Goal: Task Accomplishment & Management: Manage account settings

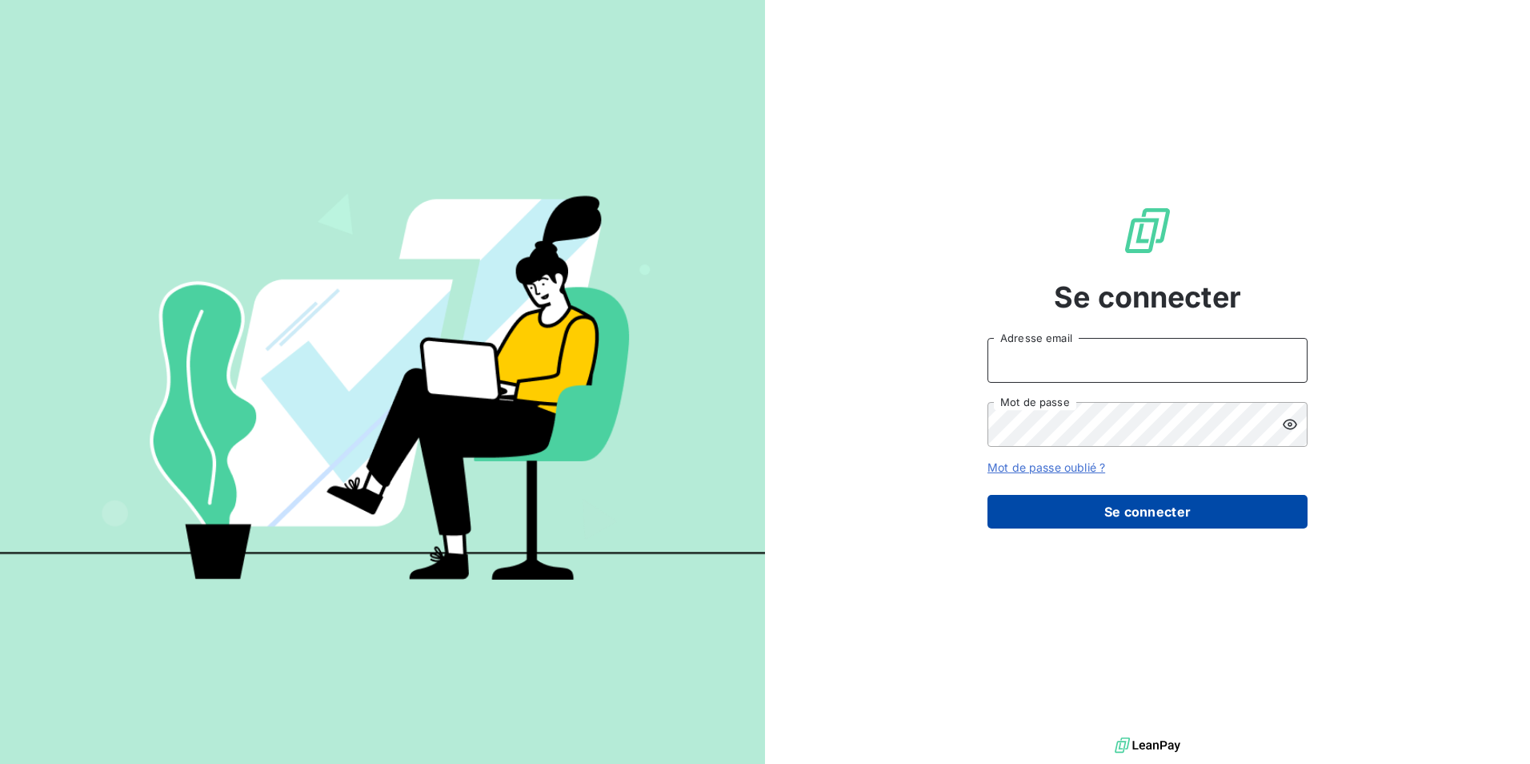
type input "[PERSON_NAME][EMAIL_ADDRESS][DOMAIN_NAME]"
click at [1089, 522] on button "Se connecter" at bounding box center [1148, 512] width 320 height 34
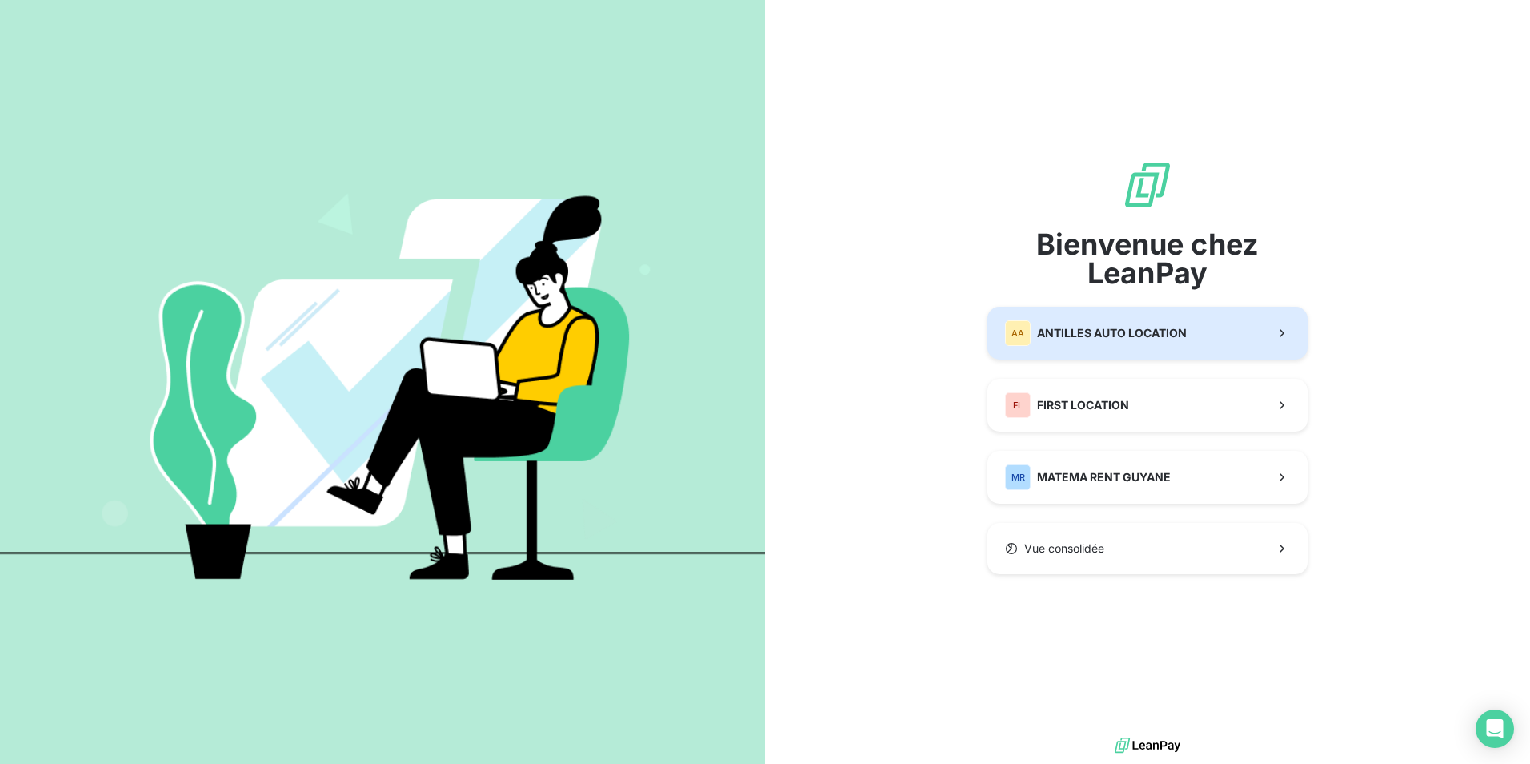
click at [1089, 334] on span "ANTILLES AUTO LOCATION" at bounding box center [1112, 333] width 150 height 16
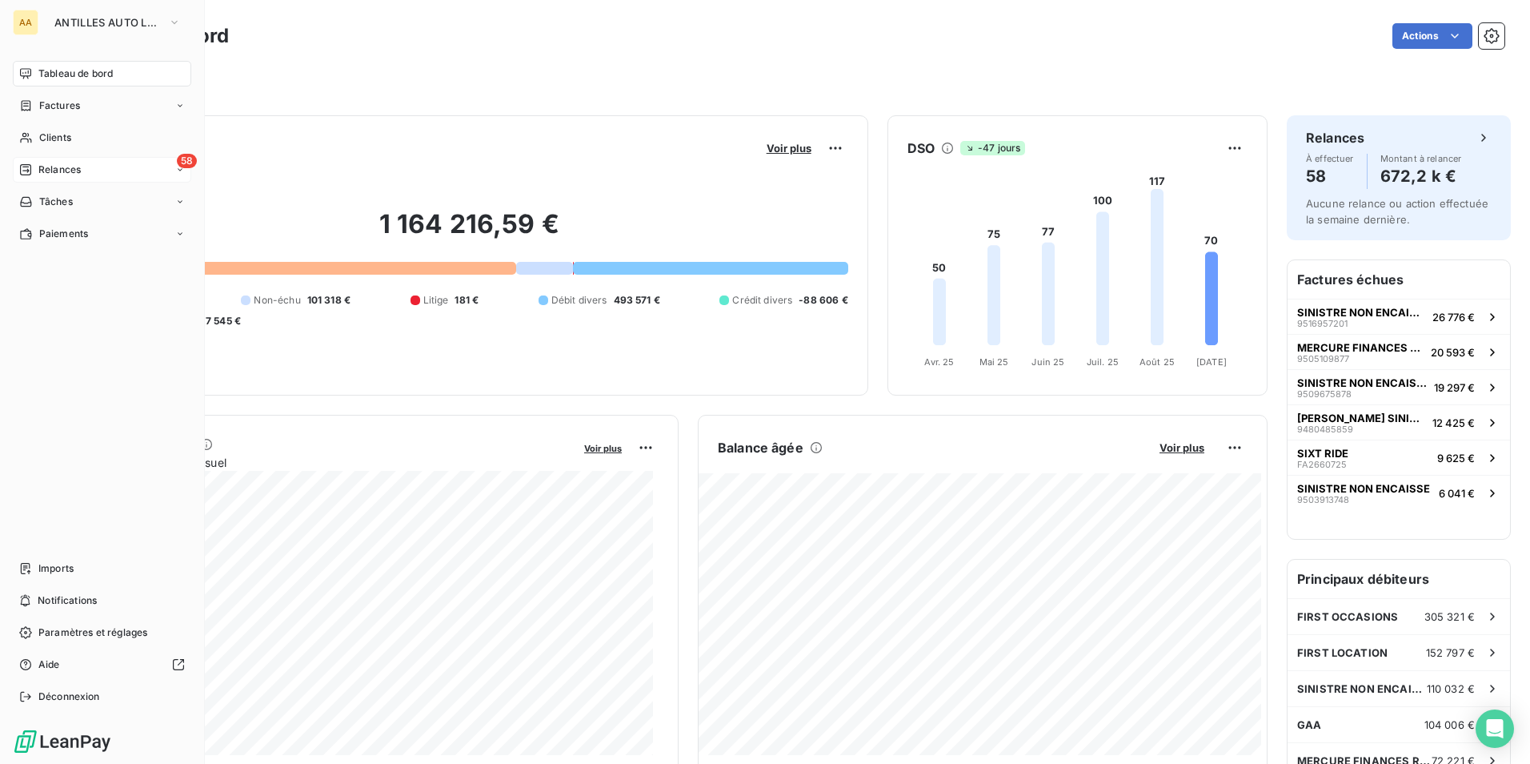
click at [53, 170] on span "Relances" at bounding box center [59, 169] width 42 height 14
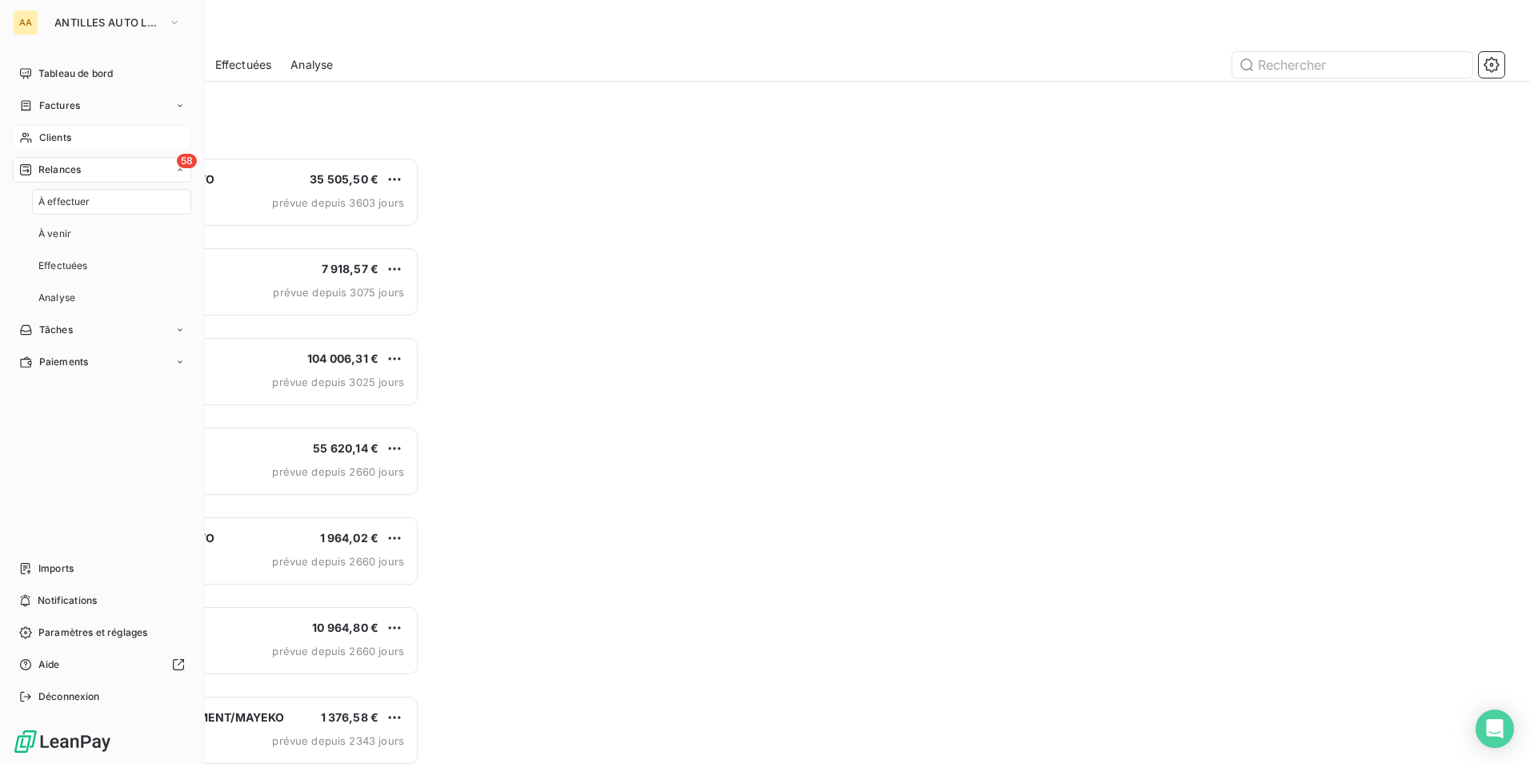
scroll to position [595, 331]
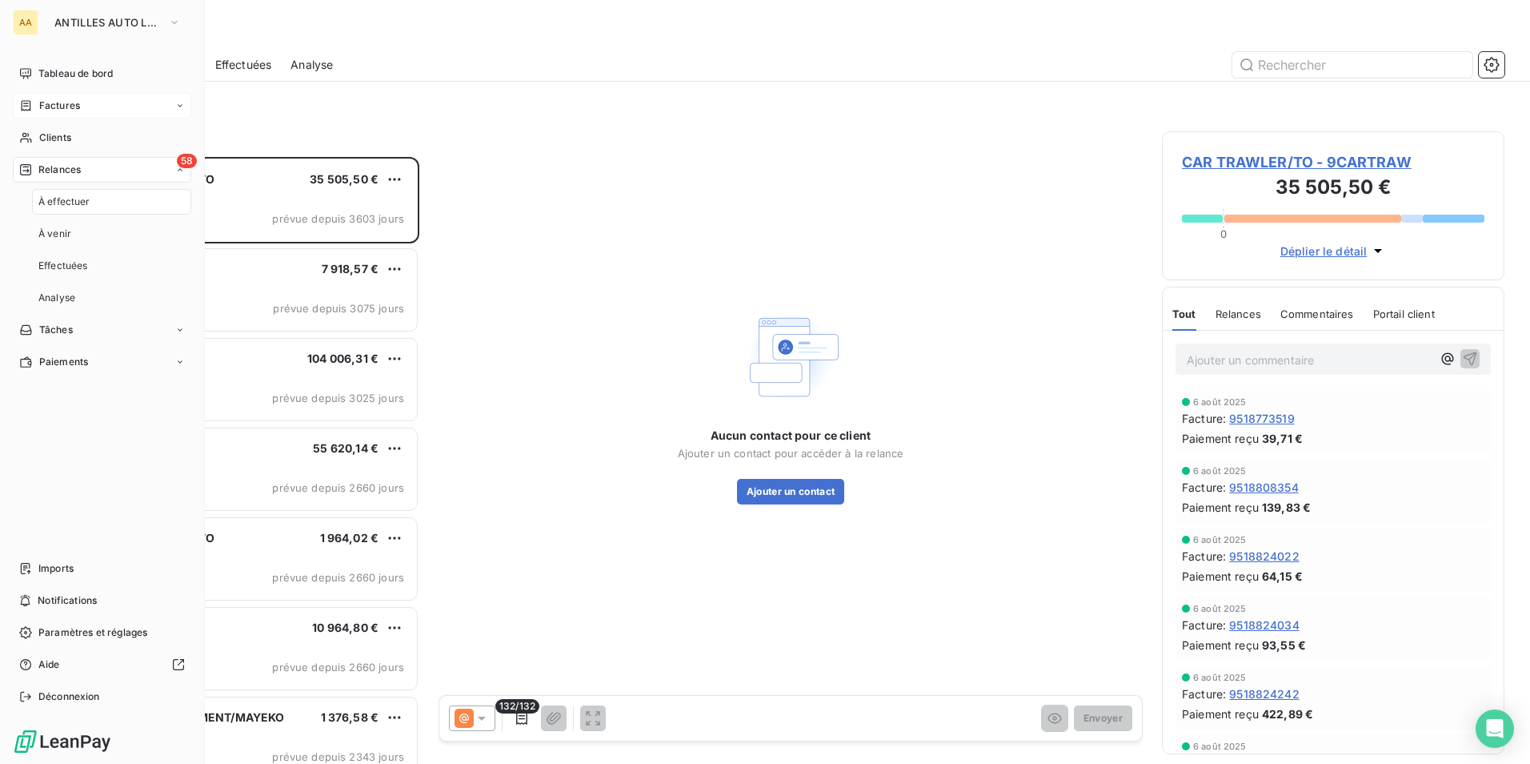
click at [59, 106] on span "Factures" at bounding box center [59, 105] width 41 height 14
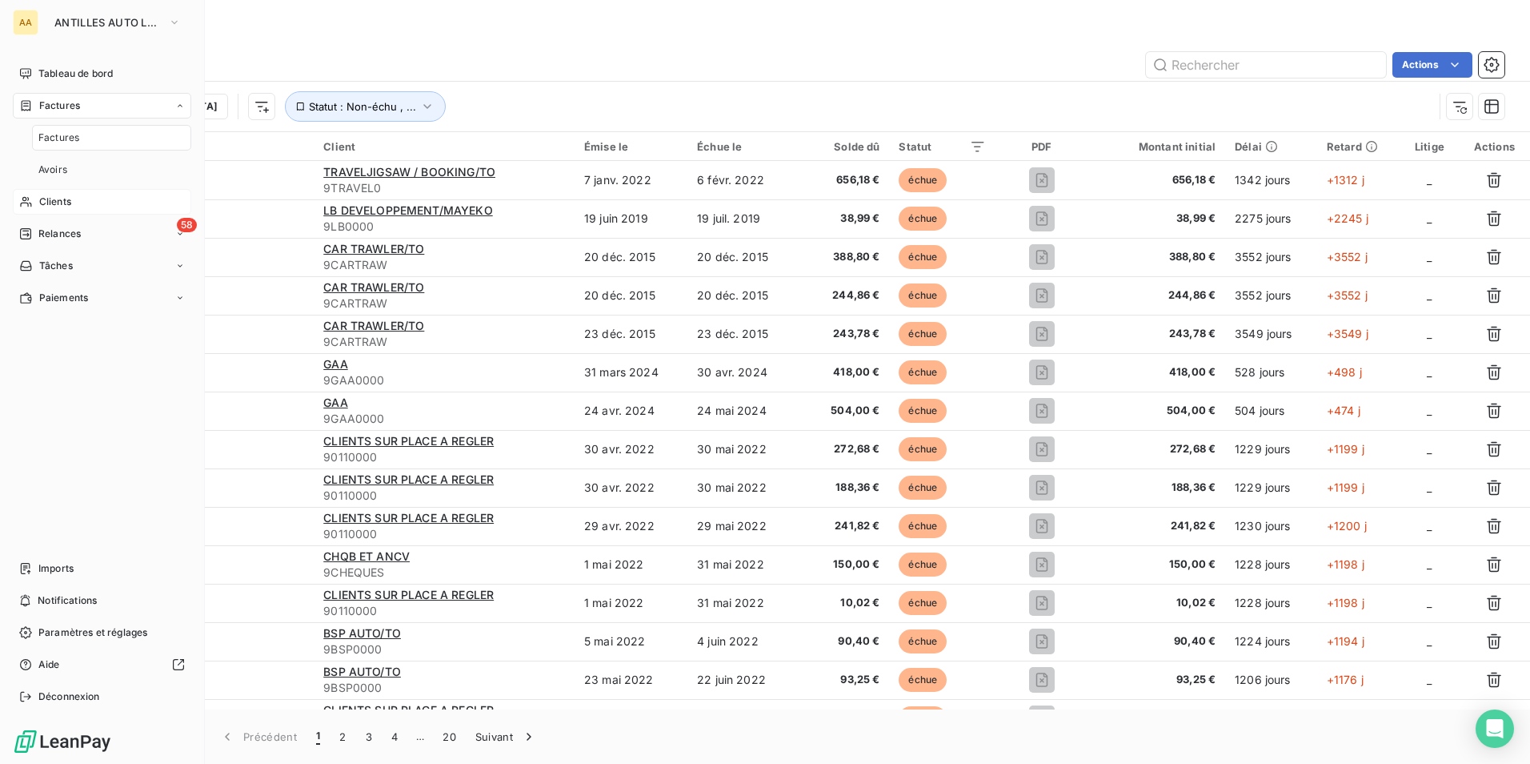
click at [58, 200] on span "Clients" at bounding box center [55, 202] width 32 height 14
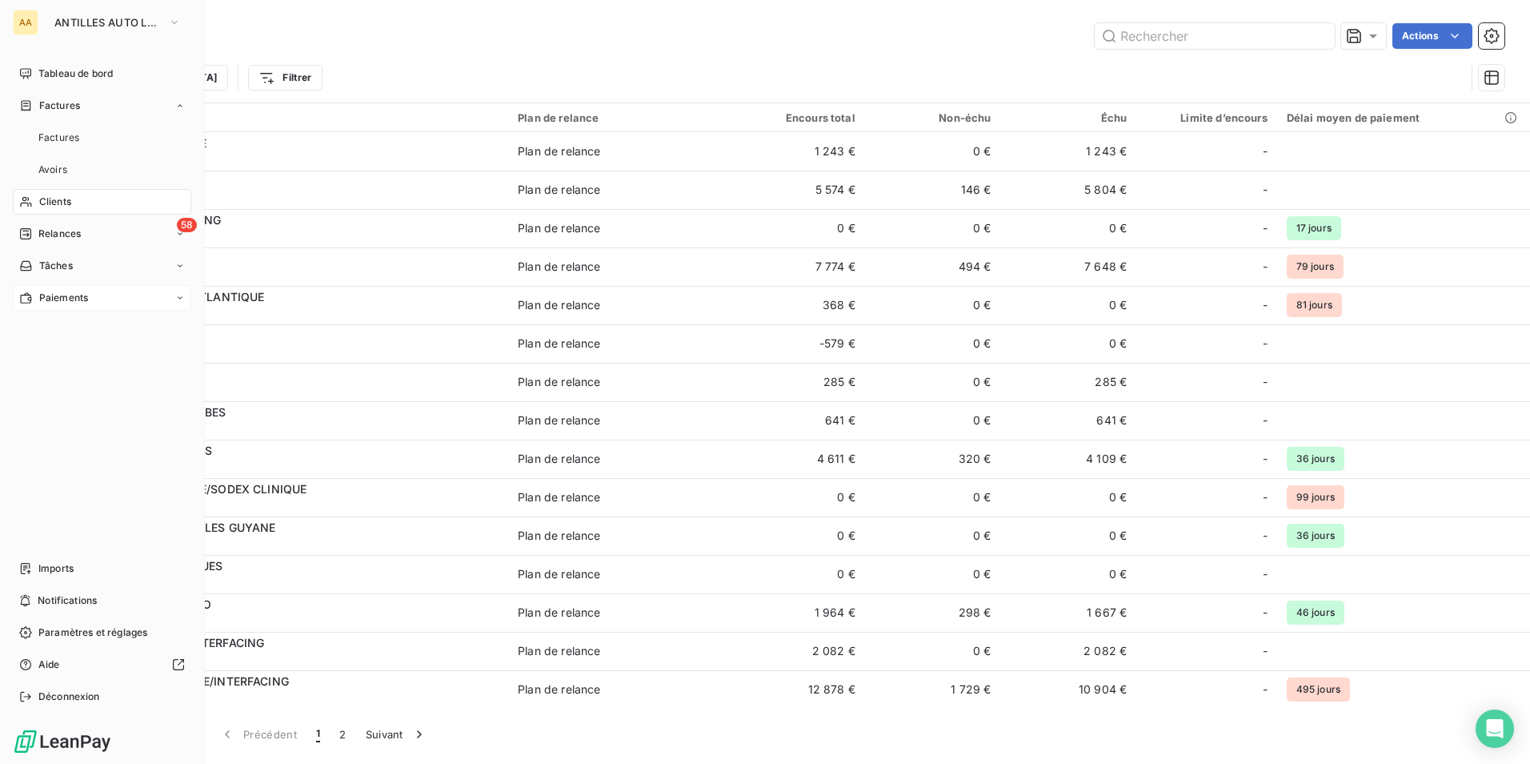
click at [58, 295] on span "Paiements" at bounding box center [63, 298] width 49 height 14
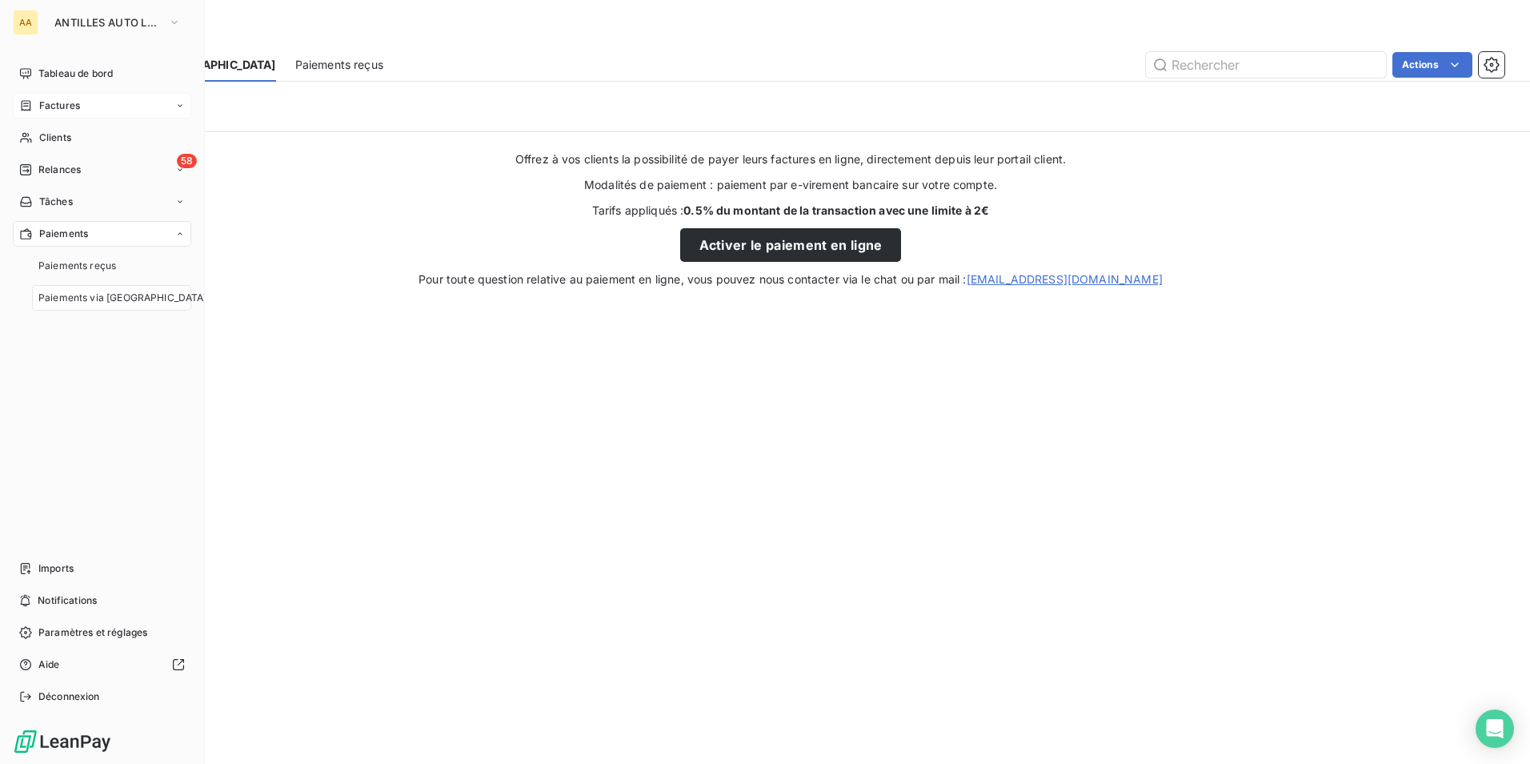
click at [51, 105] on span "Factures" at bounding box center [59, 105] width 41 height 14
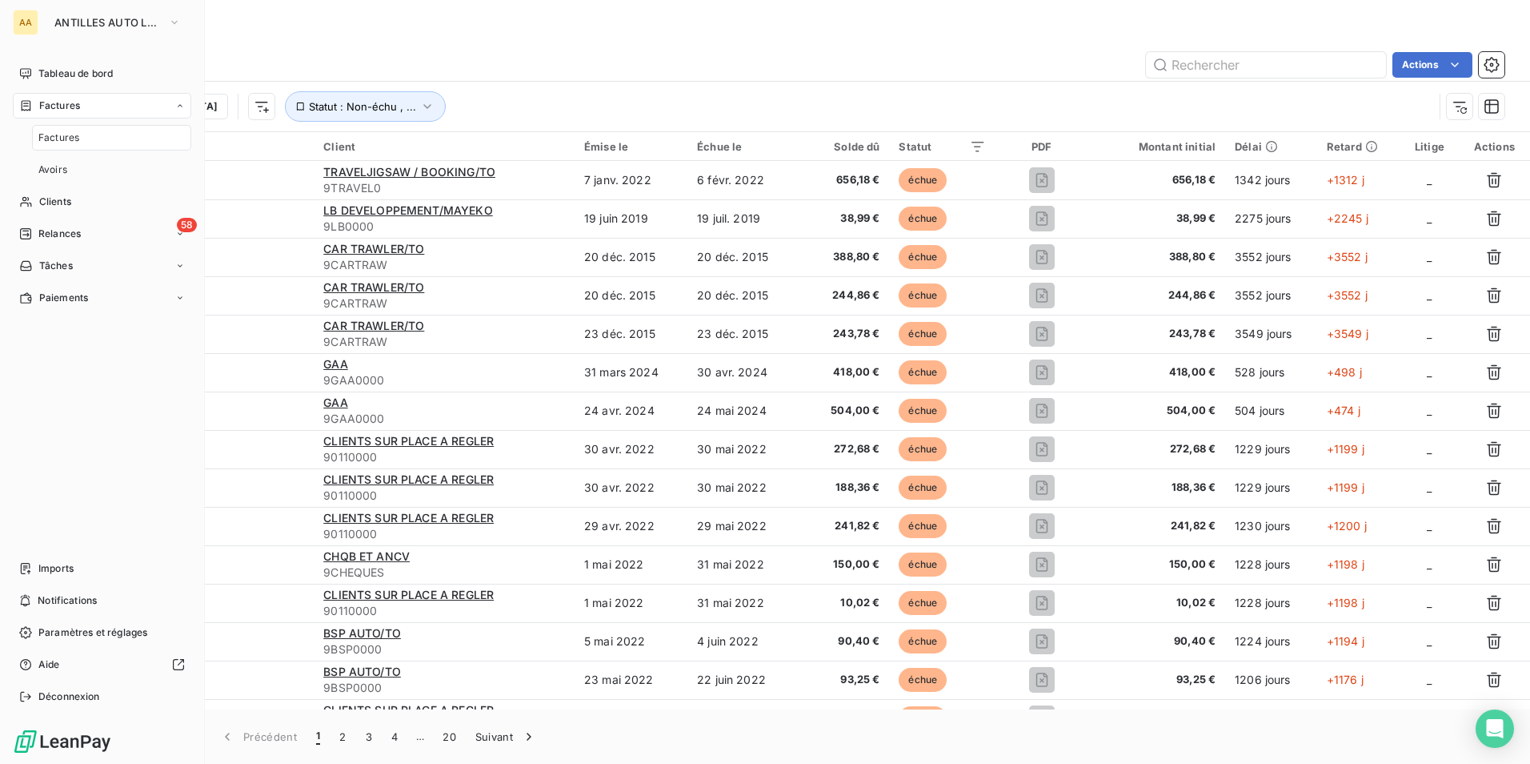
click at [65, 136] on span "Factures" at bounding box center [58, 137] width 41 height 14
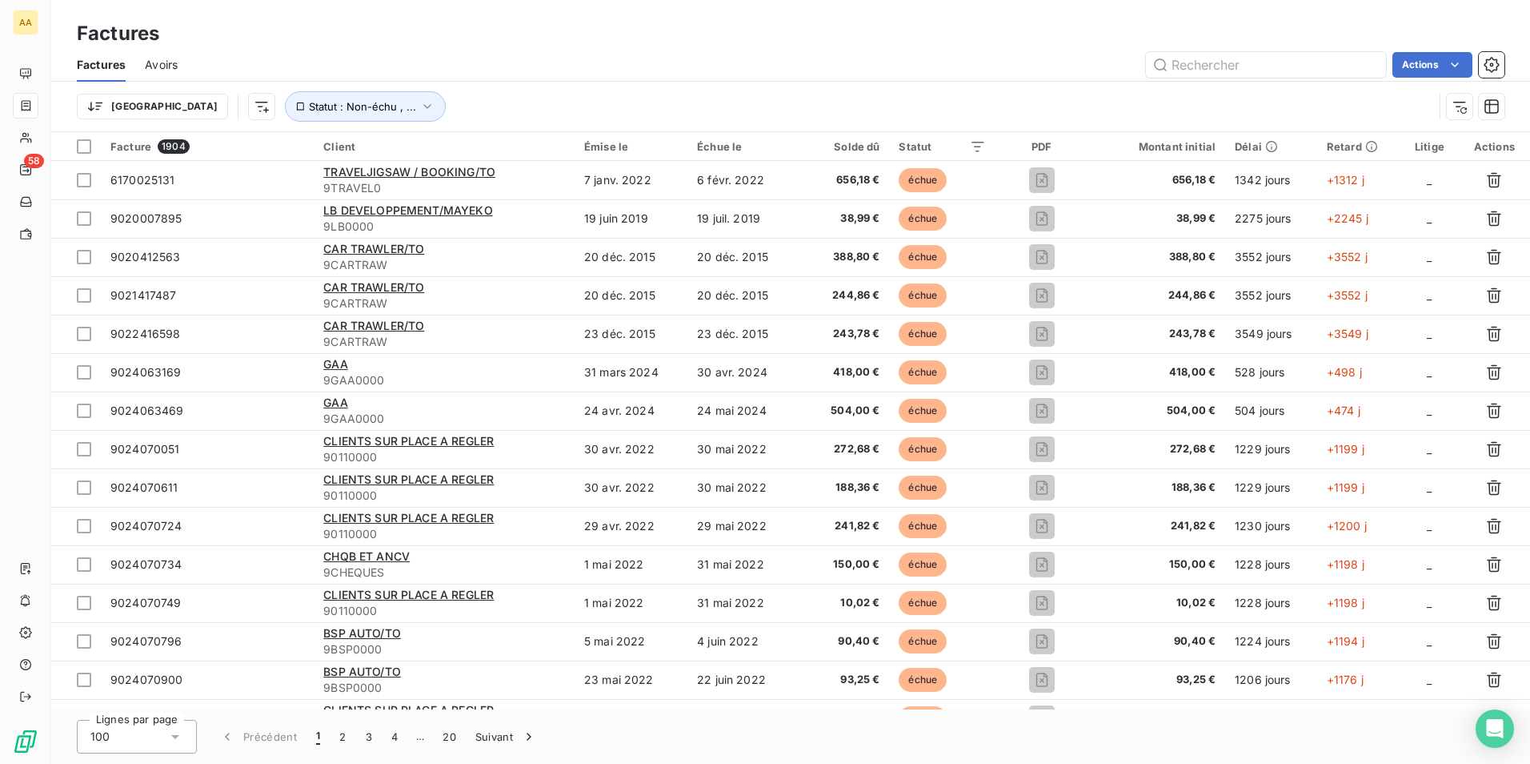
drag, startPoint x: 1493, startPoint y: 177, endPoint x: 1536, endPoint y: 204, distance: 51.1
click at [1530, 204] on html "AA 58 Factures Factures Avoirs Actions Trier Statut : Non-échu , ... Facture 19…" at bounding box center [765, 382] width 1530 height 764
click at [1486, 104] on icon "button" at bounding box center [1492, 106] width 14 height 14
click at [1462, 109] on icon "button" at bounding box center [1460, 106] width 16 height 16
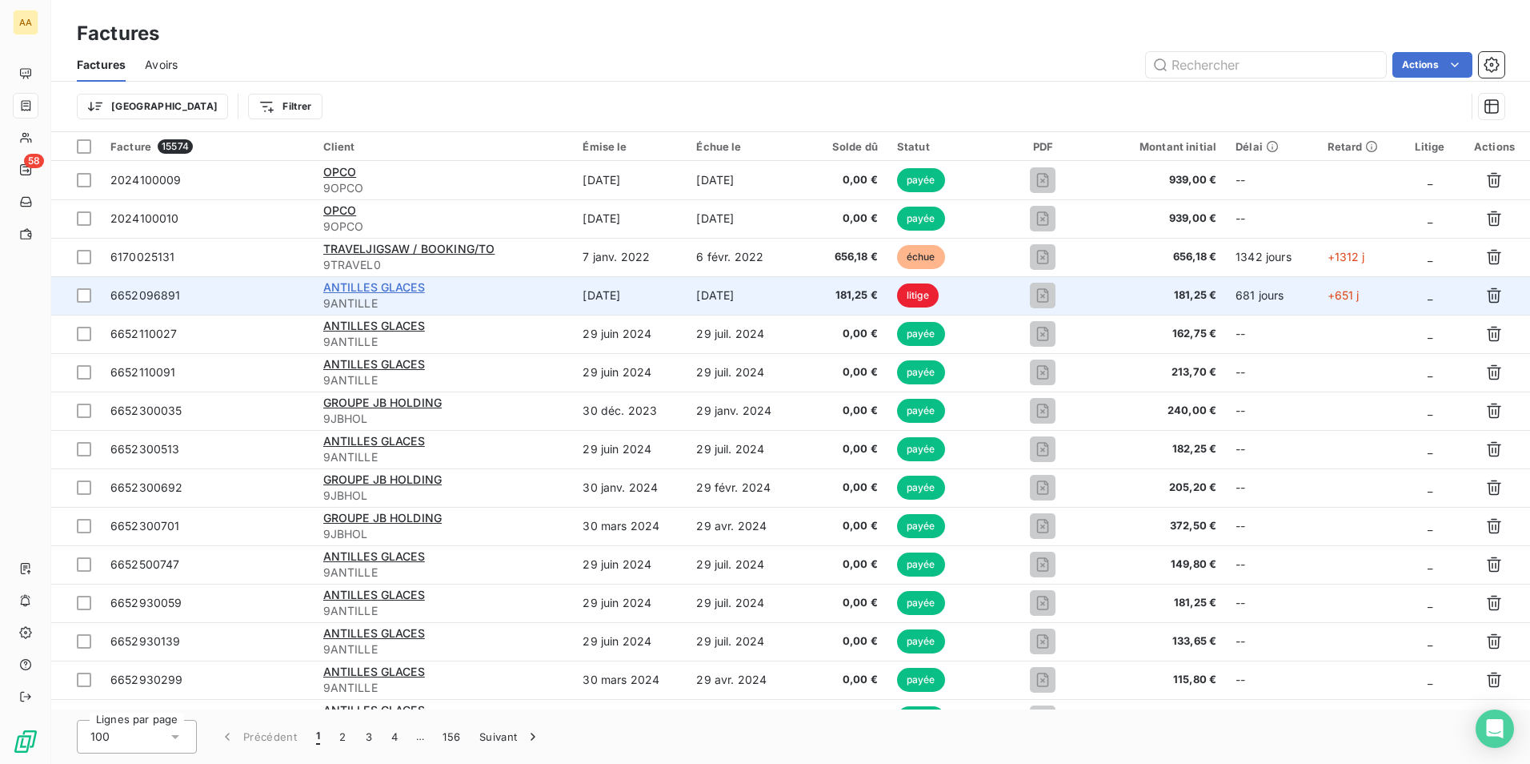
click at [390, 284] on span "ANTILLES GLACES" at bounding box center [374, 287] width 102 height 14
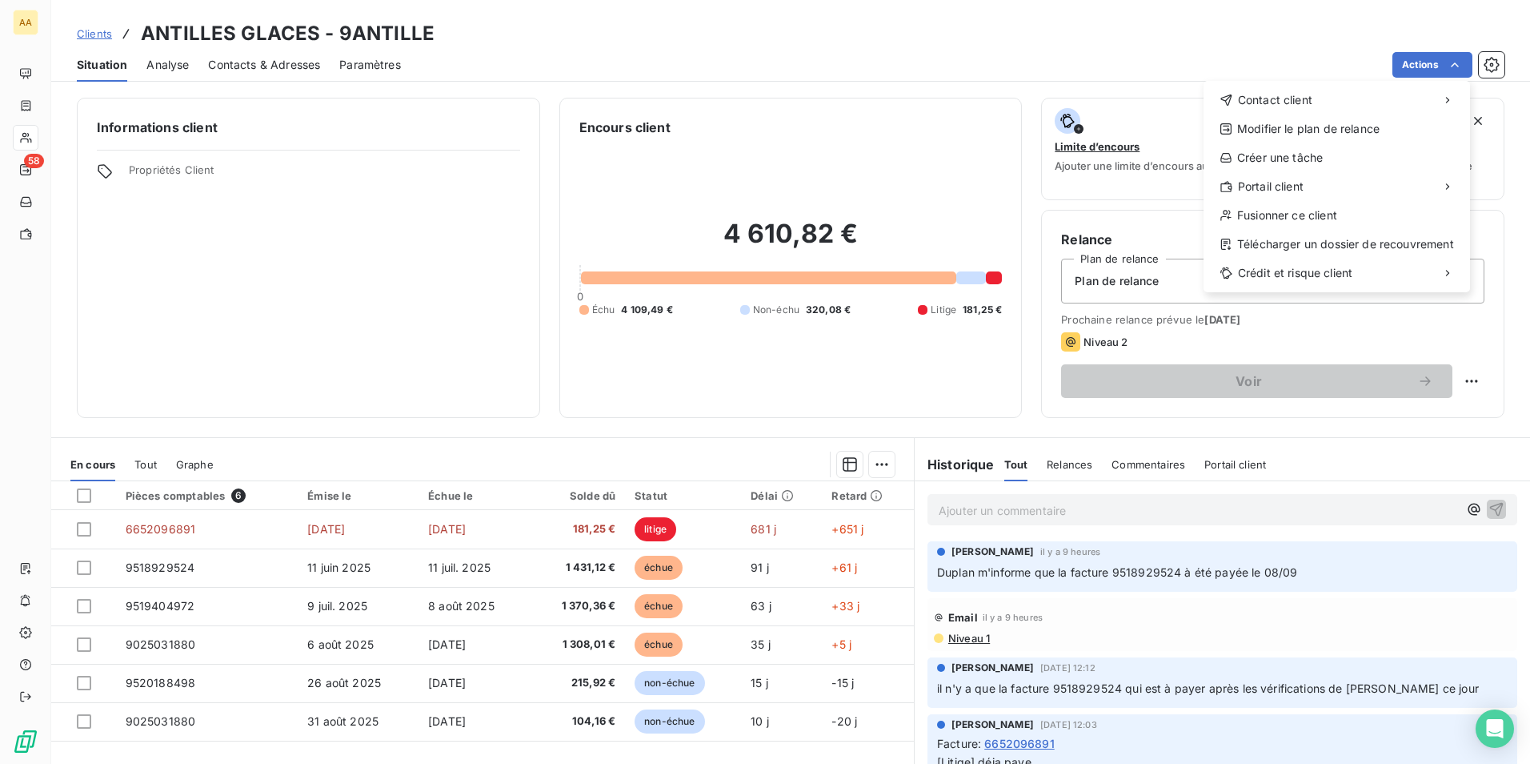
click at [1481, 67] on html "AA 58 Clients ANTILLES GLACES - 9ANTILLE Situation Analyse Contacts & Adresses …" at bounding box center [765, 382] width 1530 height 764
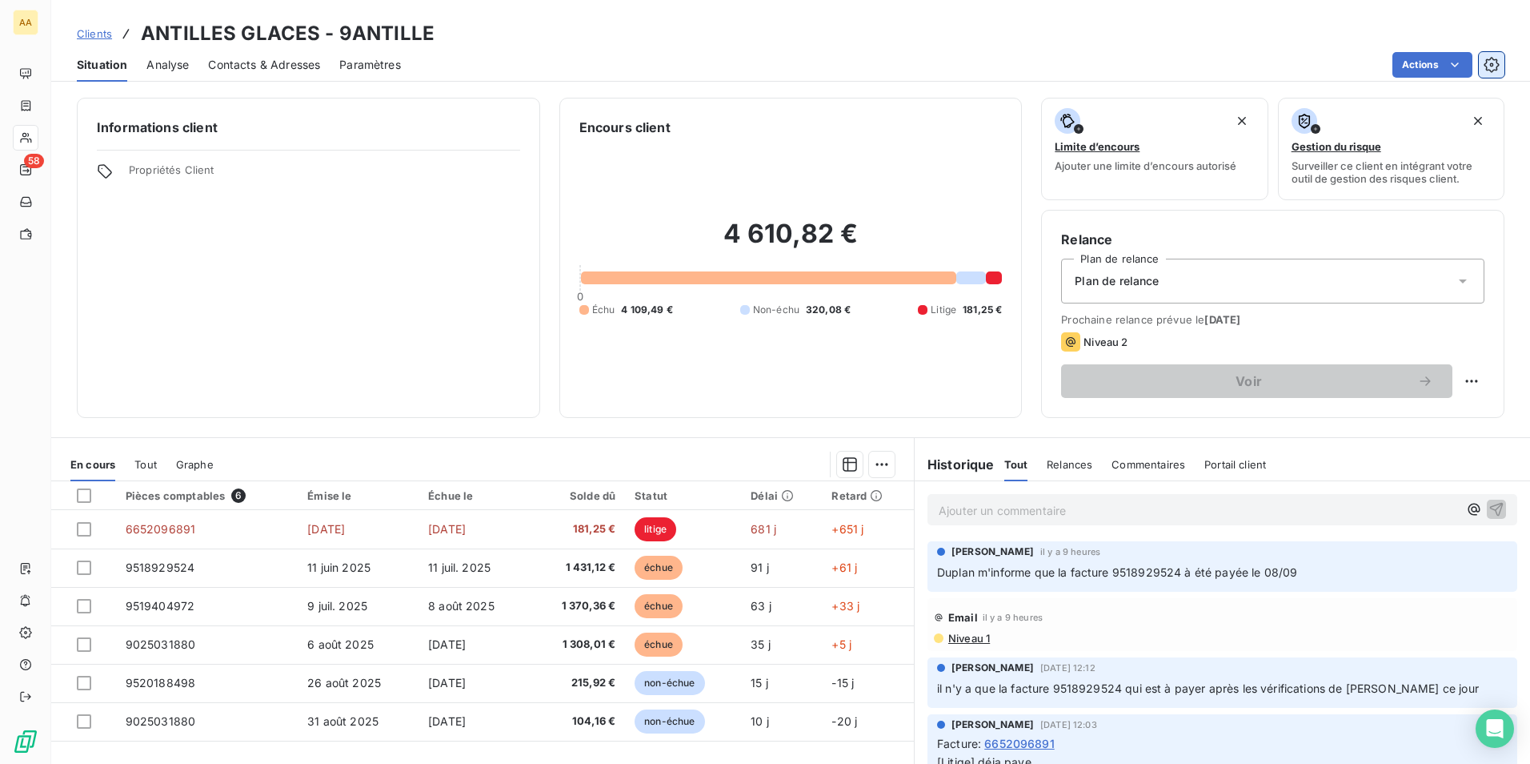
click at [1489, 70] on icon "button" at bounding box center [1491, 64] width 15 height 15
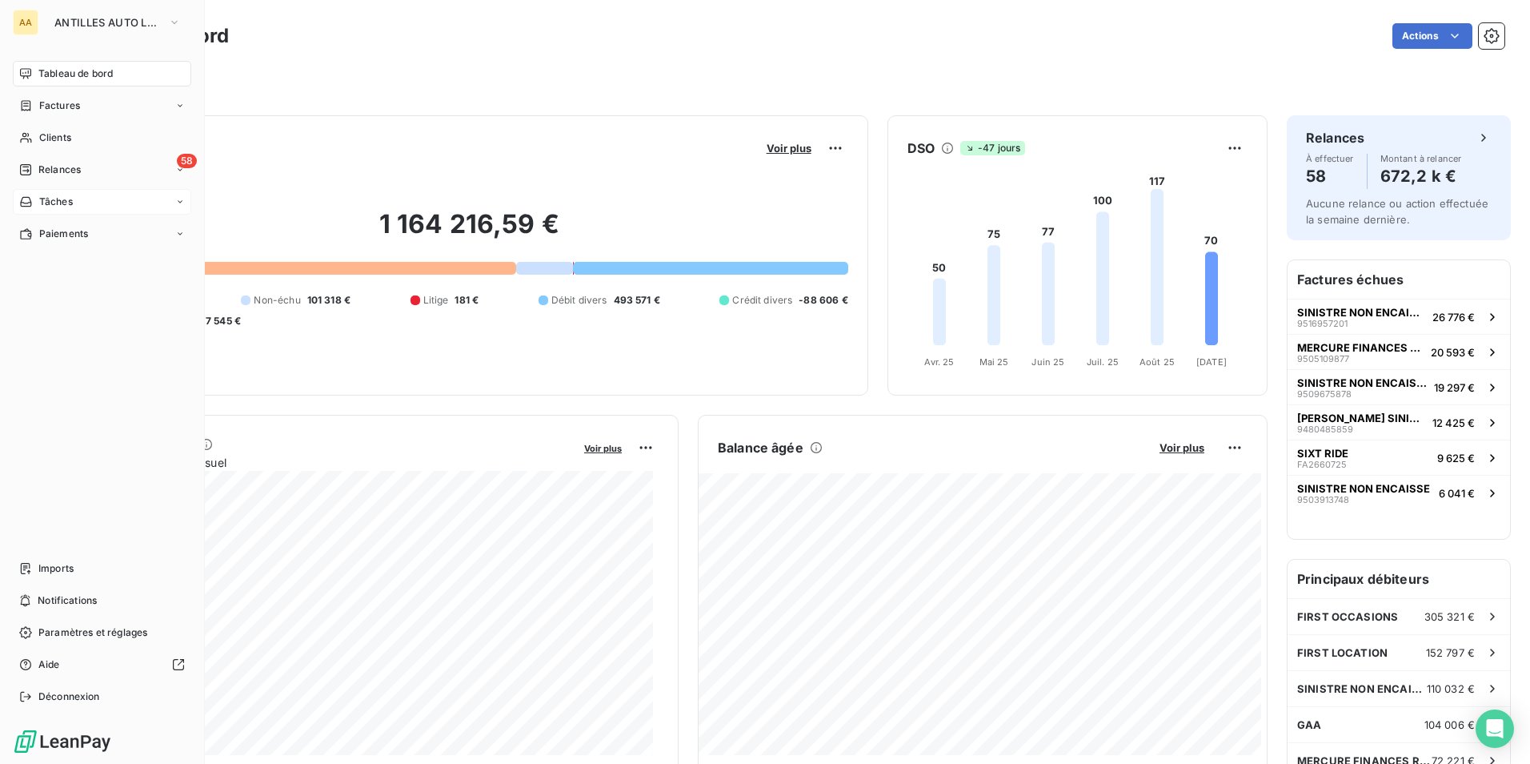
click at [182, 199] on icon at bounding box center [180, 202] width 10 height 10
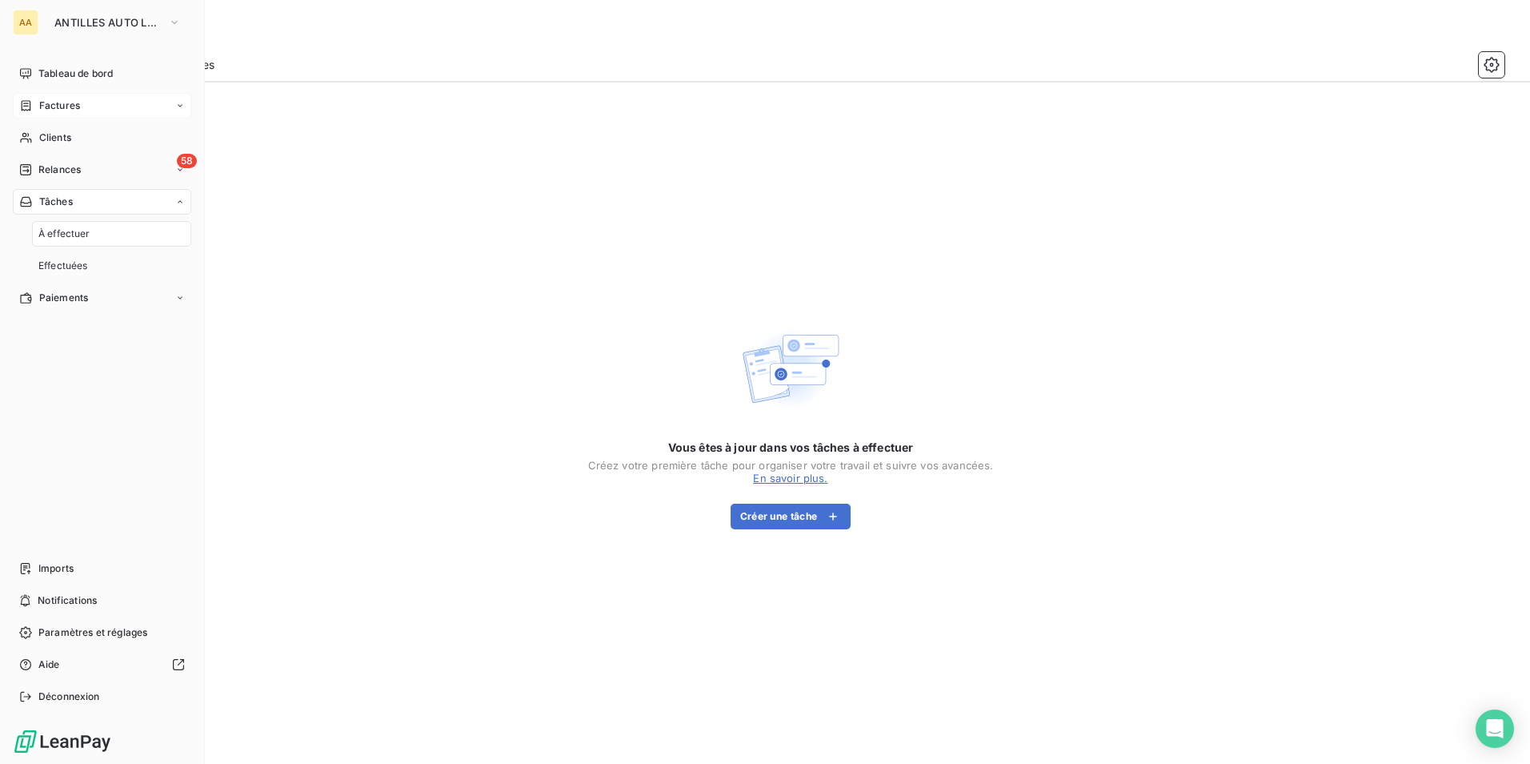
click at [78, 110] on span "Factures" at bounding box center [59, 105] width 41 height 14
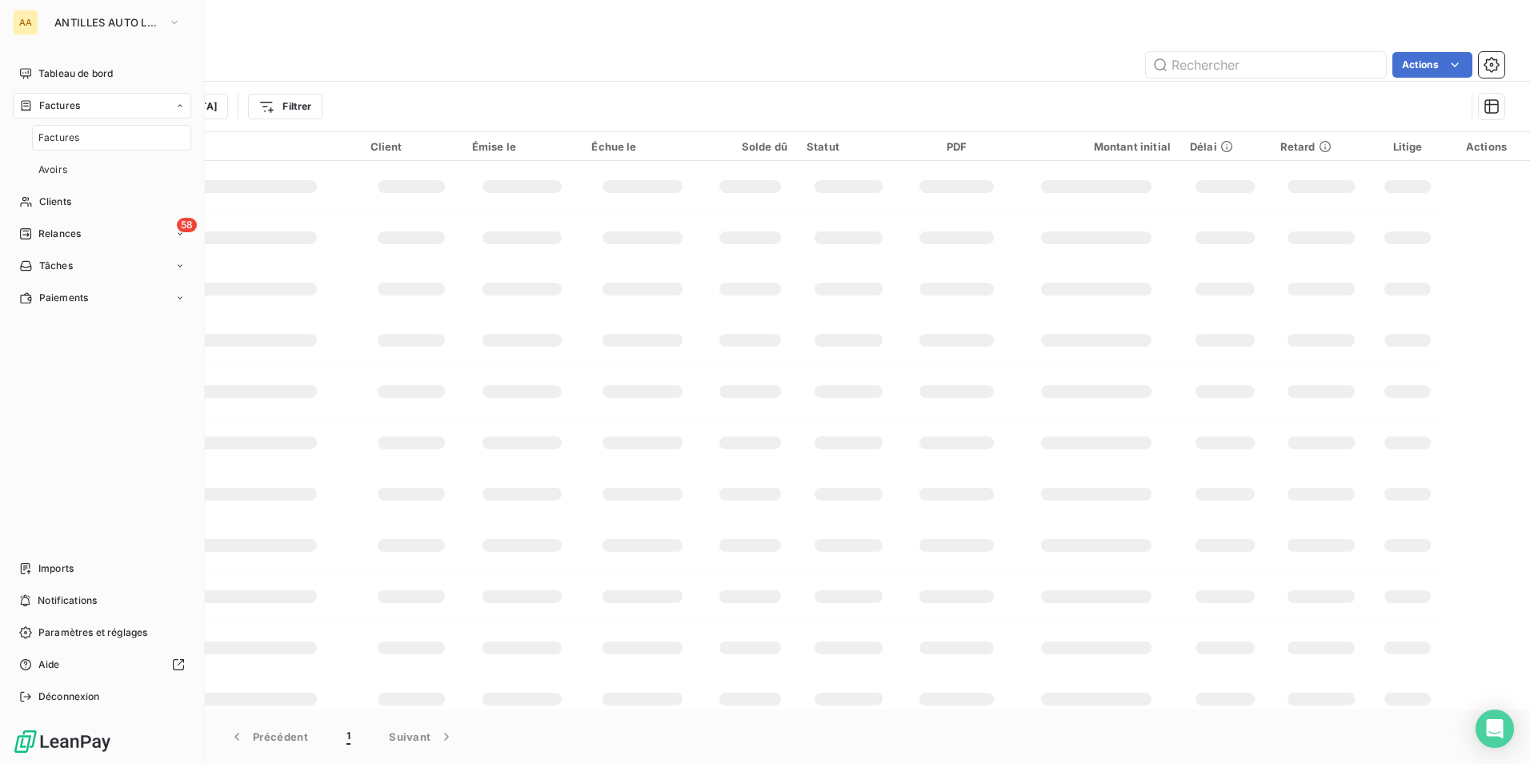
click at [74, 141] on span "Factures" at bounding box center [58, 137] width 41 height 14
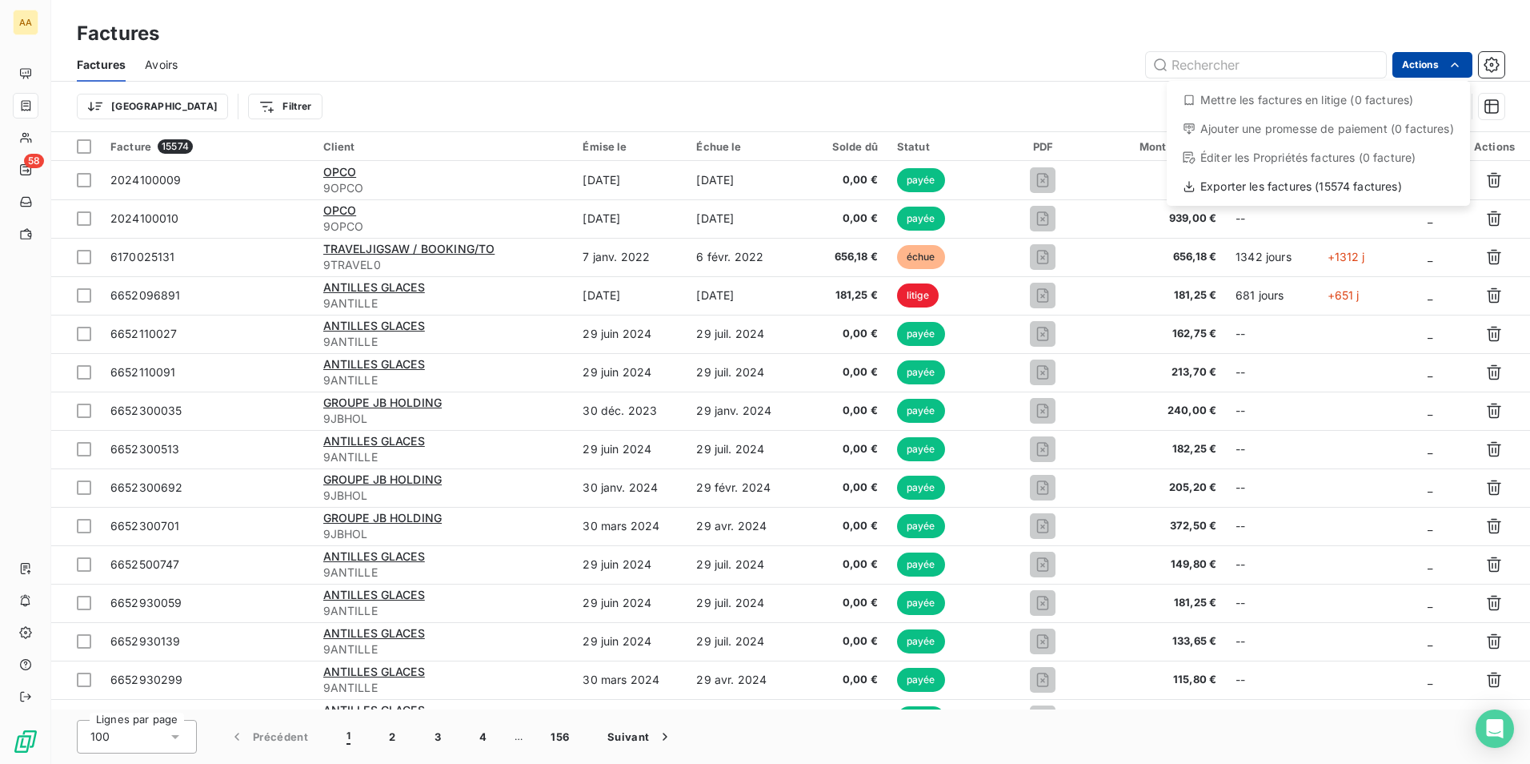
click at [1446, 74] on html "AA 58 Factures Factures Avoirs Actions Mettre les factures en litige (0 facture…" at bounding box center [765, 382] width 1530 height 764
drag, startPoint x: 1215, startPoint y: 154, endPoint x: 1221, endPoint y: 126, distance: 28.7
click at [1218, 146] on div "Éditer les Propriétés factures (0 facture)" at bounding box center [1318, 158] width 291 height 26
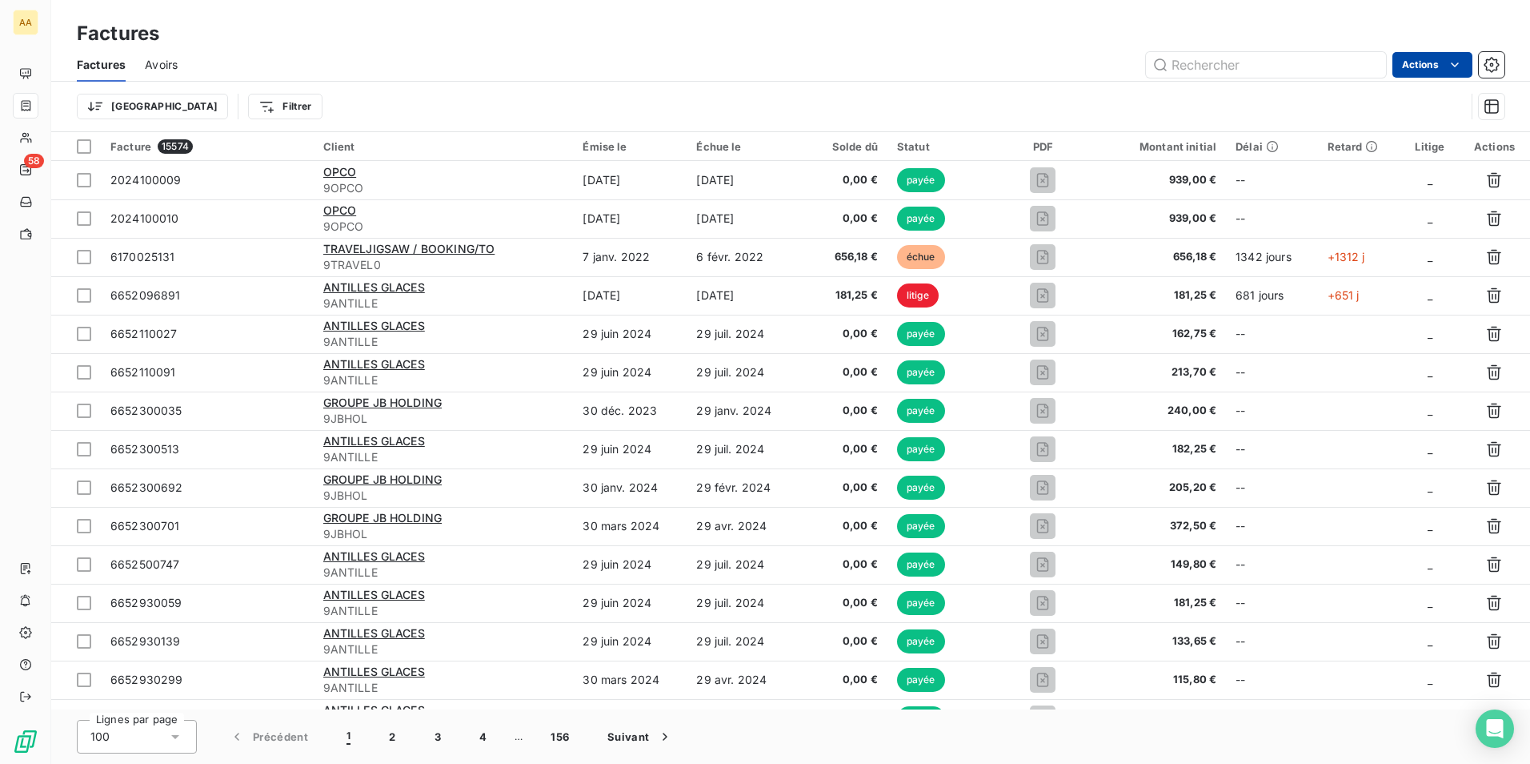
click at [1430, 70] on html "AA 58 Factures Factures Avoirs Actions Trier Filtrer Facture 15574 Client Émise…" at bounding box center [765, 382] width 1530 height 764
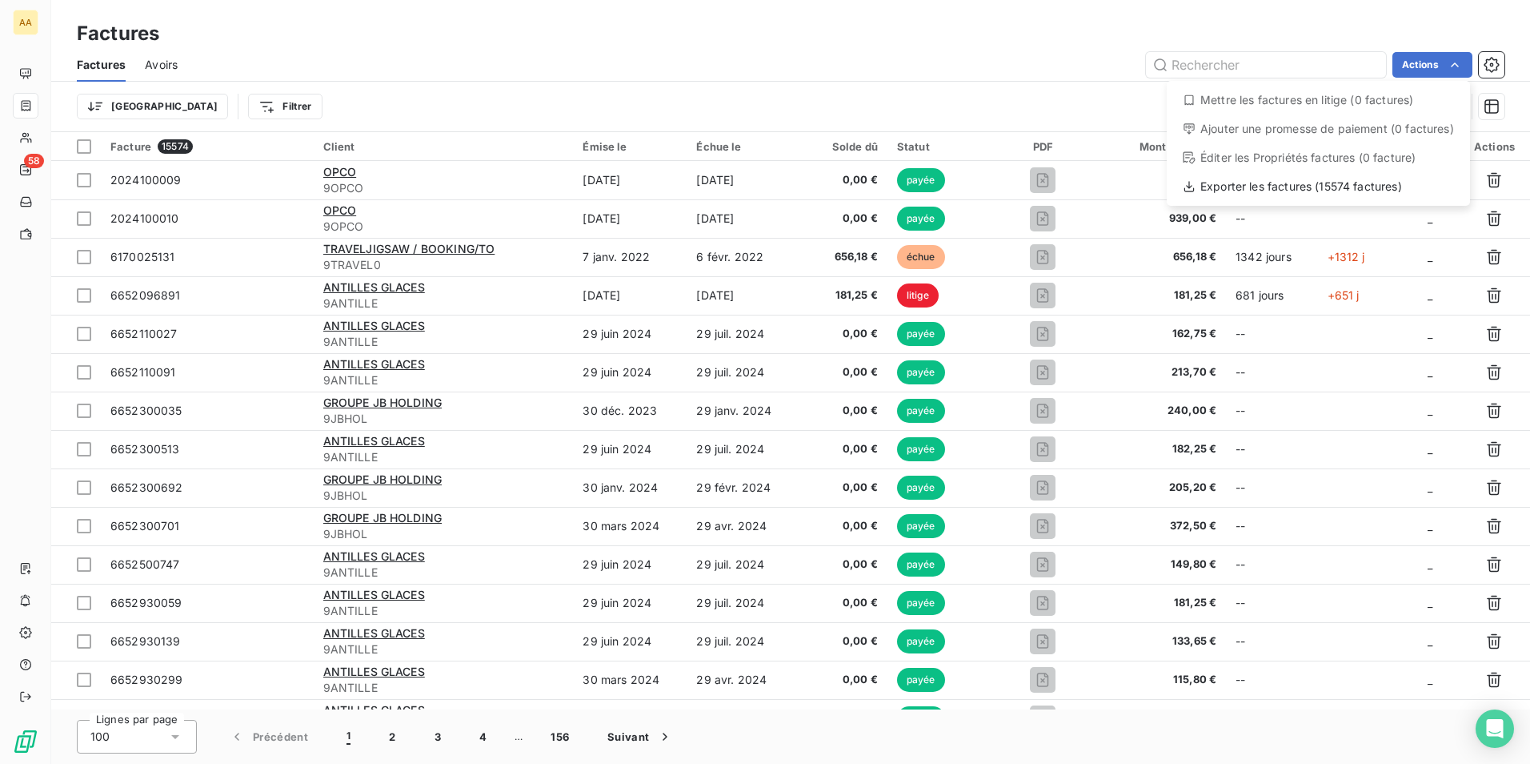
click at [1277, 131] on div "Ajouter une promesse de paiement (0 factures)" at bounding box center [1318, 129] width 291 height 26
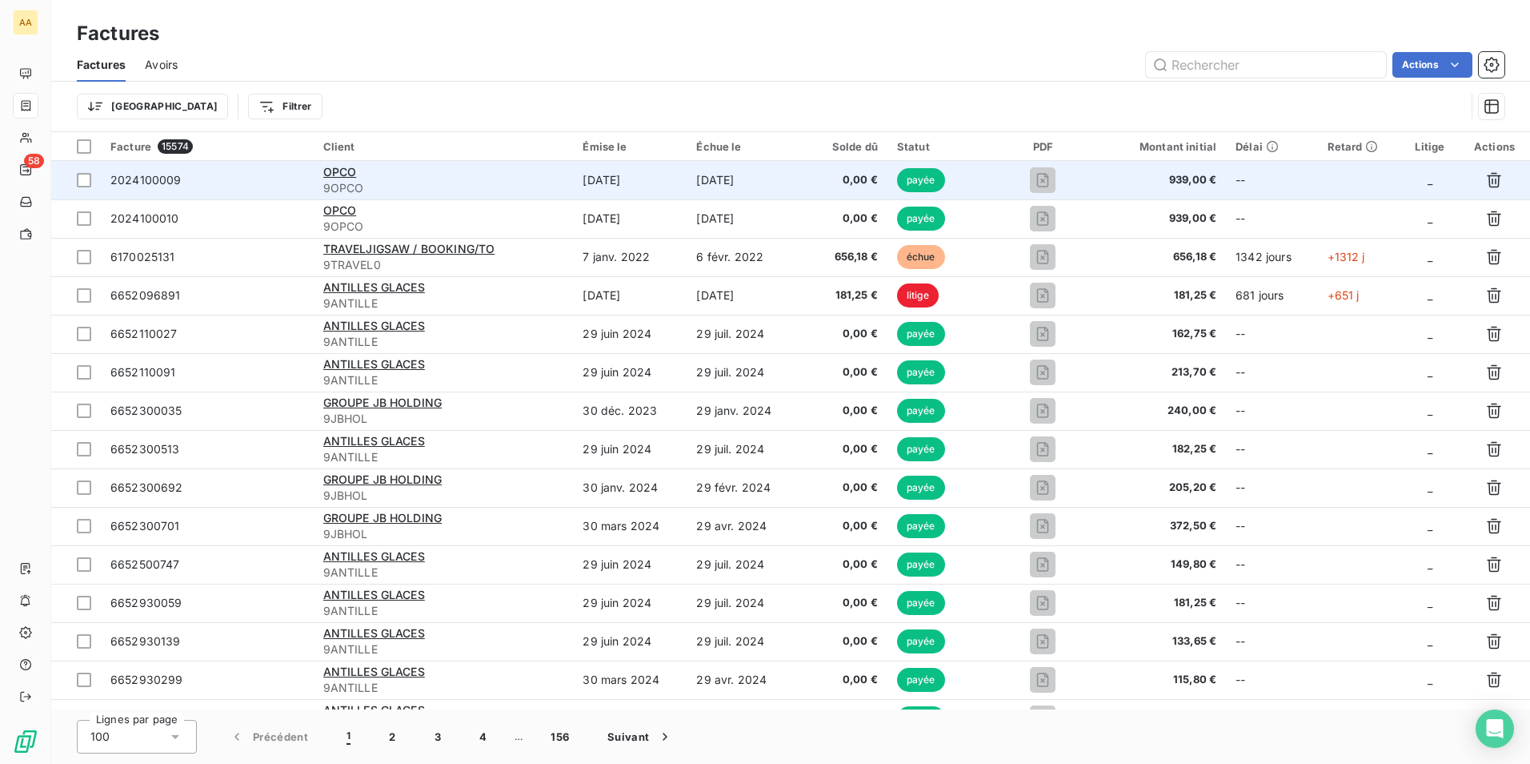
click at [128, 178] on span "2024100009" at bounding box center [145, 180] width 71 height 14
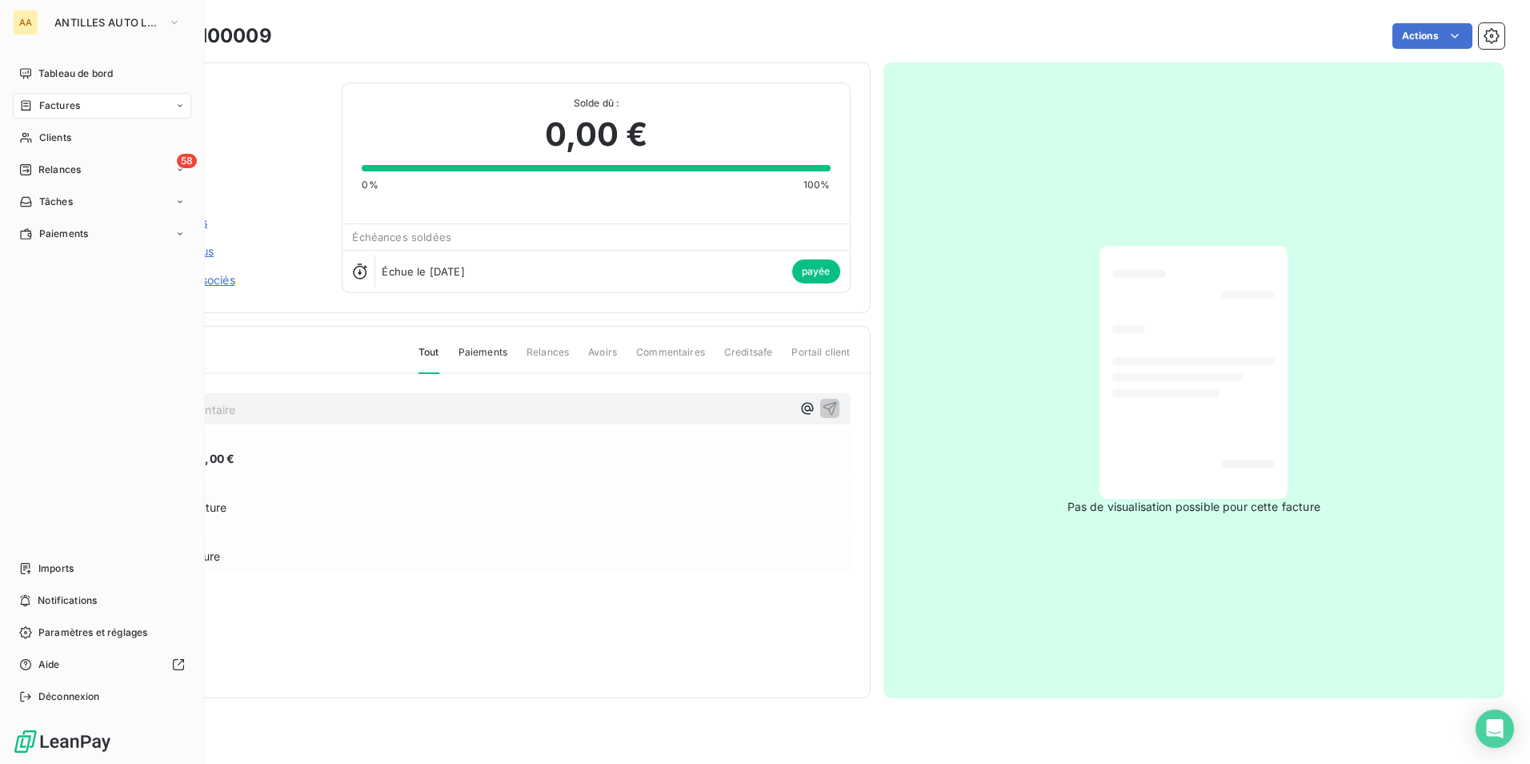
click at [67, 100] on span "Factures" at bounding box center [59, 105] width 41 height 14
click at [58, 138] on span "Factures" at bounding box center [58, 137] width 41 height 14
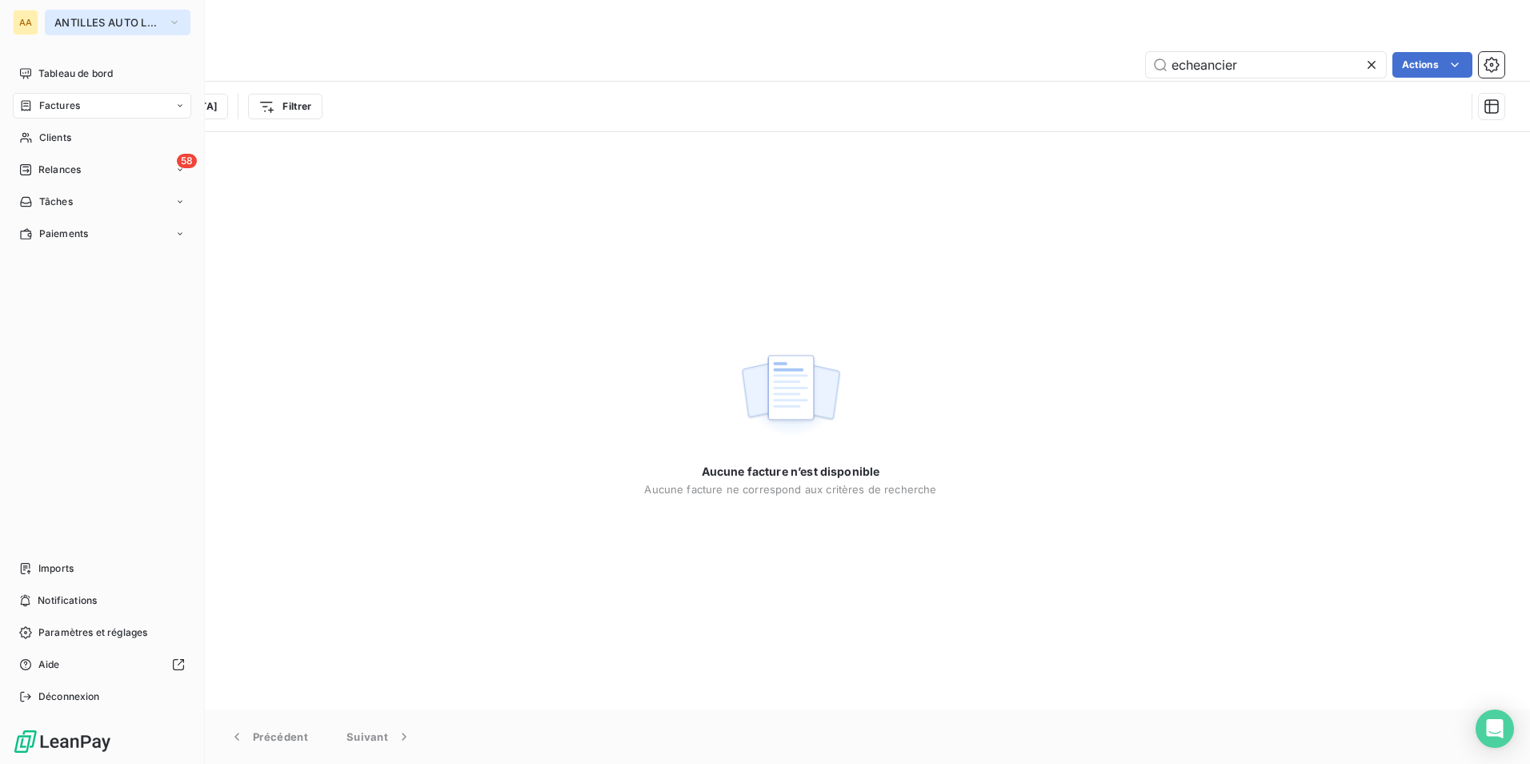
type input "echeancier"
click at [71, 22] on span "ANTILLES AUTO LOCATION" at bounding box center [107, 22] width 107 height 13
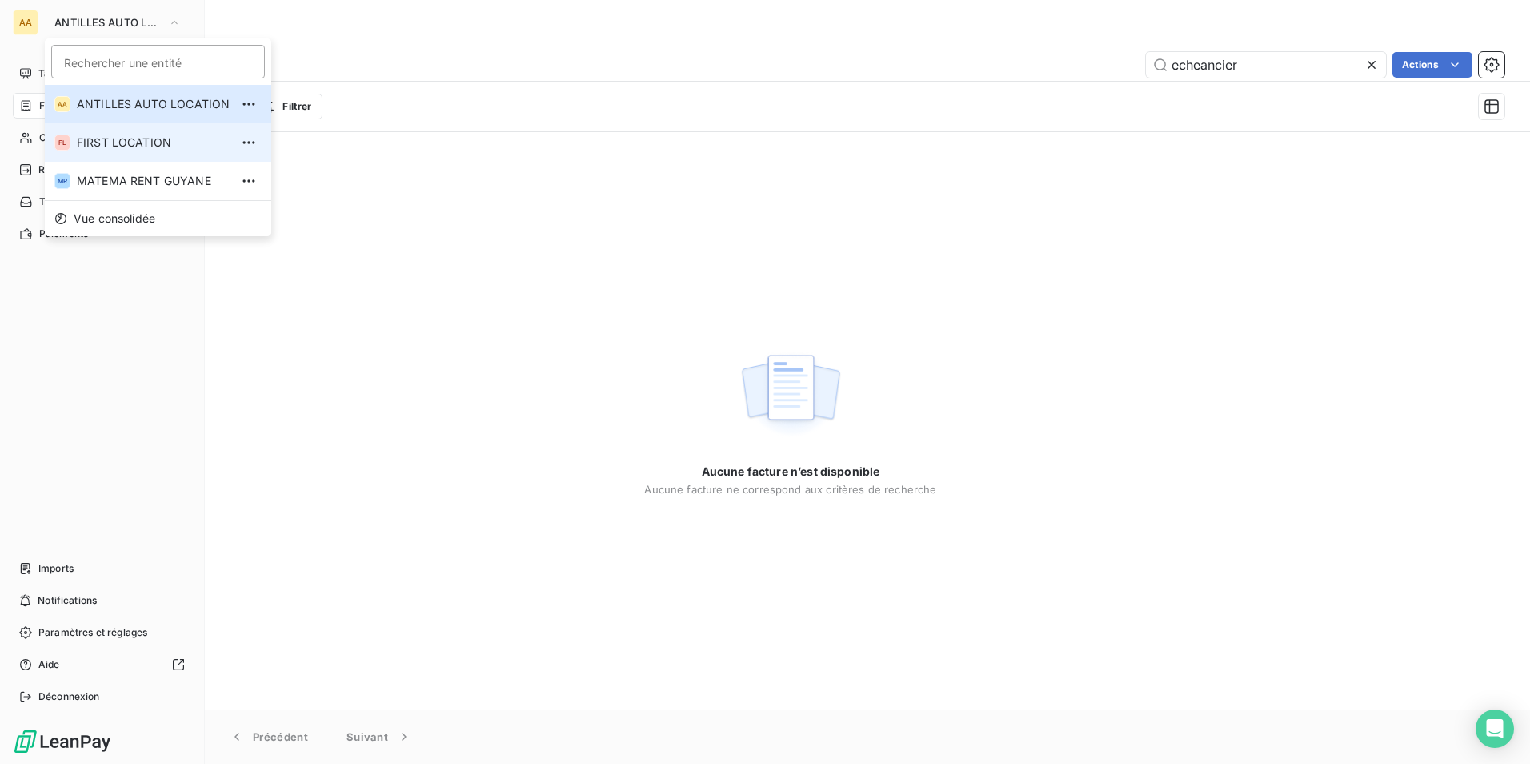
click at [95, 143] on span "FIRST LOCATION" at bounding box center [153, 142] width 153 height 16
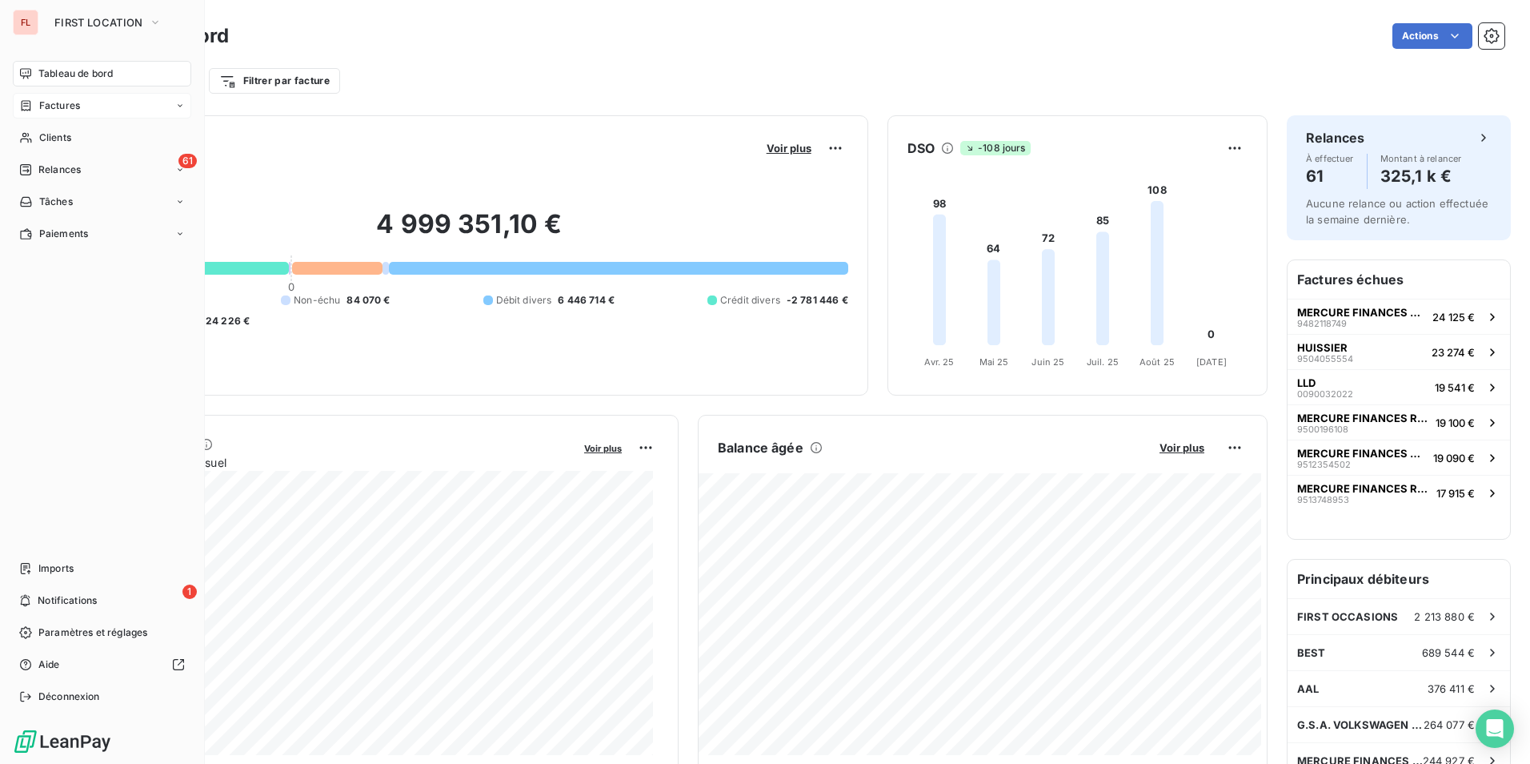
click at [61, 105] on span "Factures" at bounding box center [59, 105] width 41 height 14
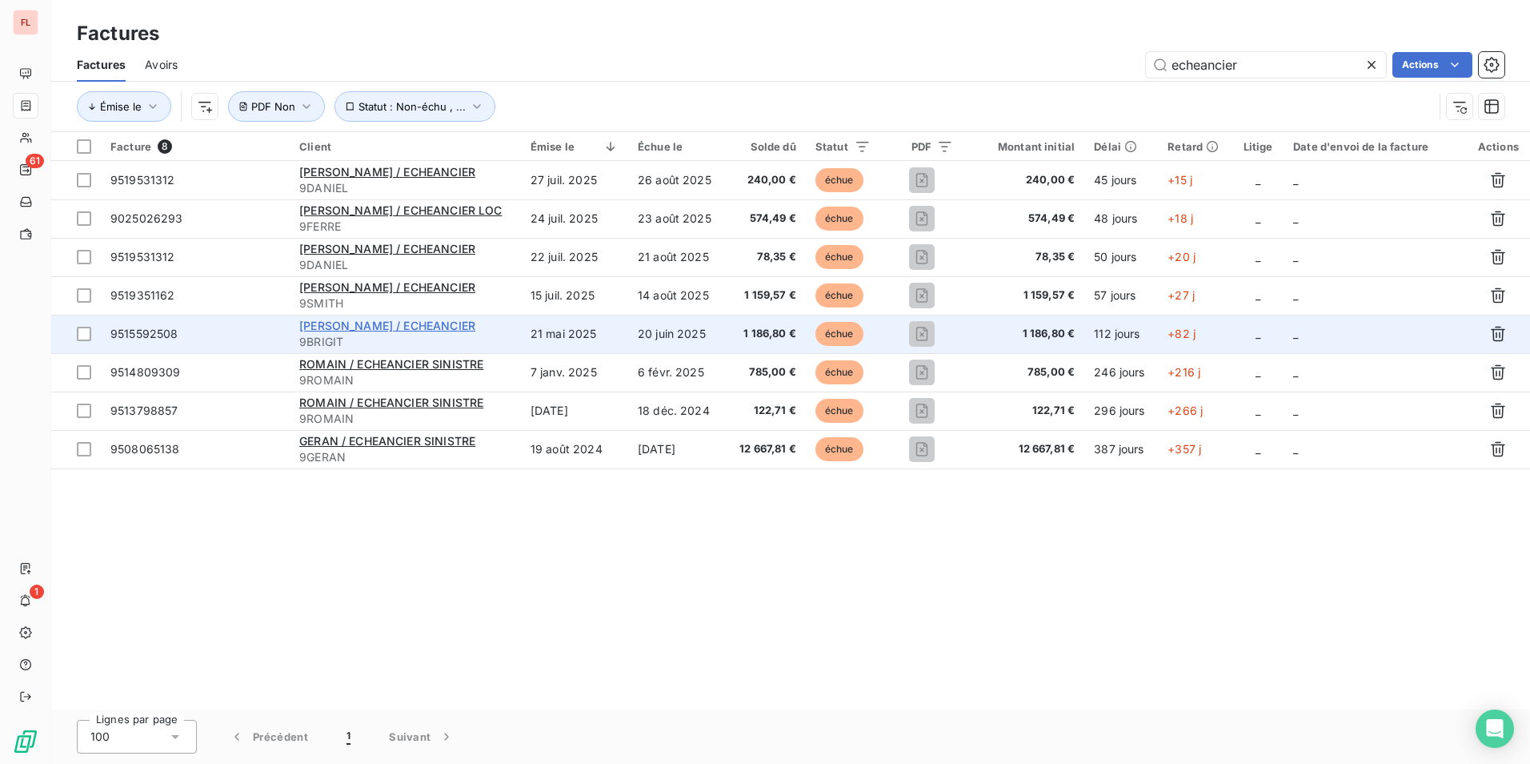
type input "echeancier"
click at [398, 325] on span "BRIGITTE / ECHEANCIER" at bounding box center [387, 326] width 176 height 14
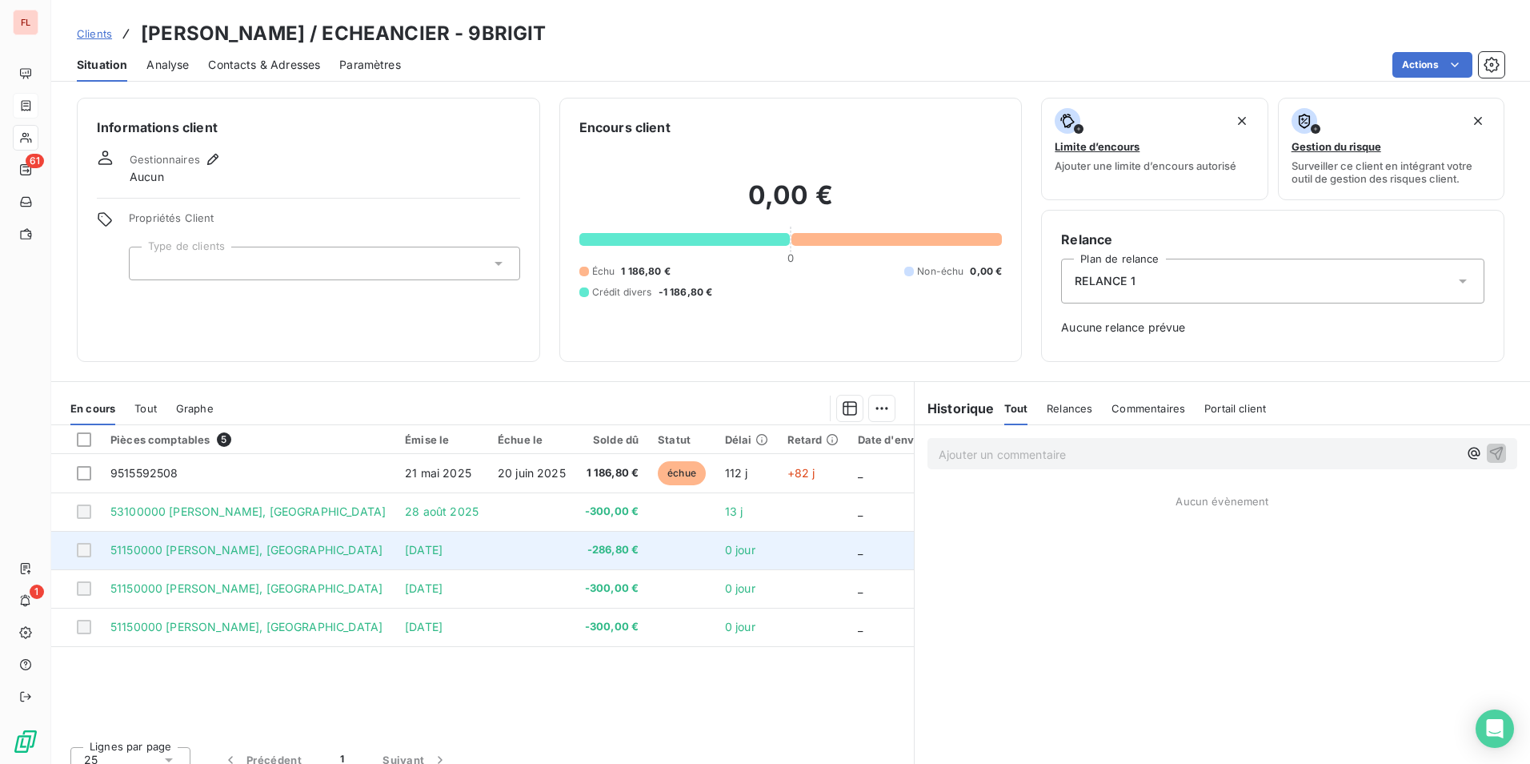
click at [215, 550] on span "51150000 Brigitte, Victoria" at bounding box center [246, 550] width 272 height 14
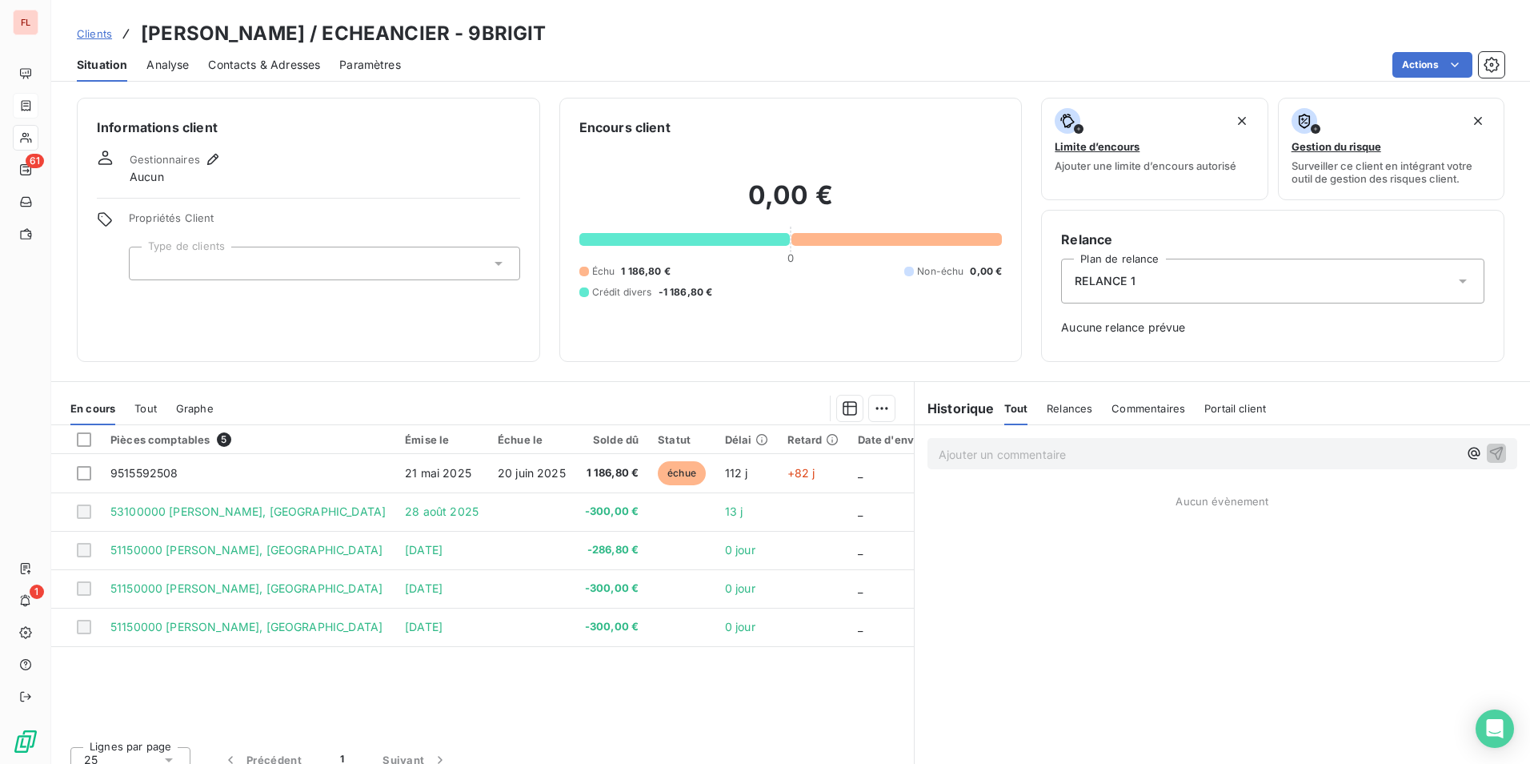
click at [96, 34] on span "Clients" at bounding box center [94, 33] width 35 height 13
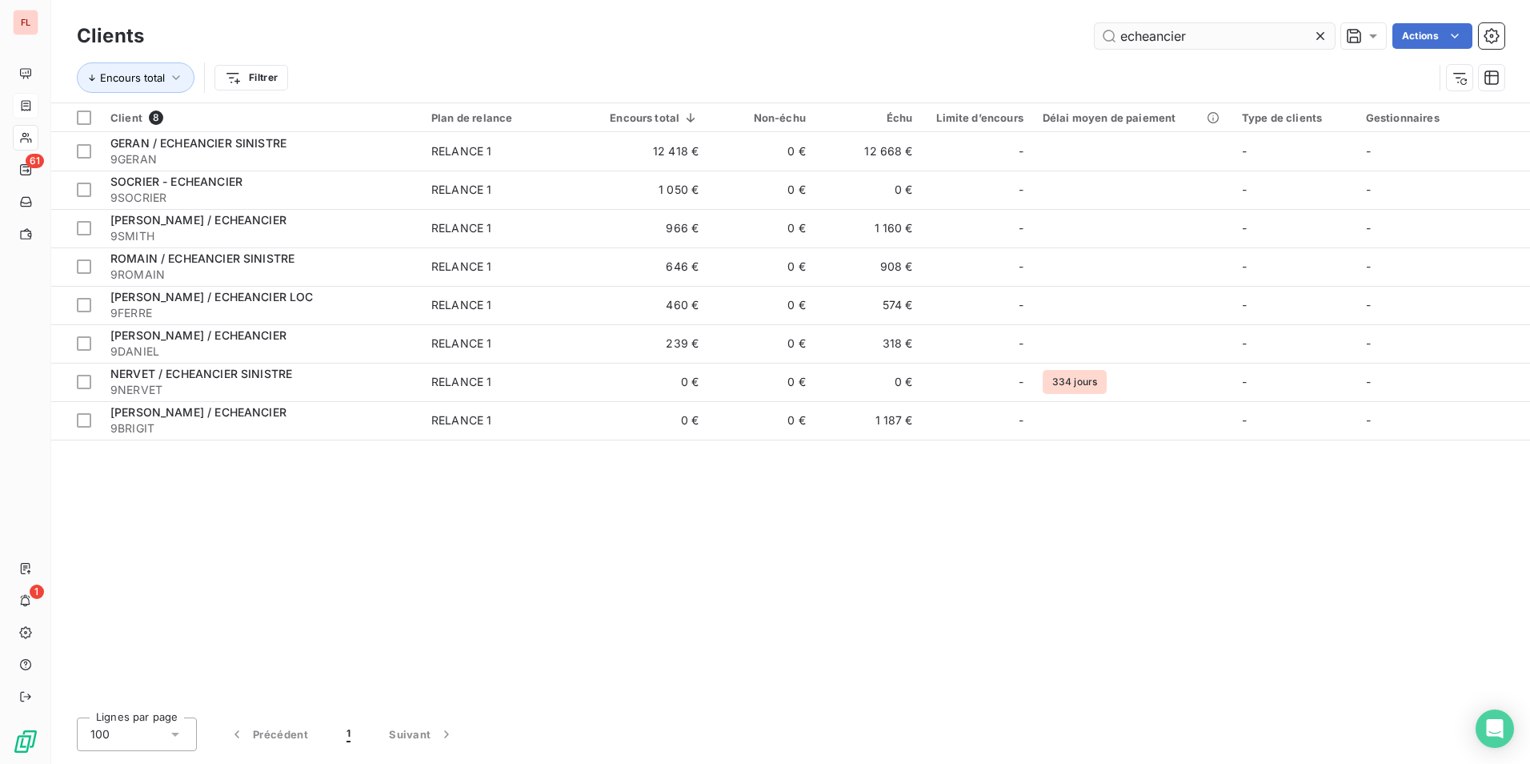
type input "echeancier"
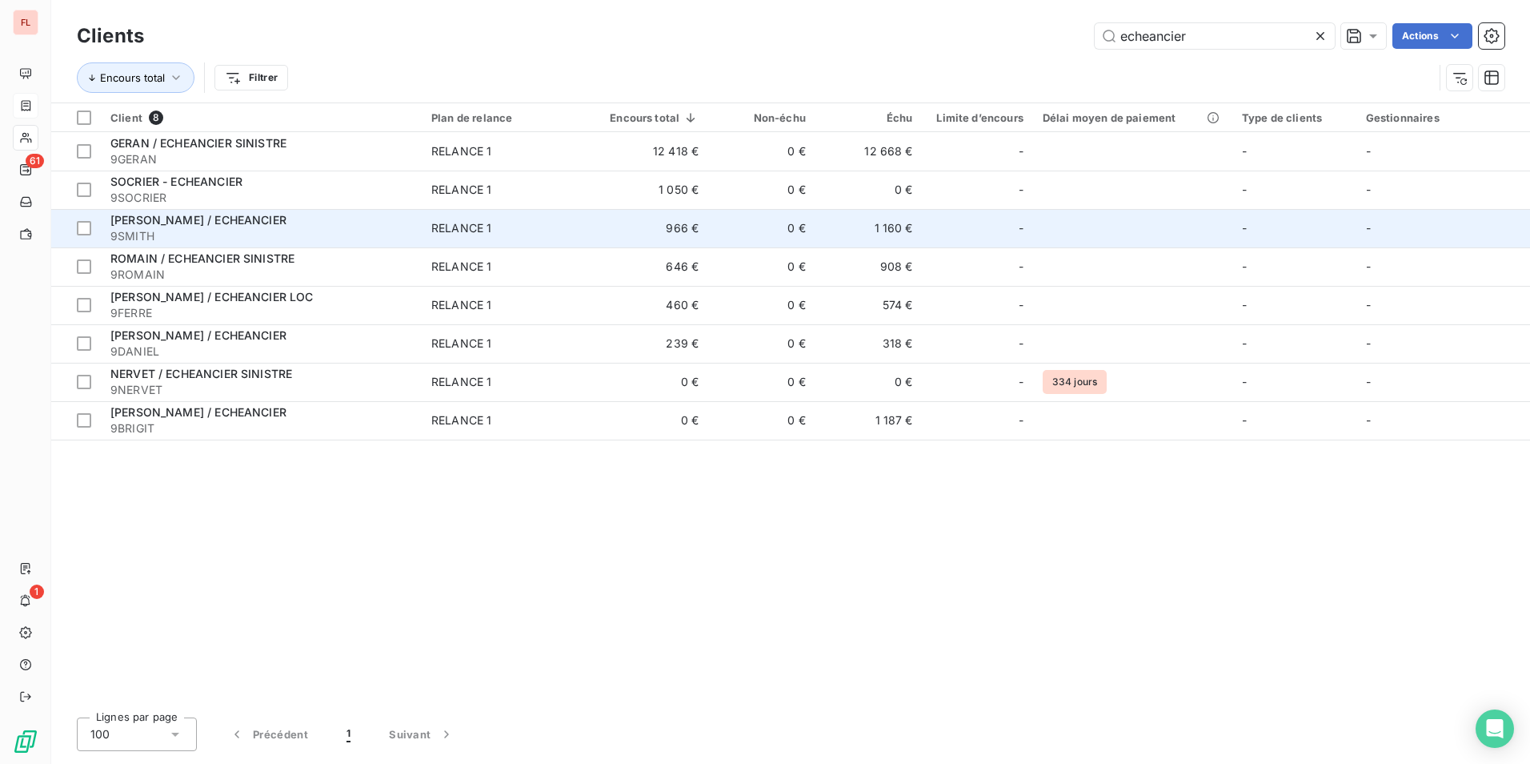
click at [215, 219] on span "SMITH JOATHAM / ECHEANCIER" at bounding box center [198, 220] width 176 height 14
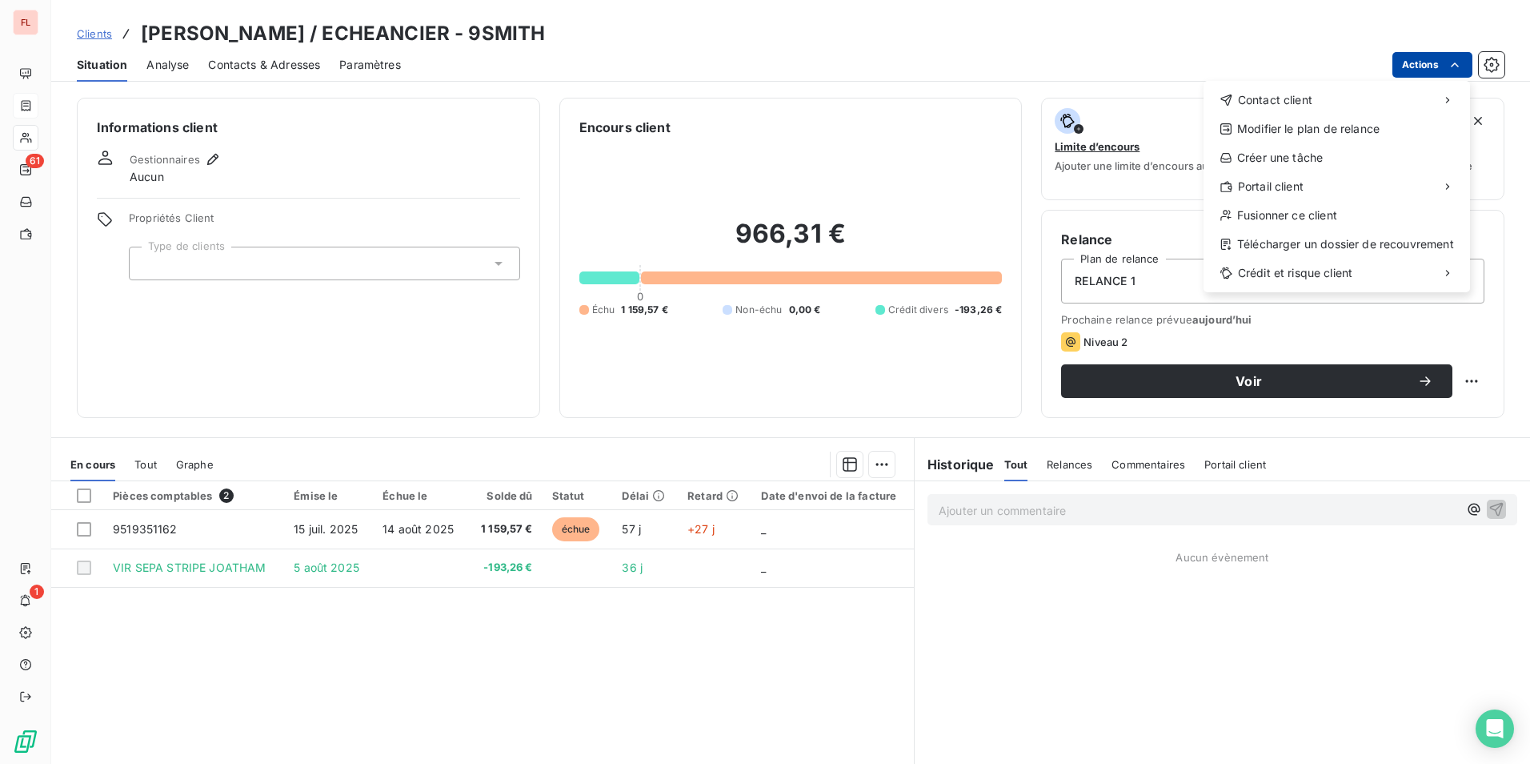
click at [1444, 65] on html "FL 61 1 Clients SMITH JOATHAM / ECHEANCIER - 9SMITH Situation Analyse Contacts …" at bounding box center [765, 382] width 1530 height 764
click at [1499, 61] on html "FL 61 1 Clients SMITH JOATHAM / ECHEANCIER - 9SMITH Situation Analyse Contacts …" at bounding box center [765, 382] width 1530 height 764
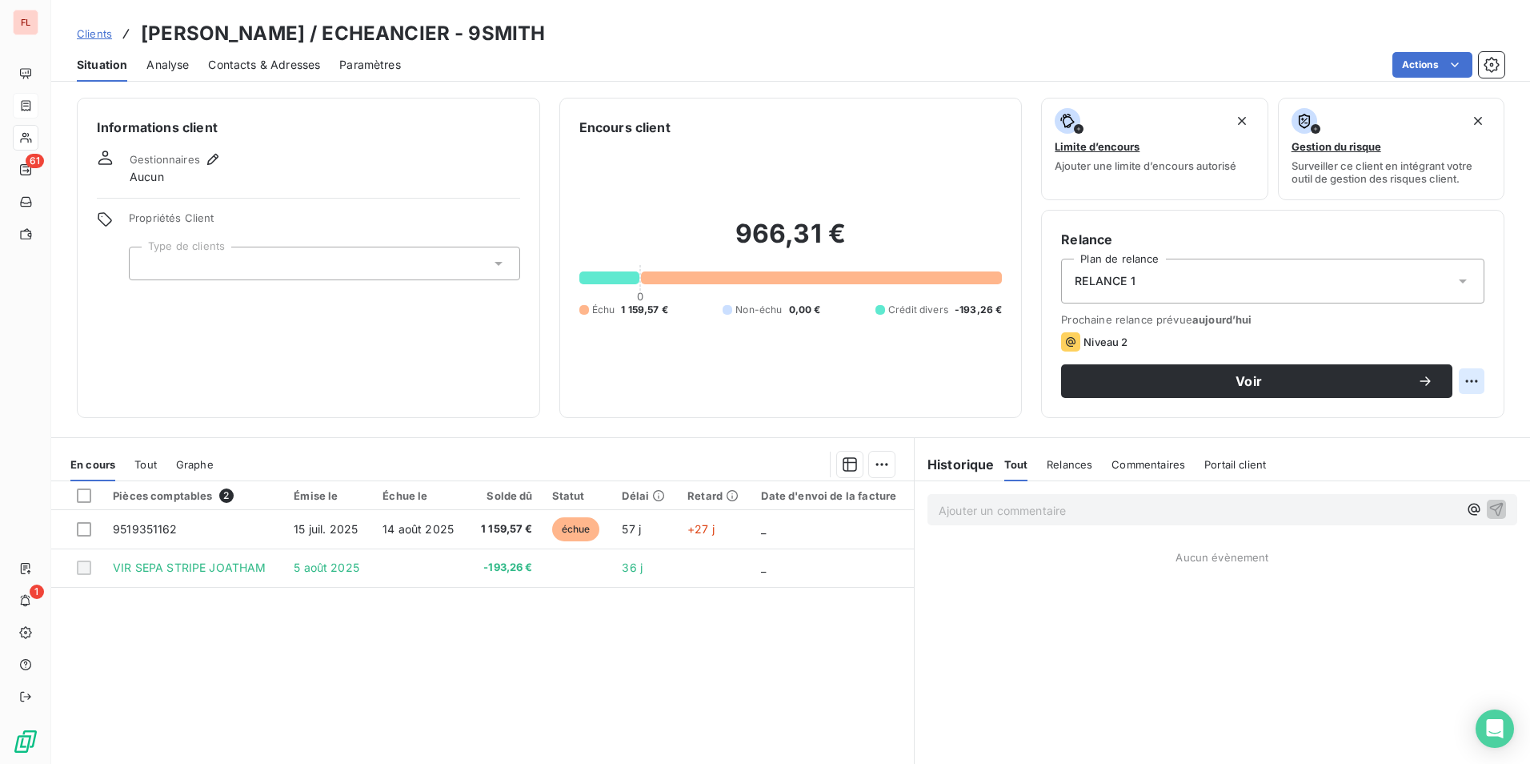
click at [1464, 382] on html "FL 61 1 Clients SMITH JOATHAM / ECHEANCIER - 9SMITH Situation Analyse Contacts …" at bounding box center [765, 382] width 1530 height 764
click at [156, 531] on html "FL 61 1 Clients SMITH JOATHAM / ECHEANCIER - 9SMITH Situation Analyse Contacts …" at bounding box center [765, 382] width 1530 height 764
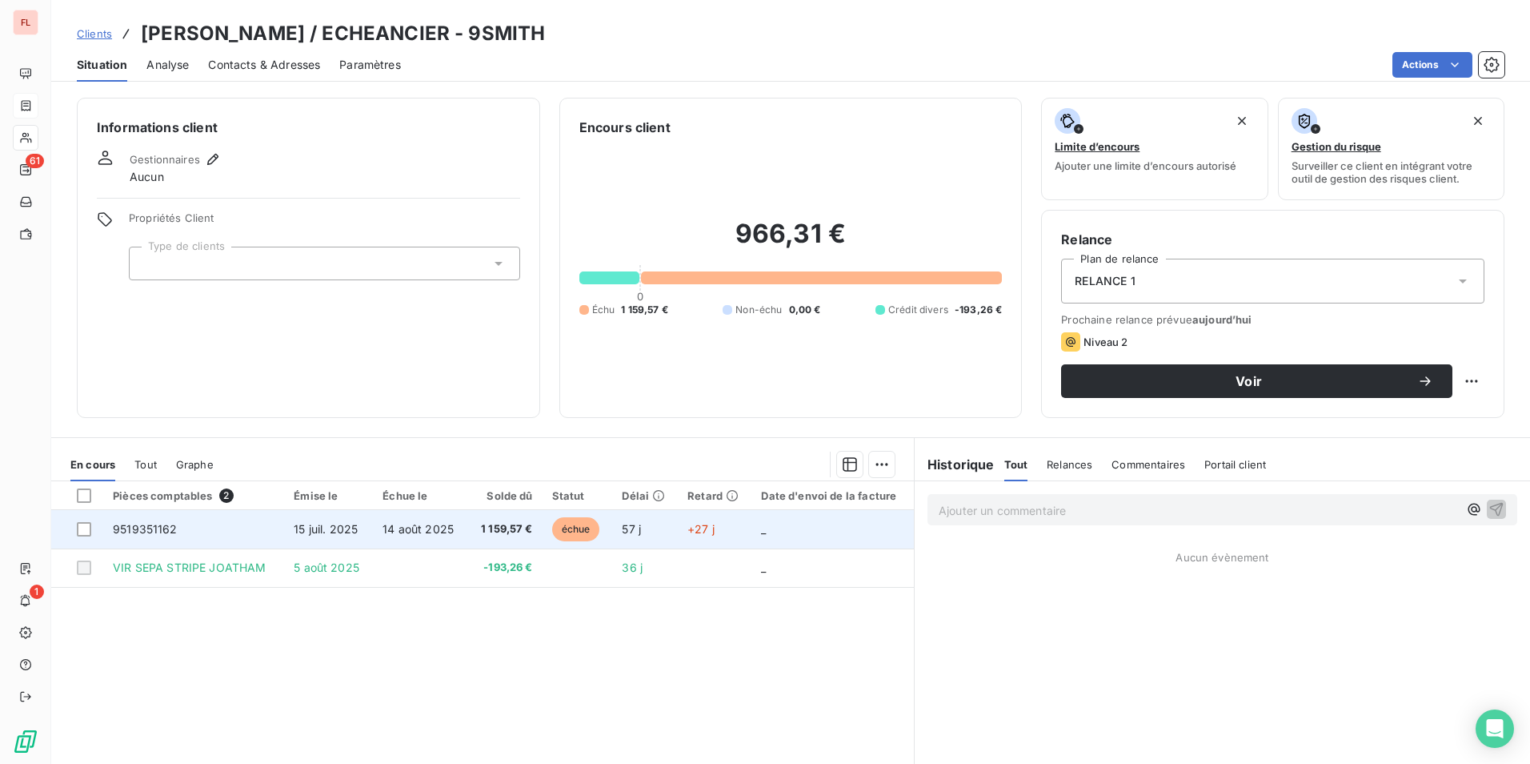
click at [148, 527] on span "9519351162" at bounding box center [145, 529] width 65 height 14
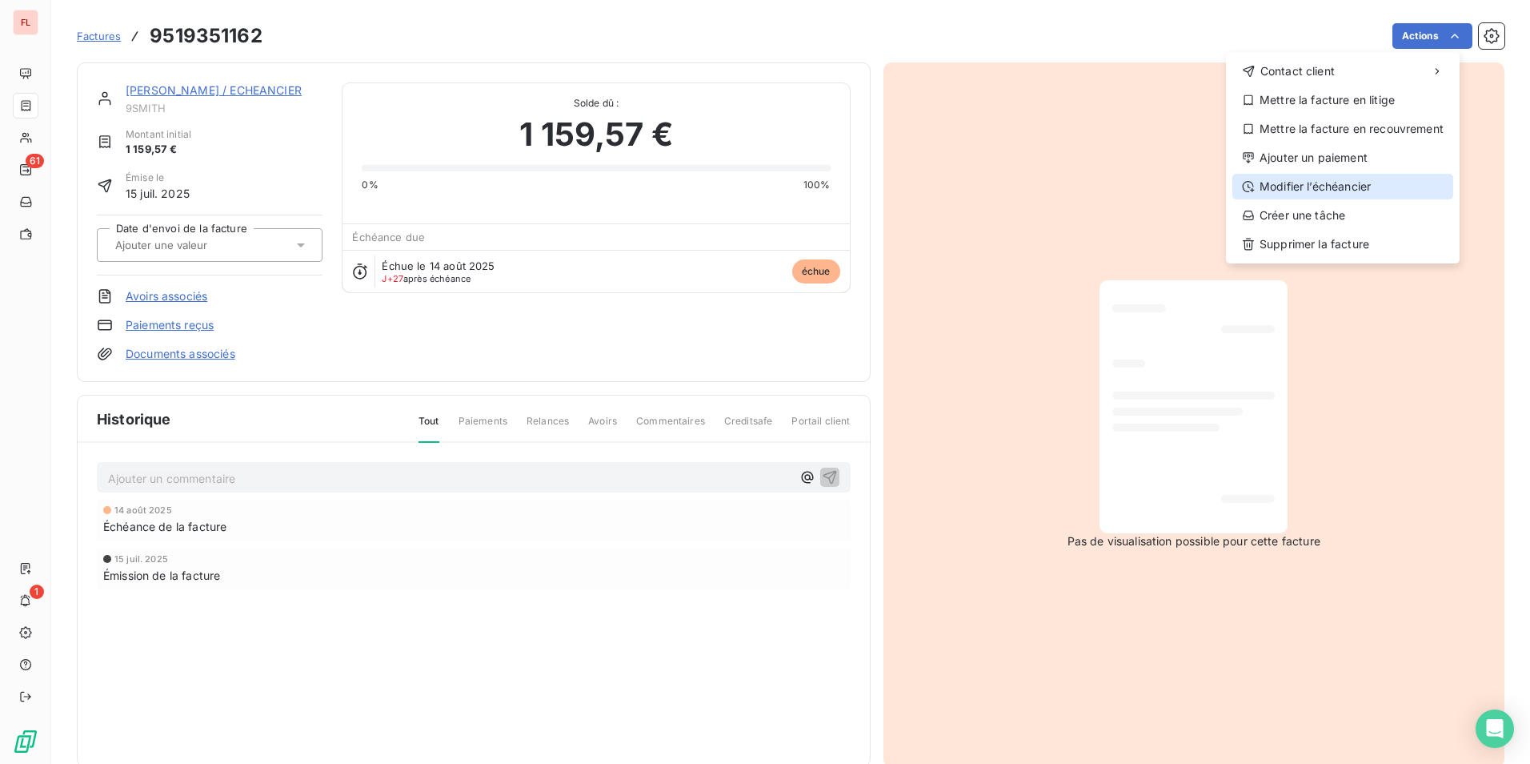
click at [1323, 184] on div "Modifier l’échéancier" at bounding box center [1343, 187] width 221 height 26
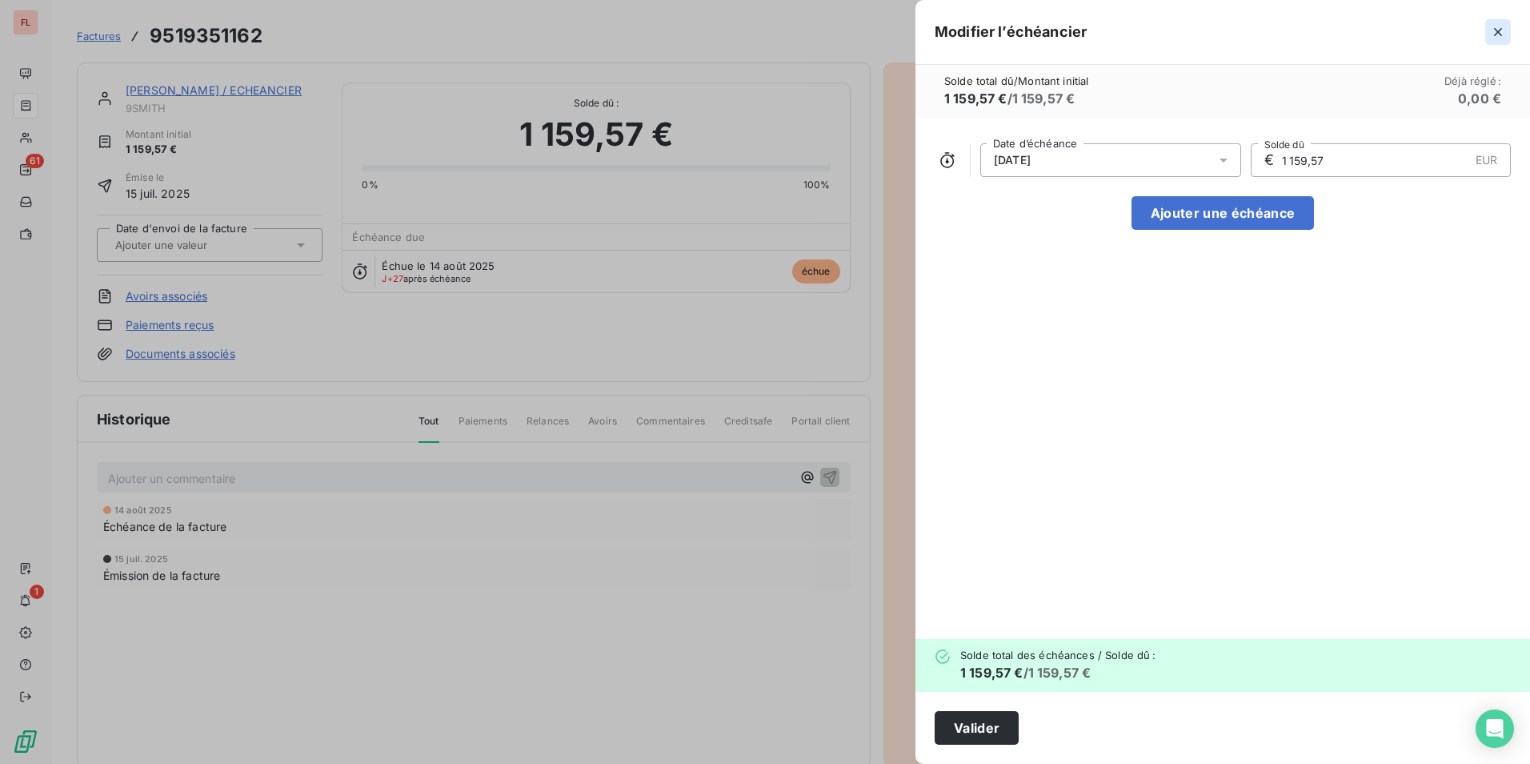
click at [1499, 34] on icon "button" at bounding box center [1498, 32] width 16 height 16
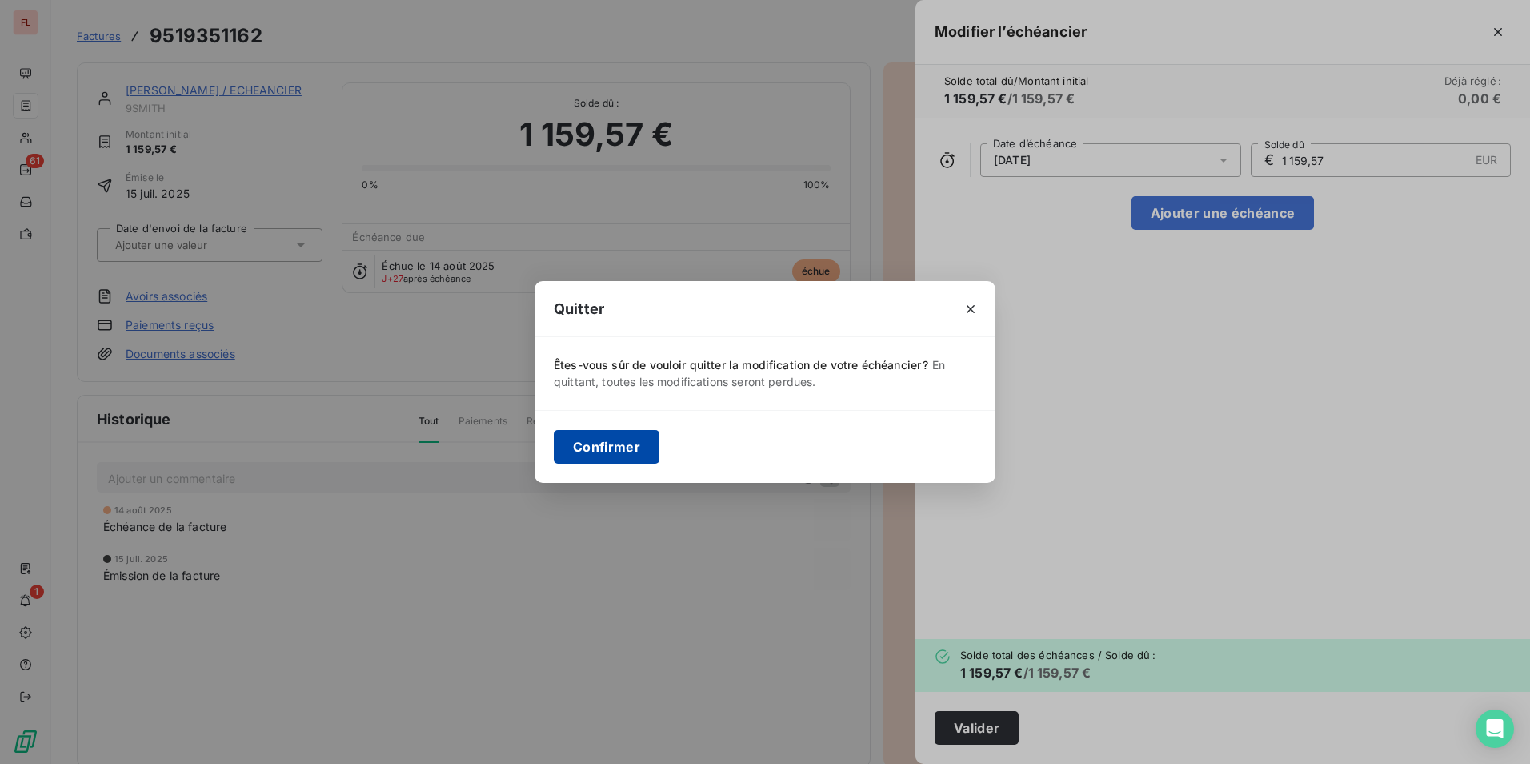
click at [622, 443] on button "Confirmer" at bounding box center [607, 447] width 106 height 34
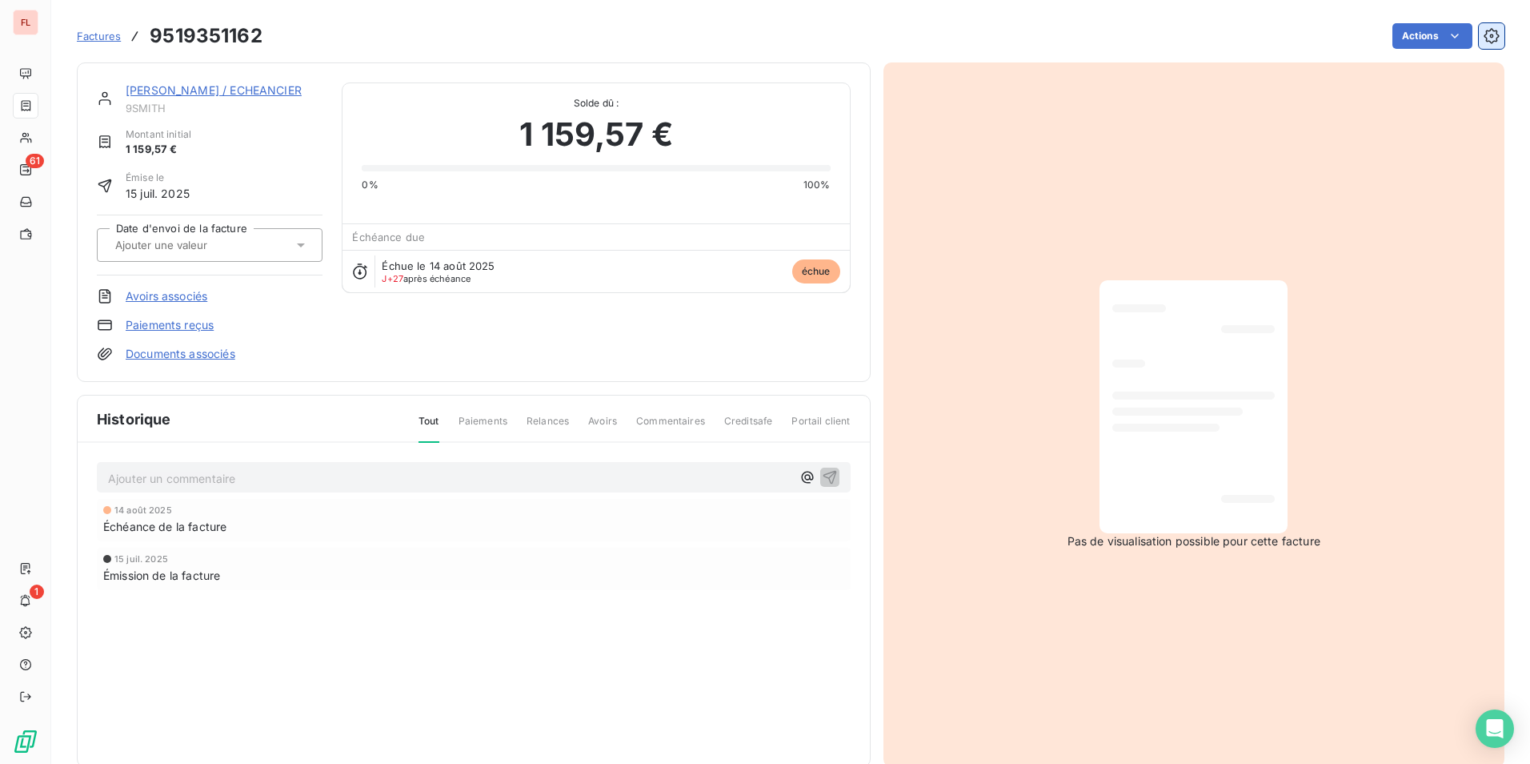
click at [1486, 35] on icon "button" at bounding box center [1491, 35] width 15 height 15
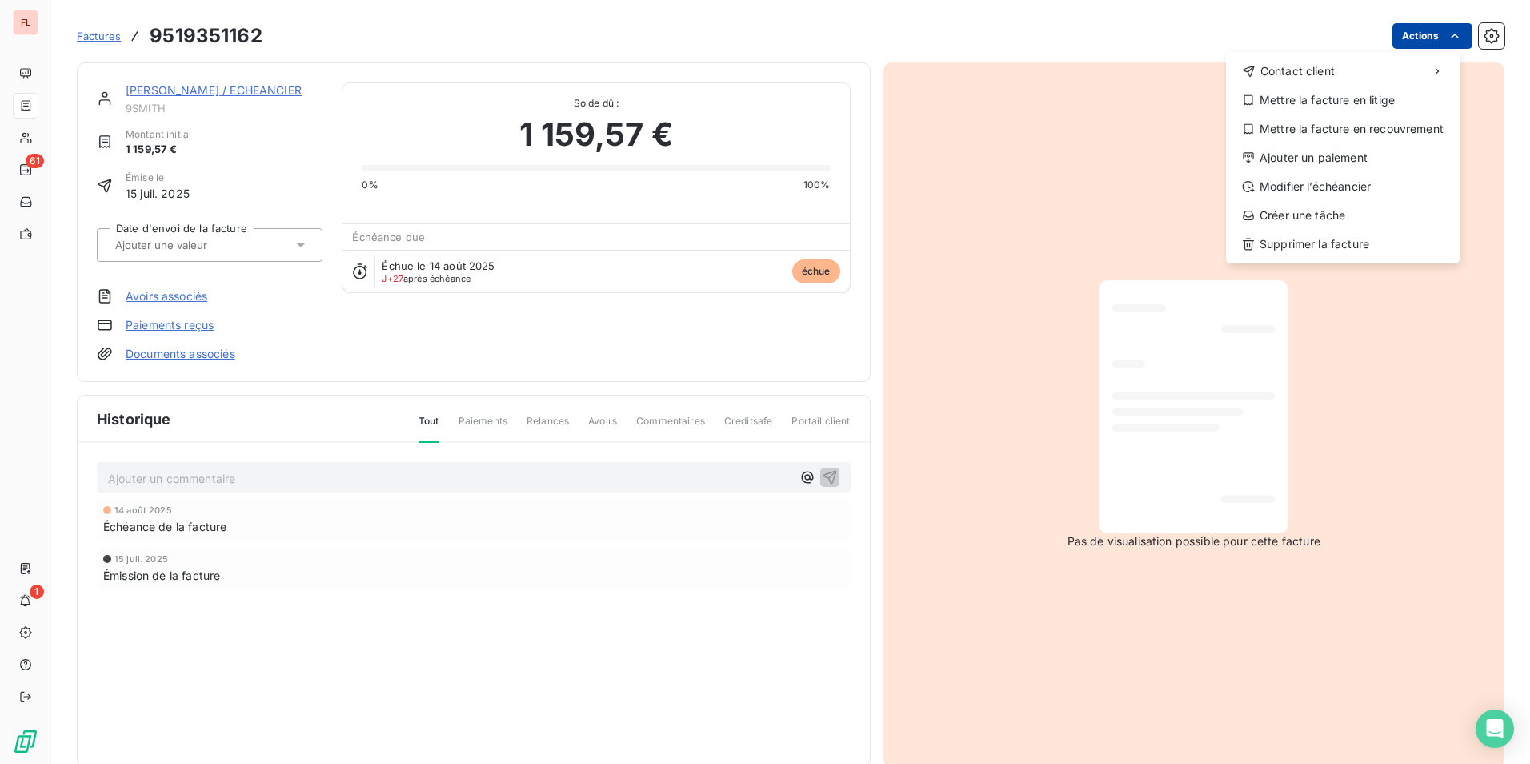
click at [1429, 37] on html "FL 61 1 Factures 9519351162 Actions Contact client Mettre la facture en litige …" at bounding box center [765, 382] width 1530 height 764
click at [1313, 185] on div "Modifier l’échéancier" at bounding box center [1343, 187] width 221 height 26
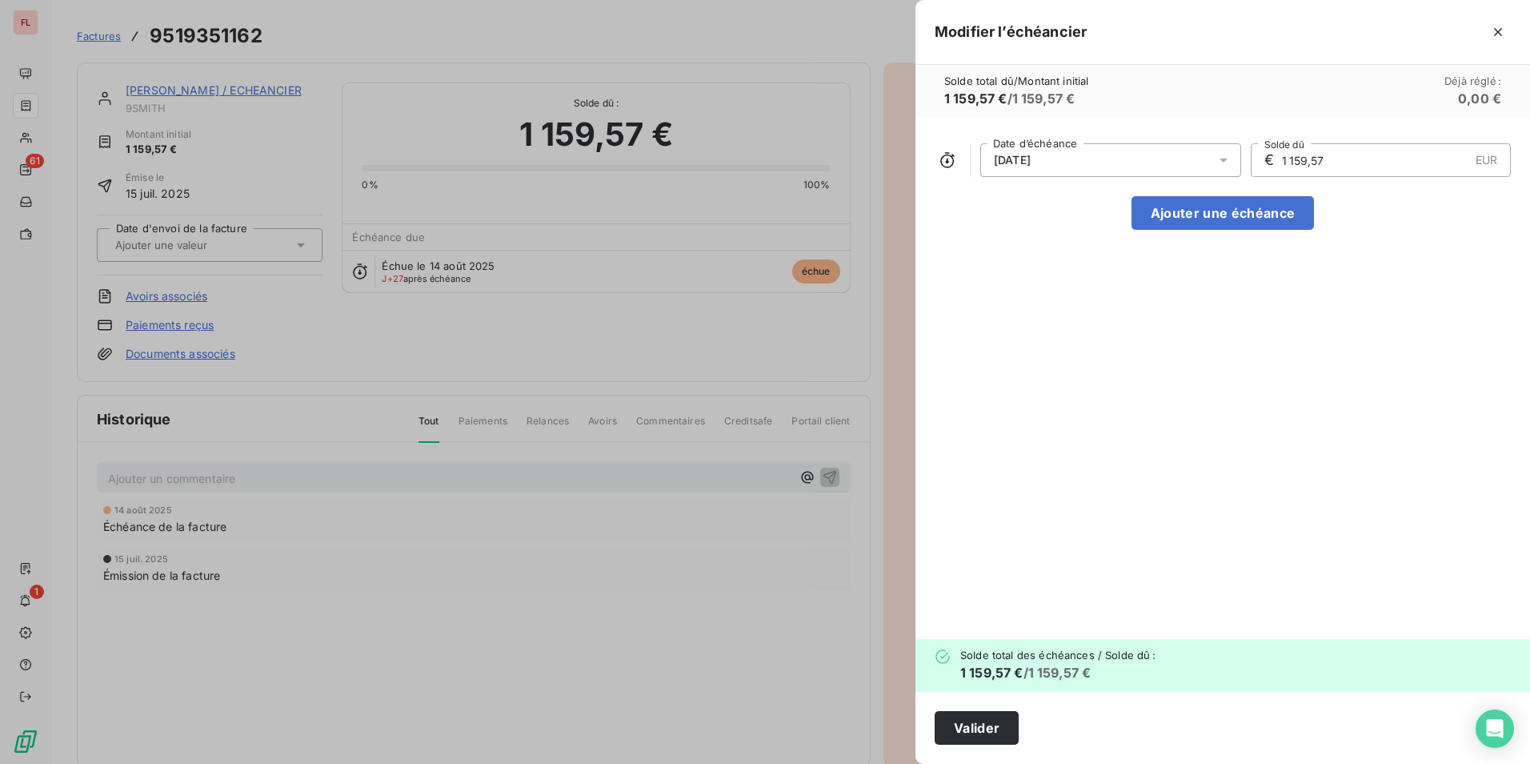
click at [1031, 163] on span "14/08/2025" at bounding box center [1012, 160] width 37 height 13
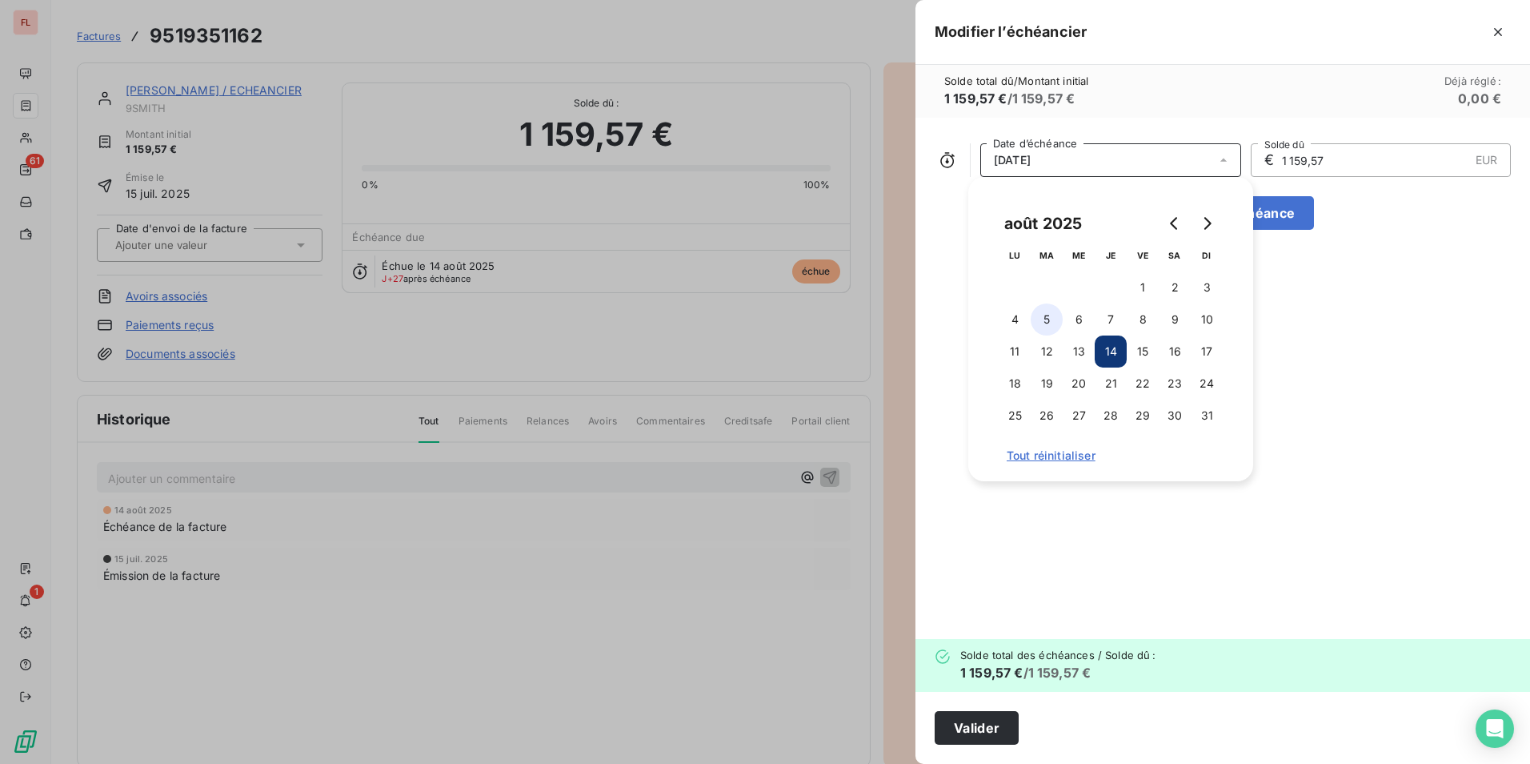
click at [1045, 316] on button "5" at bounding box center [1047, 319] width 32 height 32
click at [1048, 320] on button "5" at bounding box center [1047, 319] width 32 height 32
click at [1045, 321] on button "5" at bounding box center [1047, 319] width 32 height 32
click at [1045, 319] on button "5" at bounding box center [1047, 319] width 32 height 32
click at [1330, 147] on input "1 159,57" at bounding box center [1375, 160] width 189 height 32
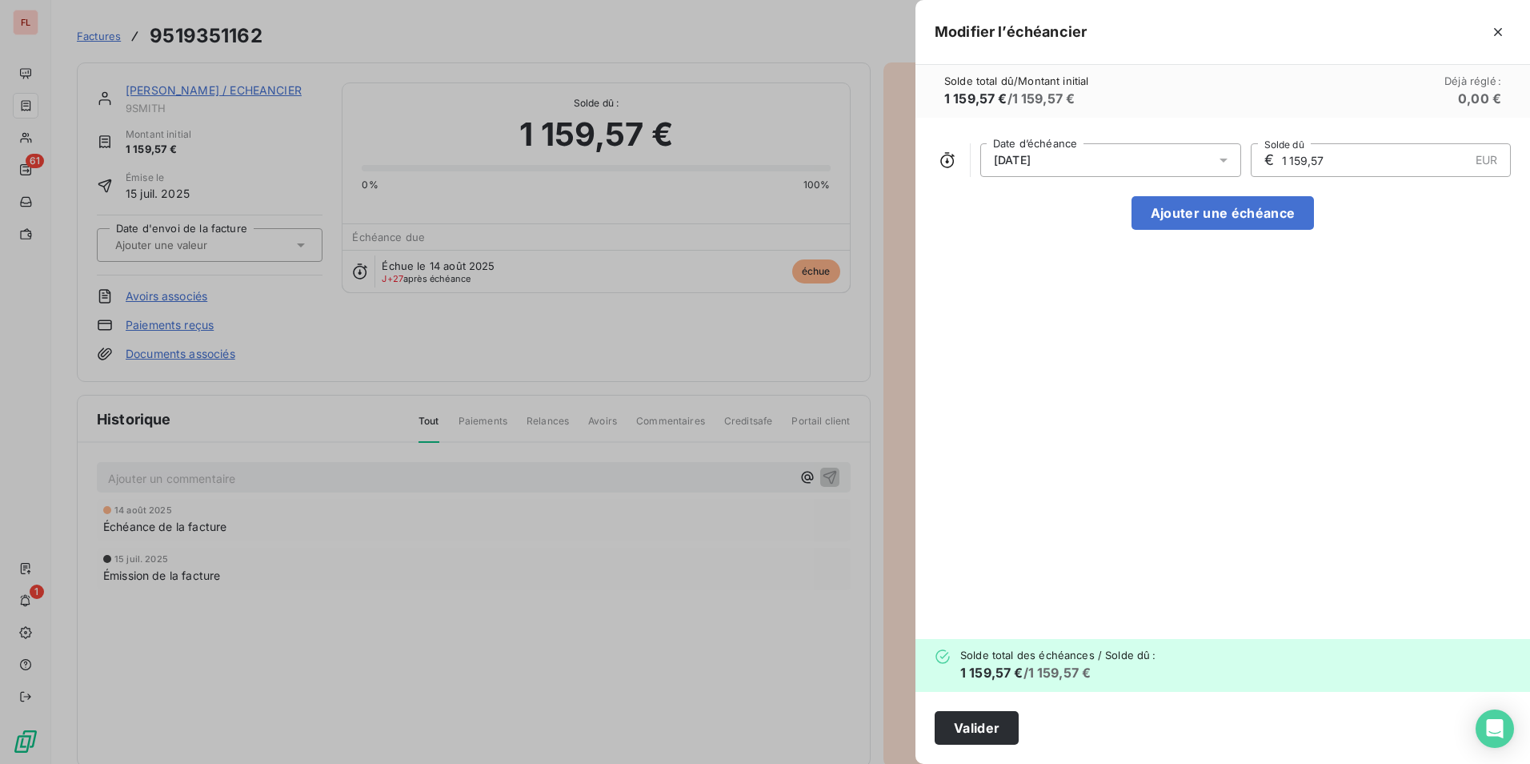
drag, startPoint x: 1330, startPoint y: 159, endPoint x: 1232, endPoint y: 158, distance: 98.5
click at [1232, 158] on div "04/08/2025 Date d’échéance € 1 159,57 EUR Solde dû" at bounding box center [1223, 160] width 576 height 34
click at [1073, 161] on div "04/08/2025" at bounding box center [1111, 160] width 261 height 34
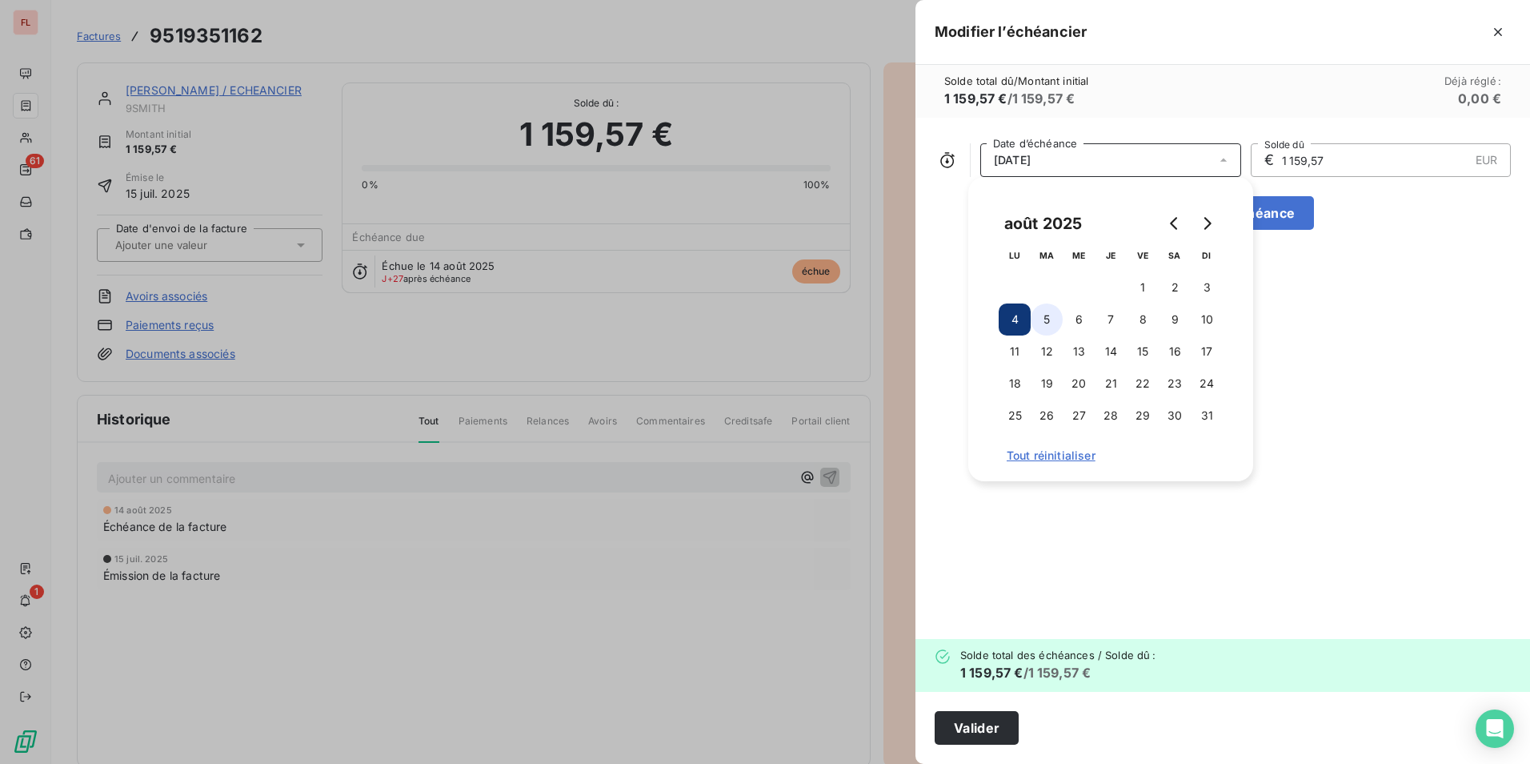
click at [1050, 317] on button "5" at bounding box center [1047, 319] width 32 height 32
click at [1084, 319] on button "6" at bounding box center [1079, 319] width 32 height 32
click at [1325, 158] on input "1 159,57" at bounding box center [1375, 160] width 189 height 32
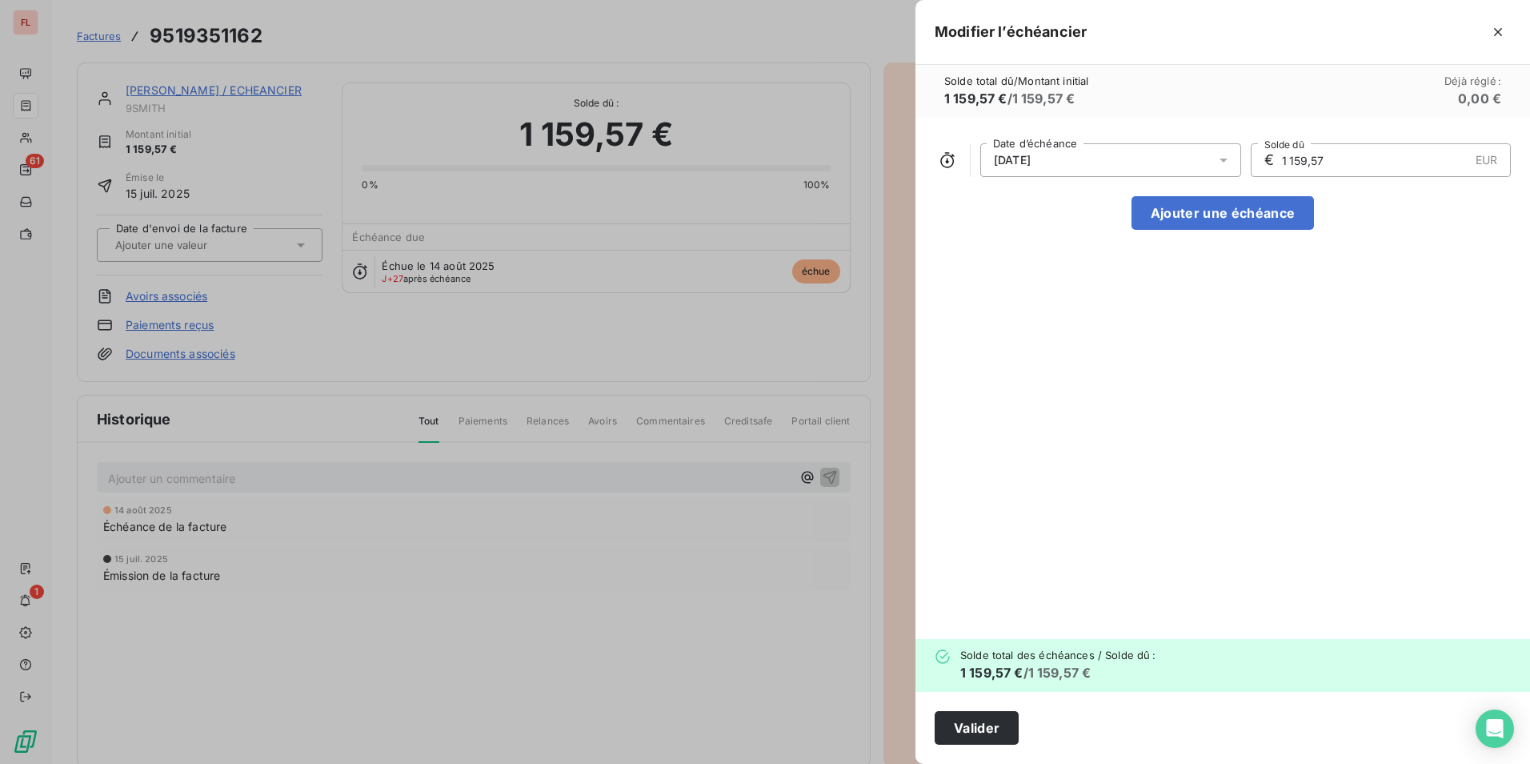
drag, startPoint x: 1339, startPoint y: 159, endPoint x: 1207, endPoint y: 151, distance: 132.3
click at [1209, 151] on div "05/08/2025 Date d’échéance € 1 159,57 EUR Solde dû" at bounding box center [1223, 160] width 576 height 34
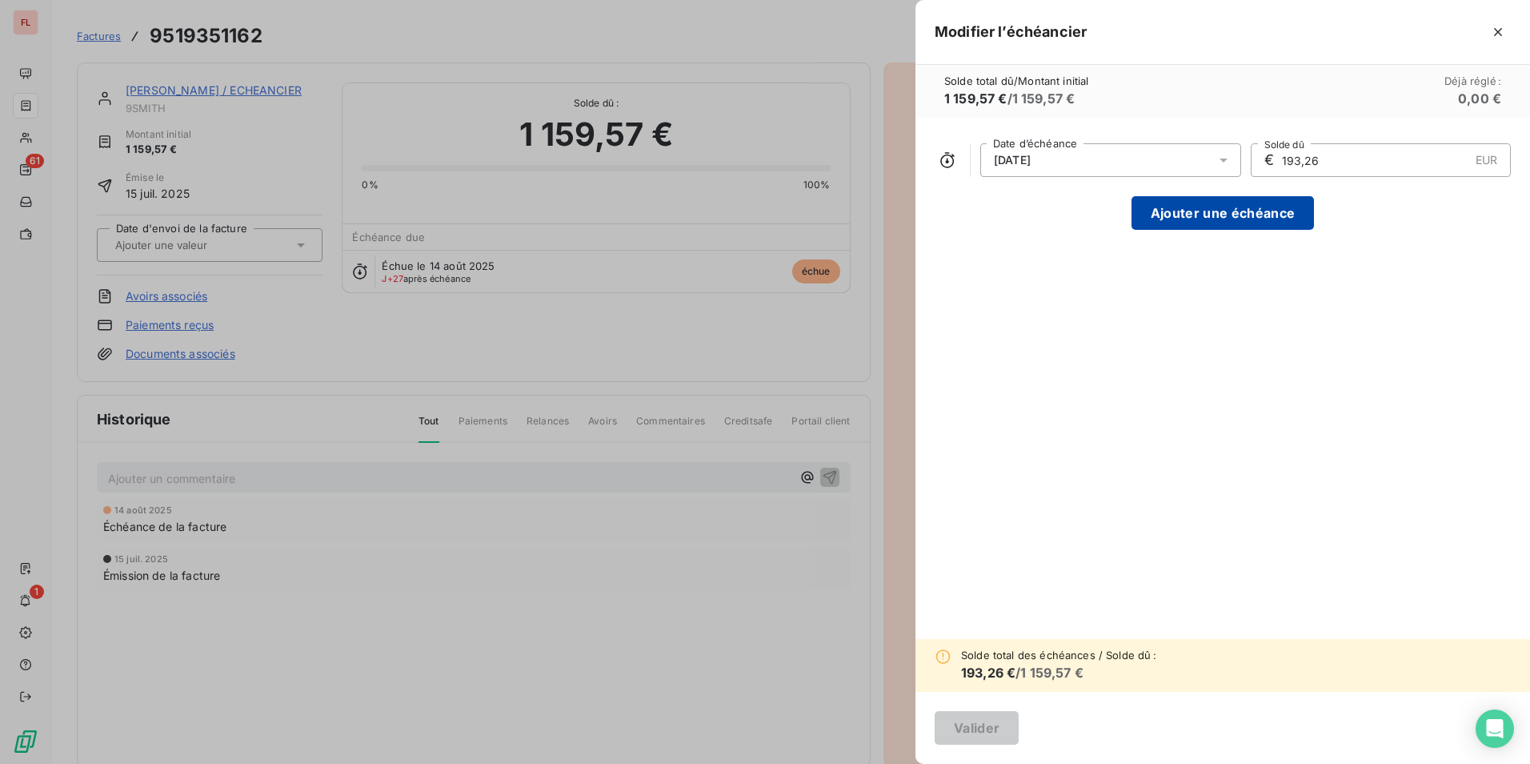
type input "193,26"
click at [1239, 208] on button "Ajouter une échéance" at bounding box center [1223, 213] width 182 height 34
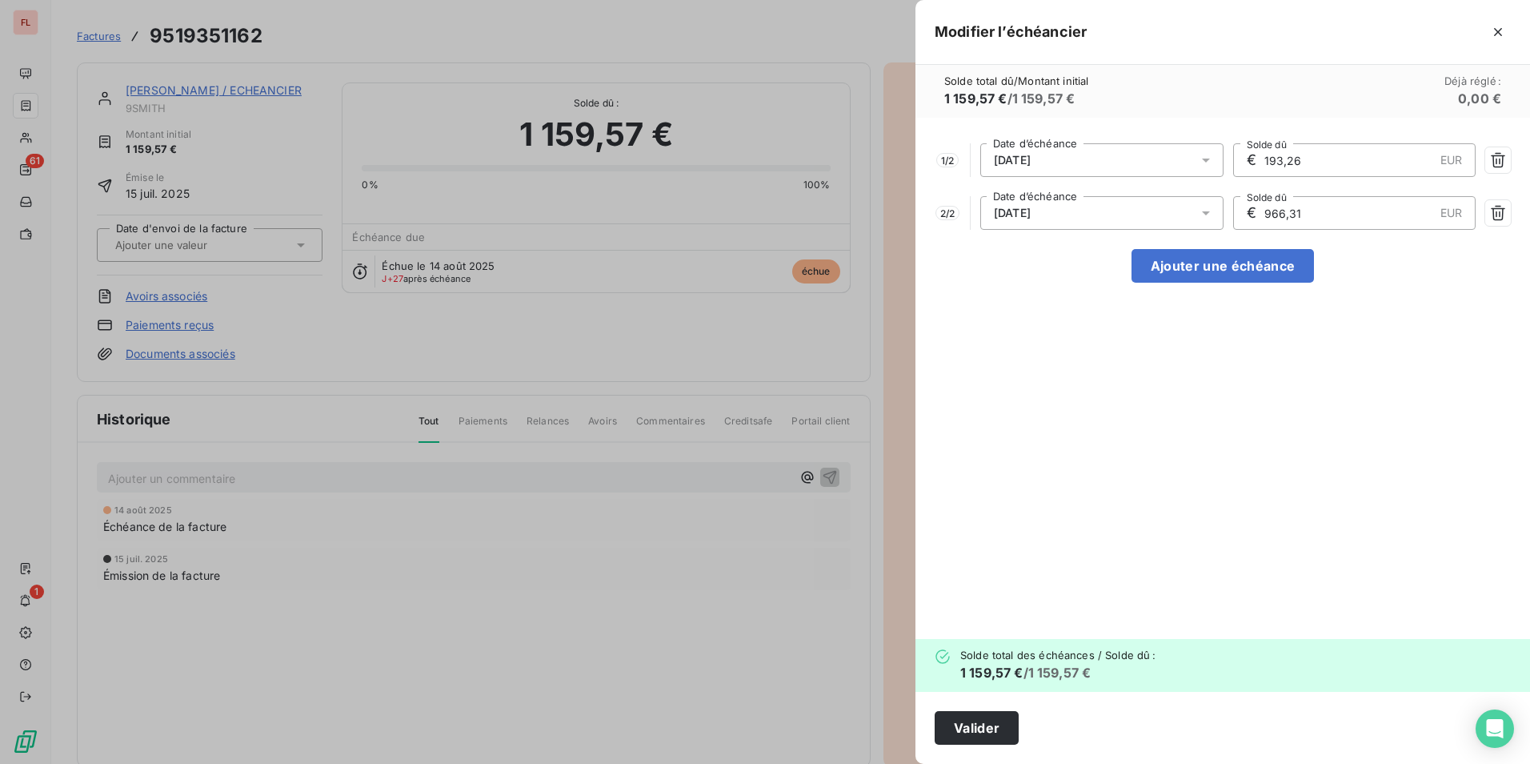
drag, startPoint x: 1312, startPoint y: 211, endPoint x: 1197, endPoint y: 207, distance: 115.3
click at [1197, 207] on div "2 / 2 05/09/2025 Date d’échéance € 966,31 EUR Solde dû" at bounding box center [1223, 213] width 576 height 34
click at [1321, 156] on input "193,26" at bounding box center [1348, 160] width 171 height 32
drag, startPoint x: 1308, startPoint y: 215, endPoint x: 1245, endPoint y: 218, distance: 63.3
click at [1245, 218] on div "€ 966,31 EUR Solde dû" at bounding box center [1354, 213] width 243 height 34
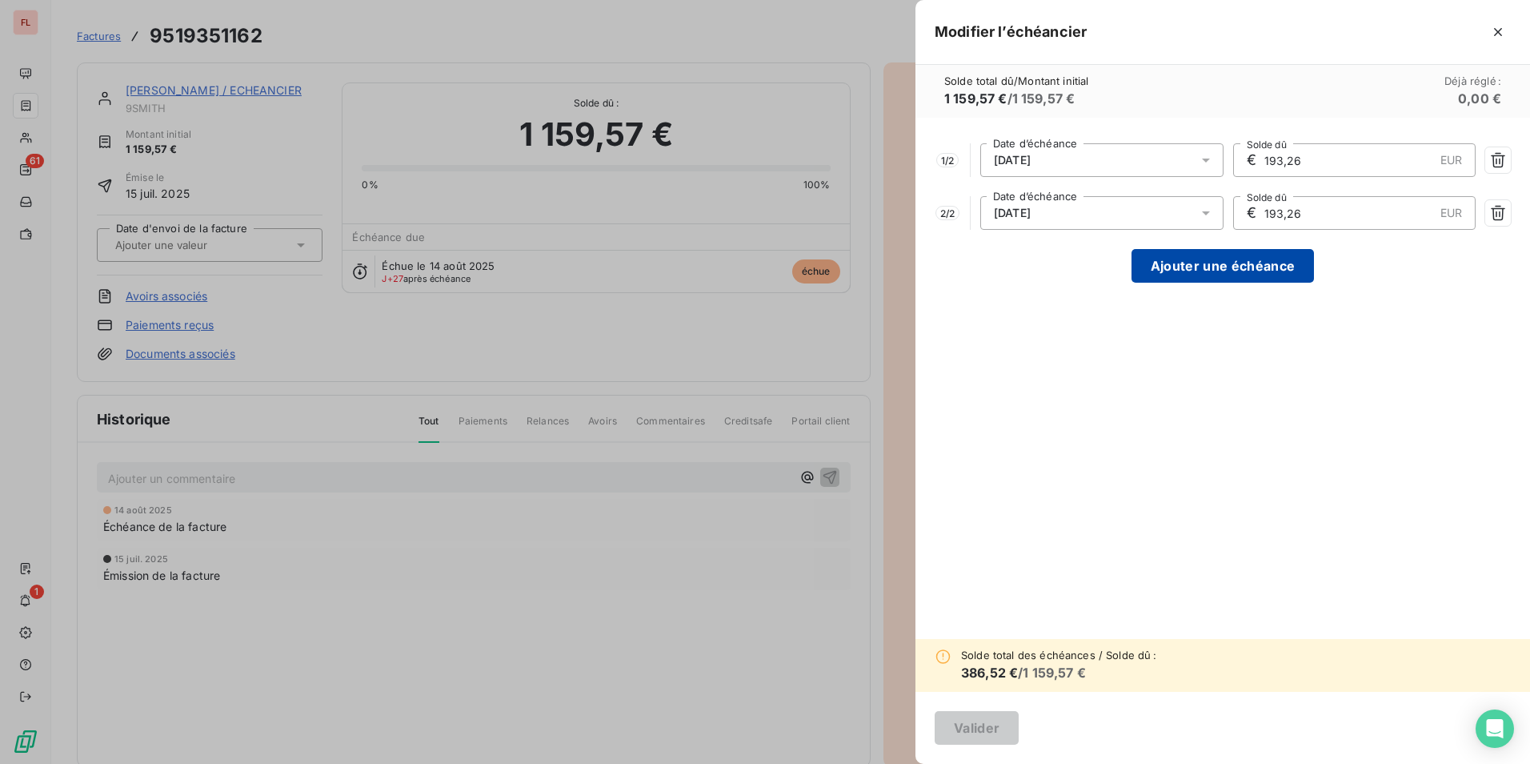
type input "193,26"
click at [1245, 267] on button "Ajouter une échéance" at bounding box center [1223, 266] width 182 height 34
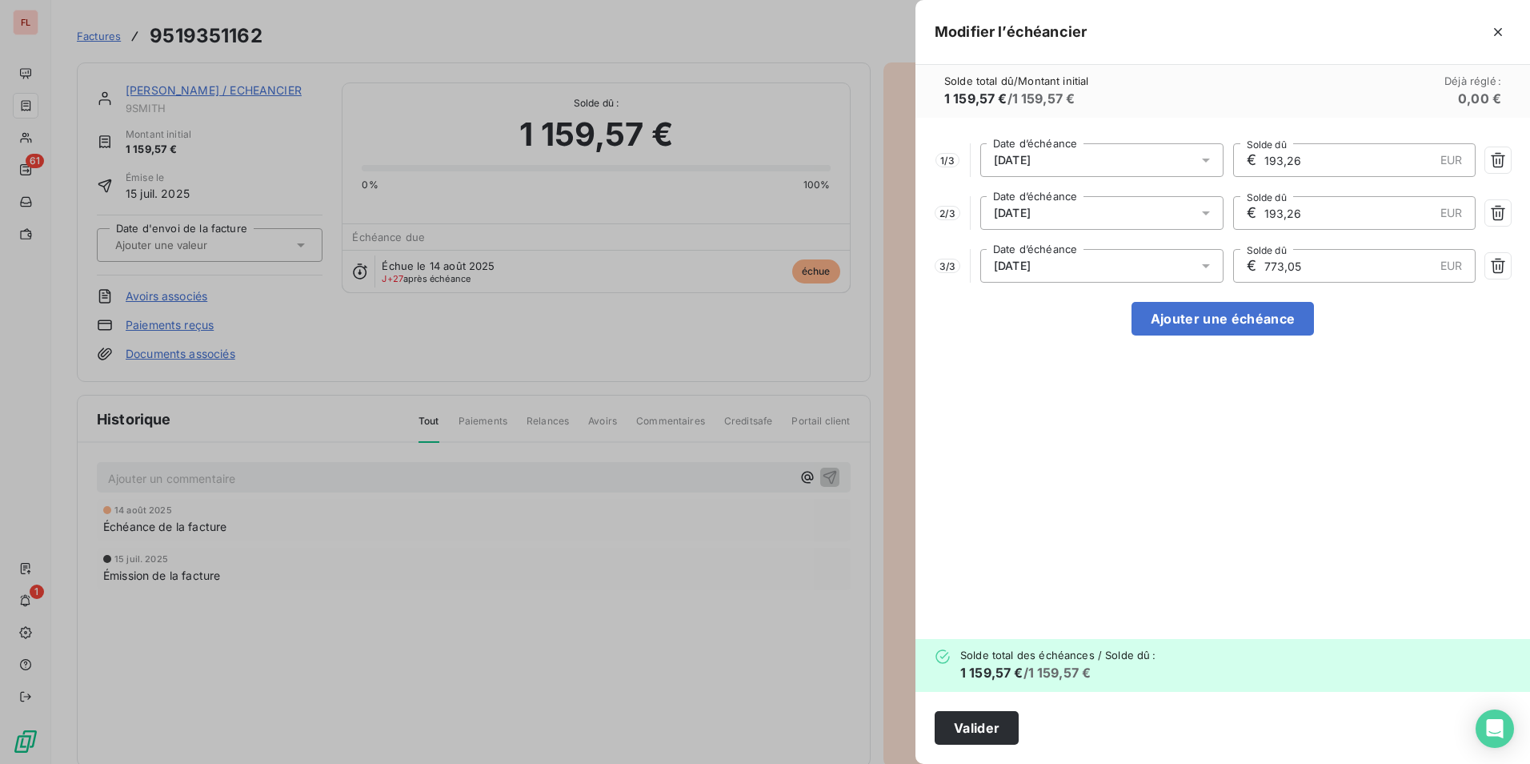
drag, startPoint x: 1305, startPoint y: 266, endPoint x: 1253, endPoint y: 261, distance: 52.2
click at [1253, 261] on div "€ 773,05 EUR Solde dû" at bounding box center [1354, 266] width 243 height 34
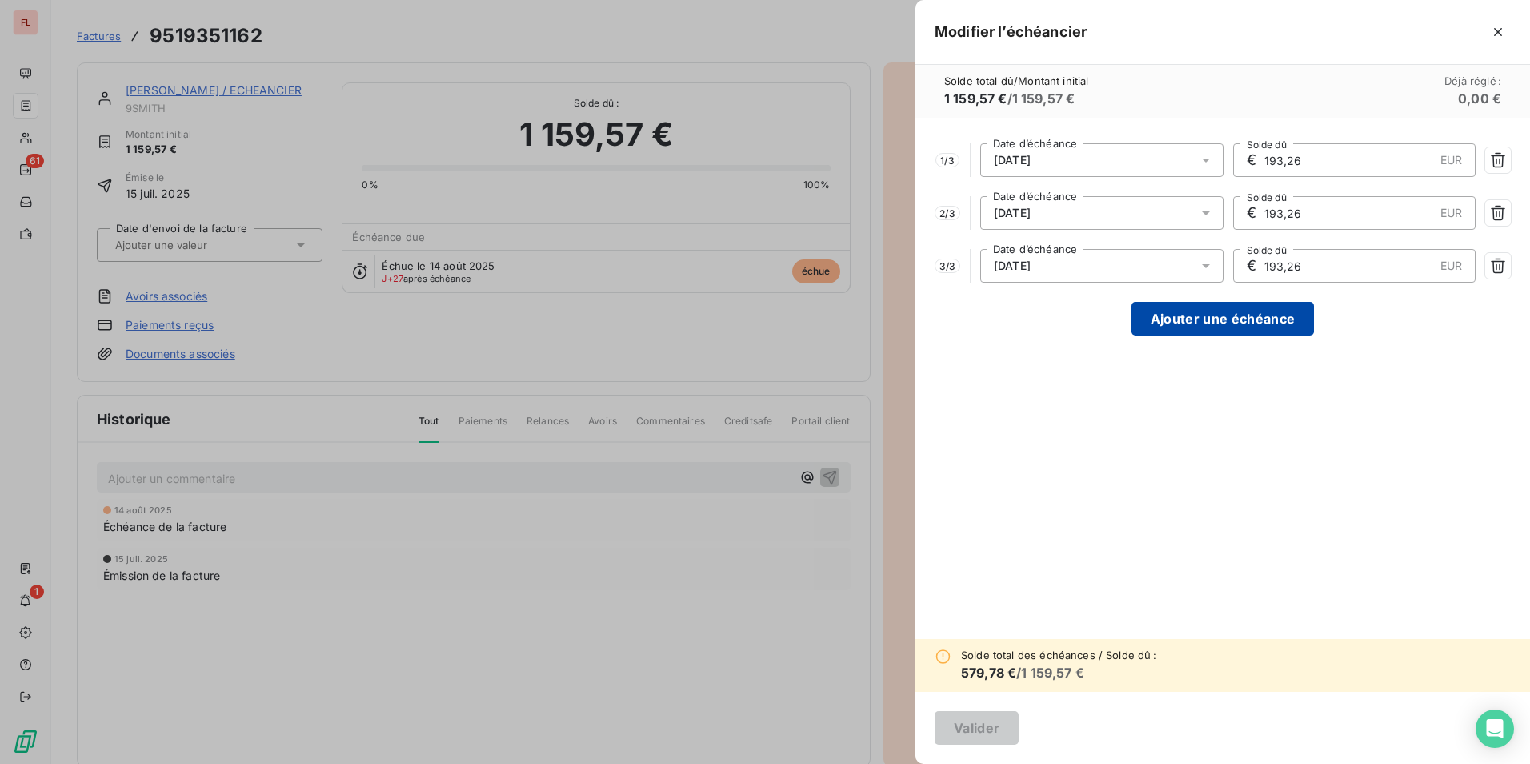
type input "193,26"
click at [1234, 322] on button "Ajouter une échéance" at bounding box center [1223, 319] width 182 height 34
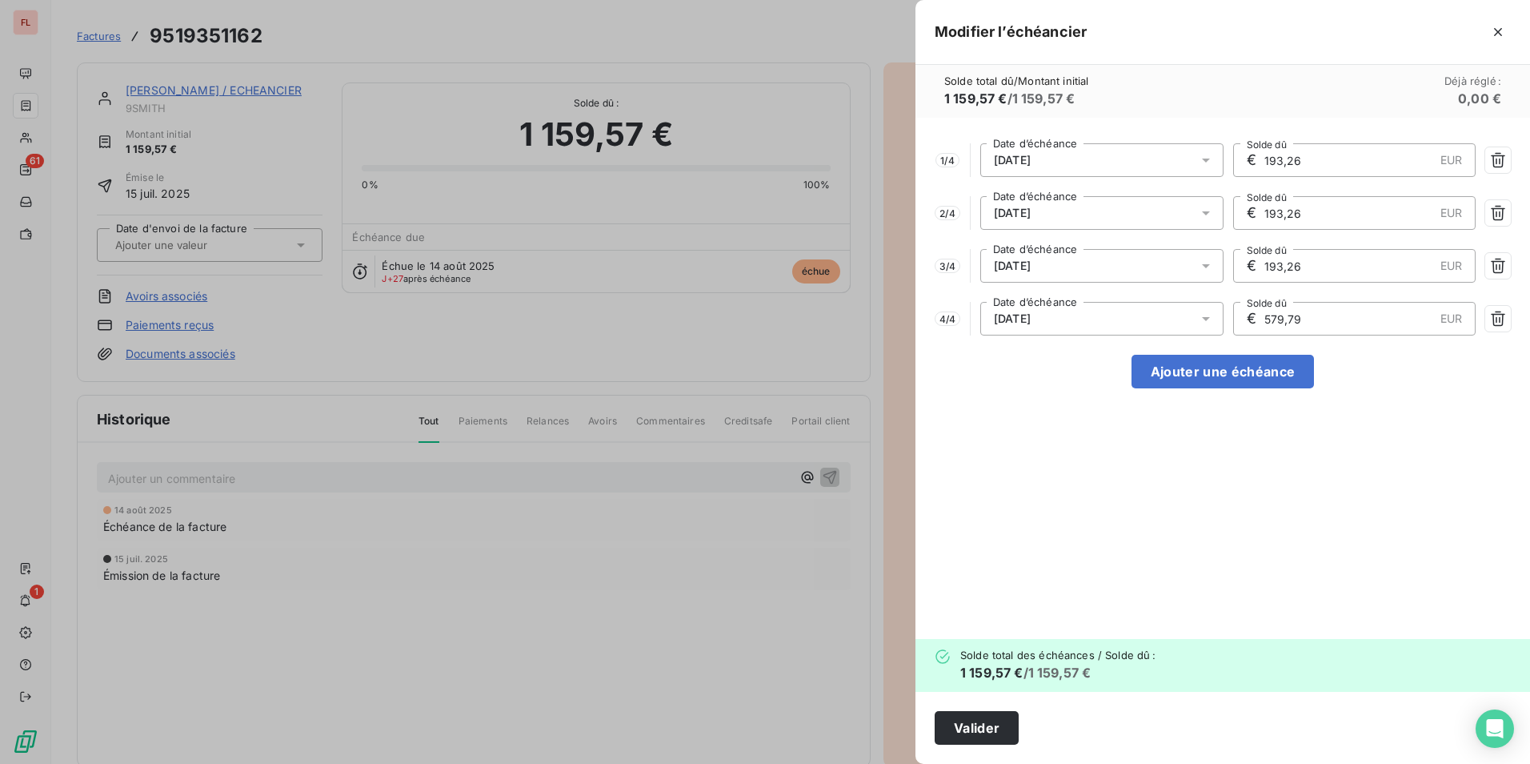
drag, startPoint x: 1332, startPoint y: 319, endPoint x: 1185, endPoint y: 319, distance: 147.3
click at [1185, 319] on div "4 / 4 05/11/2025 Date d’échéance € 579,79 EUR Solde dû" at bounding box center [1223, 319] width 576 height 34
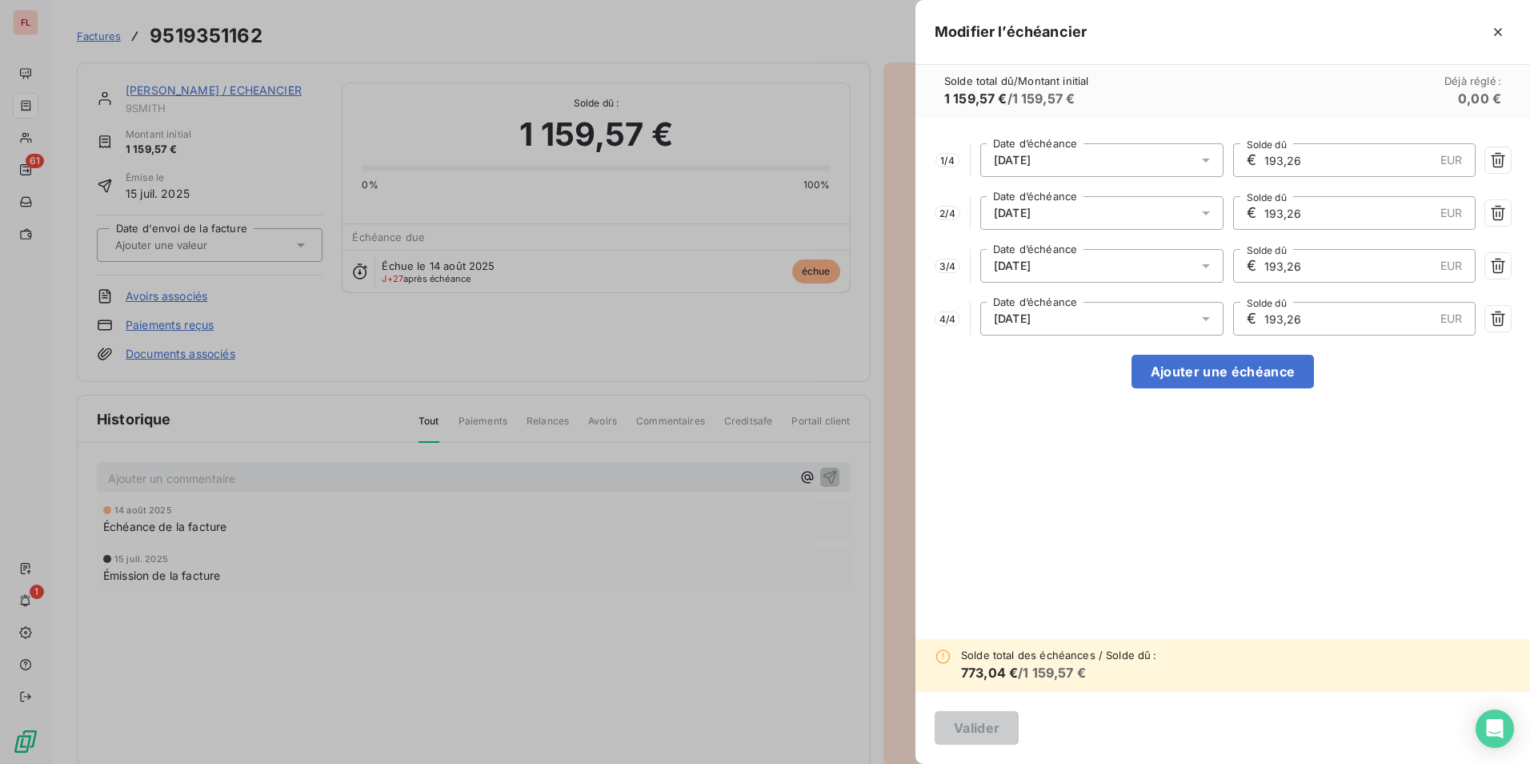
type input "193,26"
click at [1201, 384] on button "Ajouter une échéance" at bounding box center [1223, 372] width 182 height 34
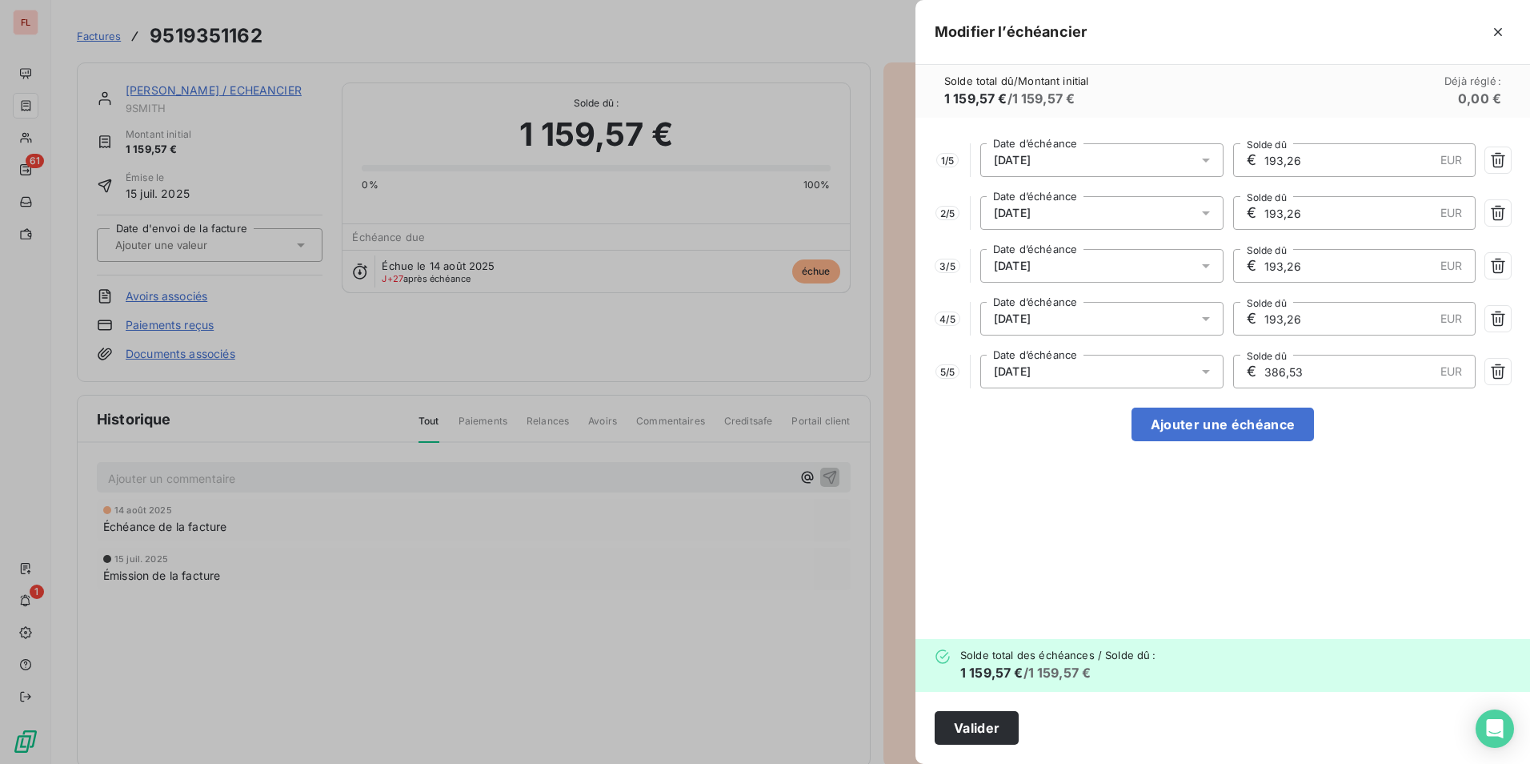
drag, startPoint x: 1336, startPoint y: 375, endPoint x: 1180, endPoint y: 371, distance: 156.1
click at [1180, 371] on div "5 / 5 05/12/2025 Date d’échéance € 386,53 EUR Solde dû" at bounding box center [1223, 372] width 576 height 34
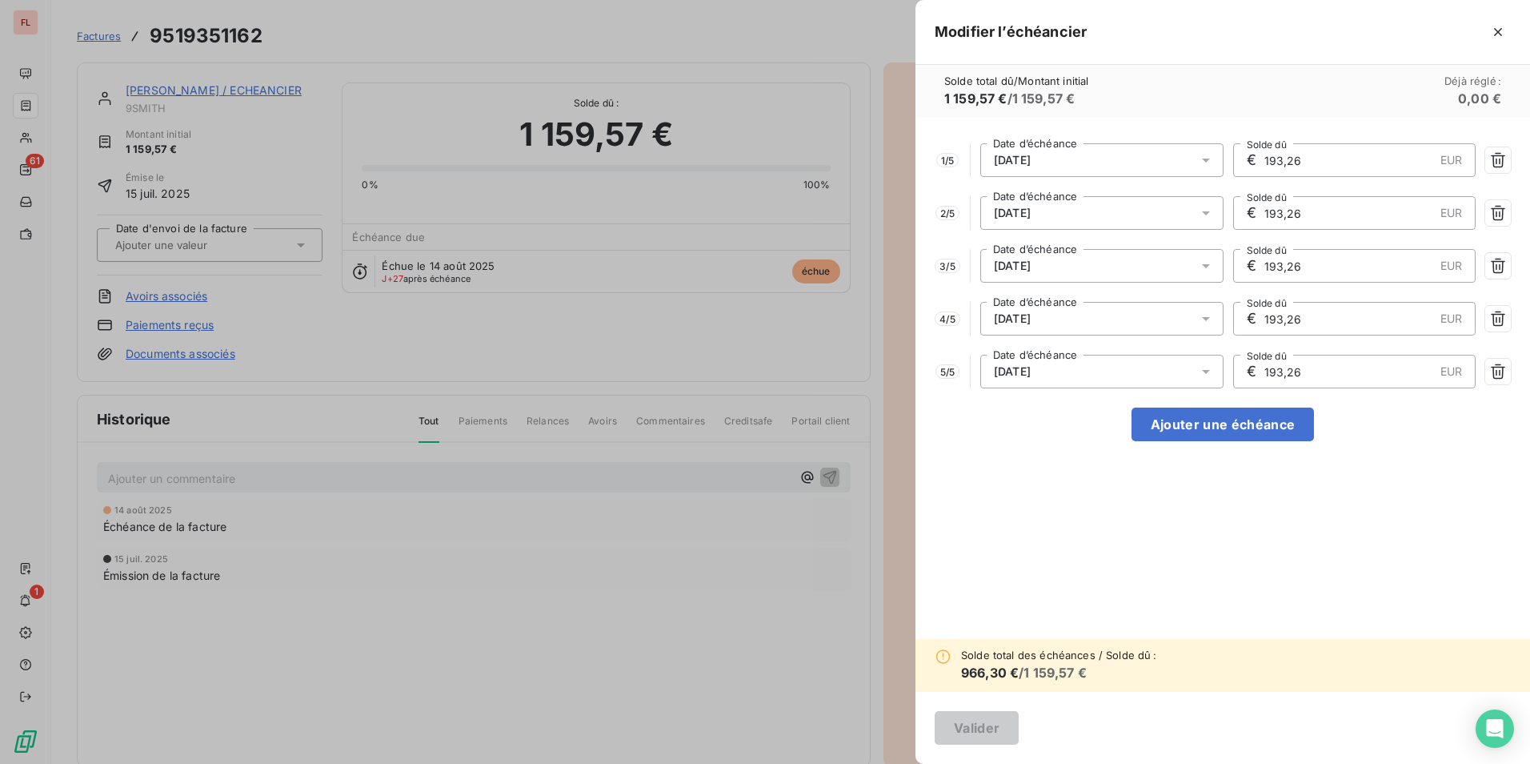
type input "193,26"
click at [1202, 423] on button "Ajouter une échéance" at bounding box center [1223, 424] width 182 height 34
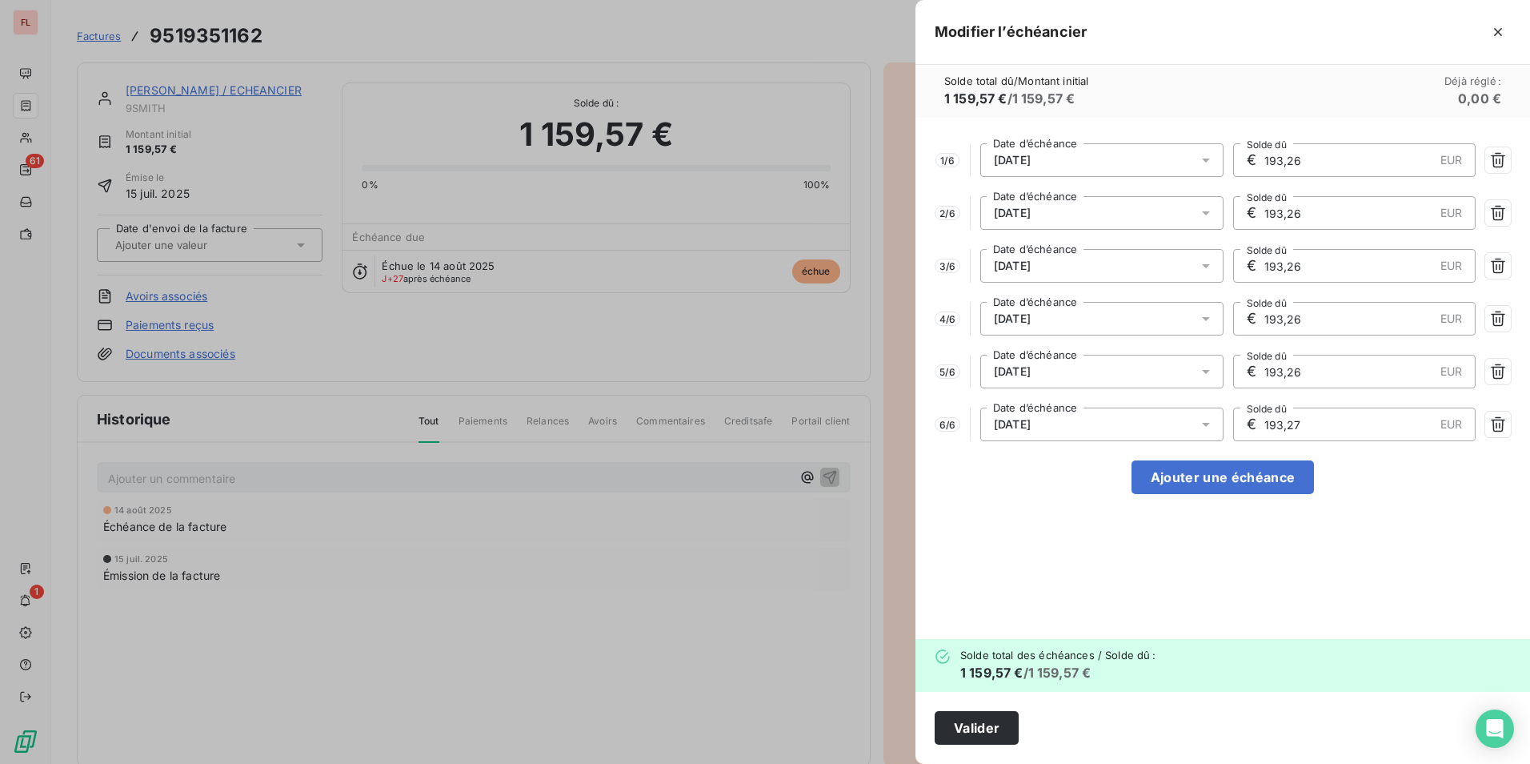
drag, startPoint x: 1324, startPoint y: 427, endPoint x: 1186, endPoint y: 426, distance: 137.7
click at [1187, 426] on div "6 / 6 05/01/2026 Date d’échéance € 193,27 EUR Solde dû" at bounding box center [1223, 424] width 576 height 34
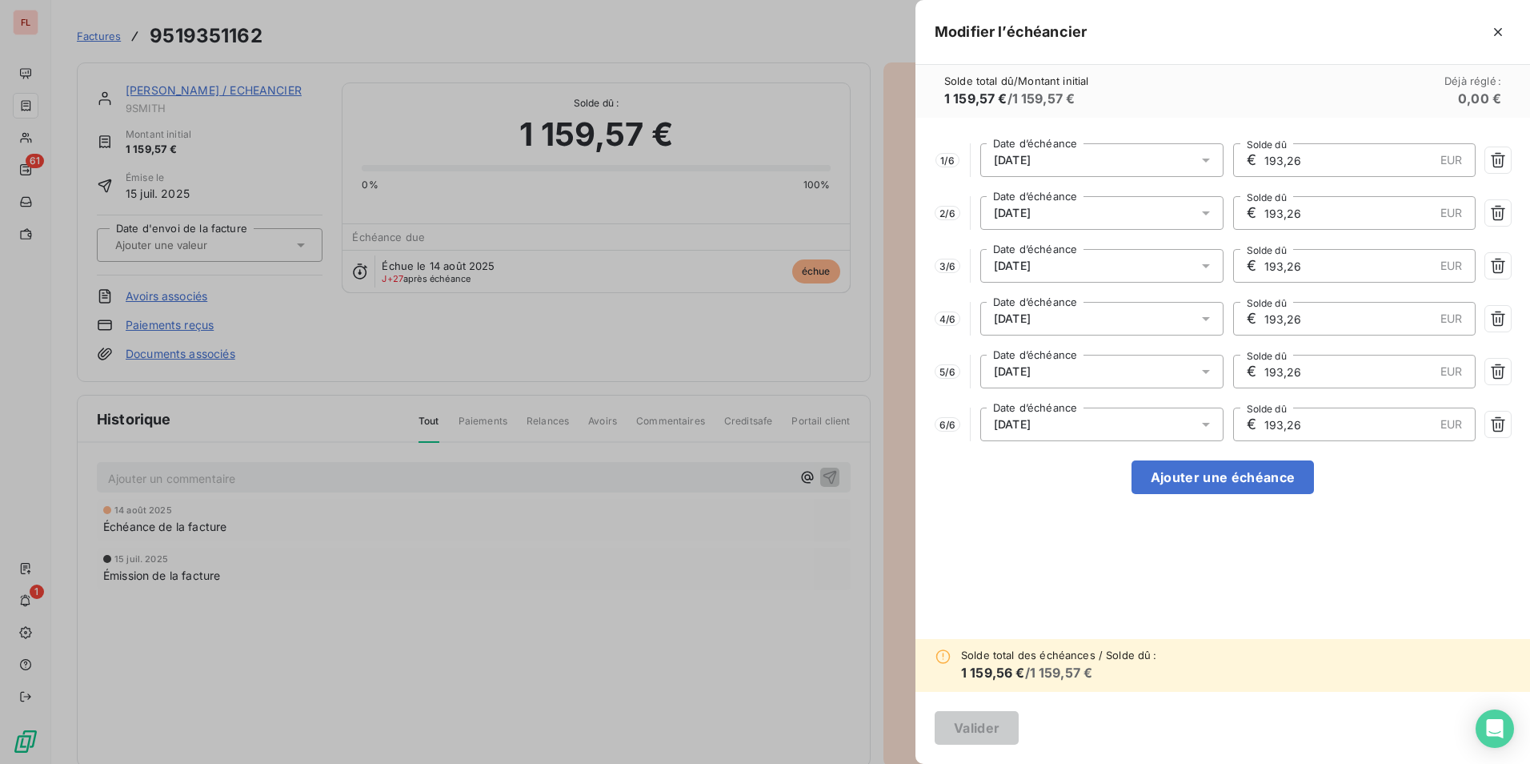
click at [1028, 568] on div "1 / 6 05/08/2025 Date d’échéance € 193,26 EUR Solde dû 2 / 6 05/09/2025 Date d’…" at bounding box center [1223, 378] width 615 height 521
click at [1314, 415] on input "193,26" at bounding box center [1348, 424] width 171 height 32
click at [1298, 351] on div "1 / 6 05/08/2025 Date d’échéance € 193,26 EUR Solde dû 2 / 6 05/09/2025 Date d’…" at bounding box center [1223, 378] width 615 height 521
click at [1306, 371] on input "193,26" at bounding box center [1348, 371] width 171 height 32
click at [1068, 435] on div "05/01/2026" at bounding box center [1102, 424] width 243 height 34
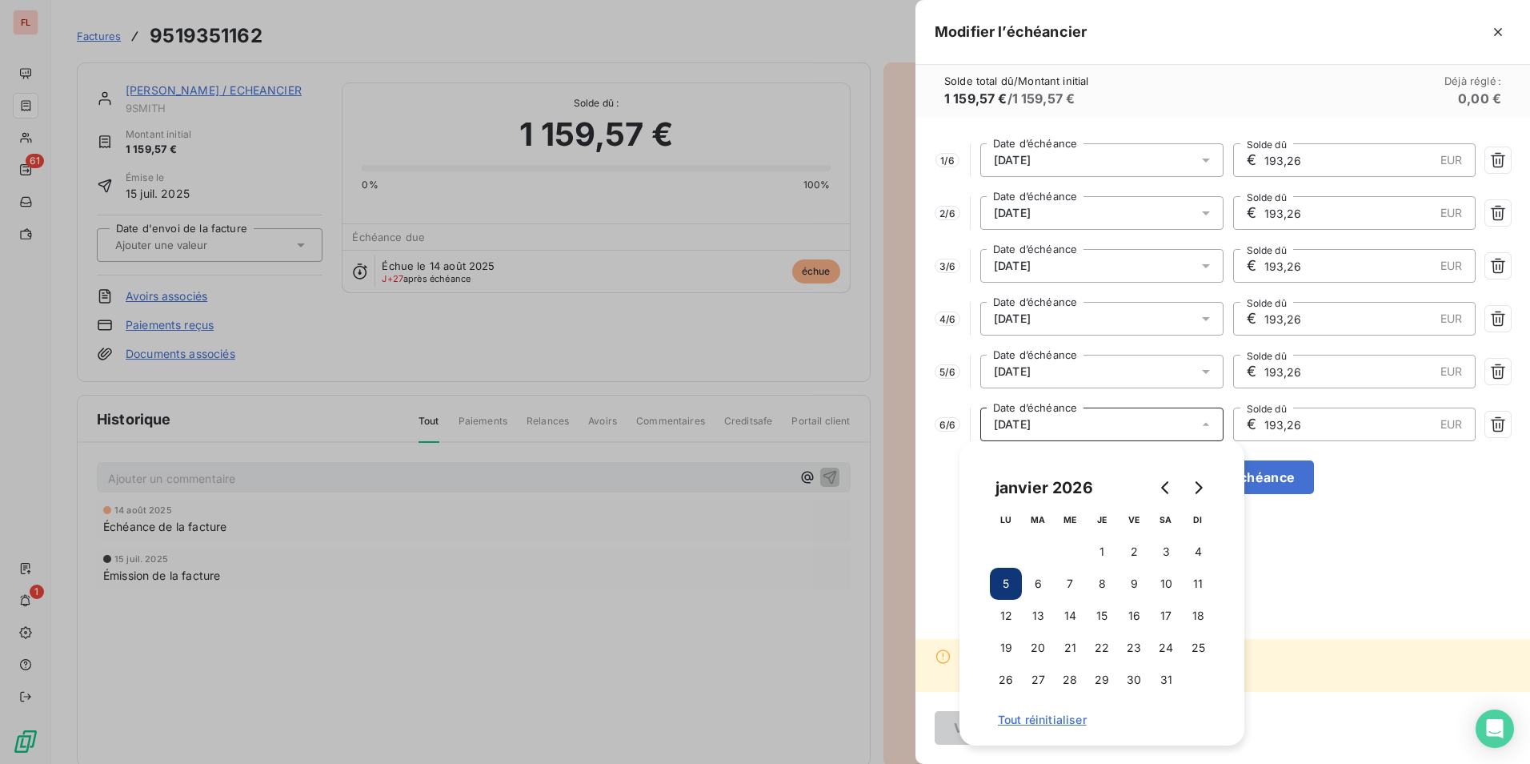
click at [1068, 433] on div "05/01/2026" at bounding box center [1102, 424] width 243 height 34
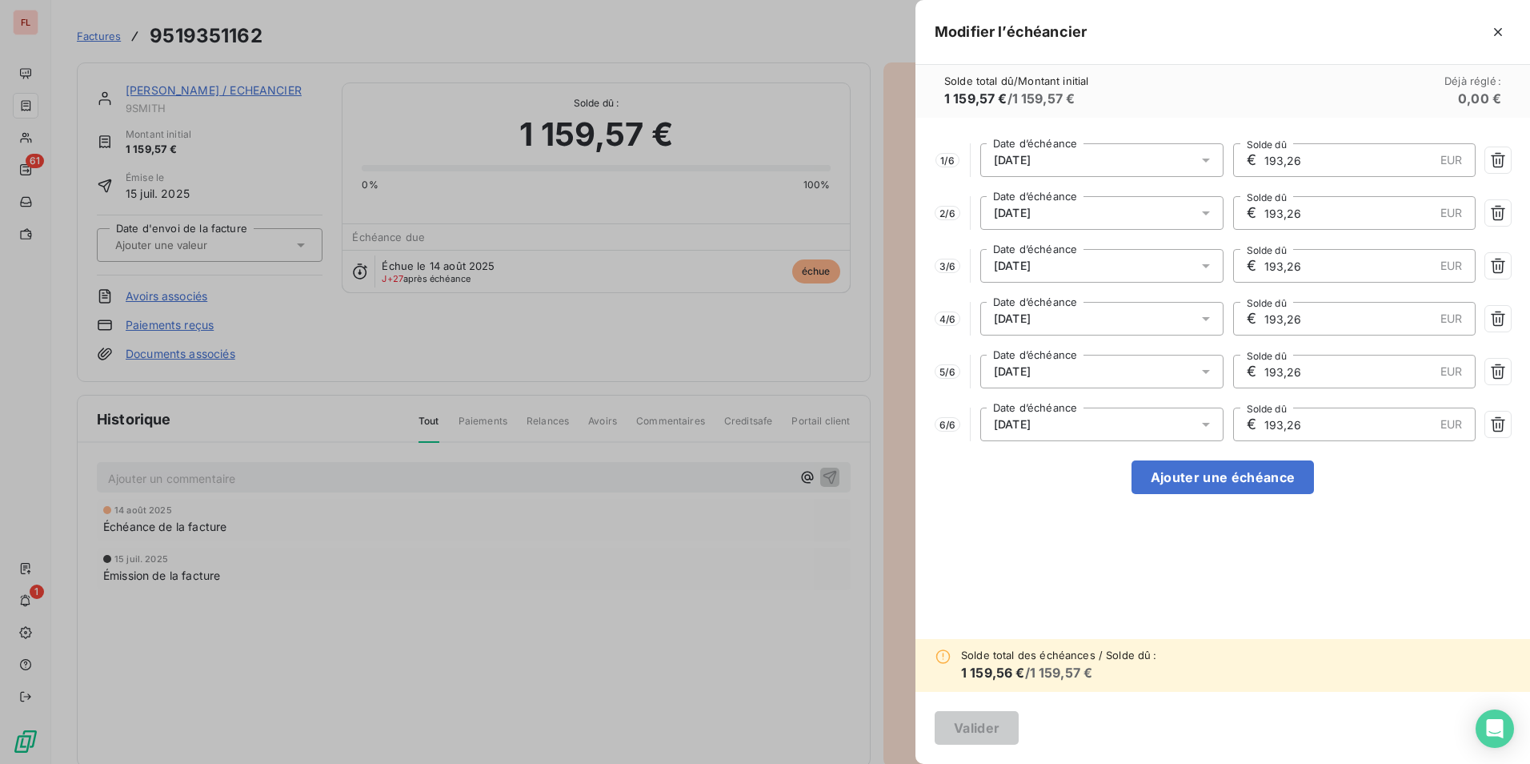
click at [1059, 606] on div "1 / 6 05/08/2025 Date d’échéance € 193,26 EUR Solde dû 2 / 6 05/09/2025 Date d’…" at bounding box center [1223, 378] width 615 height 521
click at [1193, 476] on button "Ajouter une échéance" at bounding box center [1223, 477] width 182 height 34
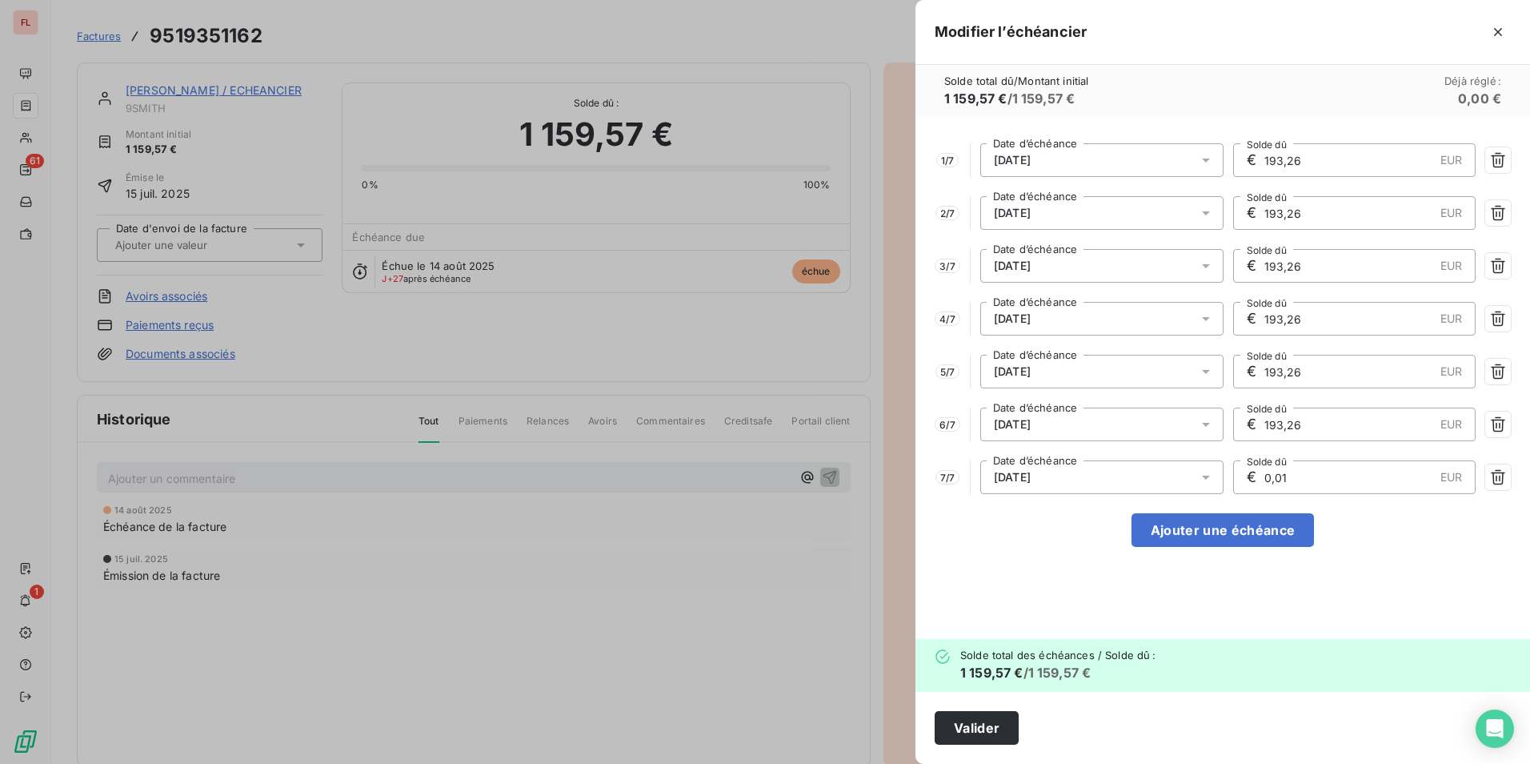
click at [1311, 424] on input "193,26" at bounding box center [1348, 424] width 171 height 32
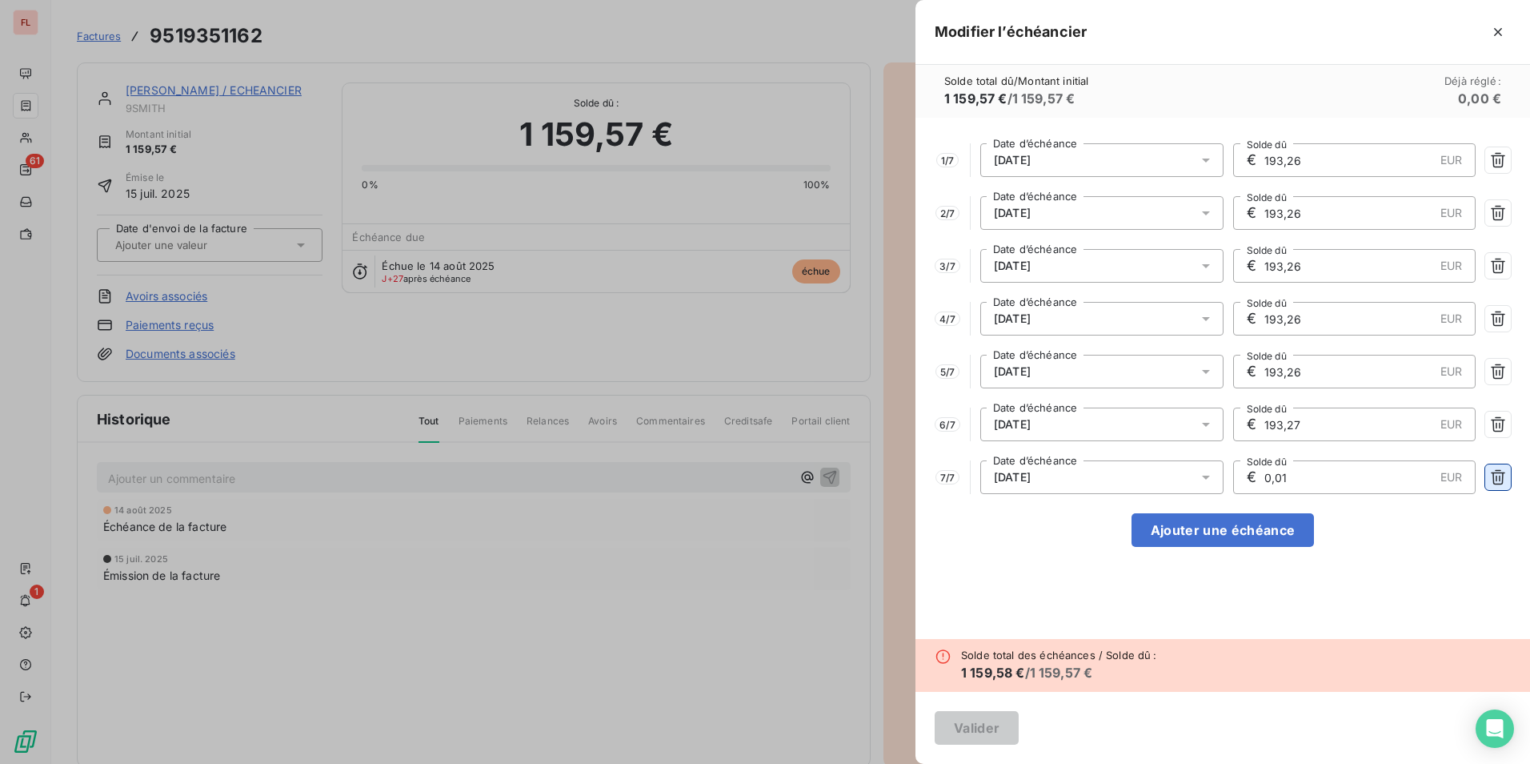
type input "193,27"
click at [1497, 475] on icon "button" at bounding box center [1498, 477] width 16 height 16
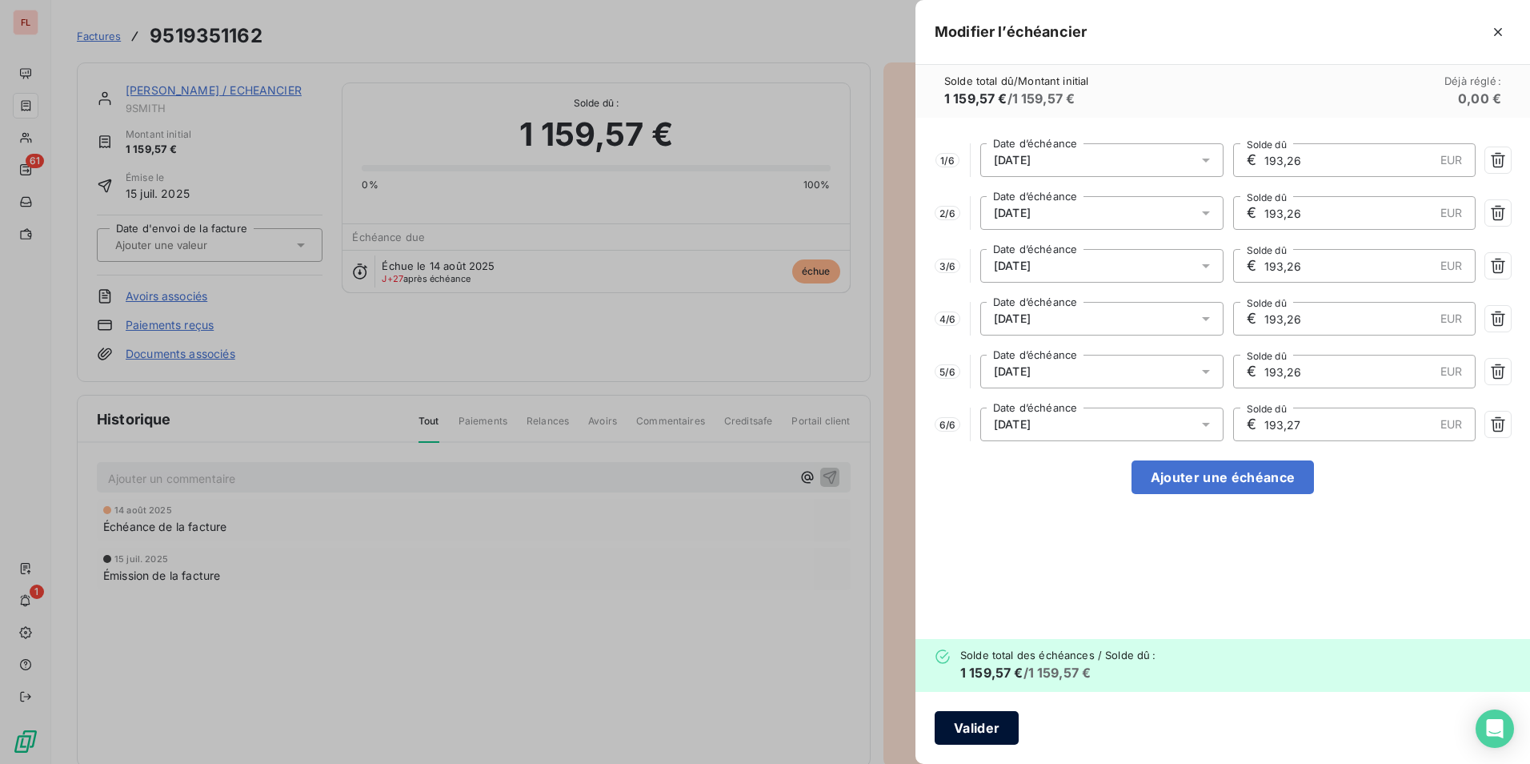
click at [967, 733] on button "Valider" at bounding box center [977, 728] width 84 height 34
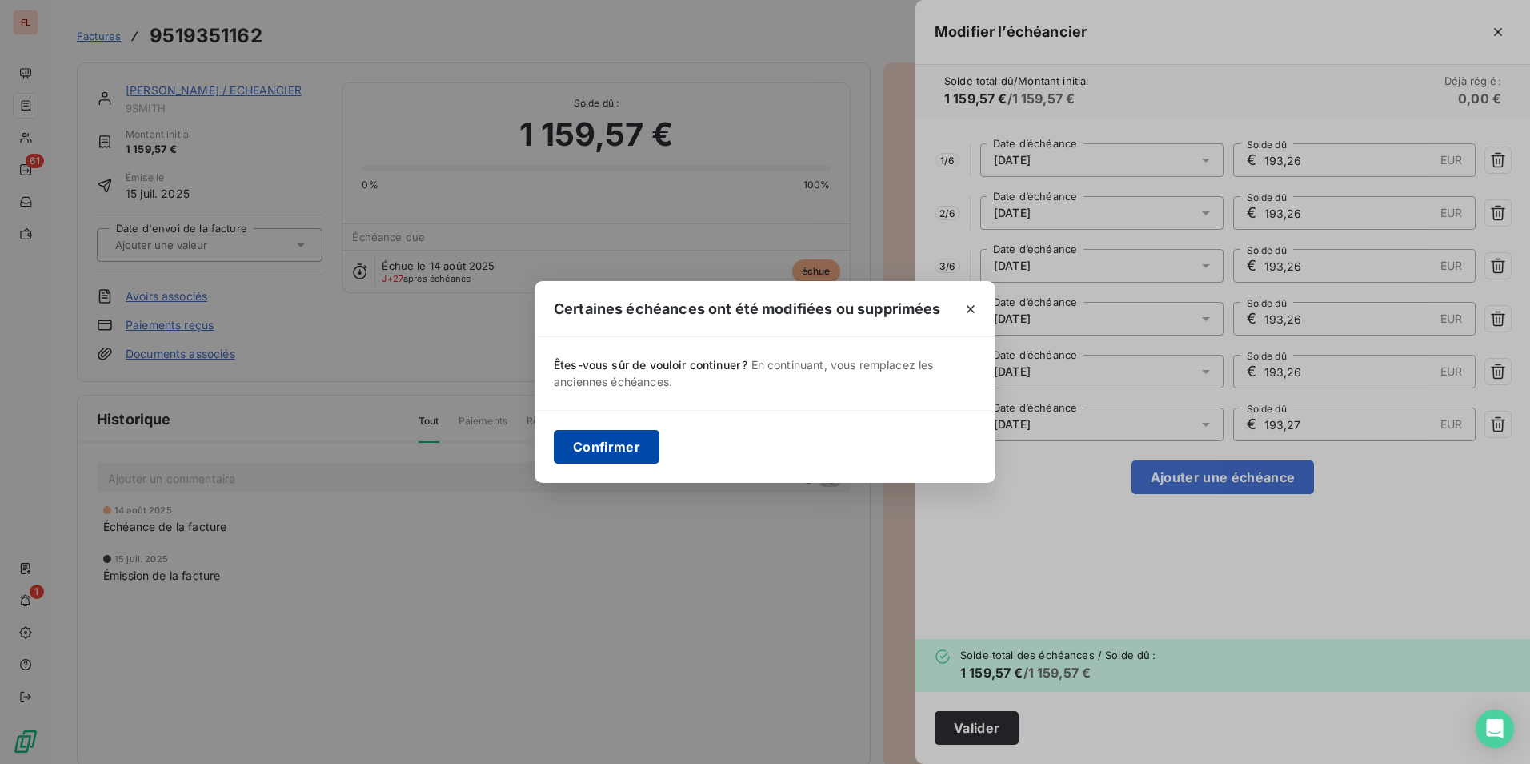
click at [596, 446] on button "Confirmer" at bounding box center [607, 447] width 106 height 34
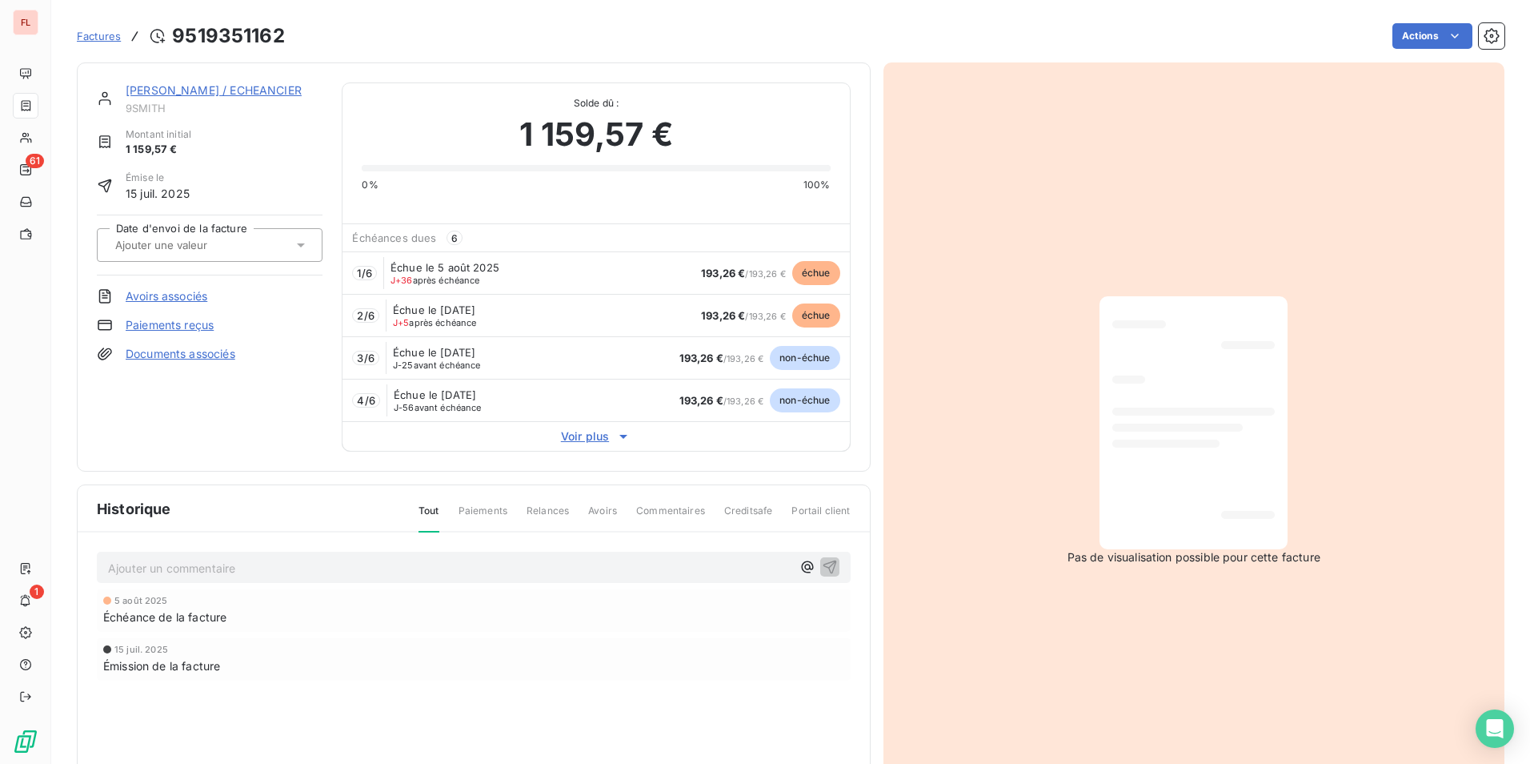
click at [575, 436] on span "Voir plus" at bounding box center [596, 436] width 507 height 16
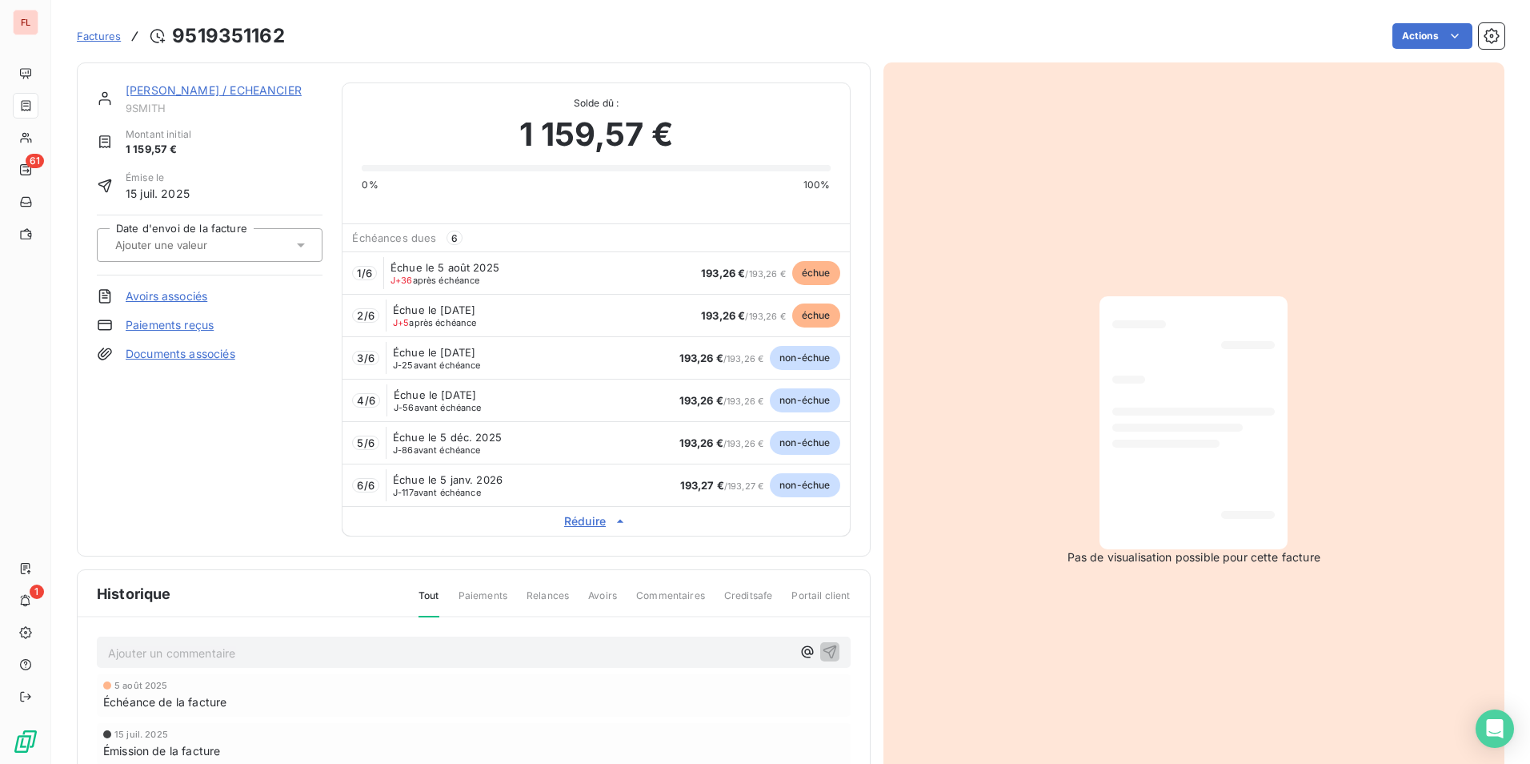
click at [239, 87] on link "SMITH JOATHAM / ECHEANCIER" at bounding box center [214, 90] width 176 height 14
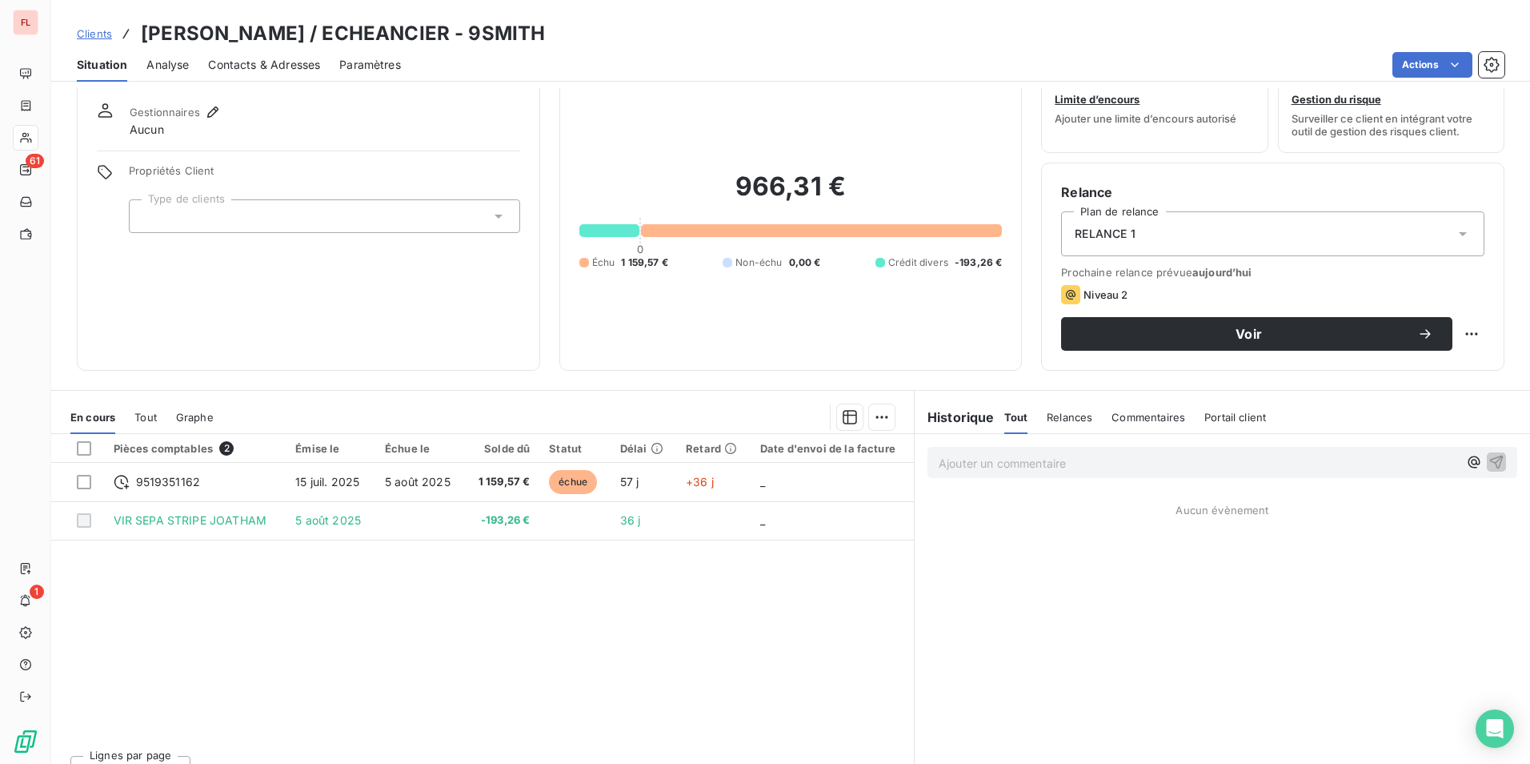
scroll to position [74, 0]
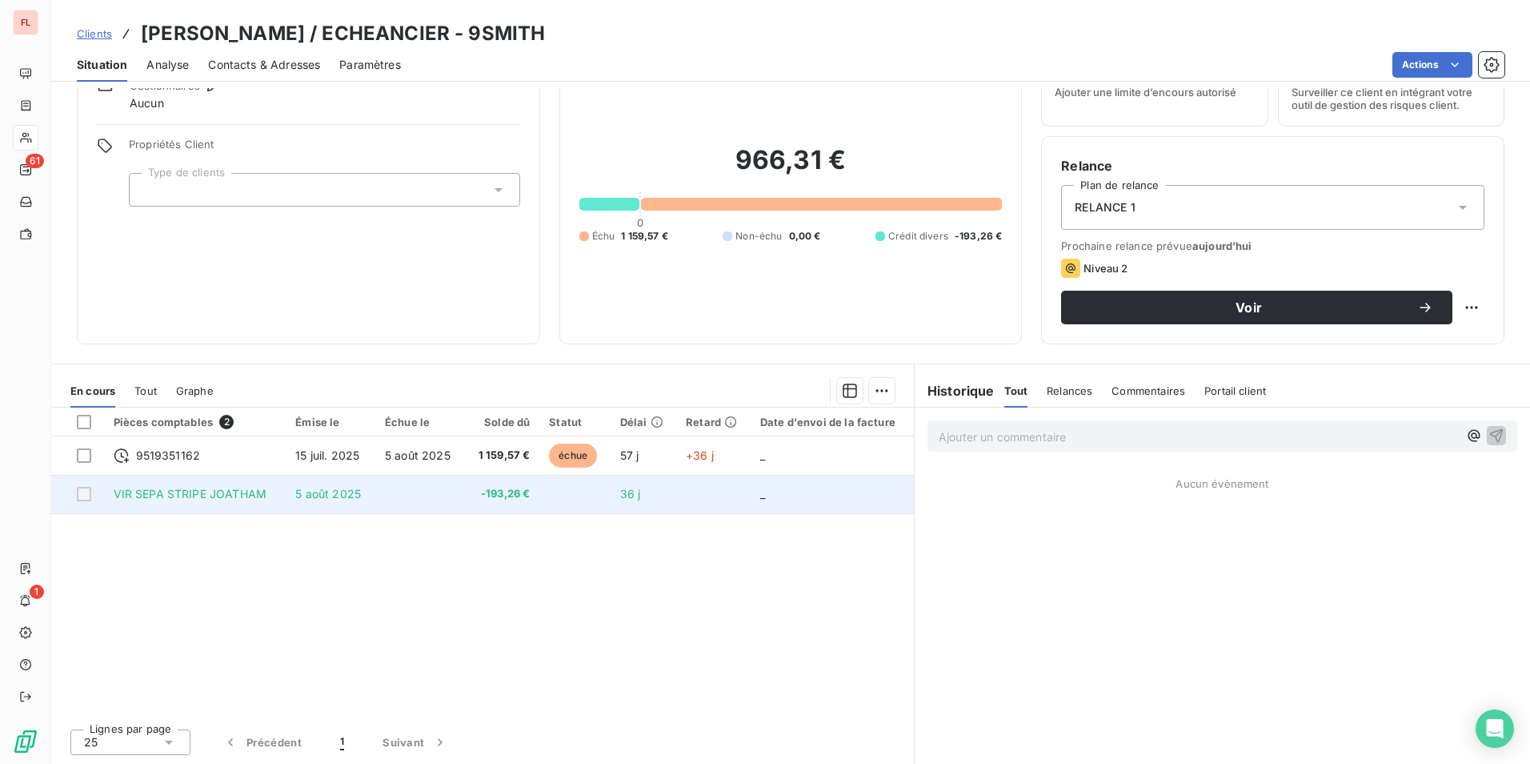
click at [311, 493] on span "5 août 2025" at bounding box center [328, 494] width 66 height 14
click at [209, 490] on span "VIR SEPA STRIPE JOATHAM" at bounding box center [190, 494] width 153 height 14
click at [752, 496] on td "_" at bounding box center [832, 494] width 163 height 38
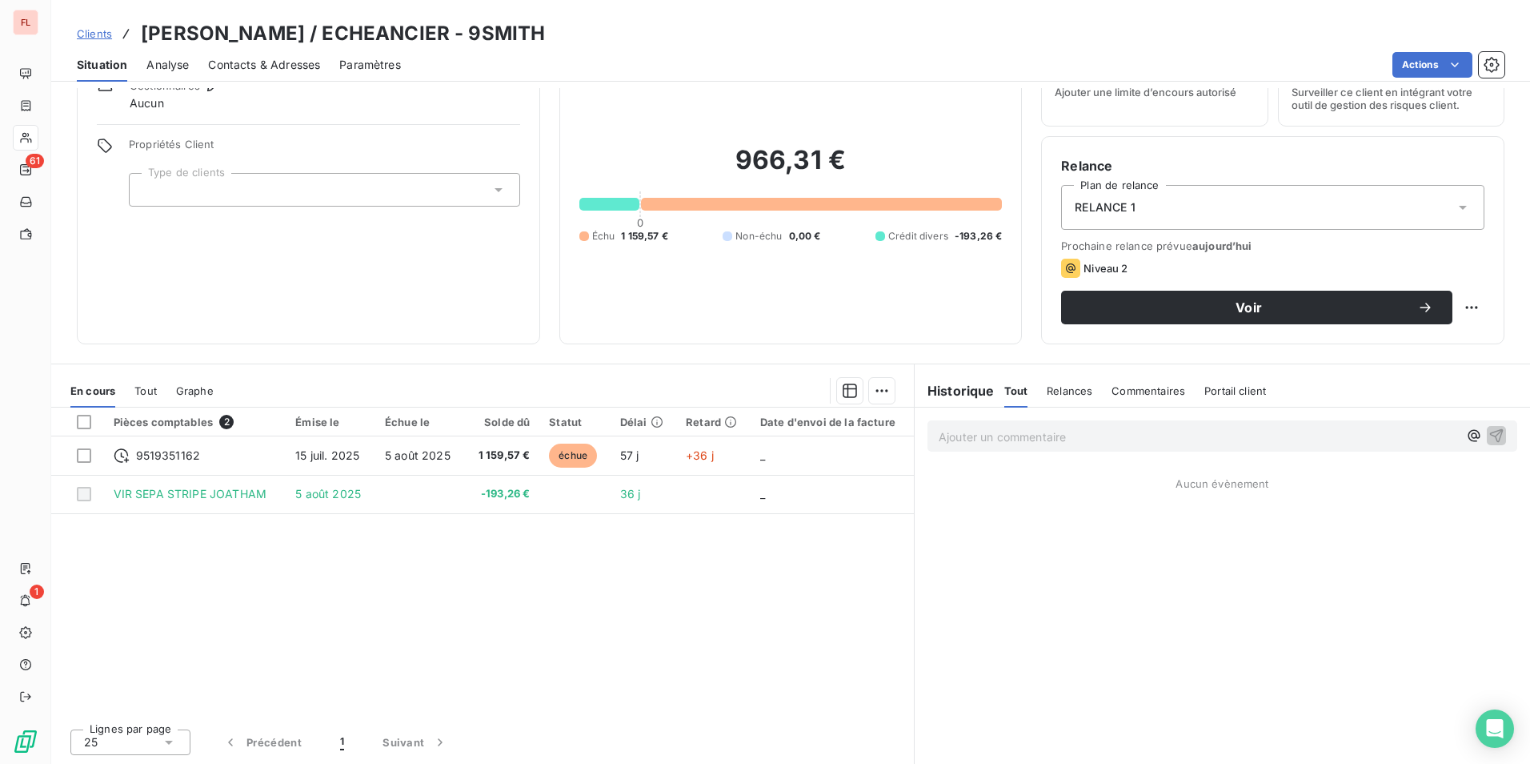
click at [775, 580] on div "Pièces comptables 2 Émise le Échue le Solde dû Statut Délai Retard Date d'envoi…" at bounding box center [482, 561] width 863 height 308
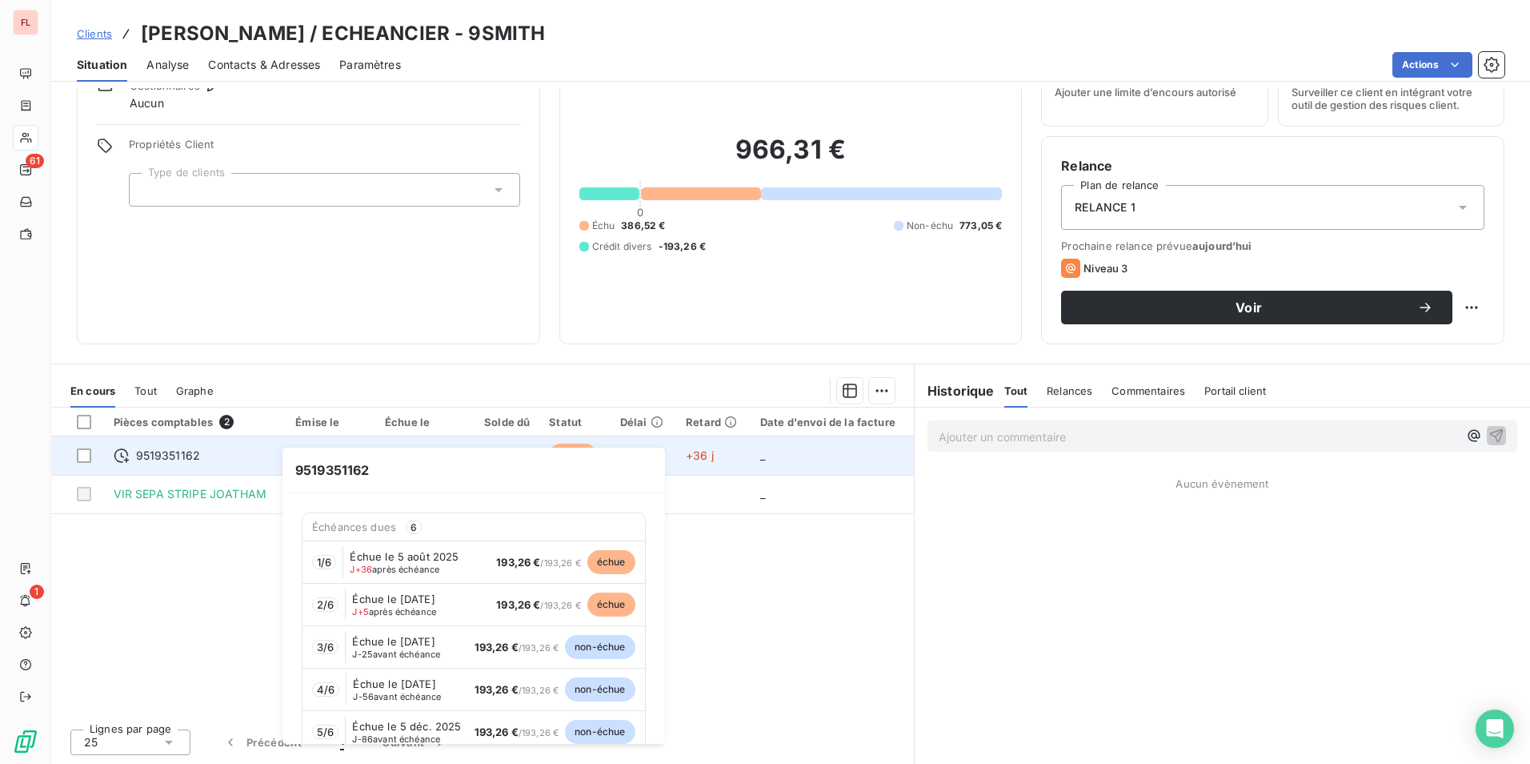
click at [170, 455] on span "9519351162" at bounding box center [168, 455] width 65 height 16
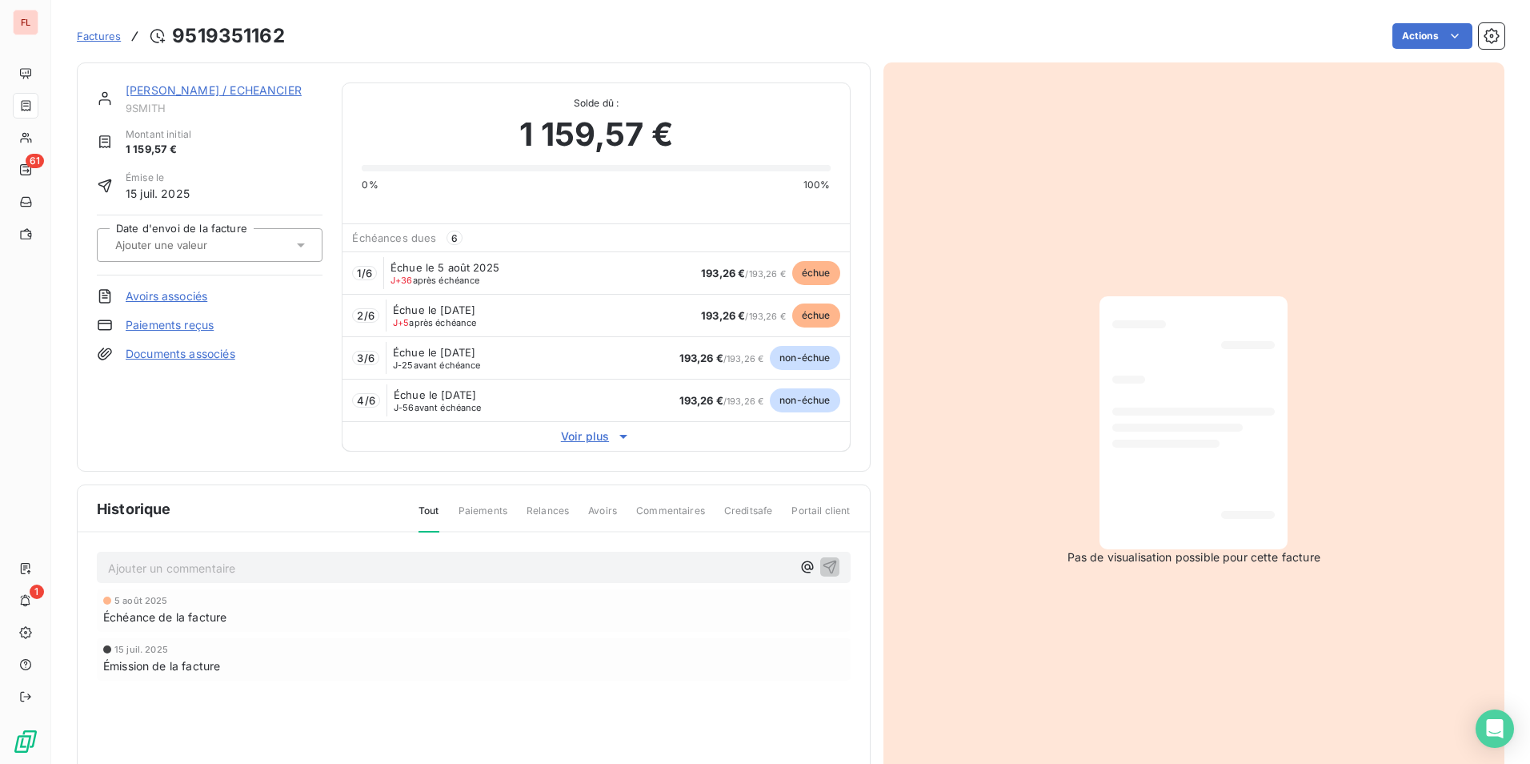
click at [417, 266] on span "Échue le 5 août 2025" at bounding box center [445, 267] width 109 height 13
click at [601, 435] on span "Voir plus" at bounding box center [596, 436] width 507 height 16
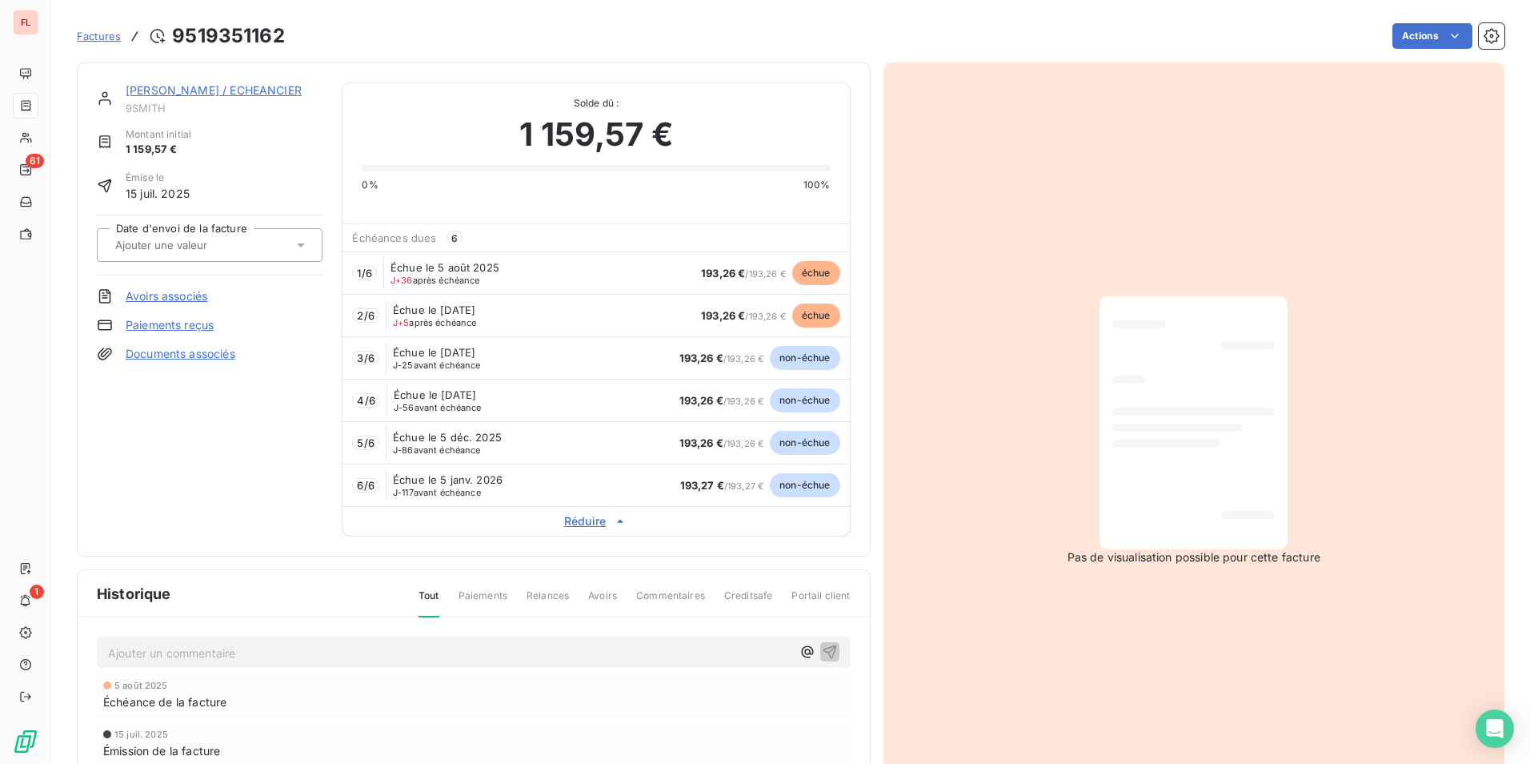
drag, startPoint x: 446, startPoint y: 275, endPoint x: 434, endPoint y: 279, distance: 12.4
click at [435, 279] on span "J+36 après échéance" at bounding box center [436, 280] width 90 height 10
click at [149, 247] on input "text" at bounding box center [194, 245] width 161 height 14
click at [198, 327] on link "Paiements reçus" at bounding box center [170, 325] width 88 height 16
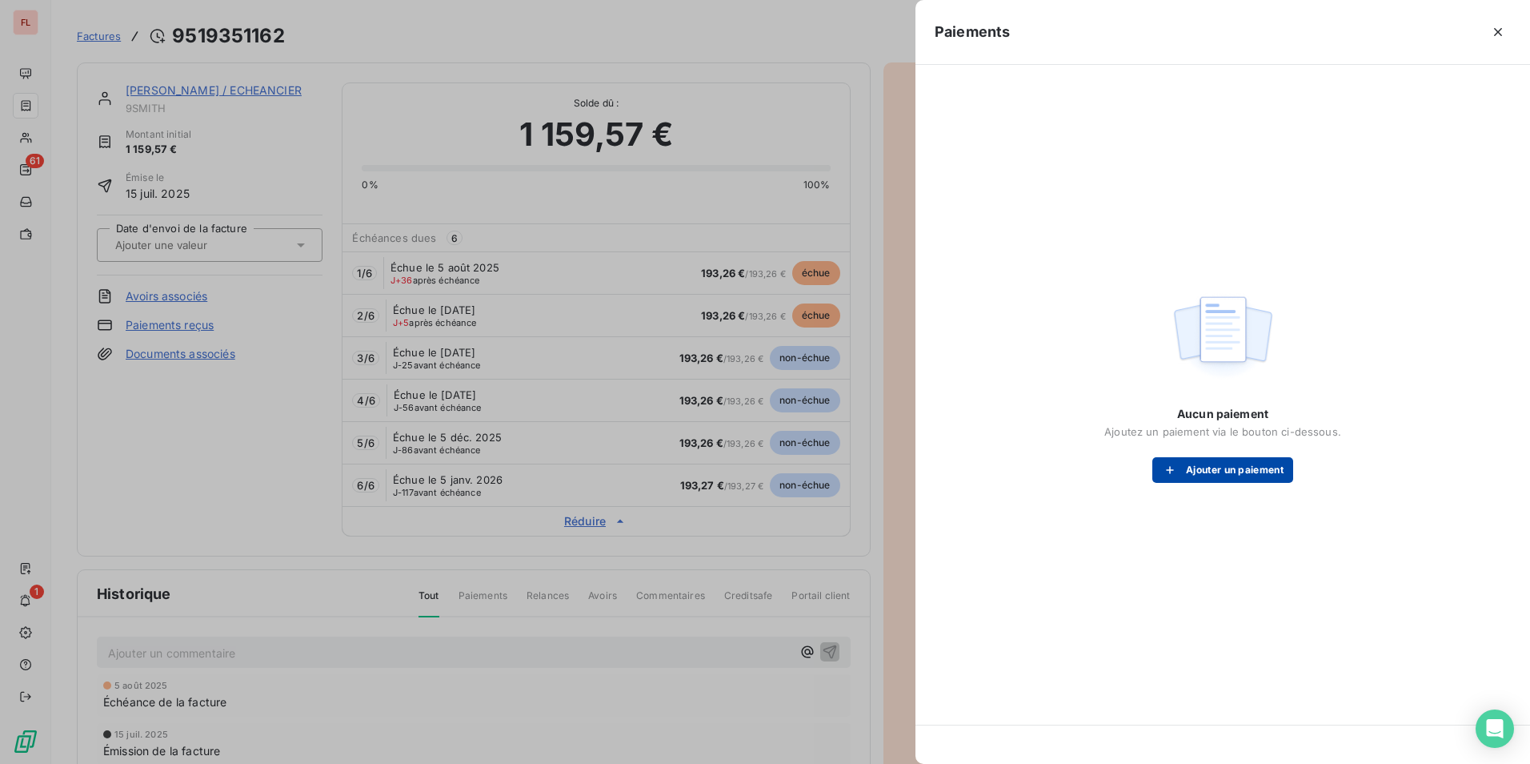
click at [1179, 469] on div "button" at bounding box center [1174, 470] width 24 height 16
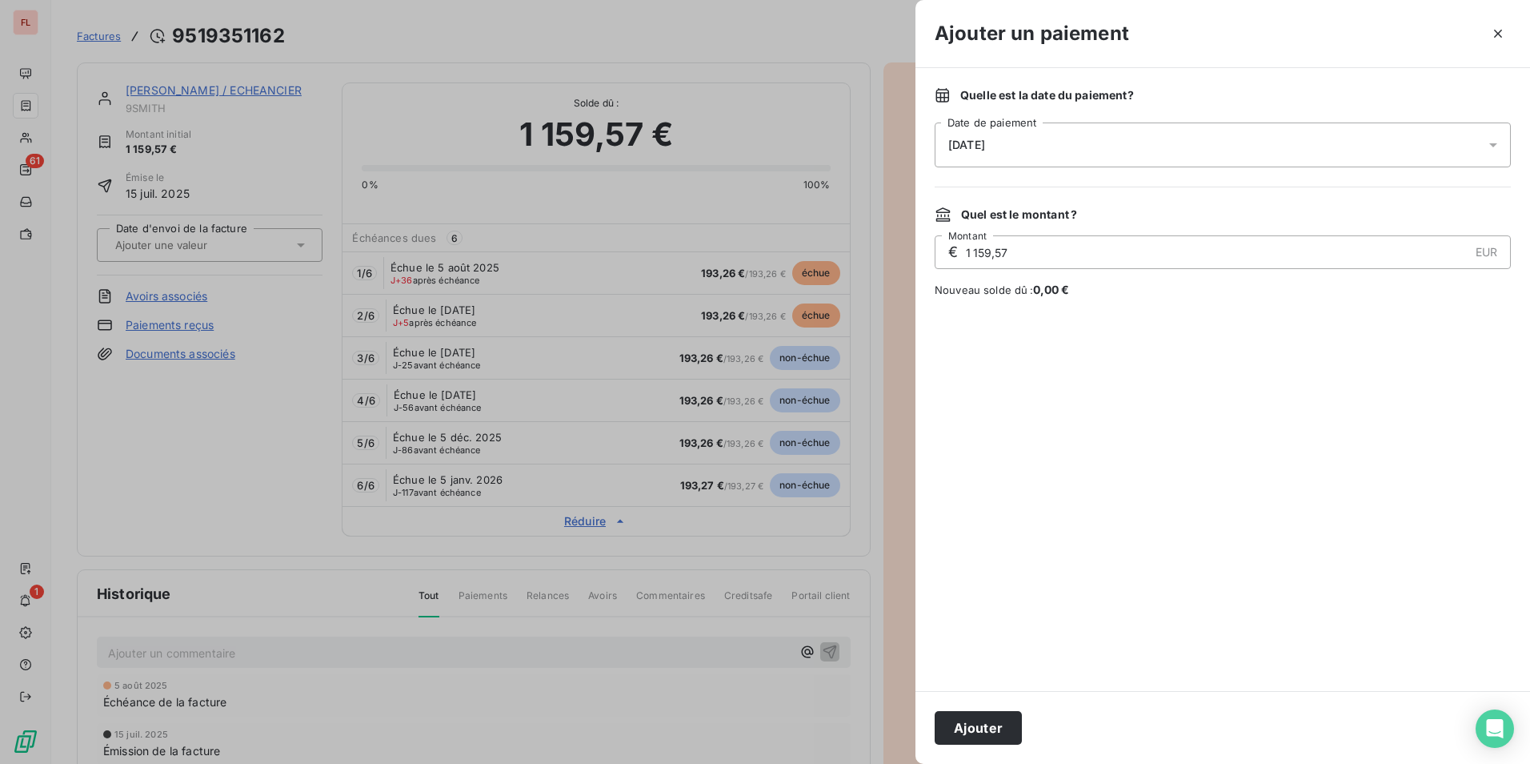
click at [981, 157] on div "10/09/2025" at bounding box center [1223, 144] width 576 height 45
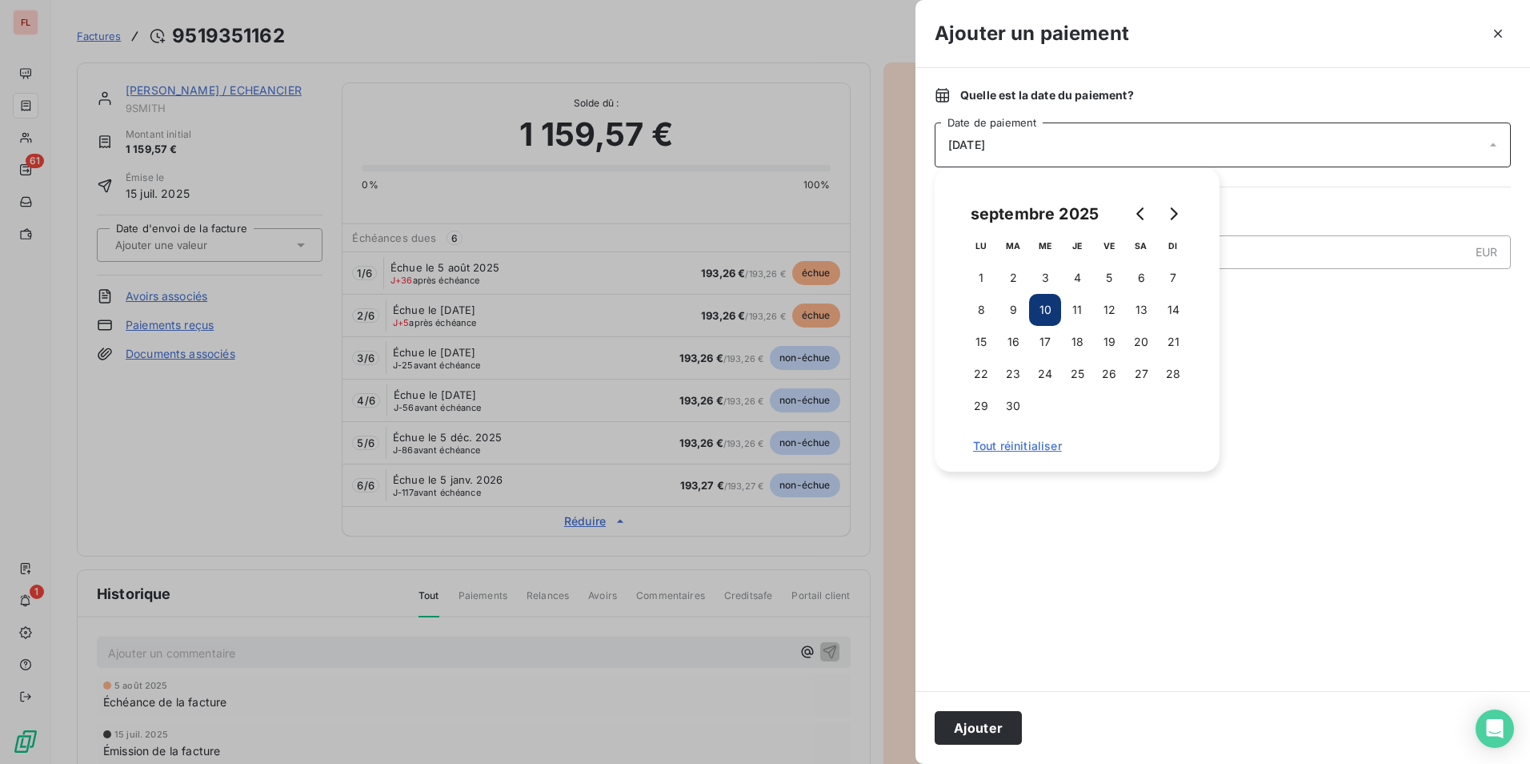
click at [981, 157] on div "10/09/2025" at bounding box center [1223, 144] width 576 height 45
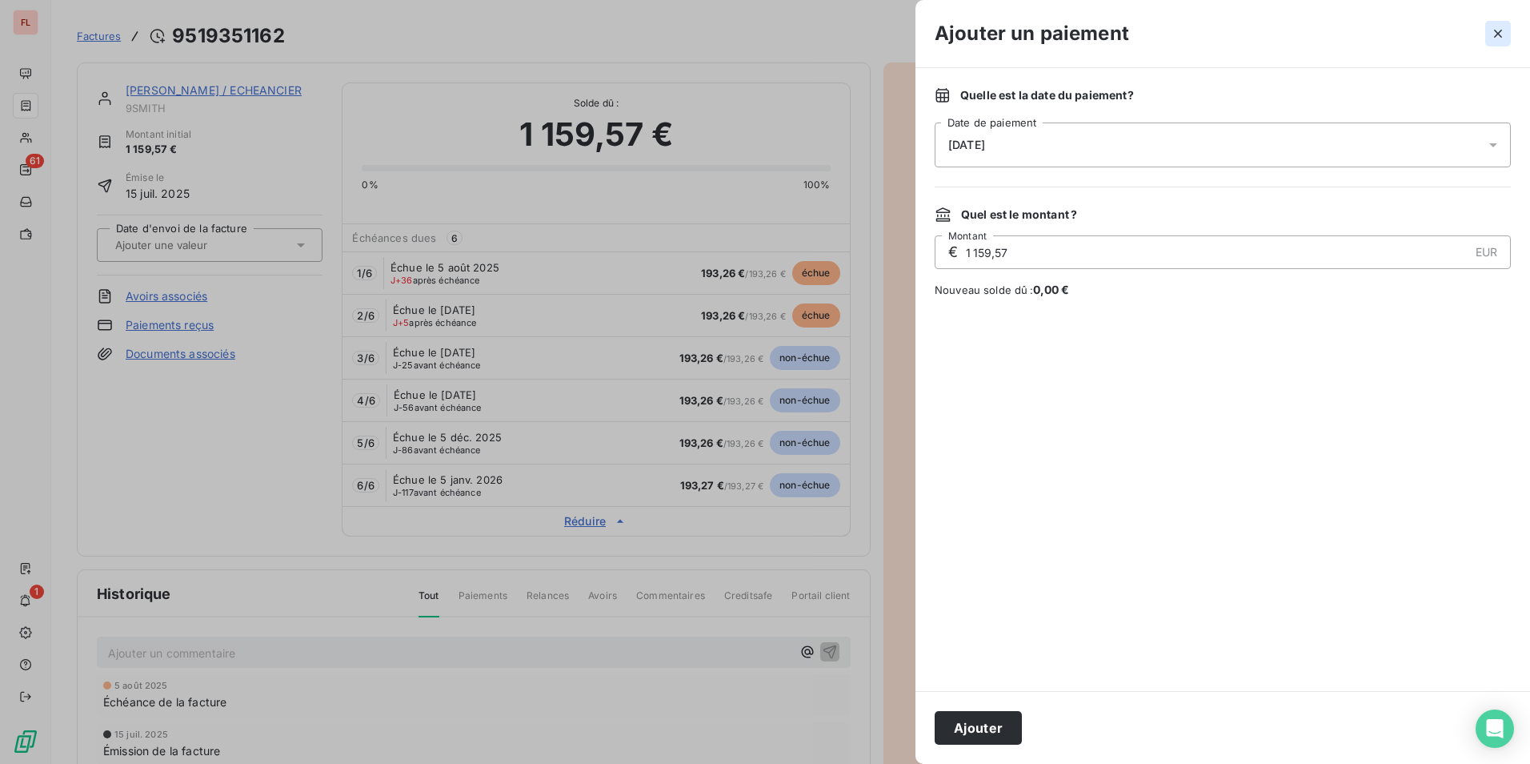
click at [1500, 32] on icon "button" at bounding box center [1498, 34] width 8 height 8
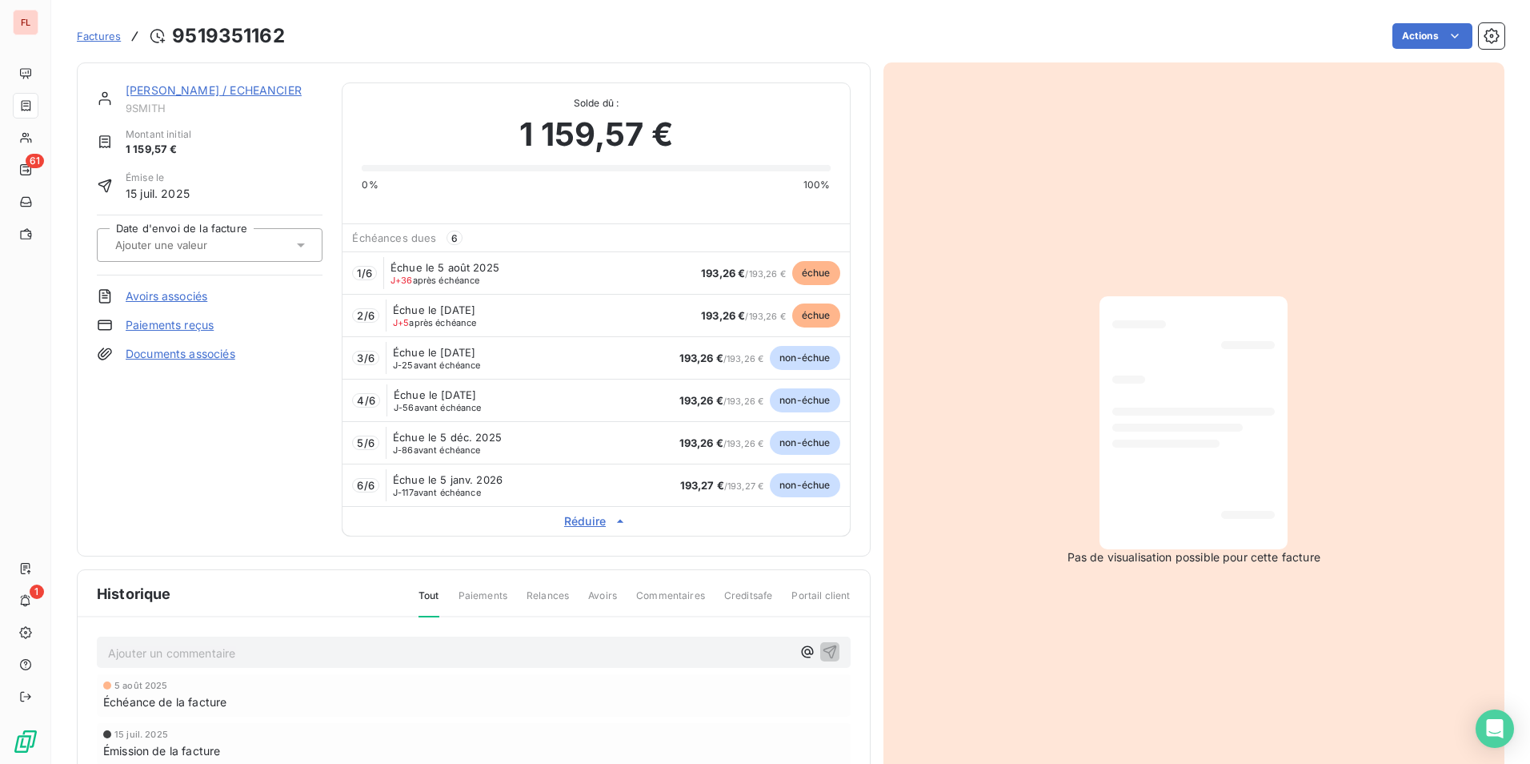
click at [815, 316] on span "échue" at bounding box center [816, 315] width 48 height 24
click at [814, 284] on span "échue" at bounding box center [816, 273] width 48 height 24
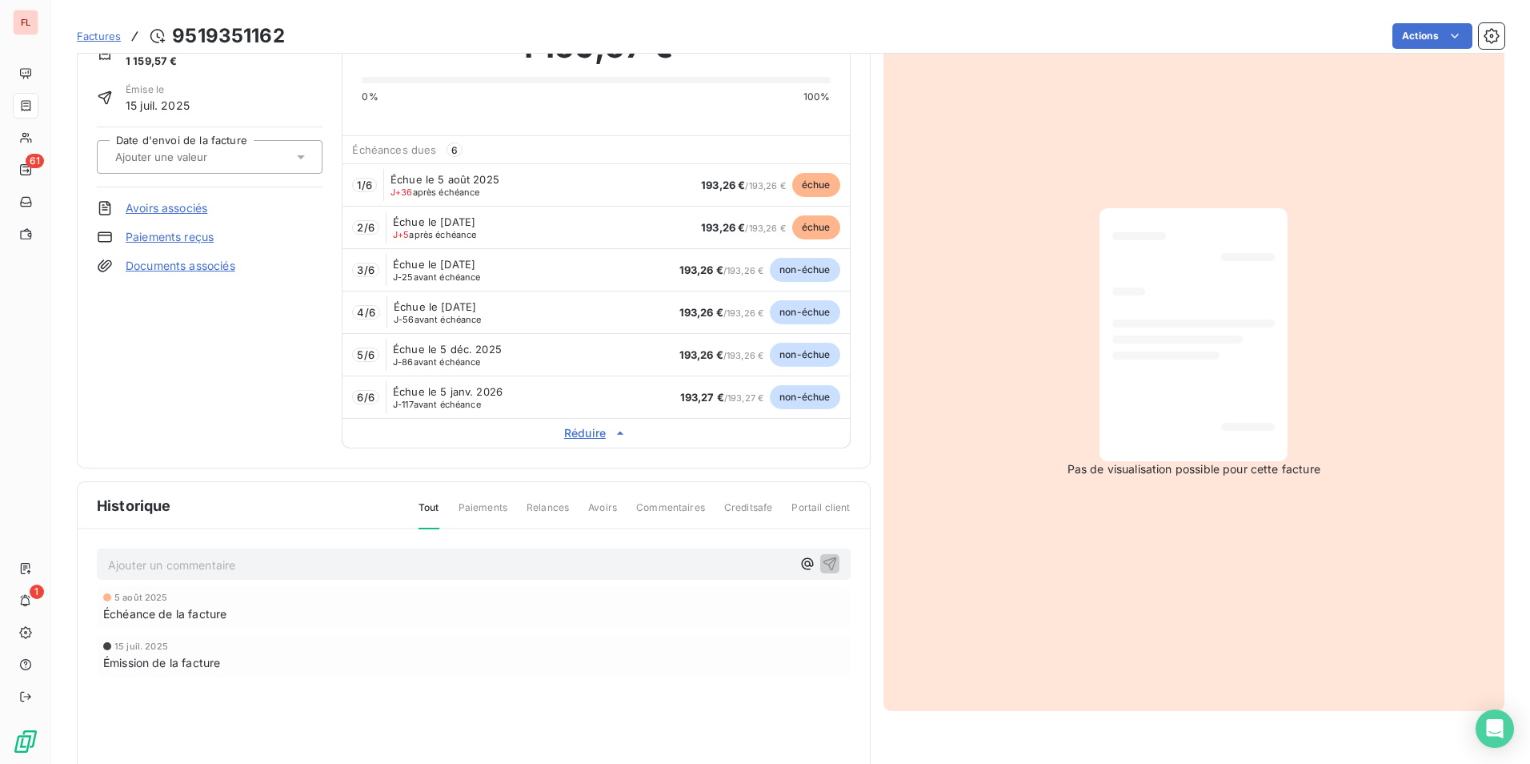
scroll to position [204, 0]
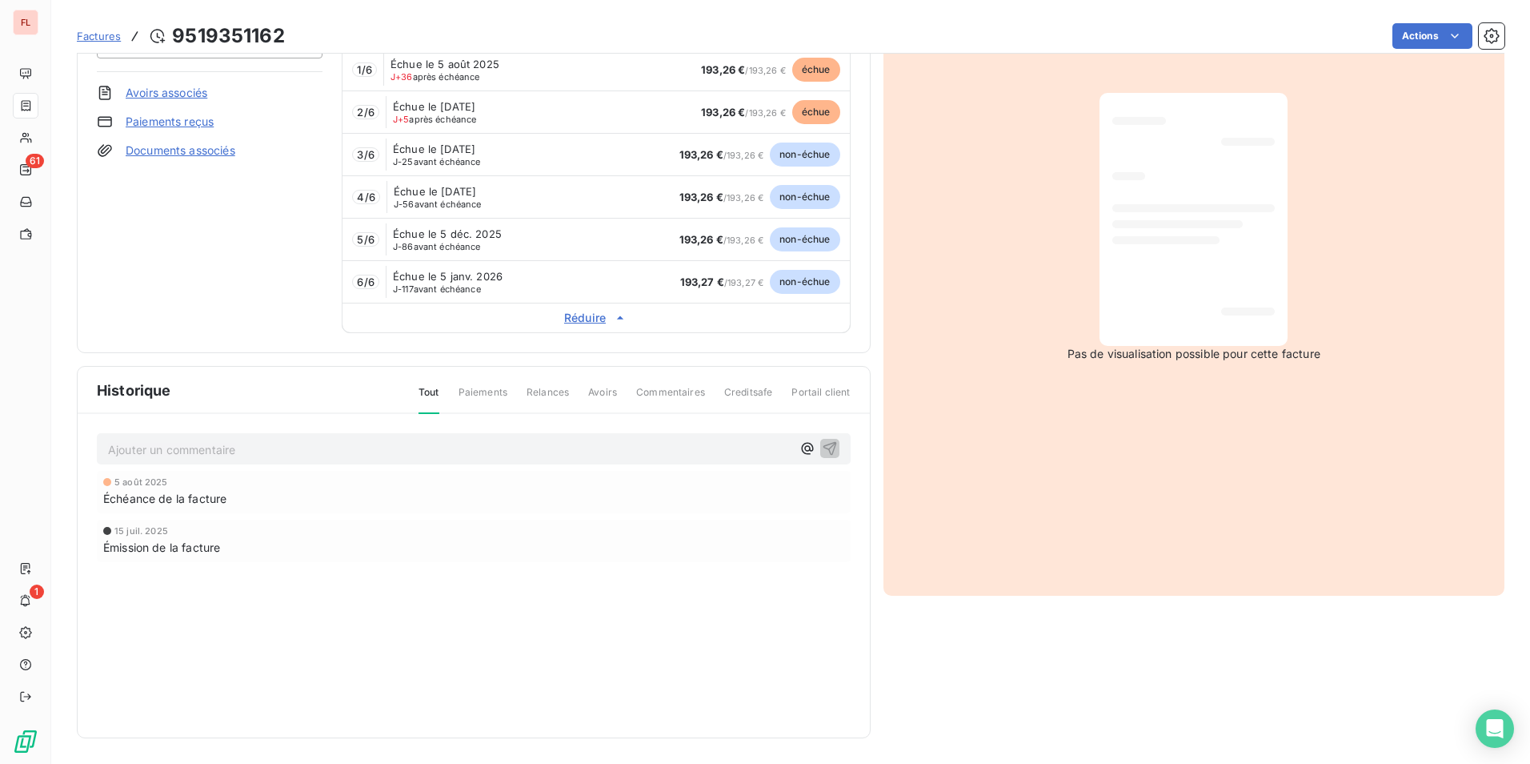
click at [490, 383] on div "Historique Tout Paiements Relances Avoirs Commentaires Creditsafe Portail client" at bounding box center [474, 390] width 792 height 47
click at [484, 393] on span "Paiements" at bounding box center [483, 398] width 49 height 27
click at [112, 36] on span "Factures" at bounding box center [99, 36] width 44 height 13
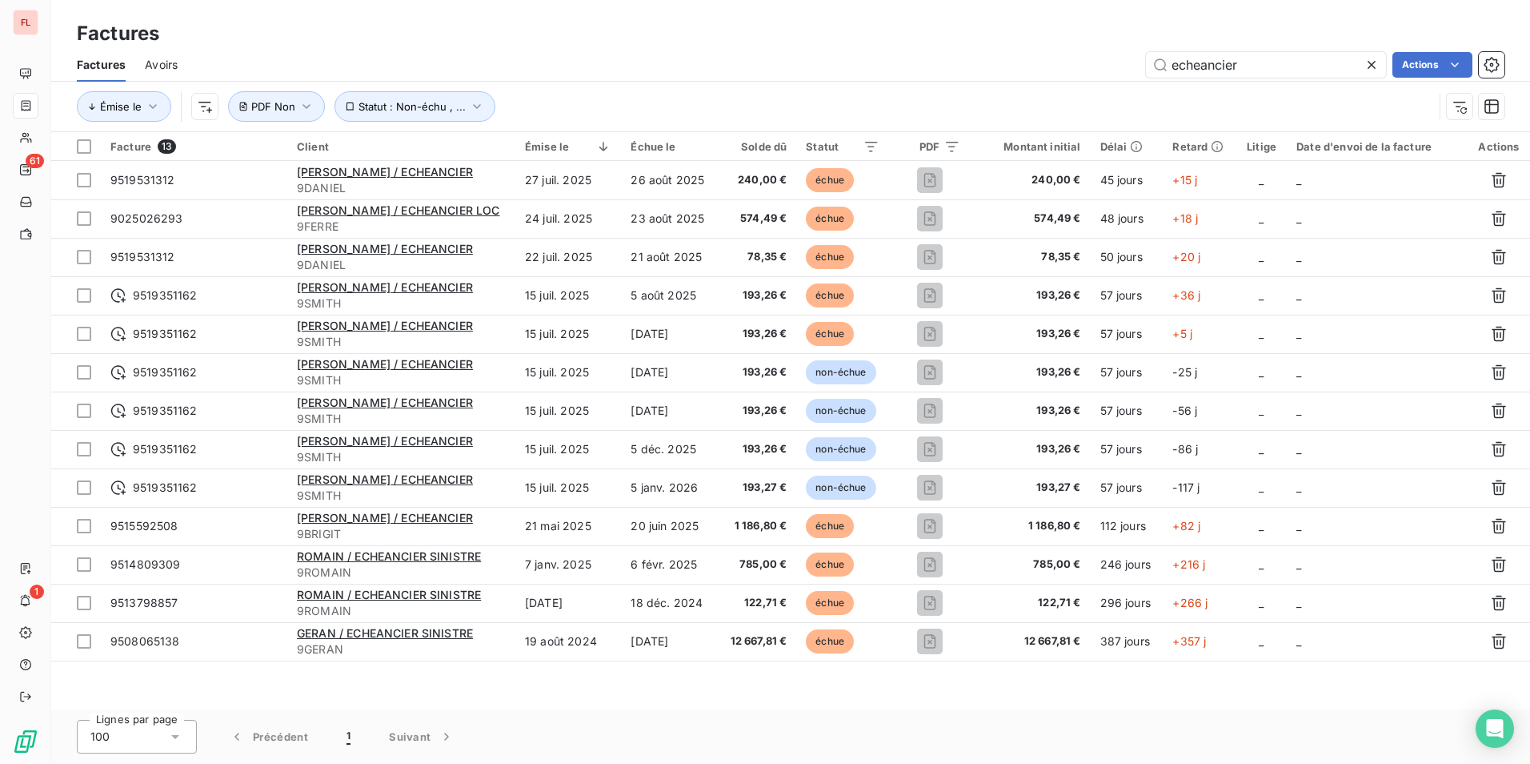
drag, startPoint x: 1278, startPoint y: 59, endPoint x: 1019, endPoint y: 67, distance: 259.5
click at [1021, 66] on div "echeancier Actions" at bounding box center [851, 65] width 1308 height 26
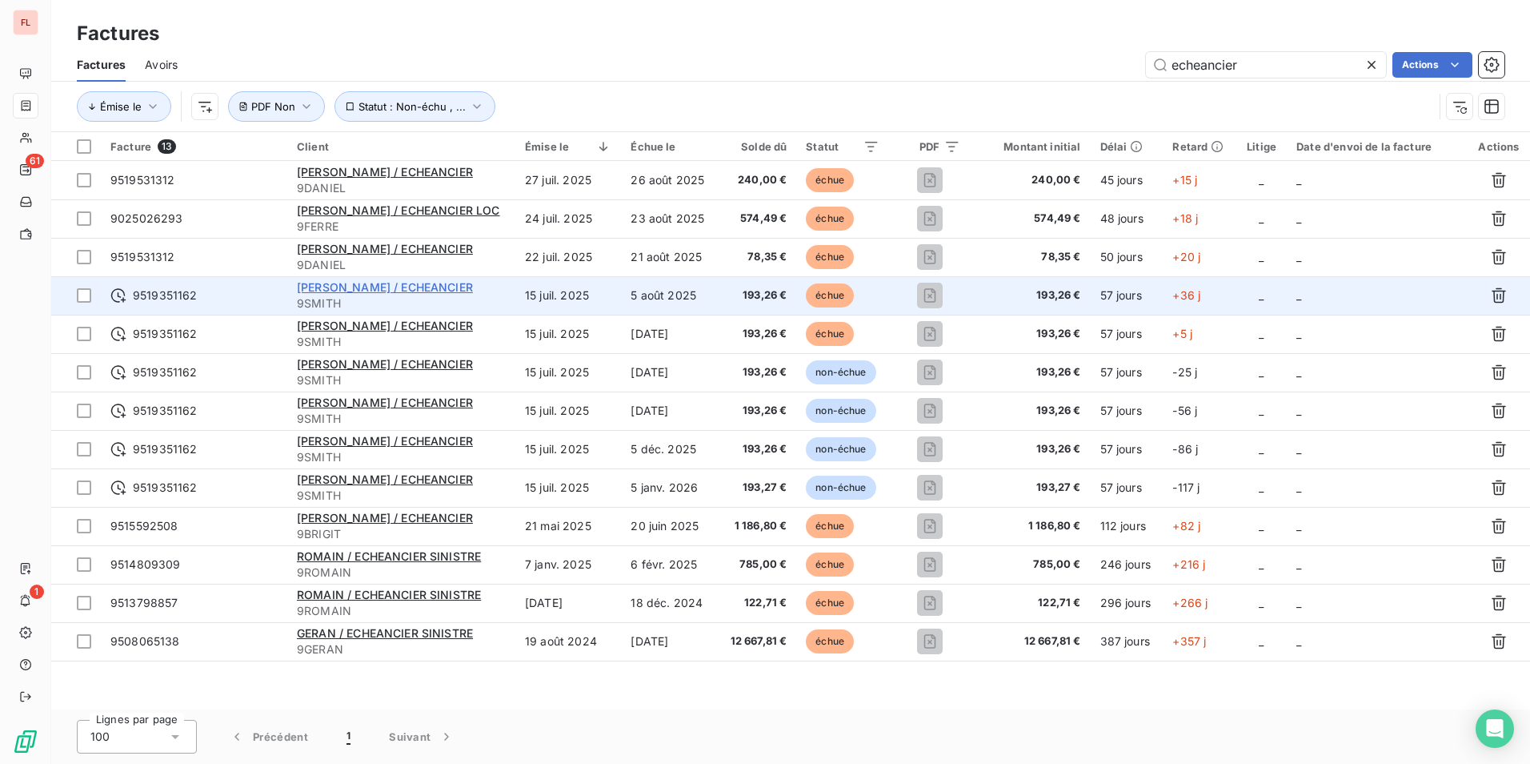
click at [387, 284] on span "SMITH JOATHAM / ECHEANCIER" at bounding box center [385, 287] width 176 height 14
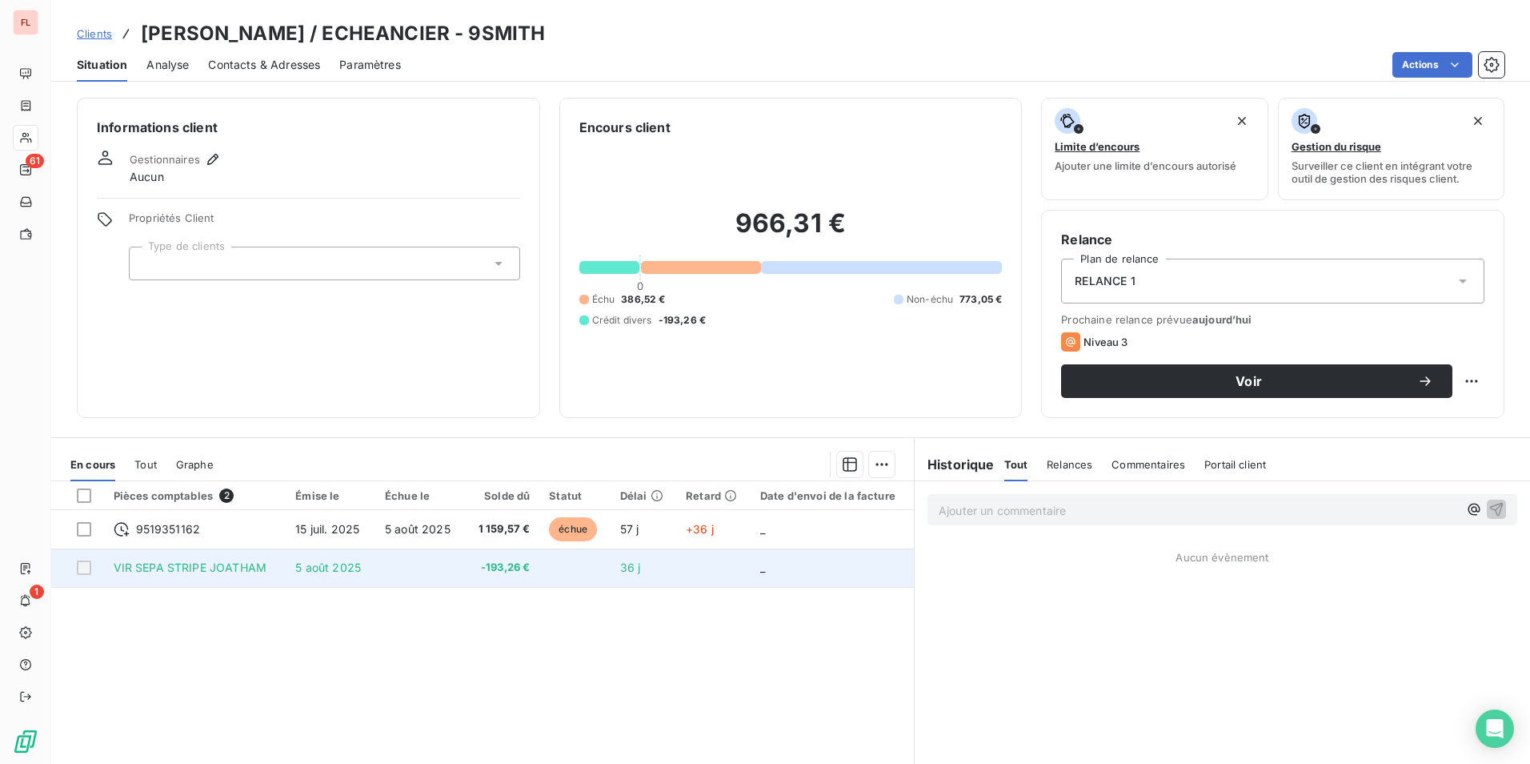
click at [89, 571] on div at bounding box center [84, 567] width 14 height 14
click at [86, 565] on div at bounding box center [84, 567] width 14 height 14
click at [293, 569] on td "5 août 2025" at bounding box center [331, 567] width 90 height 38
click at [513, 567] on span "-193,26 €" at bounding box center [503, 567] width 56 height 16
click at [633, 569] on span "36 j" at bounding box center [630, 567] width 21 height 14
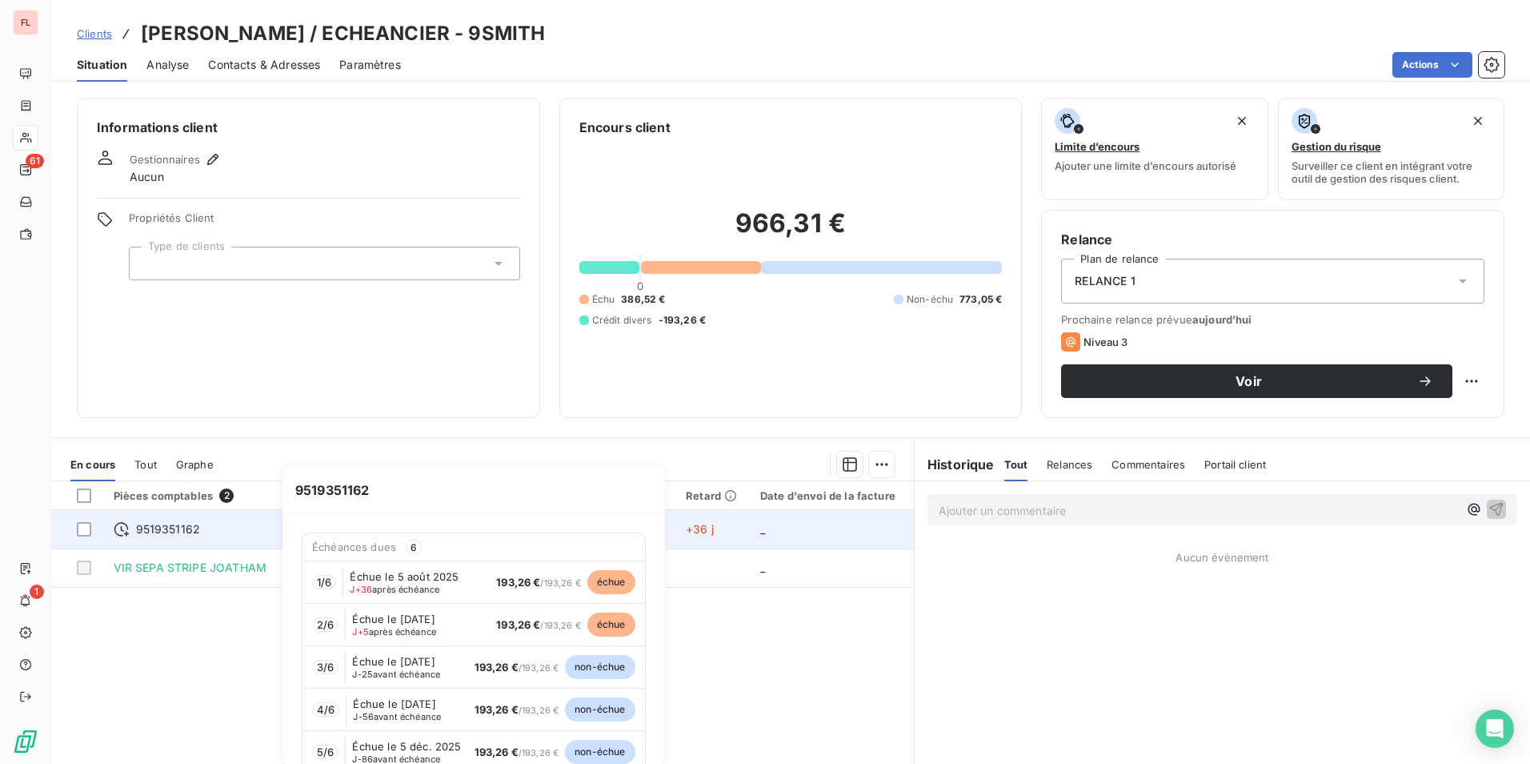
click at [171, 527] on span "9519351162" at bounding box center [168, 529] width 65 height 16
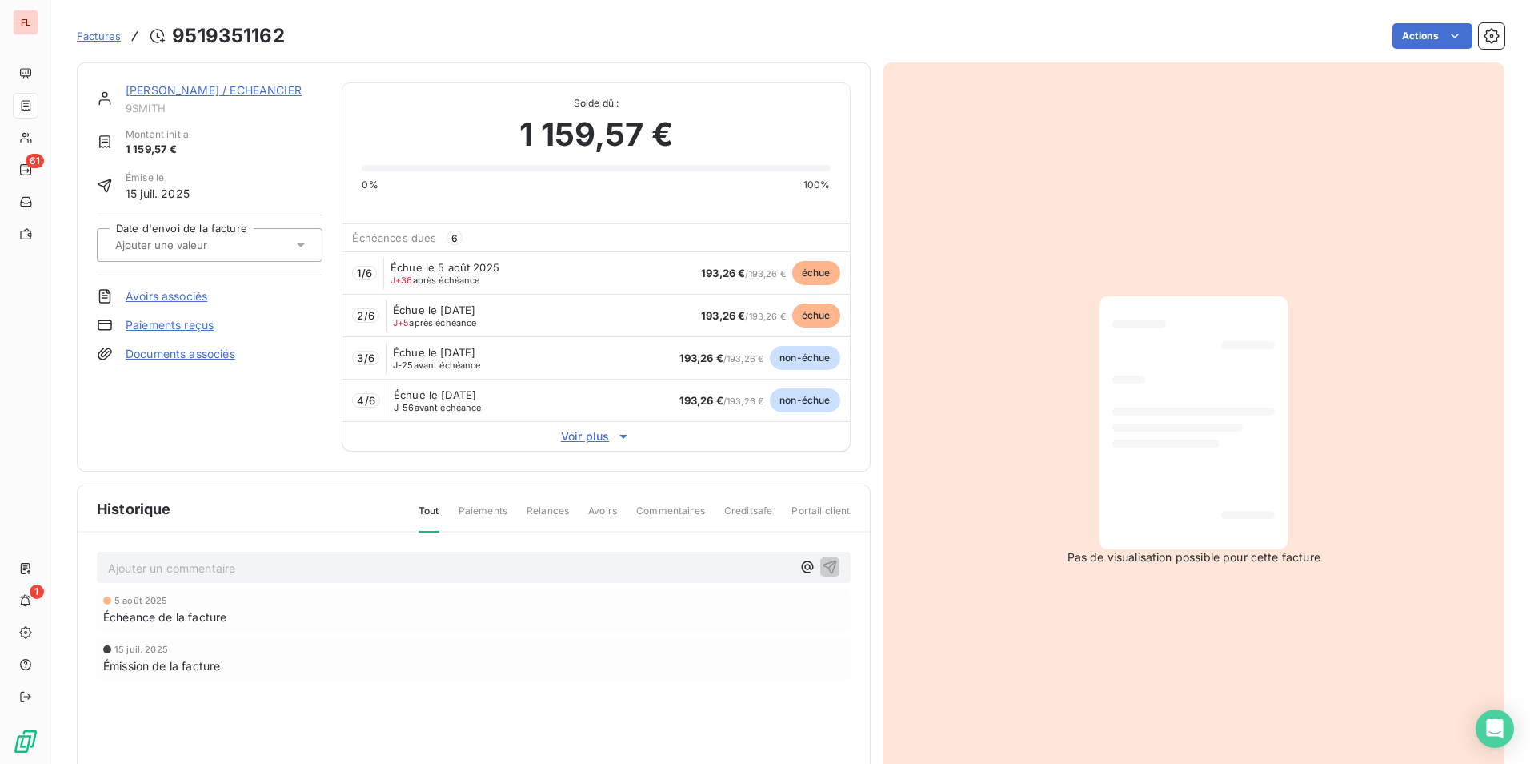
click at [480, 511] on span "Paiements" at bounding box center [483, 516] width 49 height 27
click at [181, 325] on link "Paiements reçus" at bounding box center [170, 325] width 88 height 16
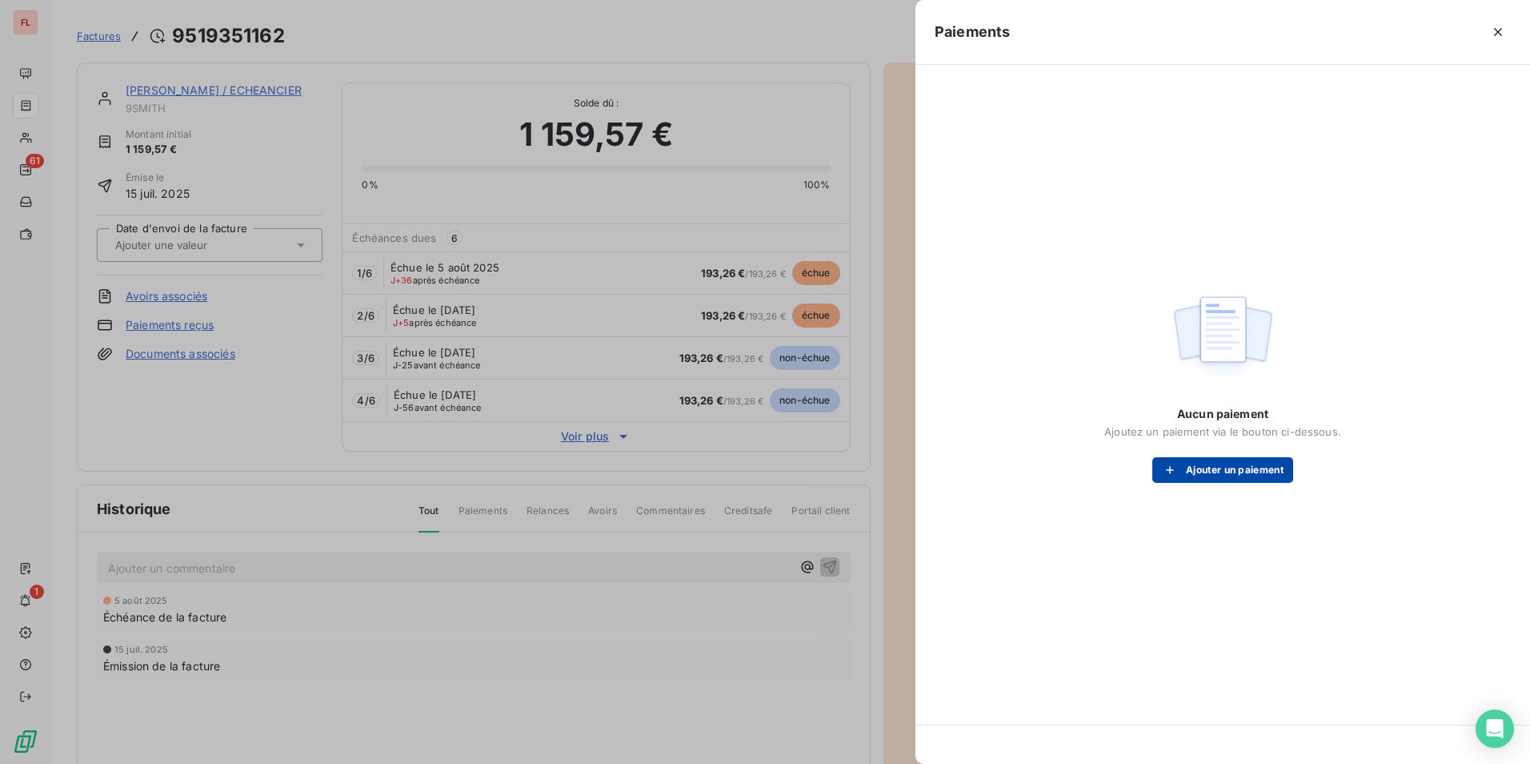
click at [1209, 469] on button "Ajouter un paiement" at bounding box center [1223, 470] width 141 height 26
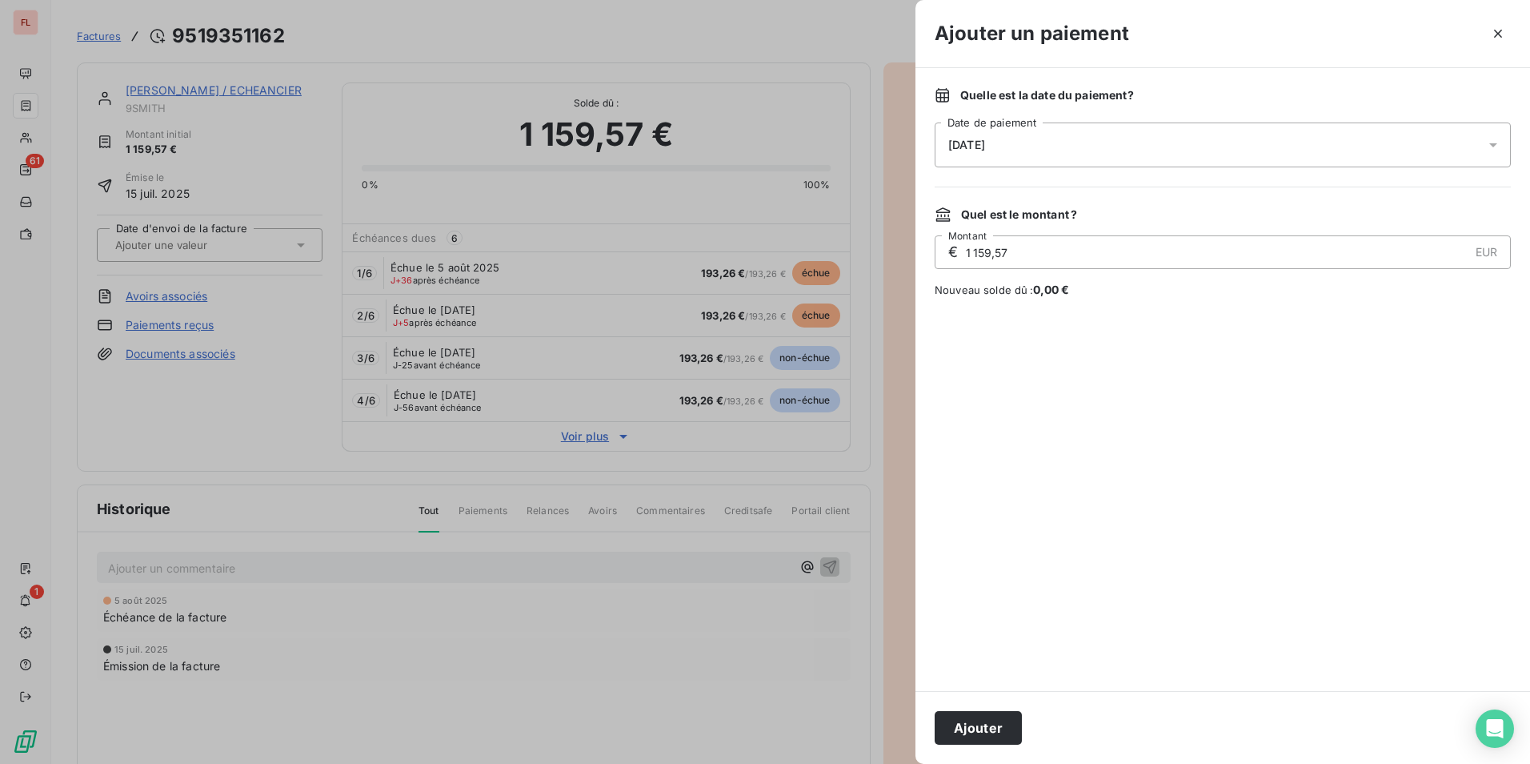
click at [1371, 145] on div "10/09/2025" at bounding box center [1223, 144] width 576 height 45
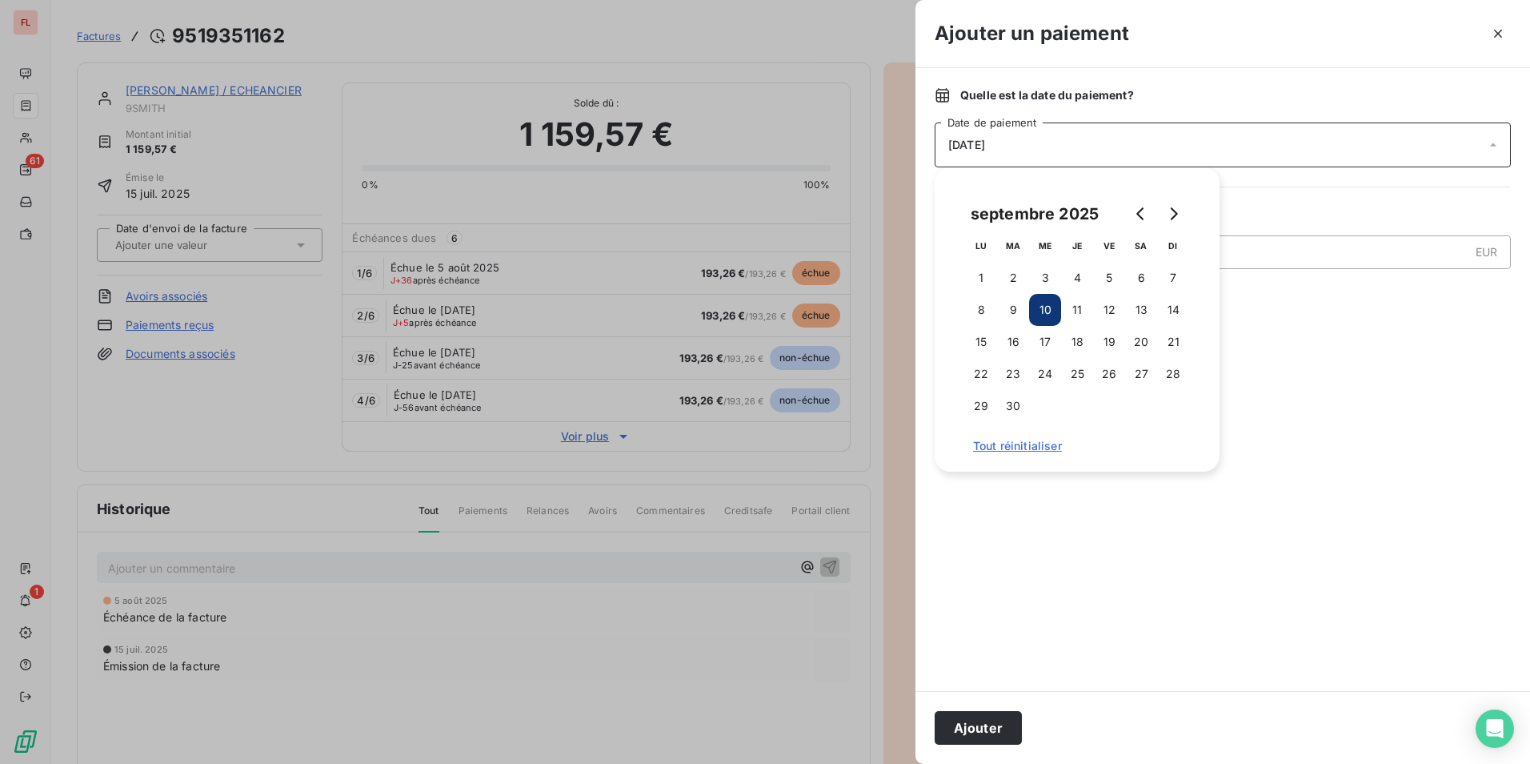
click at [1371, 144] on div "10/09/2025" at bounding box center [1223, 144] width 576 height 45
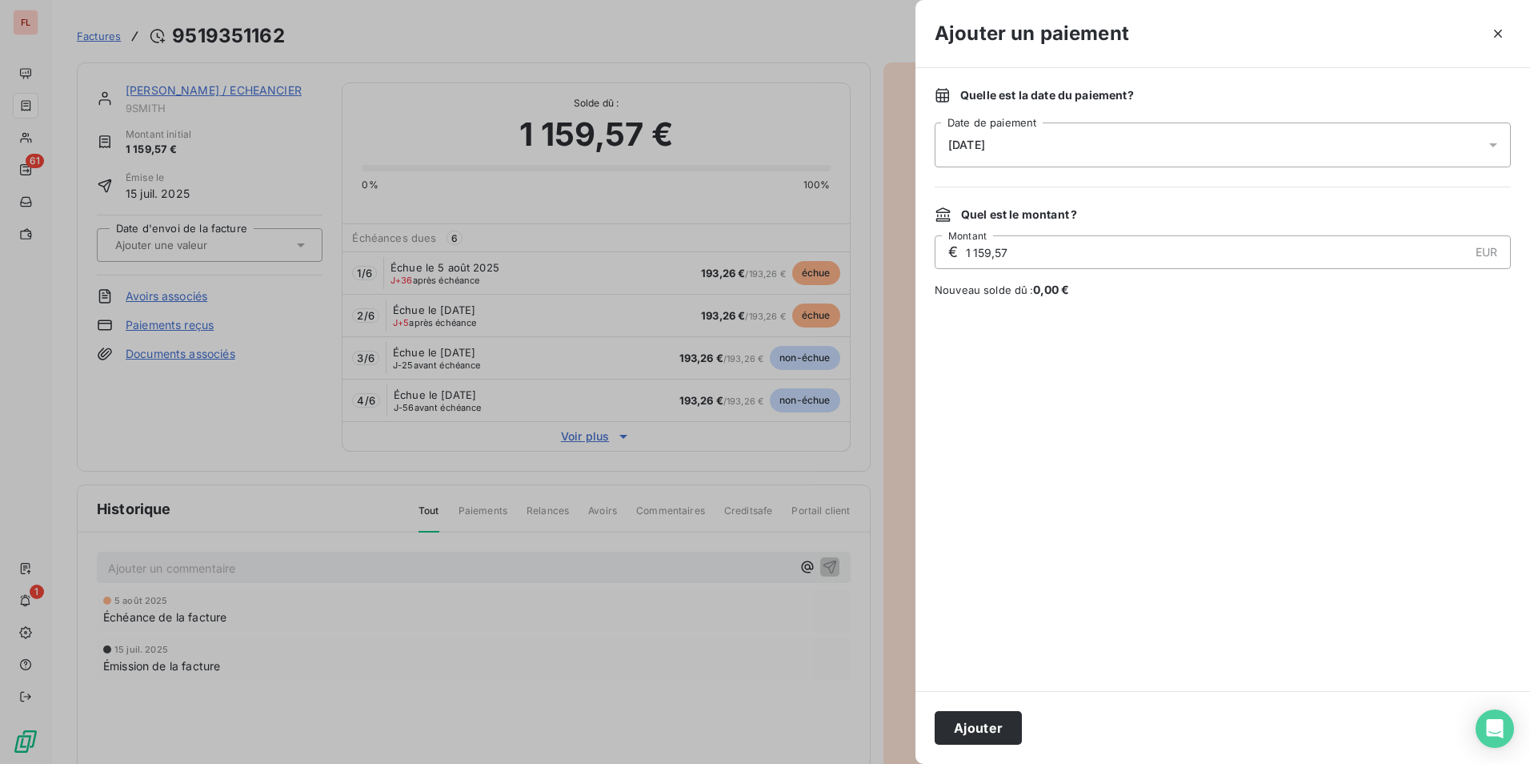
click at [1371, 144] on div "10/09/2025" at bounding box center [1223, 144] width 576 height 45
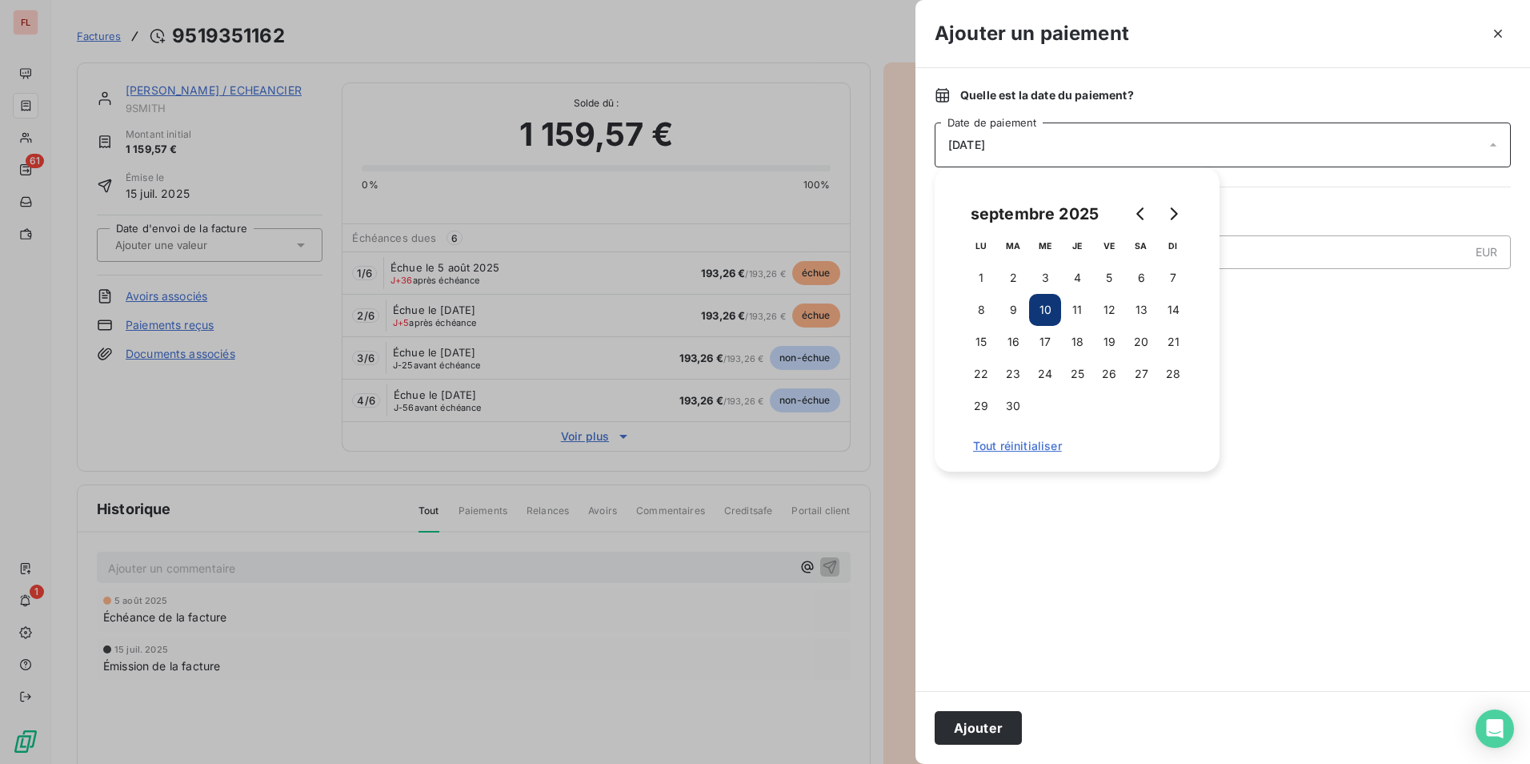
click at [1371, 144] on div "10/09/2025" at bounding box center [1223, 144] width 576 height 45
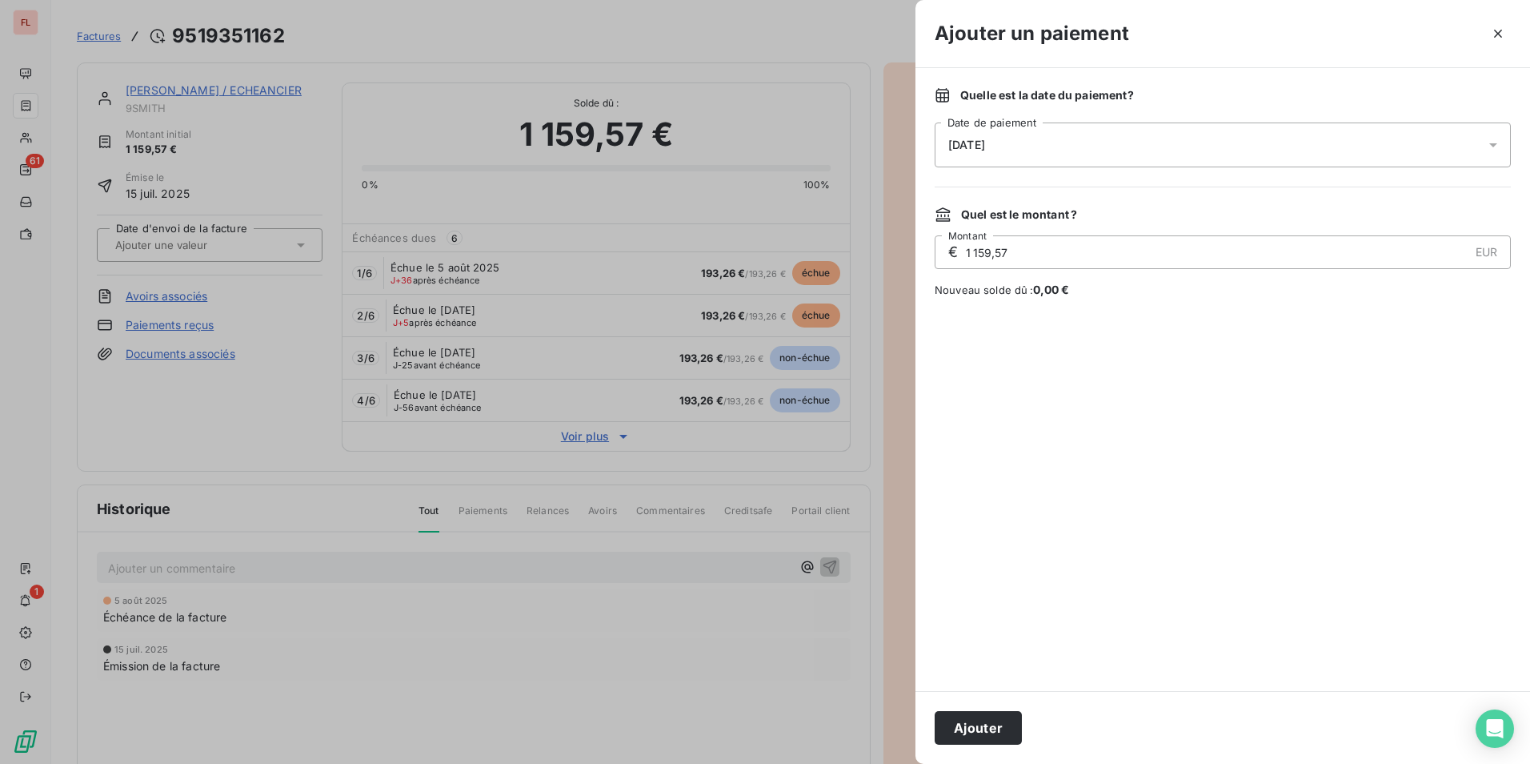
click at [985, 154] on div "10/09/2025" at bounding box center [1223, 144] width 576 height 45
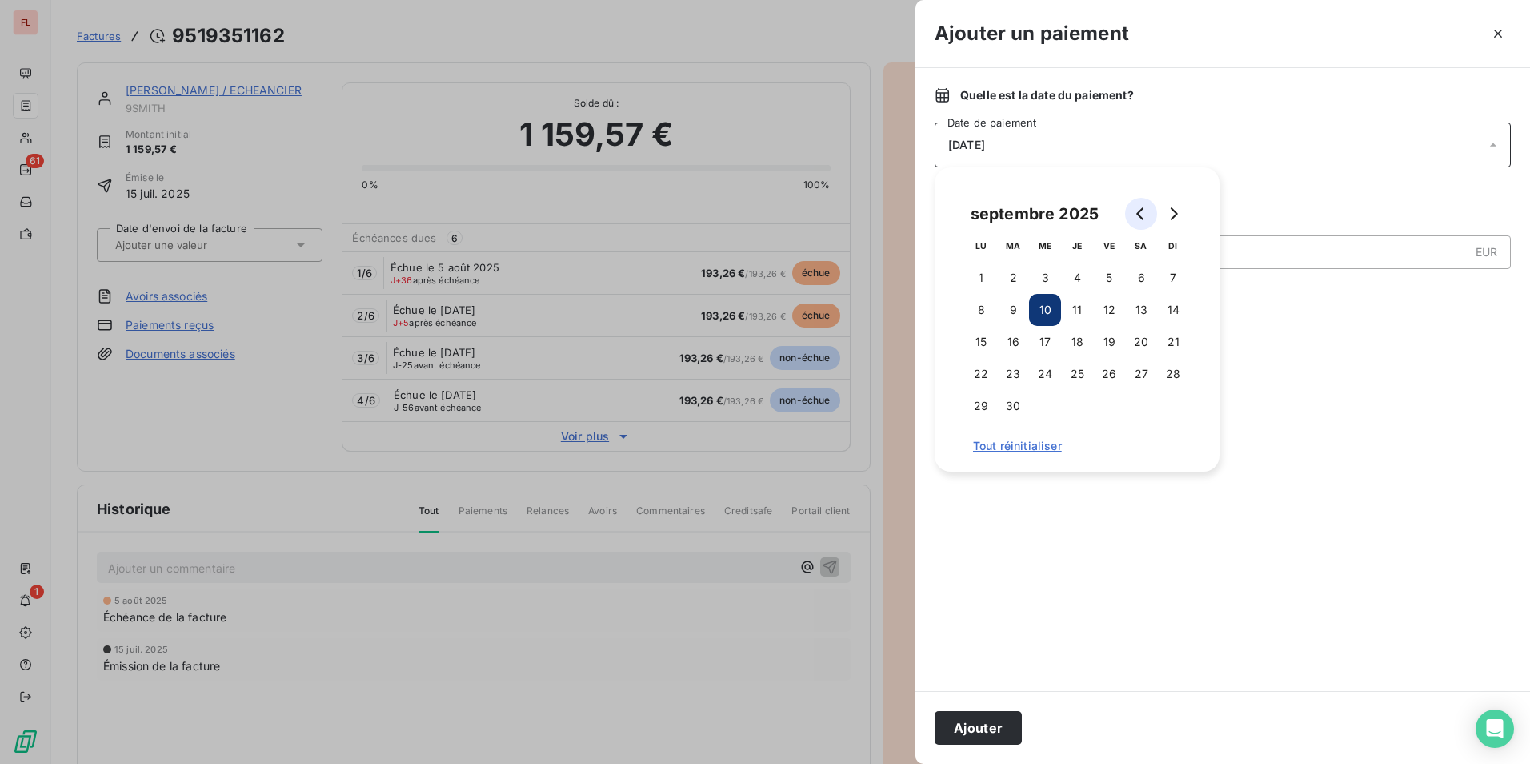
click at [1137, 216] on icon "Go to previous month" at bounding box center [1141, 213] width 13 height 13
click at [1005, 312] on button "5" at bounding box center [1013, 310] width 32 height 32
click at [1017, 312] on button "5" at bounding box center [1013, 310] width 32 height 32
click at [1043, 309] on button "6" at bounding box center [1045, 310] width 32 height 32
click at [1035, 644] on div at bounding box center [1223, 494] width 576 height 355
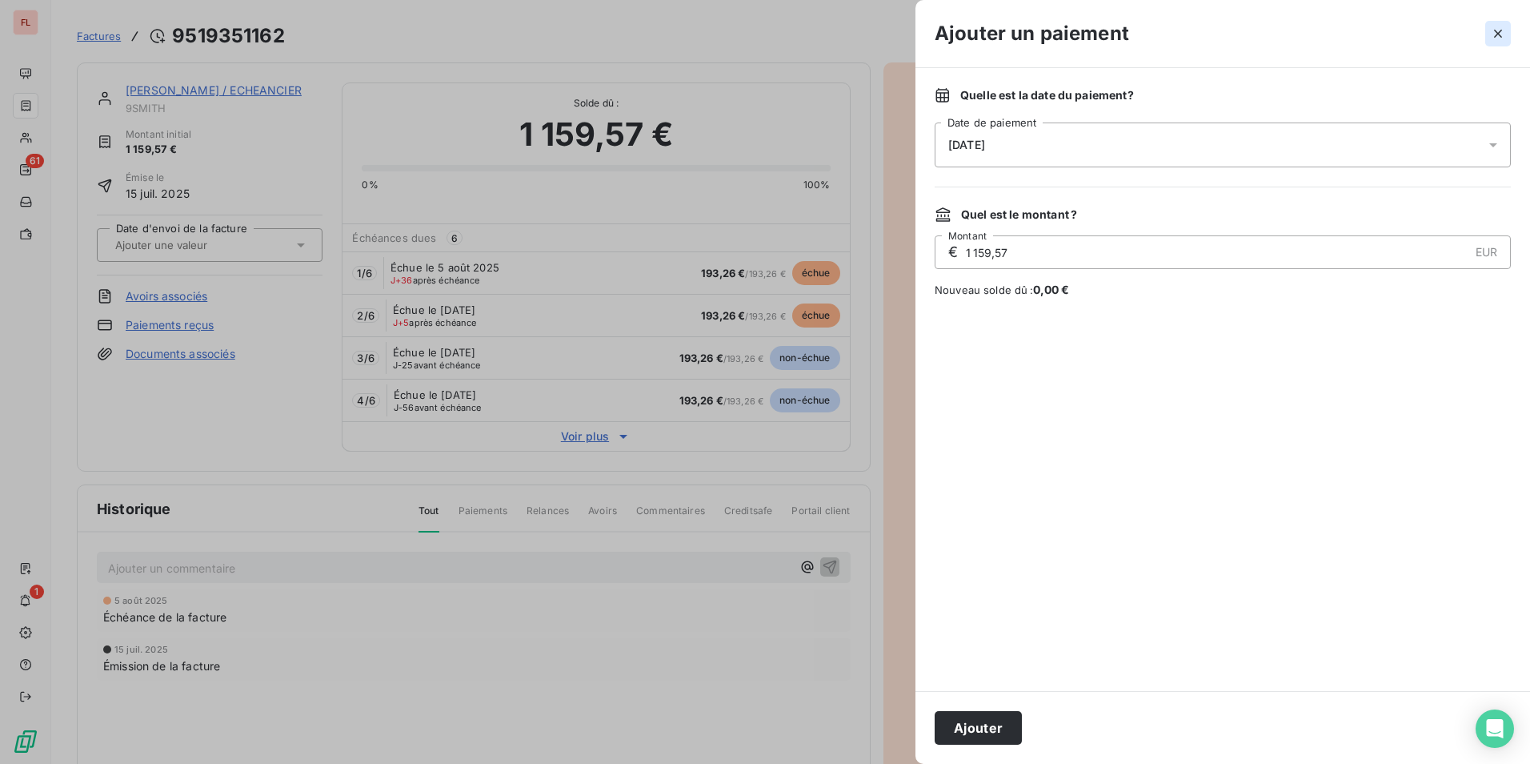
click at [1501, 36] on icon "button" at bounding box center [1498, 34] width 8 height 8
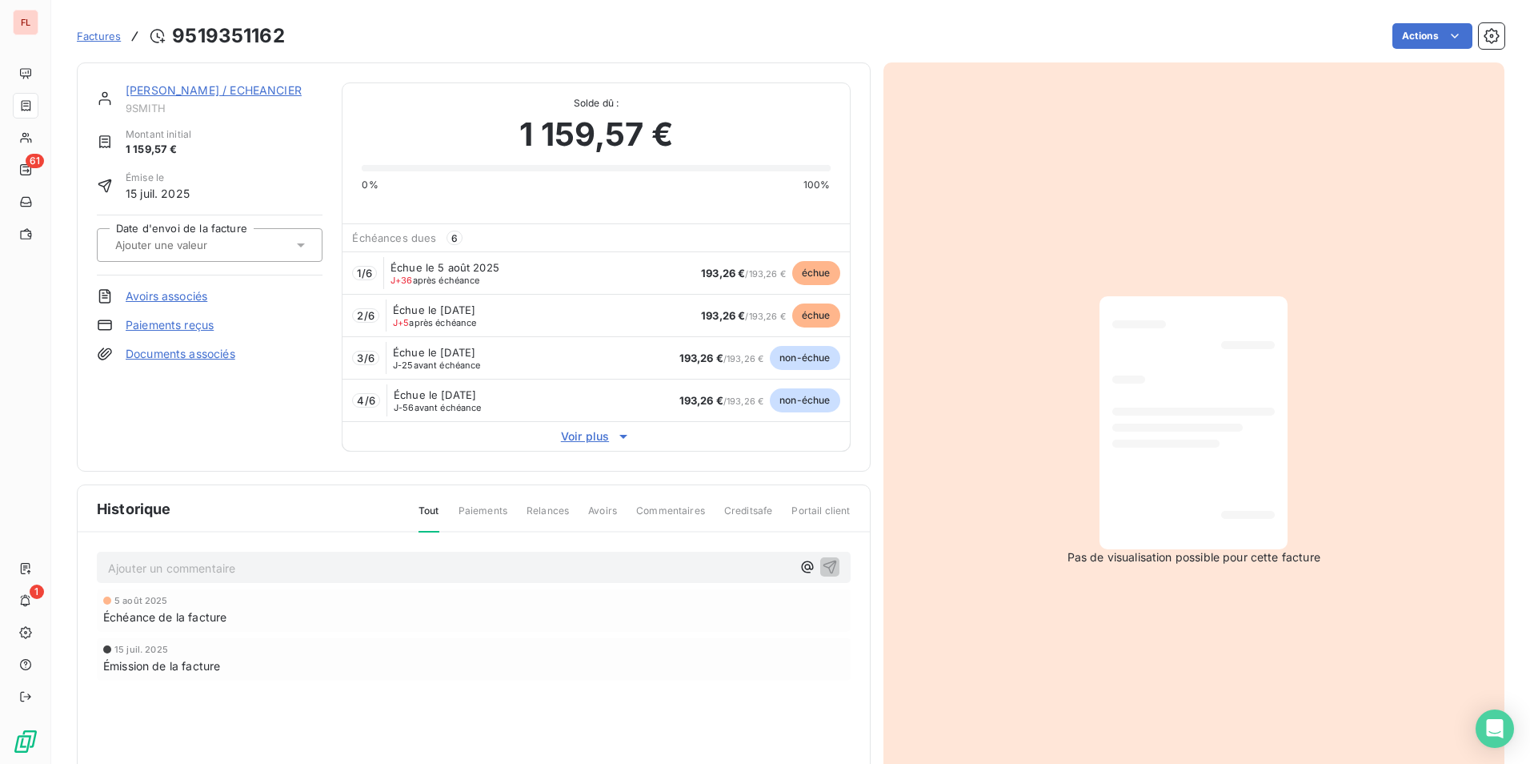
click at [466, 282] on span "J+36 après échéance" at bounding box center [436, 280] width 90 height 10
drag, startPoint x: 782, startPoint y: 270, endPoint x: 665, endPoint y: 269, distance: 116.9
drag, startPoint x: 665, startPoint y: 269, endPoint x: 607, endPoint y: 275, distance: 58.8
click at [607, 275] on div "1 / 6 Échue le 5 août 2025 J+36 après échéance 193,26 € / 193,26 € échue" at bounding box center [596, 272] width 507 height 42
click at [367, 315] on span "2 / 6" at bounding box center [365, 315] width 17 height 13
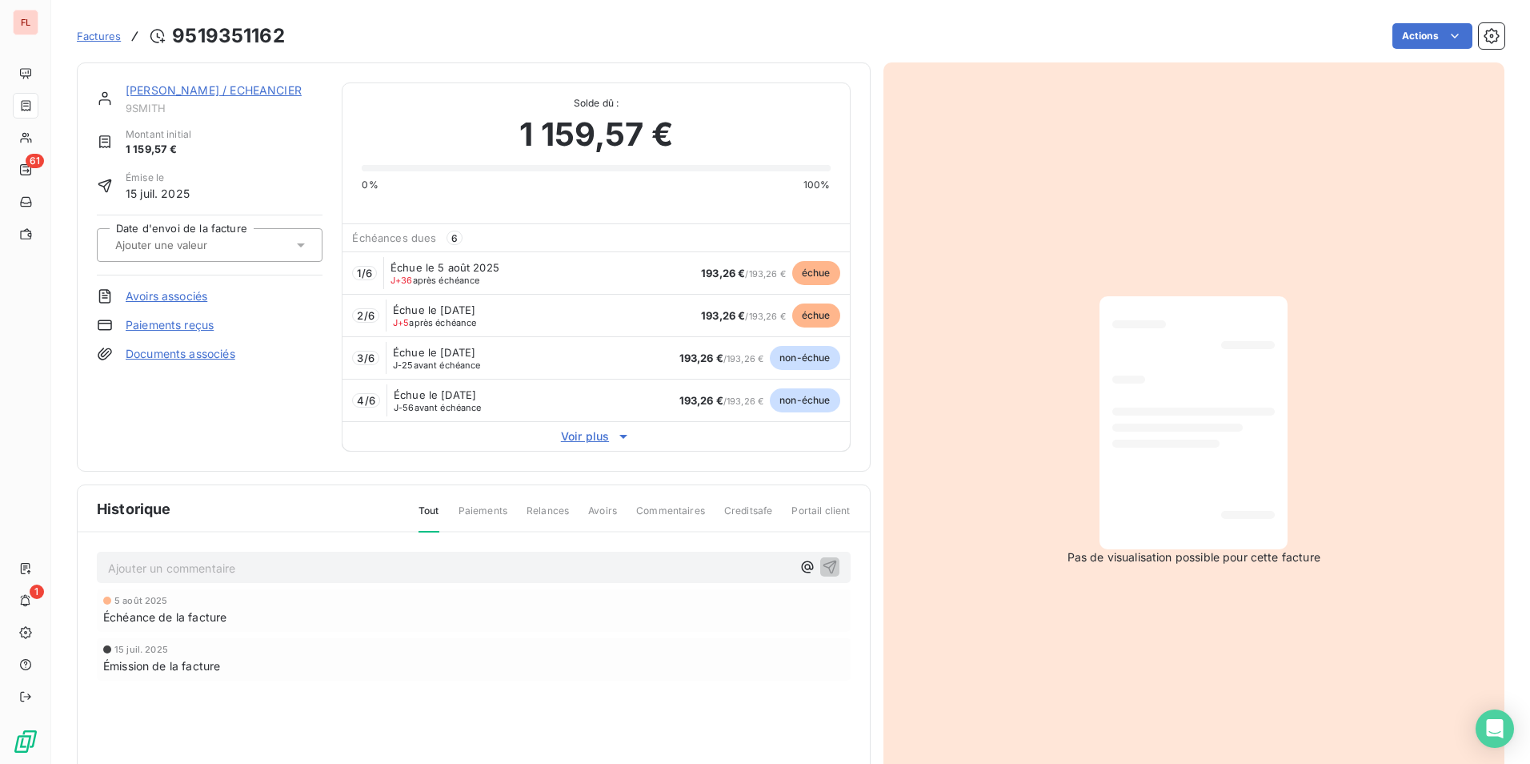
click at [370, 277] on span "1 / 6" at bounding box center [364, 273] width 14 height 13
click at [395, 236] on span "Échéances dues" at bounding box center [394, 237] width 84 height 13
click at [579, 432] on span "Voir plus" at bounding box center [596, 436] width 507 height 16
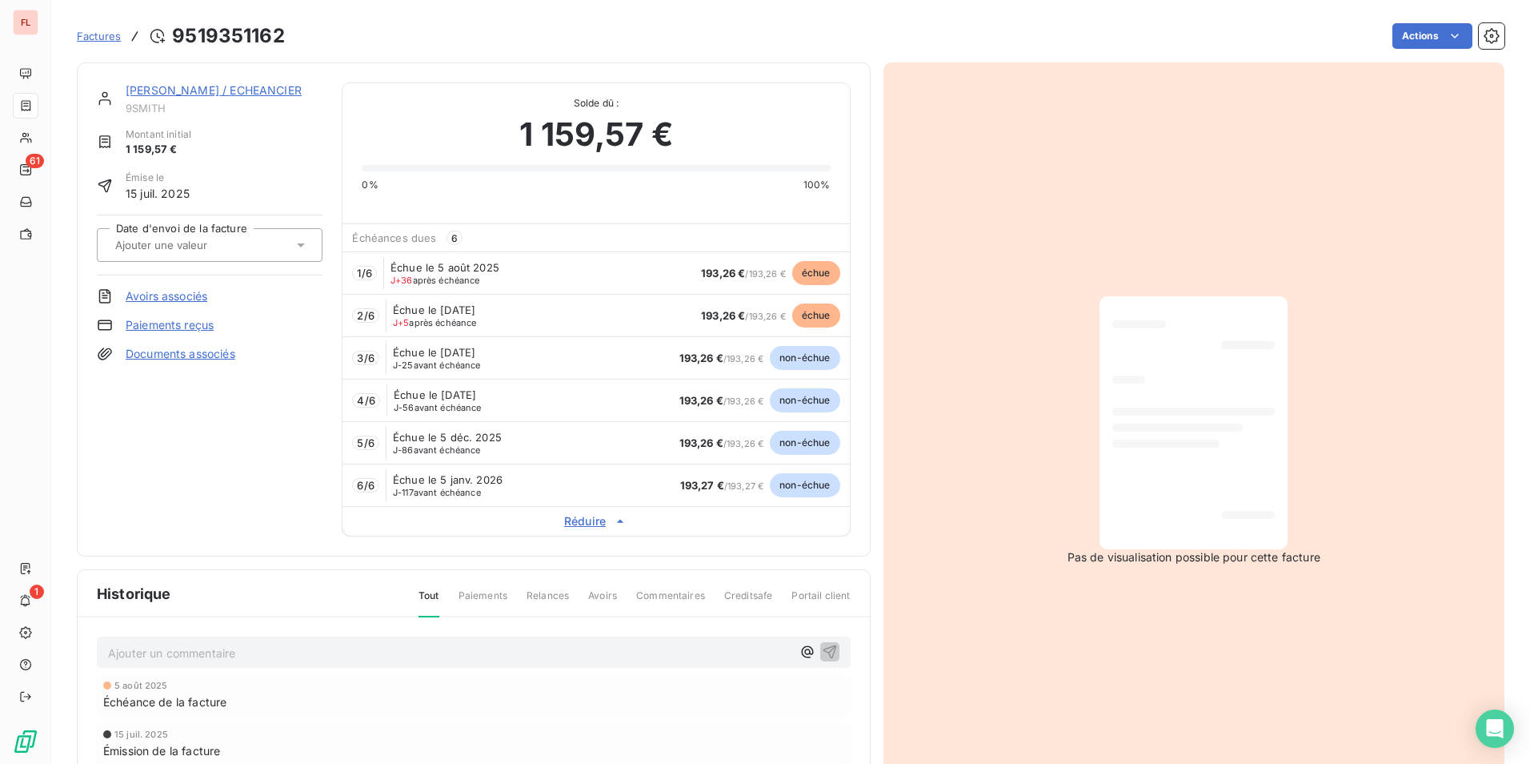
click at [804, 487] on span "non-échue" at bounding box center [805, 485] width 70 height 24
drag, startPoint x: 805, startPoint y: 450, endPoint x: 808, endPoint y: 384, distance: 65.7
click at [805, 446] on span "non-échue" at bounding box center [805, 443] width 70 height 24
drag, startPoint x: 808, startPoint y: 373, endPoint x: 802, endPoint y: 344, distance: 29.4
click at [808, 370] on div "3 / 6 Échue le 5 oct. 2025 J-25 avant échéance 193,26 € / 193,26 € non-échue" at bounding box center [596, 357] width 507 height 42
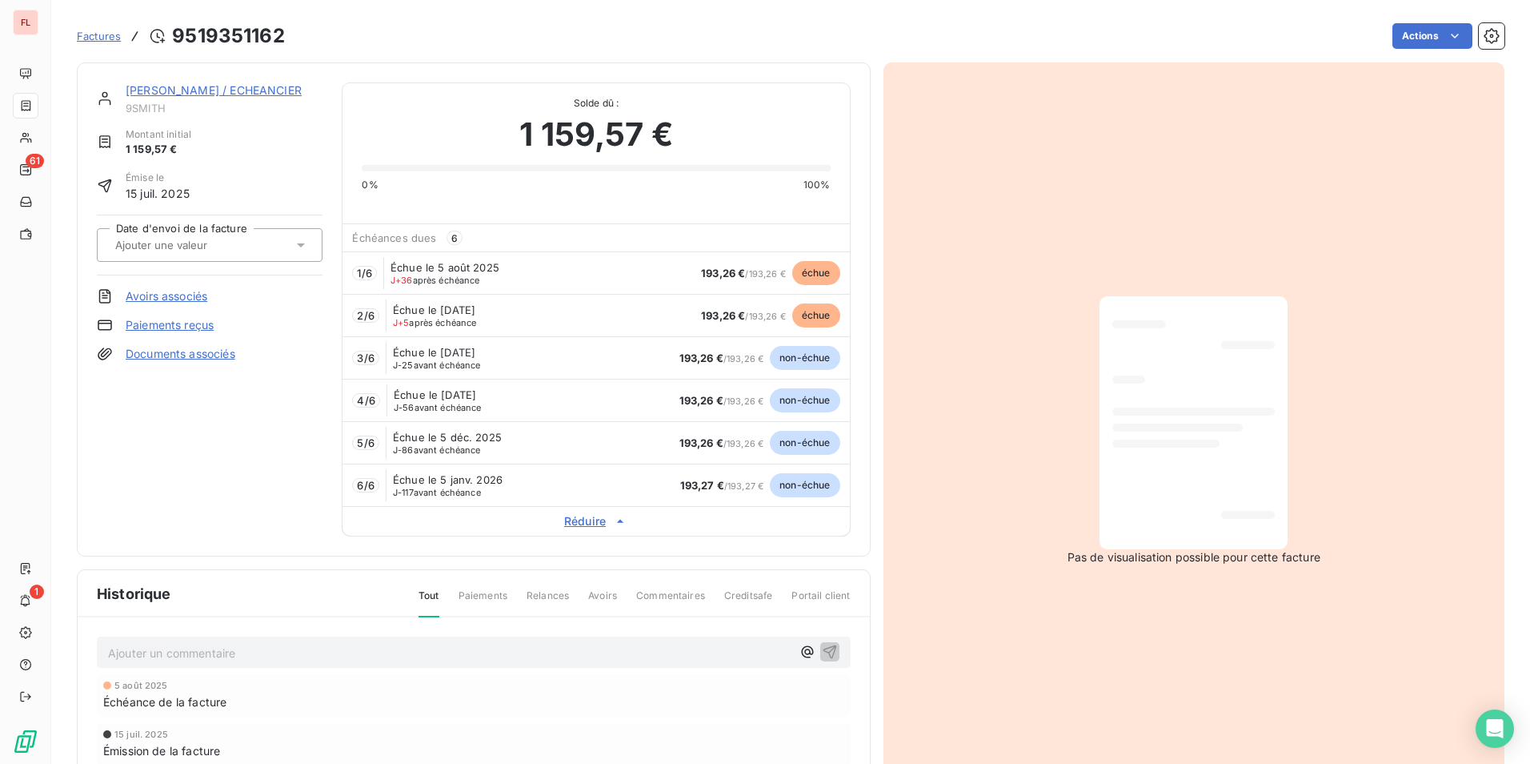
click at [801, 344] on div "3 / 6 Échue le 5 oct. 2025 J-25 avant échéance 193,26 € / 193,26 € non-échue" at bounding box center [596, 357] width 507 height 42
click at [817, 265] on span "échue" at bounding box center [816, 273] width 48 height 24
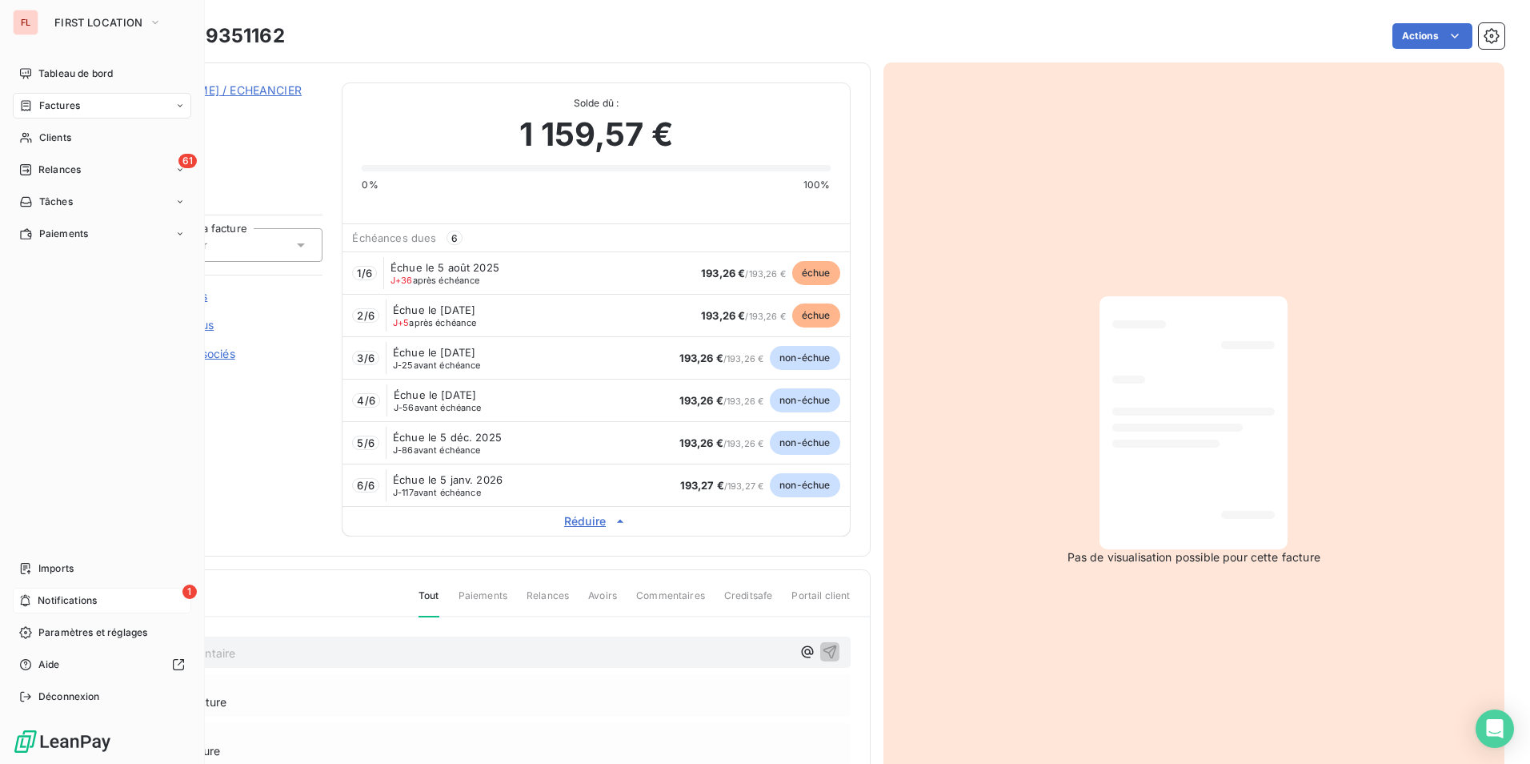
click at [43, 600] on span "Notifications" at bounding box center [67, 600] width 59 height 14
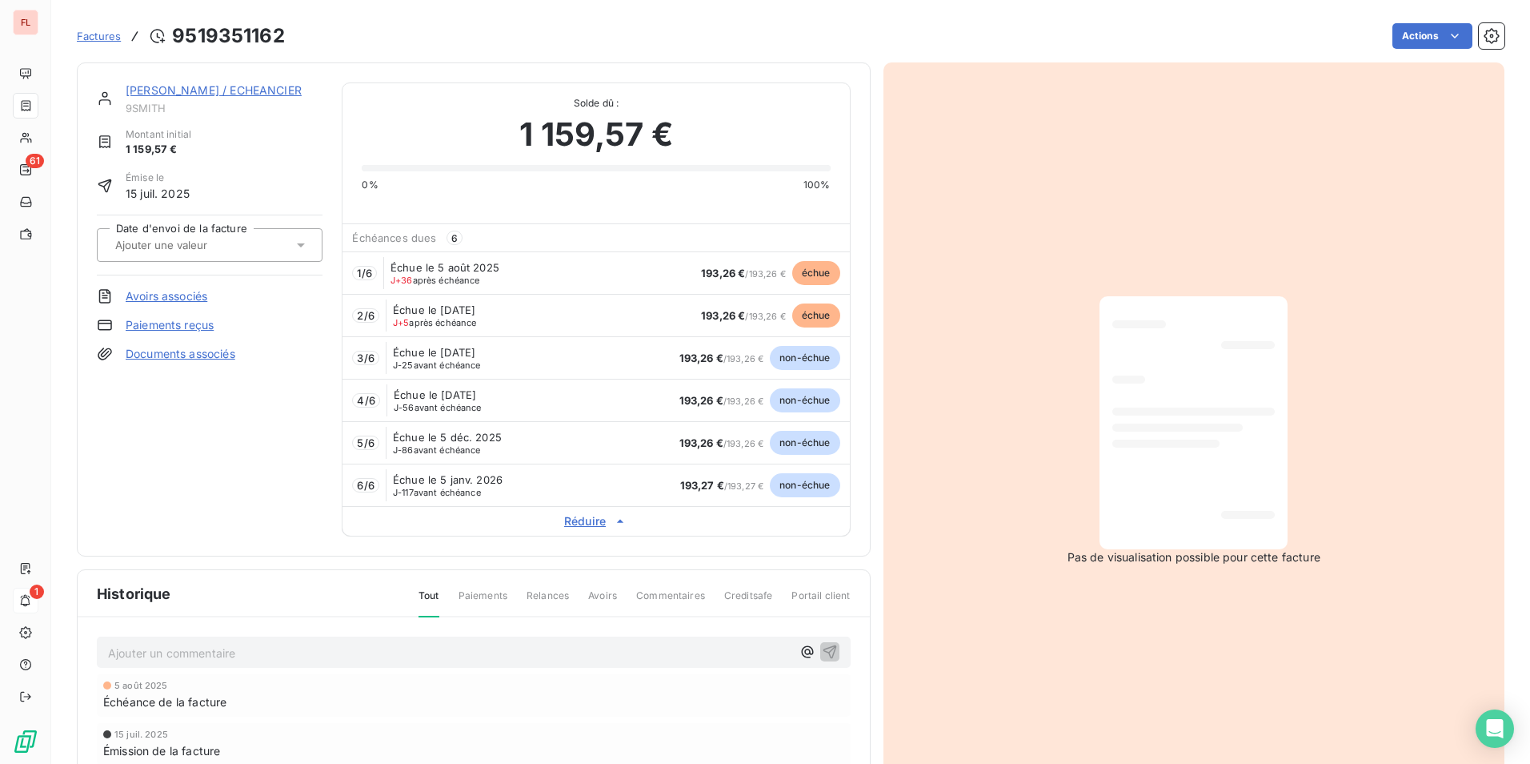
click at [661, 466] on div "6 / 6 Échue le 5 janv. 2026 J-117 avant échéance 193,27 € / 193,27 € non-échue" at bounding box center [596, 484] width 507 height 42
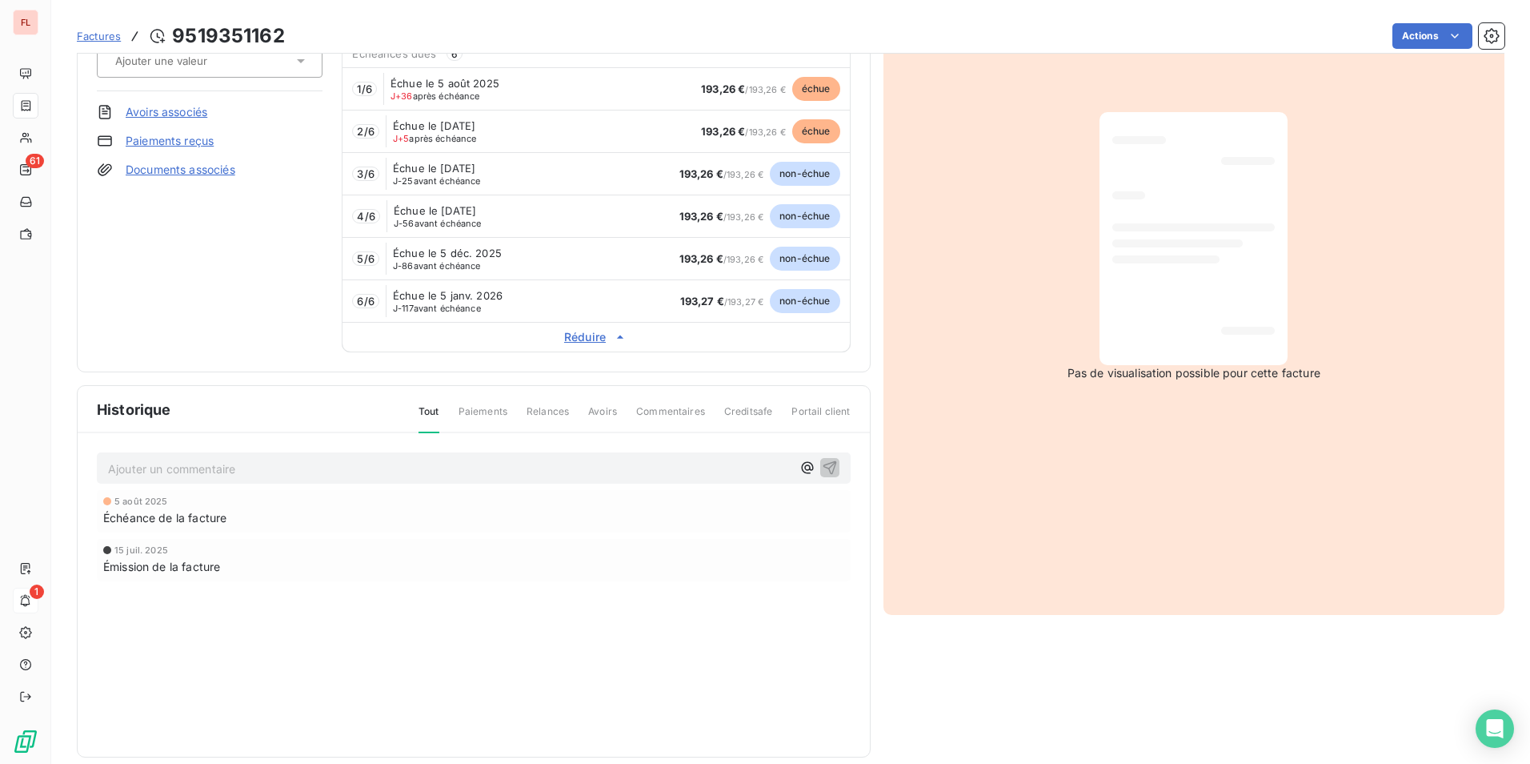
scroll to position [204, 0]
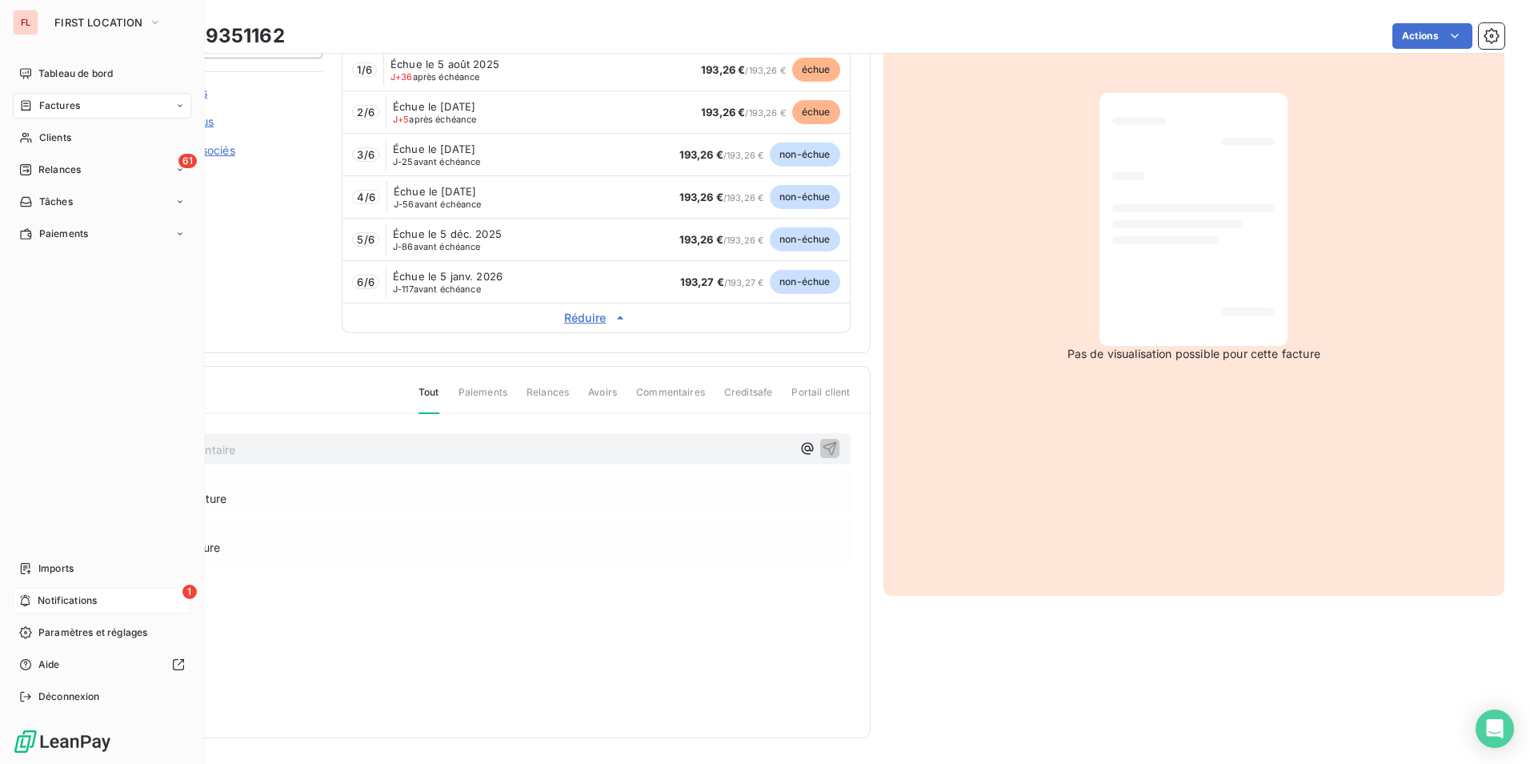
click at [86, 600] on span "Notifications" at bounding box center [67, 600] width 59 height 14
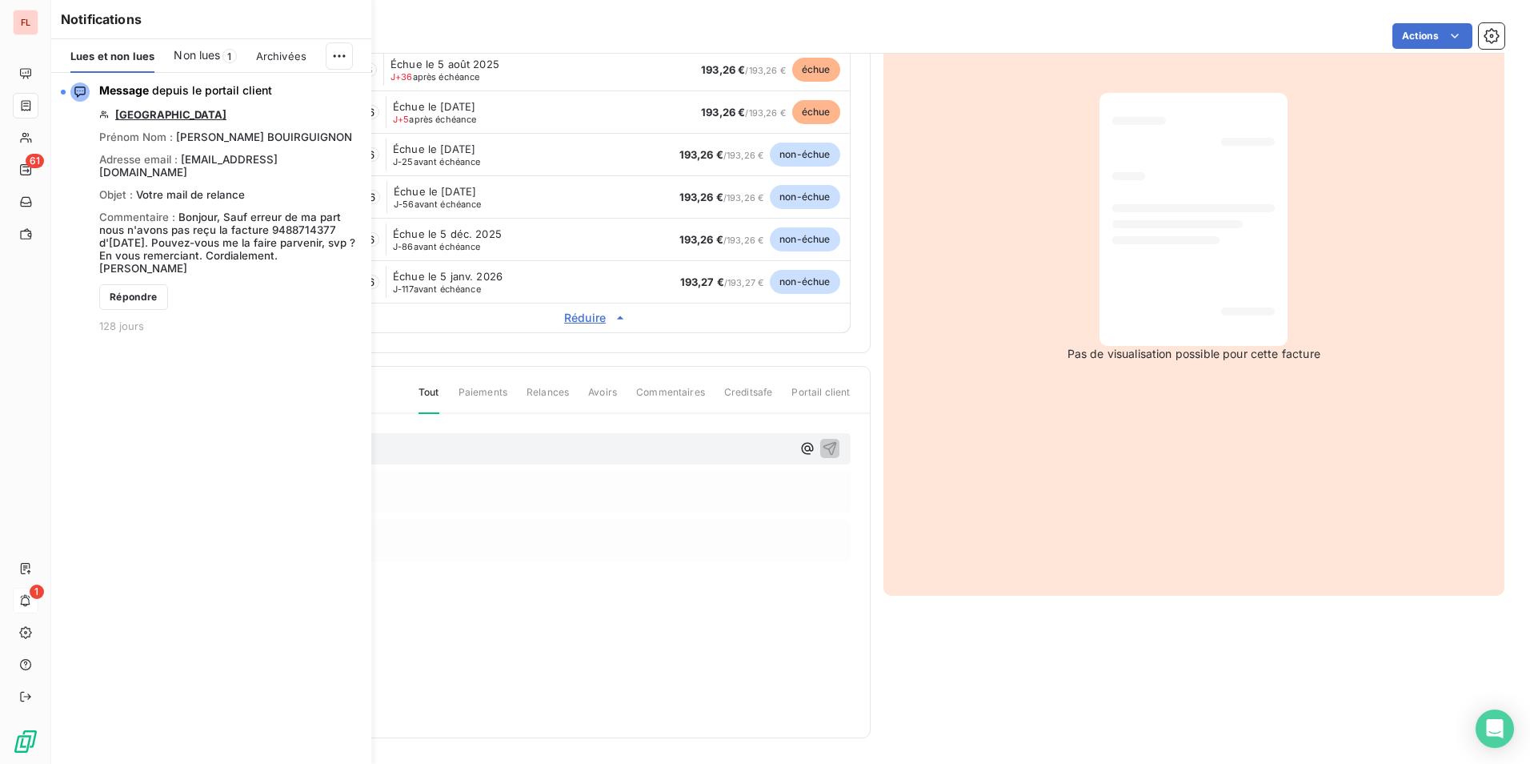
click at [638, 617] on div "5 août 2025 Échéance de la facture 15 juil. 2025 Émission de la facture" at bounding box center [474, 548] width 754 height 155
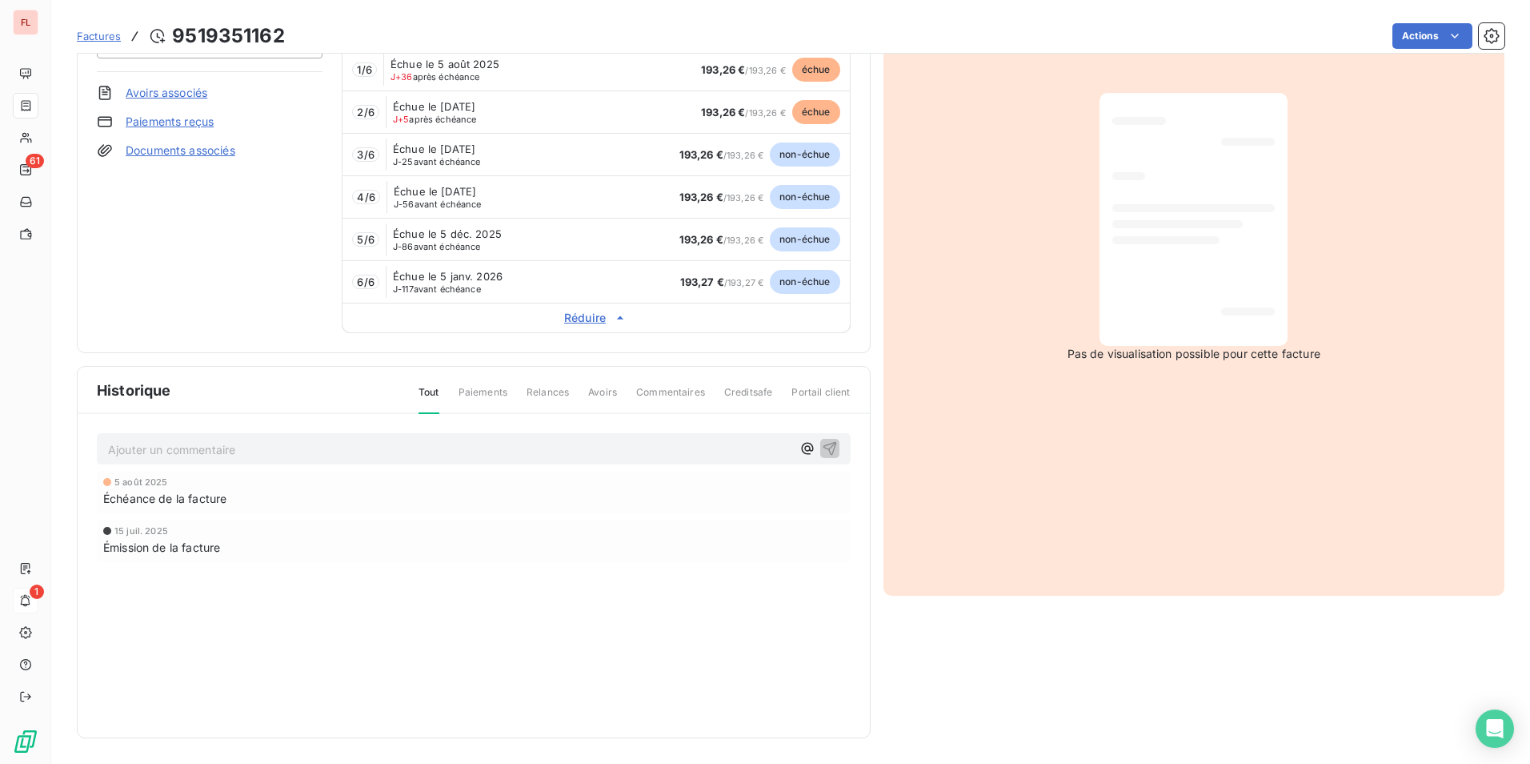
click at [473, 402] on span "Paiements" at bounding box center [483, 398] width 49 height 27
click at [479, 392] on span "Paiements" at bounding box center [483, 398] width 49 height 27
click at [287, 254] on div "SMITH JOATHAM / ECHEANCIER 9SMITH Montant initial 1 159,57 € Émise le 15 juil. …" at bounding box center [210, 106] width 226 height 454
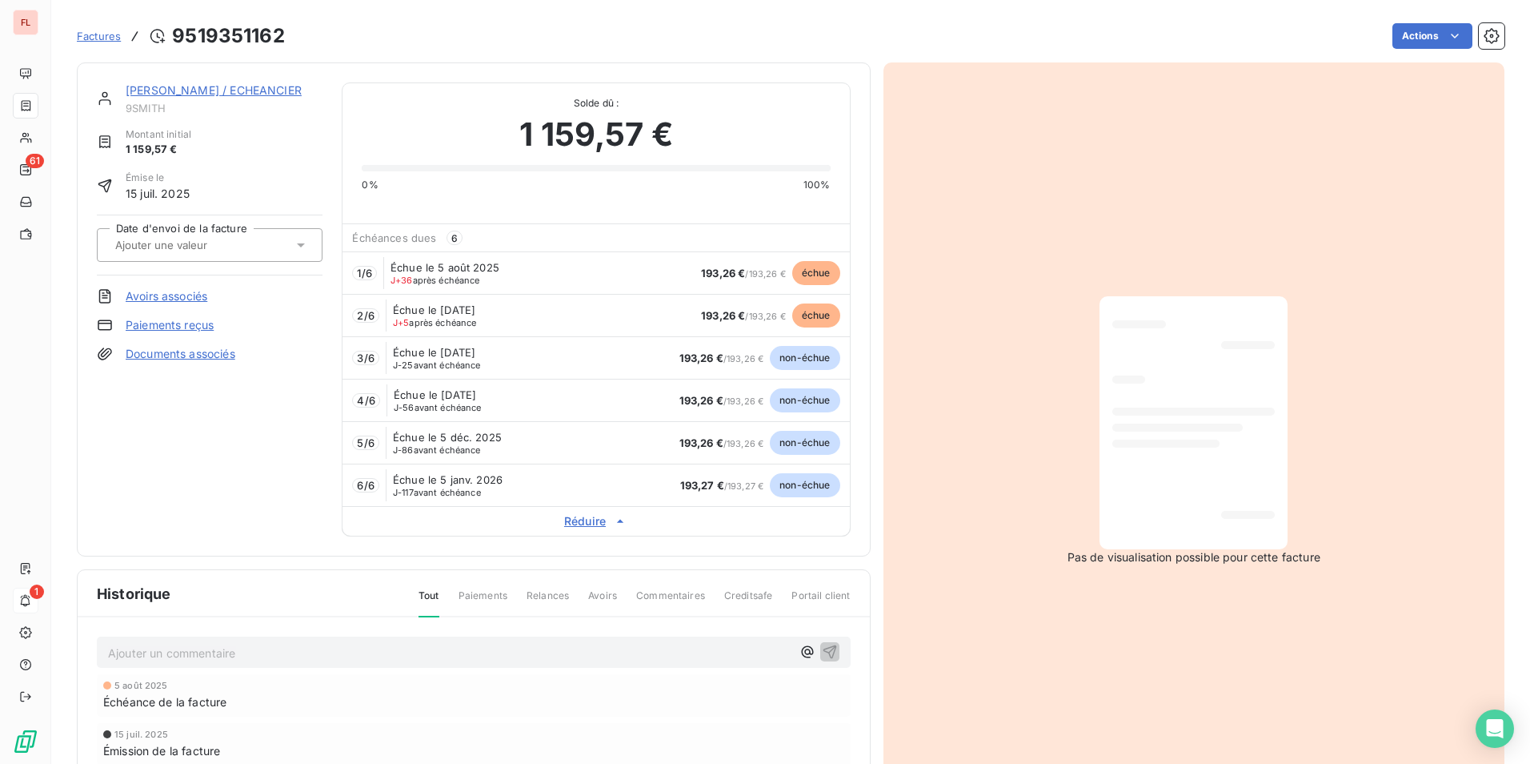
click at [178, 89] on link "SMITH JOATHAM / ECHEANCIER" at bounding box center [214, 90] width 176 height 14
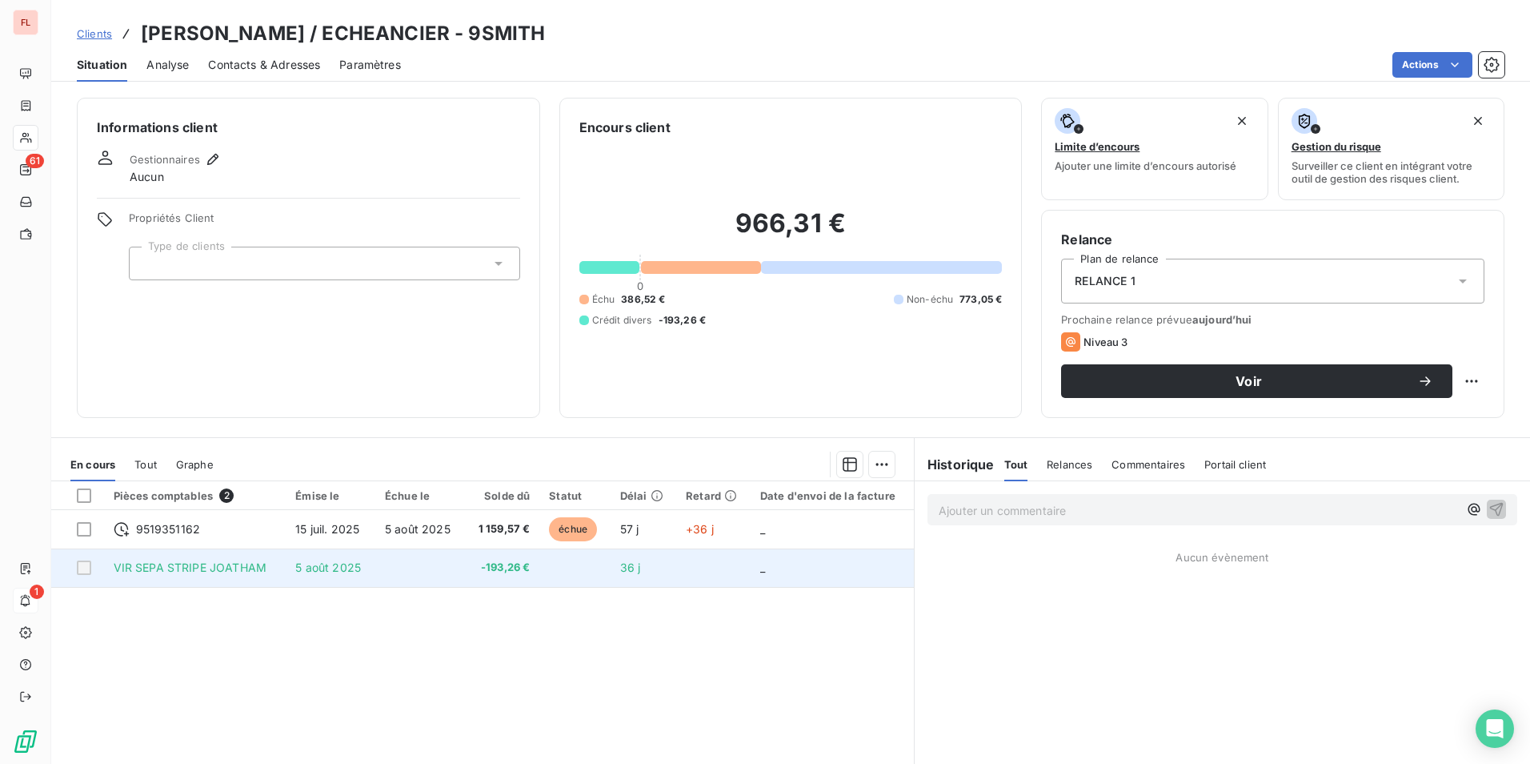
click at [84, 567] on div at bounding box center [84, 567] width 14 height 14
drag, startPoint x: 221, startPoint y: 567, endPoint x: 195, endPoint y: 565, distance: 26.5
click at [195, 565] on span "VIR SEPA STRIPE JOATHAM" at bounding box center [190, 567] width 153 height 14
click at [489, 565] on span "-193,26 €" at bounding box center [503, 567] width 56 height 16
click at [760, 571] on span "_" at bounding box center [762, 567] width 5 height 14
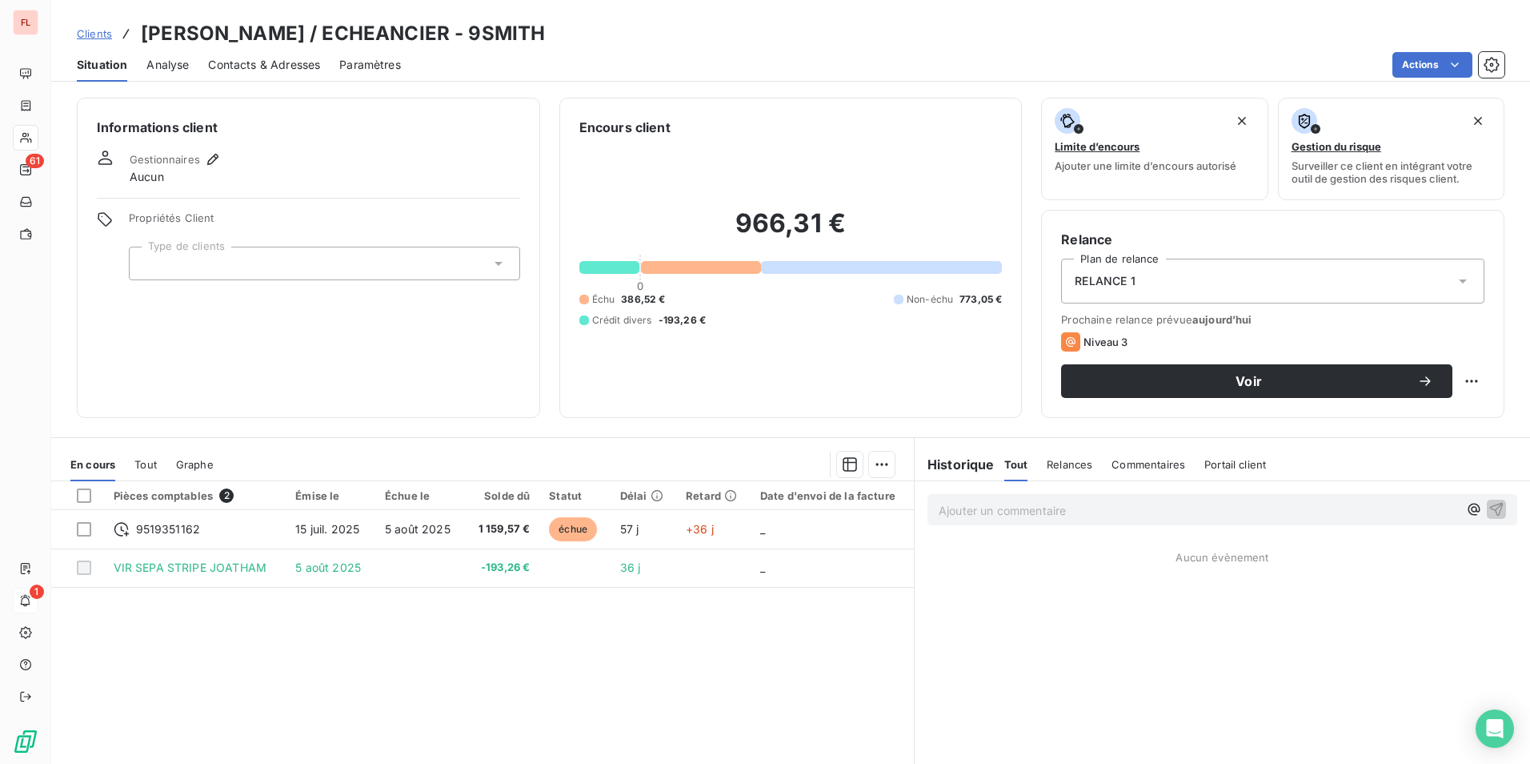
click at [1055, 464] on span "Relances" at bounding box center [1070, 464] width 46 height 13
click at [1143, 469] on span "Commentaires" at bounding box center [1150, 464] width 74 height 13
click at [1225, 463] on span "Portail client" at bounding box center [1238, 464] width 62 height 13
click at [968, 464] on h6 "Historique" at bounding box center [955, 464] width 80 height 19
click at [1002, 513] on p "Ajouter un commentaire ﻿" at bounding box center [1198, 510] width 519 height 20
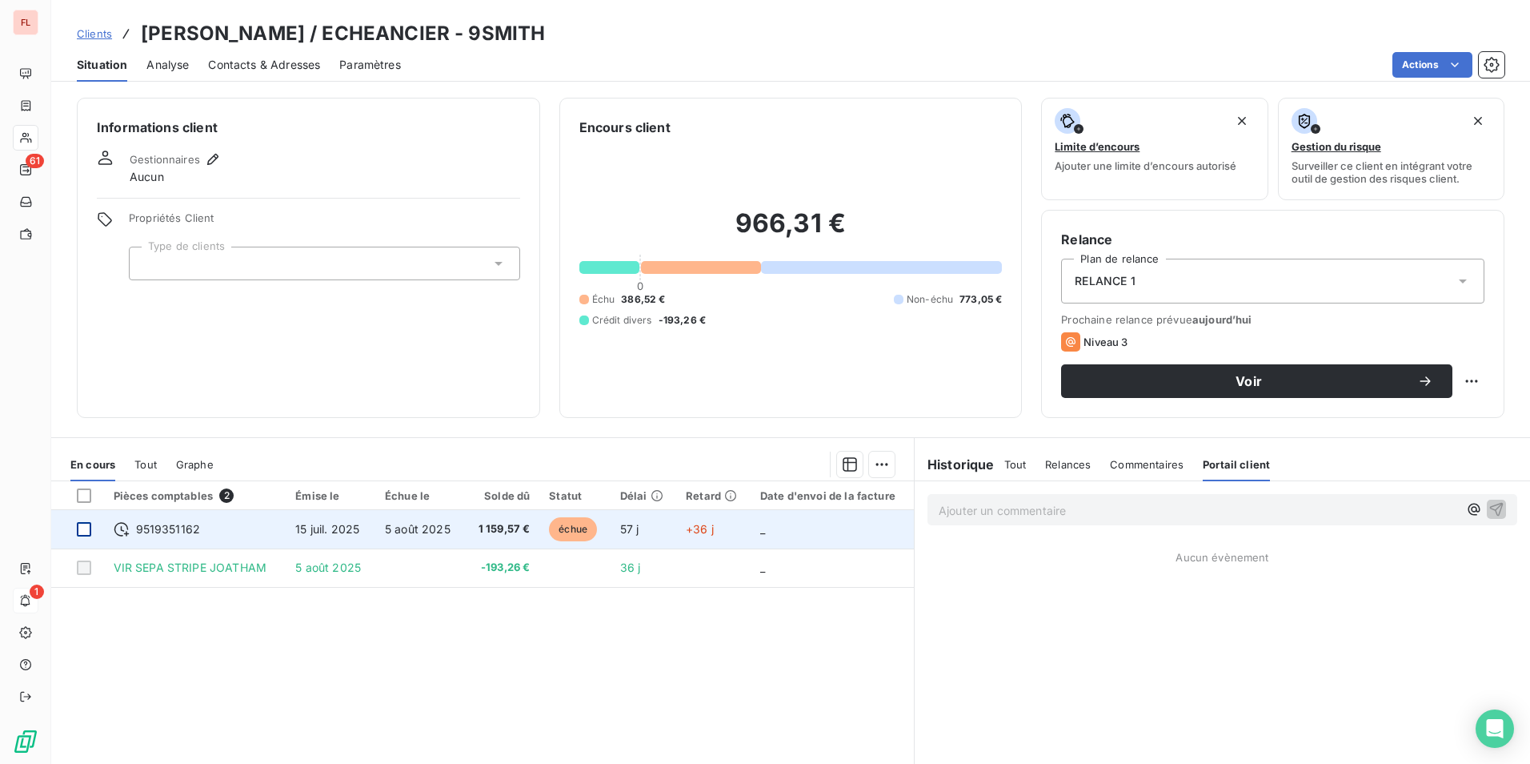
click at [82, 524] on div at bounding box center [84, 529] width 14 height 14
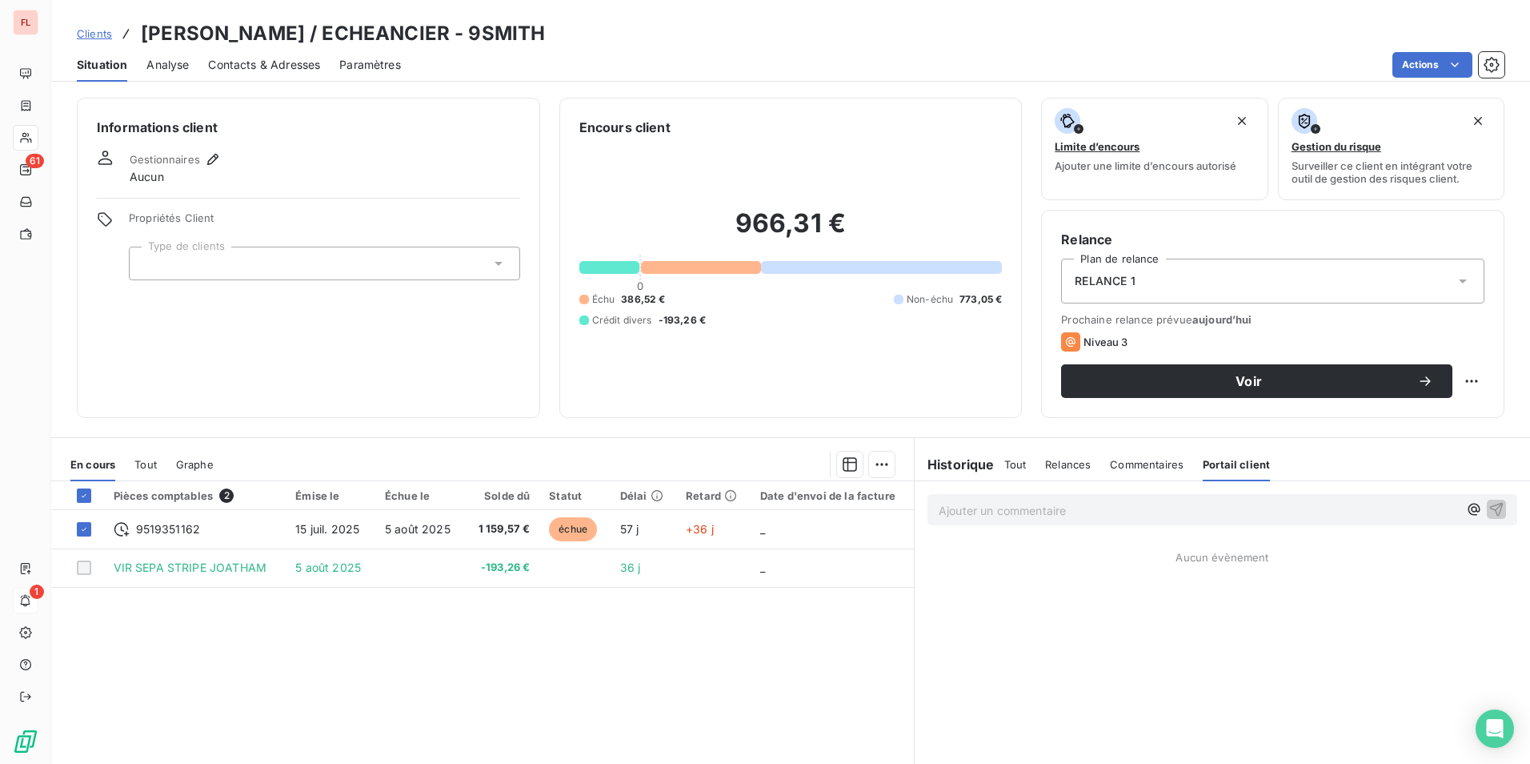
click at [143, 466] on span "Tout" at bounding box center [145, 464] width 22 height 13
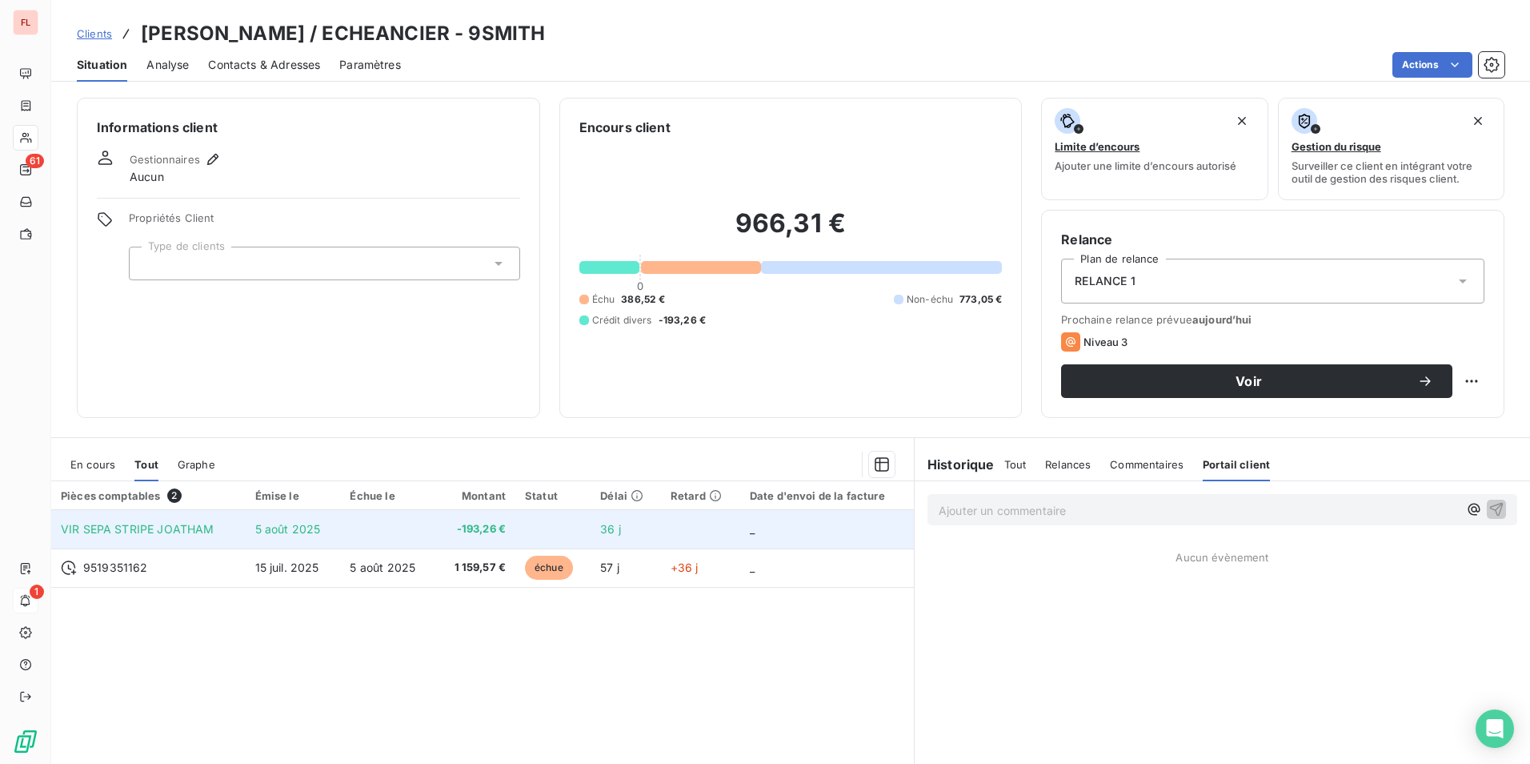
click at [169, 530] on span "VIR SEPA STRIPE JOATHAM" at bounding box center [137, 529] width 153 height 14
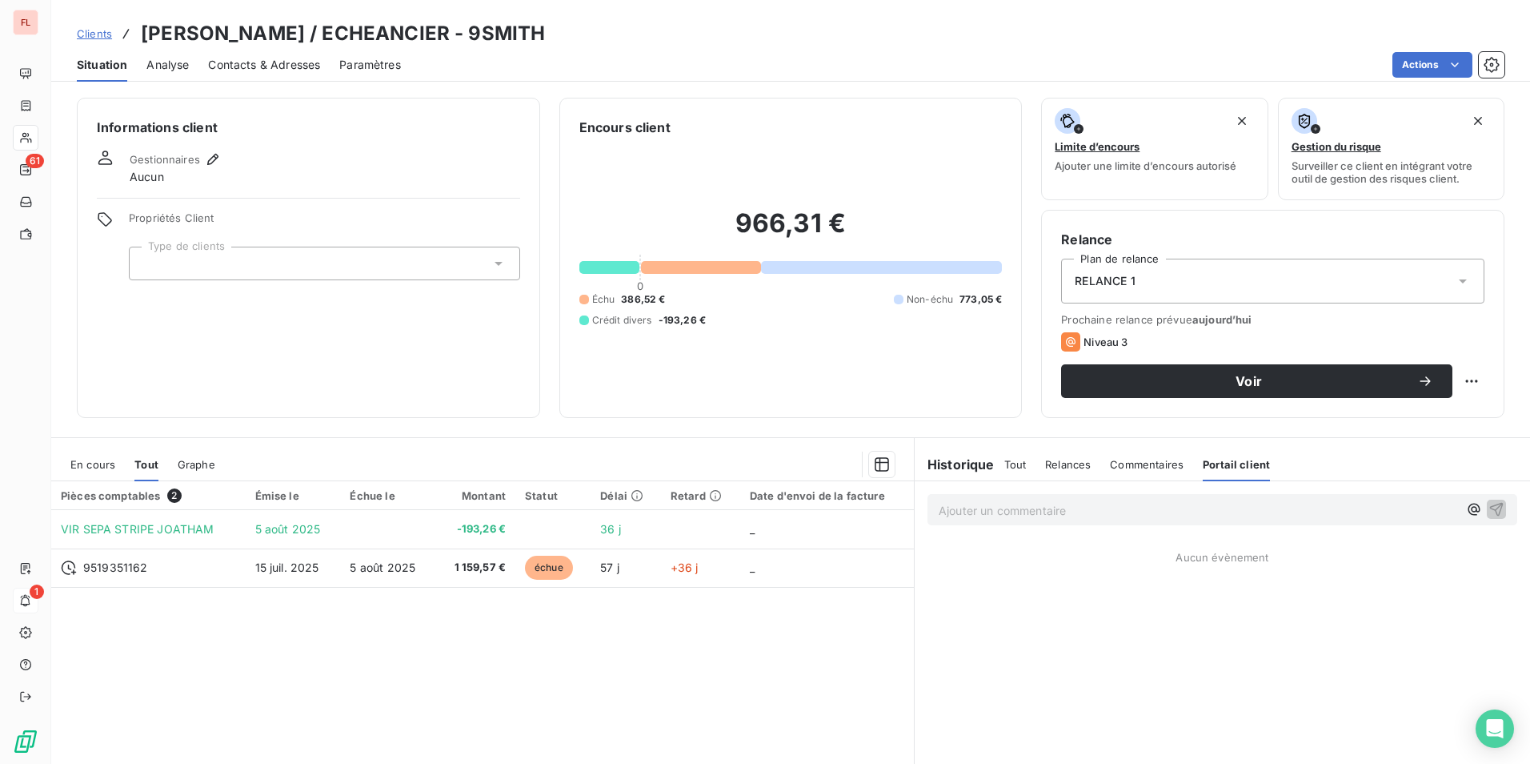
click at [151, 57] on span "Analyse" at bounding box center [167, 65] width 42 height 16
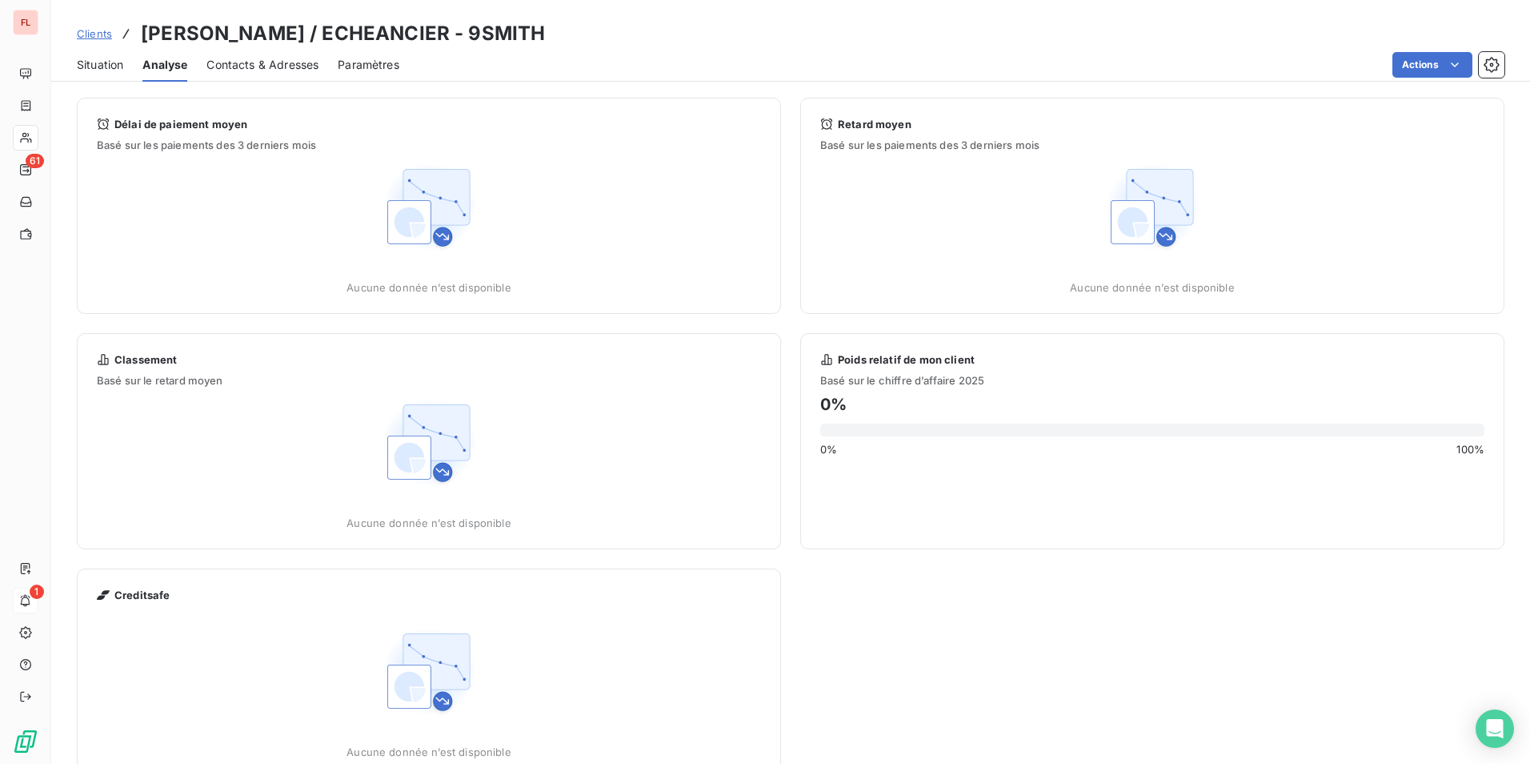
click at [290, 63] on span "Contacts & Adresses" at bounding box center [263, 65] width 112 height 16
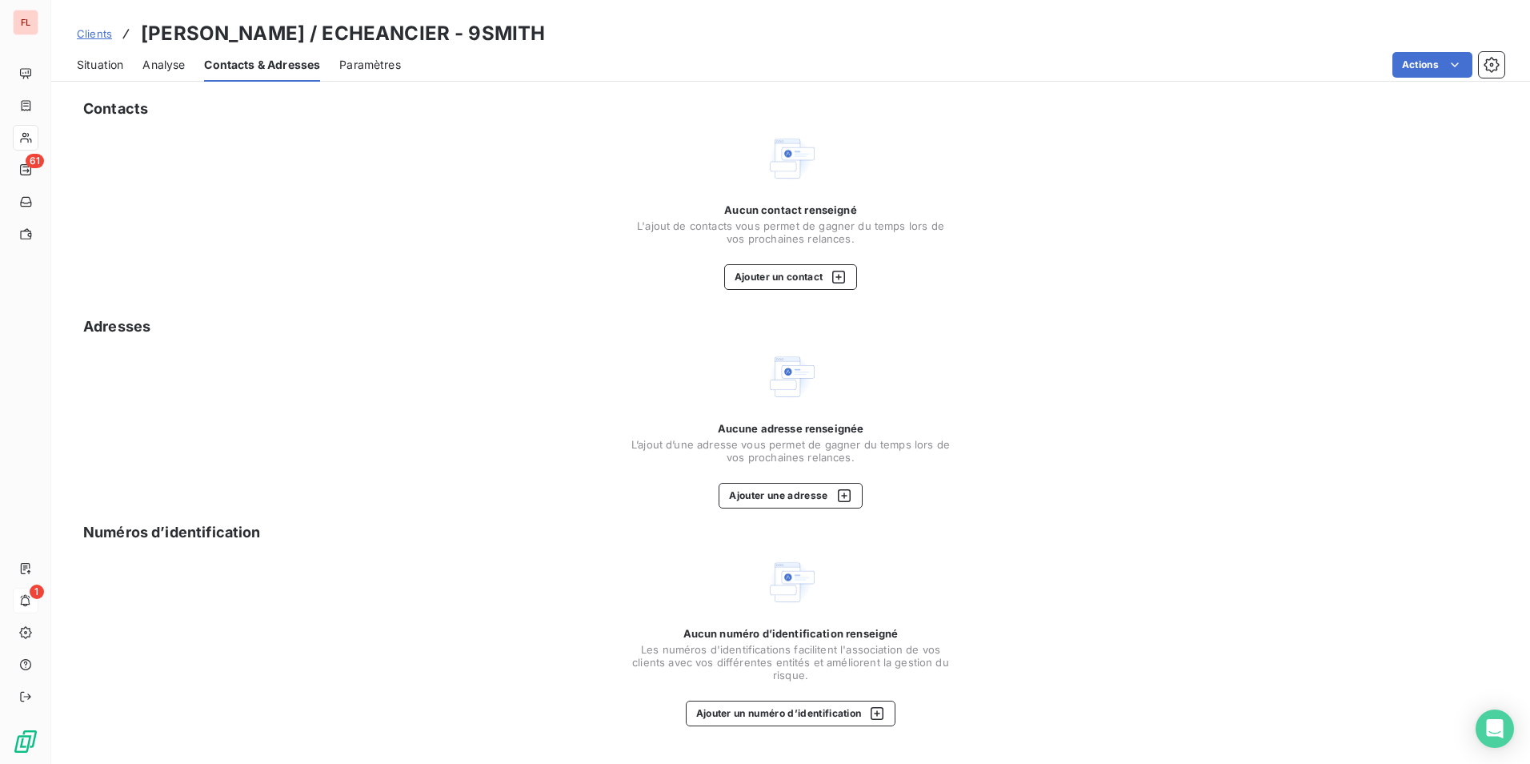
click at [375, 66] on span "Paramètres" at bounding box center [370, 65] width 62 height 16
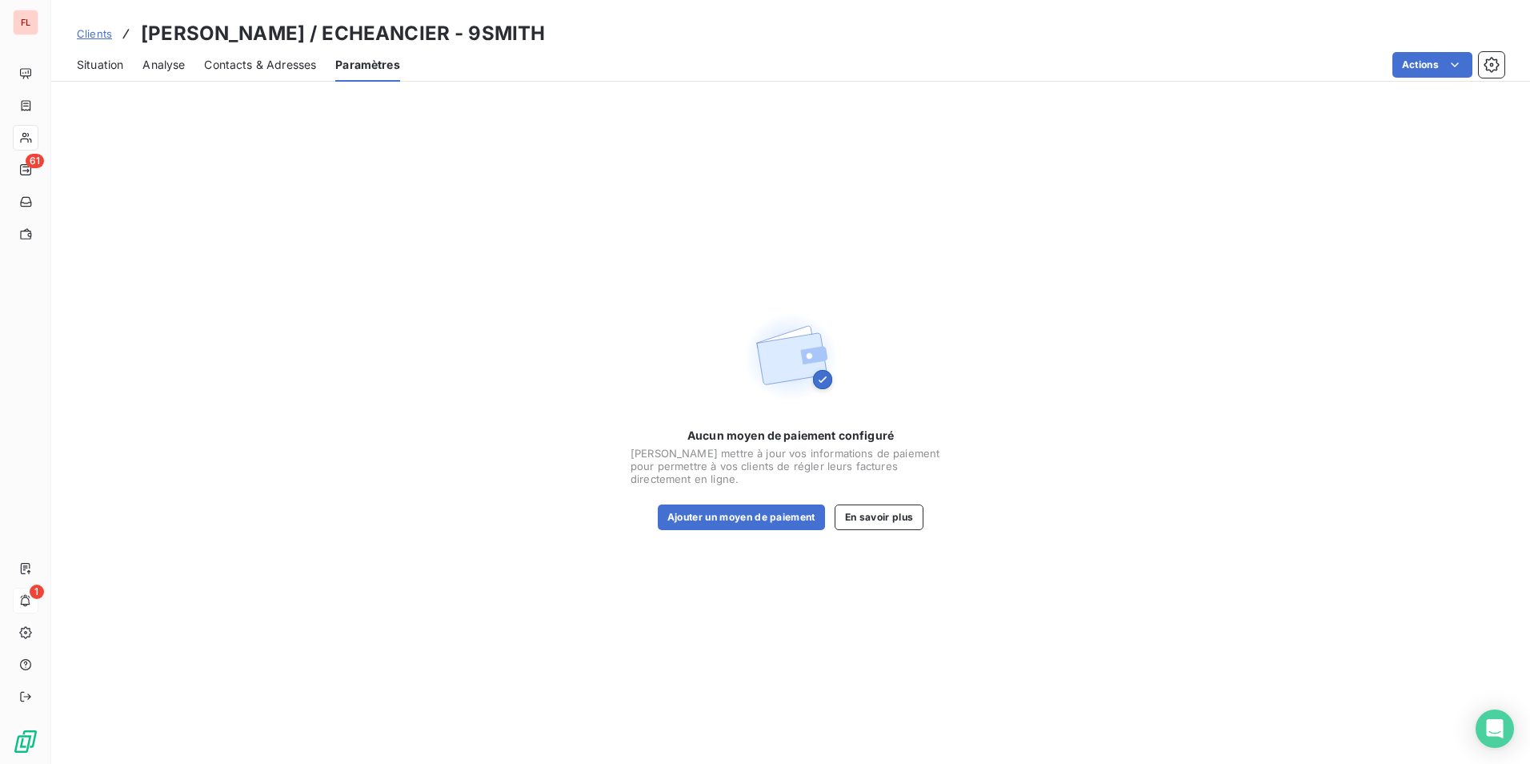
click at [86, 66] on span "Situation" at bounding box center [100, 65] width 46 height 16
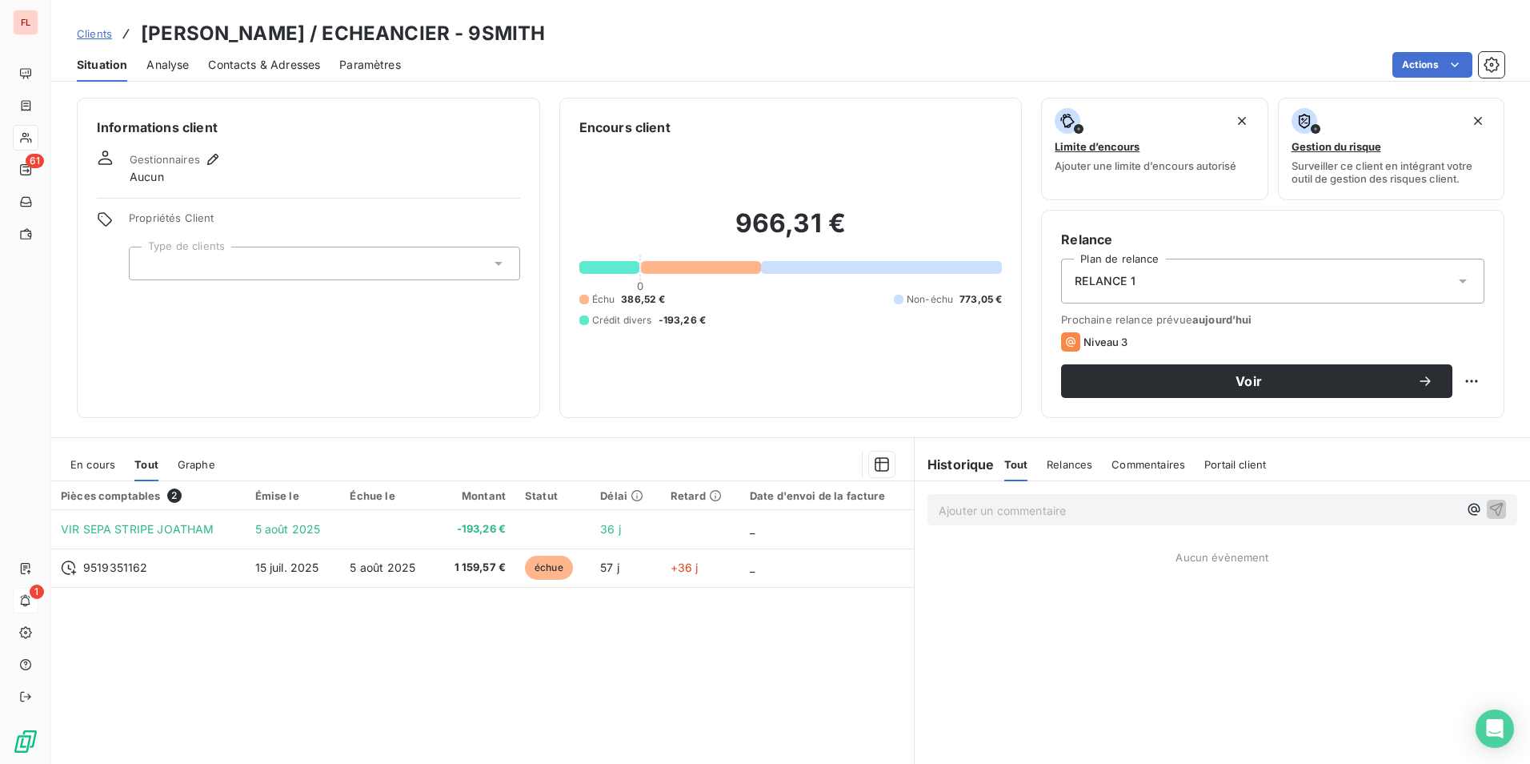
click at [1067, 465] on span "Relances" at bounding box center [1070, 464] width 46 height 13
click at [1128, 467] on span "Commentaires" at bounding box center [1150, 464] width 74 height 13
click at [1244, 467] on span "Portail client" at bounding box center [1238, 464] width 62 height 13
click at [976, 465] on h6 "Historique" at bounding box center [955, 464] width 80 height 19
click at [977, 524] on div "Ajouter un commentaire ﻿" at bounding box center [1223, 509] width 590 height 31
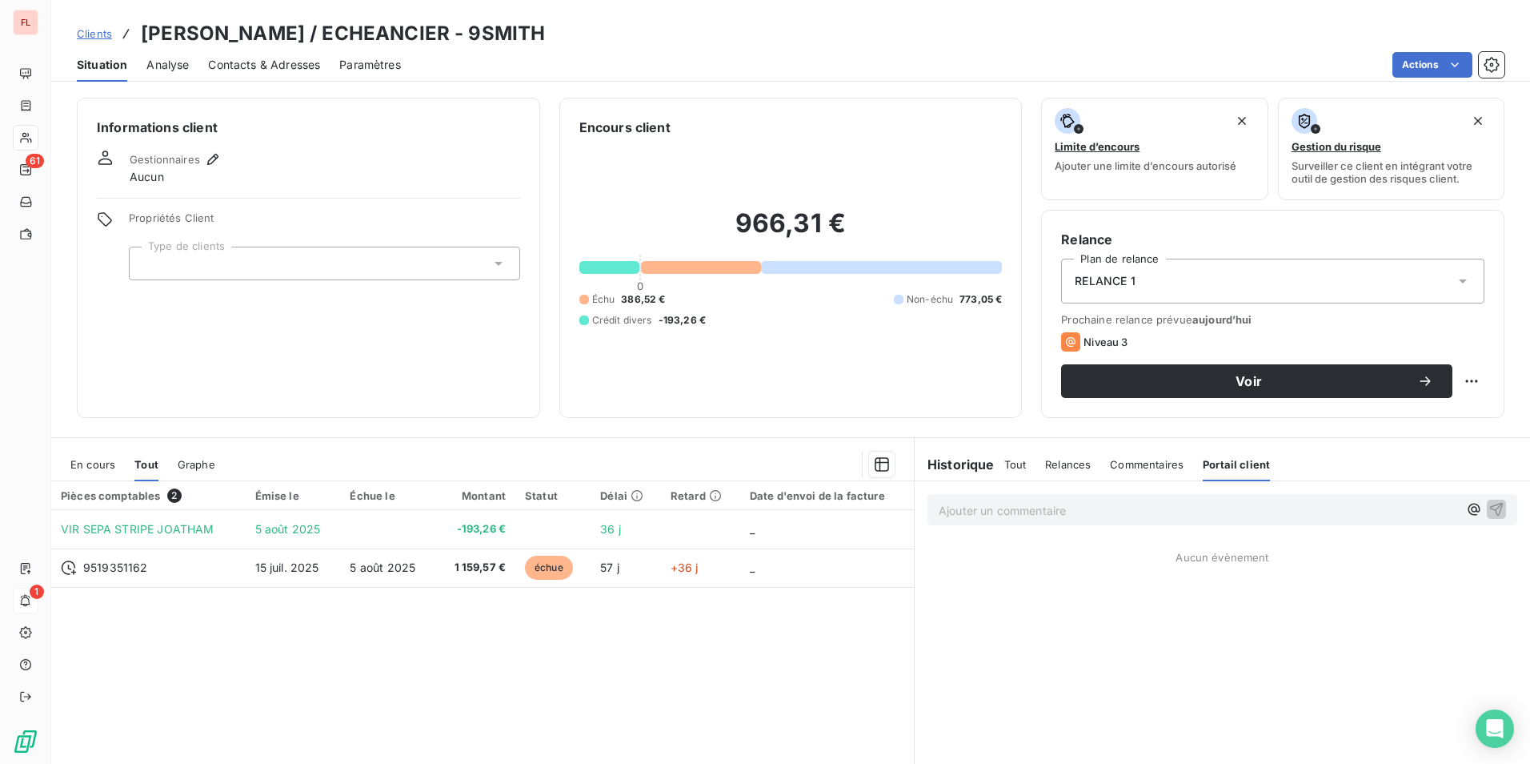
click at [981, 516] on p "Ajouter un commentaire ﻿" at bounding box center [1198, 510] width 519 height 20
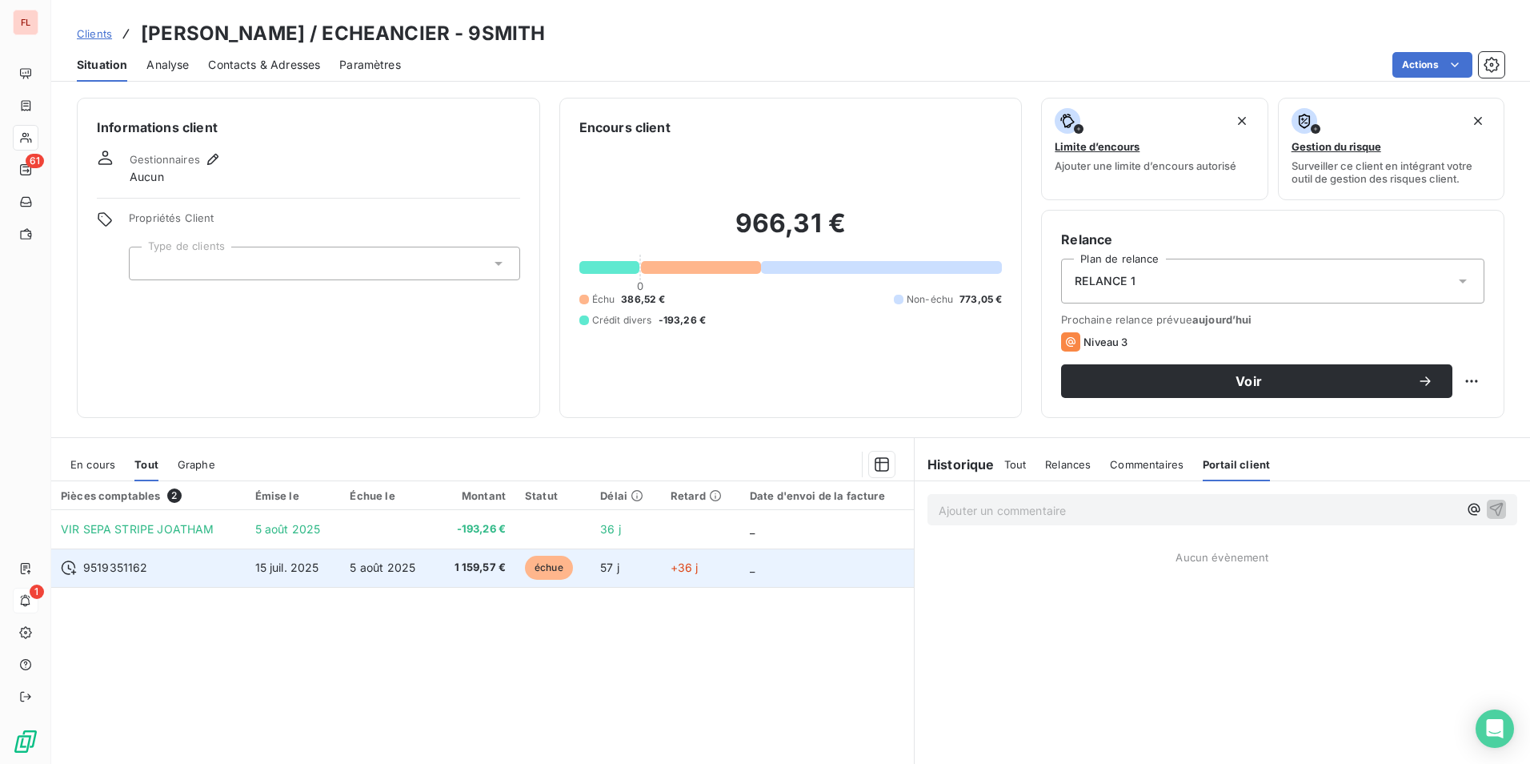
click at [497, 566] on span "1 159,57 €" at bounding box center [475, 567] width 61 height 16
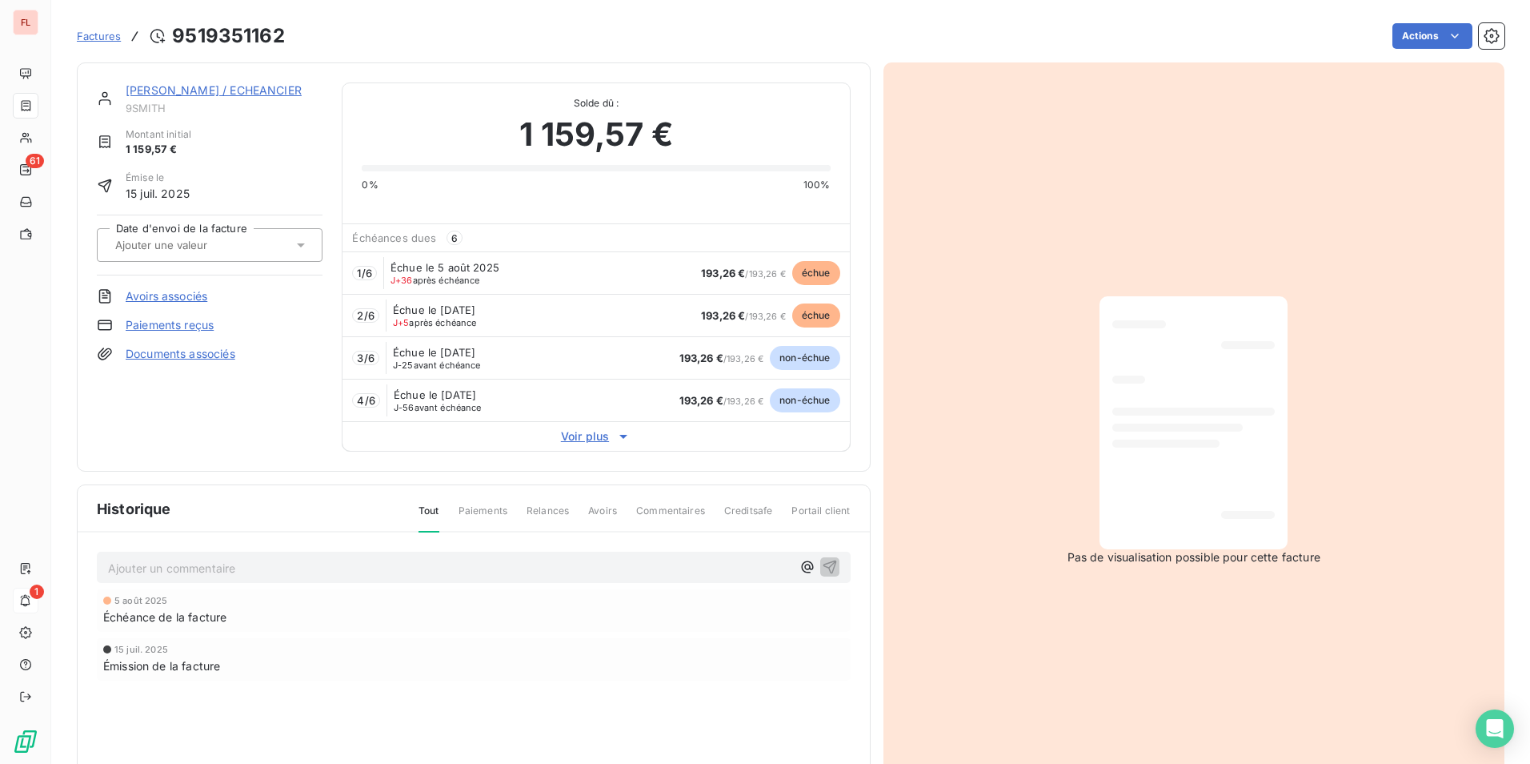
click at [363, 274] on span "1 / 6" at bounding box center [364, 273] width 14 height 13
drag, startPoint x: 363, startPoint y: 274, endPoint x: 448, endPoint y: 275, distance: 84.9
click at [448, 275] on span "J+36 après échéance" at bounding box center [436, 280] width 90 height 10
click at [721, 272] on span "193,26 €" at bounding box center [723, 273] width 44 height 13
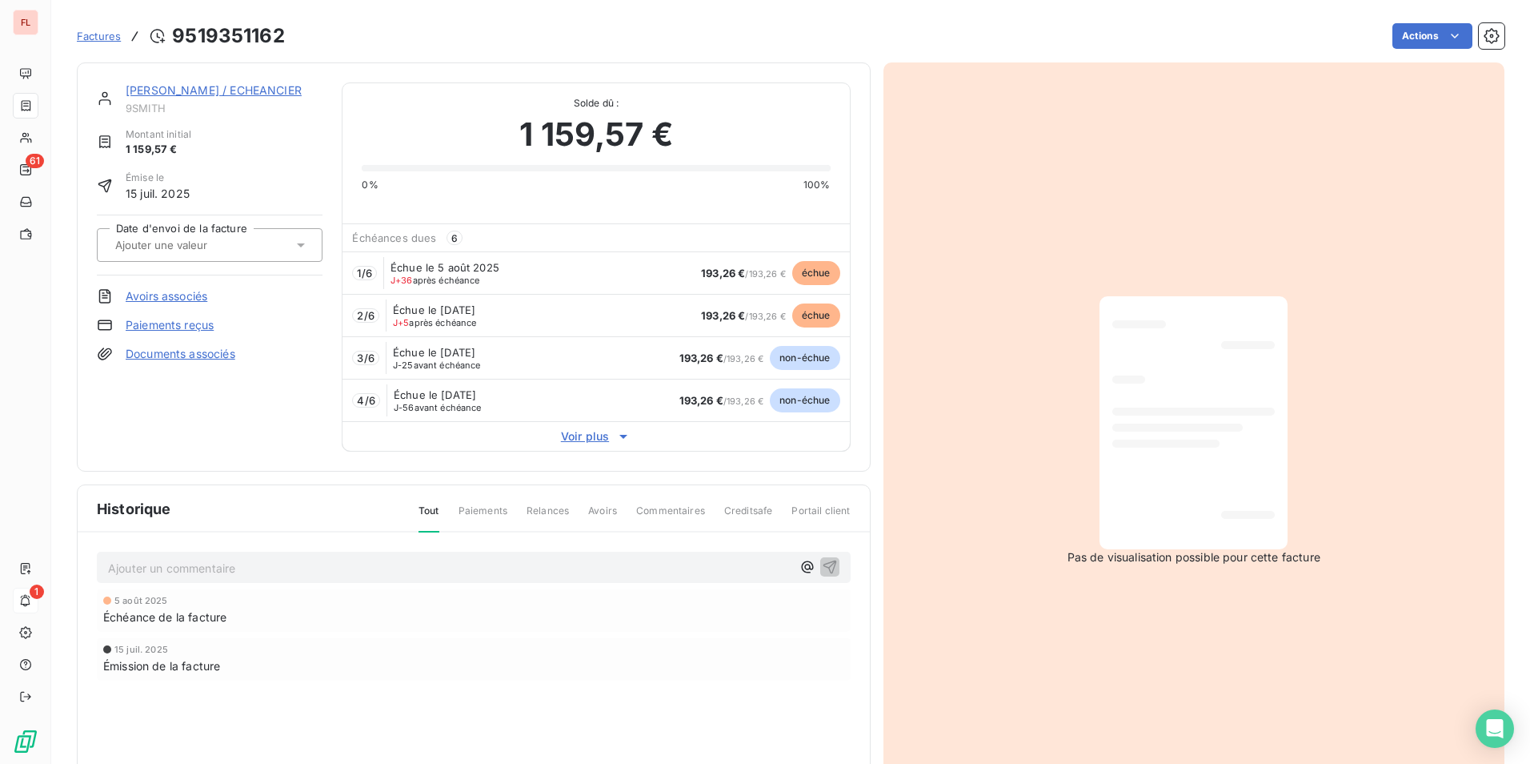
click at [800, 272] on span "échue" at bounding box center [816, 273] width 48 height 24
click at [801, 272] on span "échue" at bounding box center [816, 273] width 48 height 24
click at [260, 254] on div at bounding box center [201, 245] width 182 height 21
click at [259, 251] on div at bounding box center [201, 245] width 182 height 21
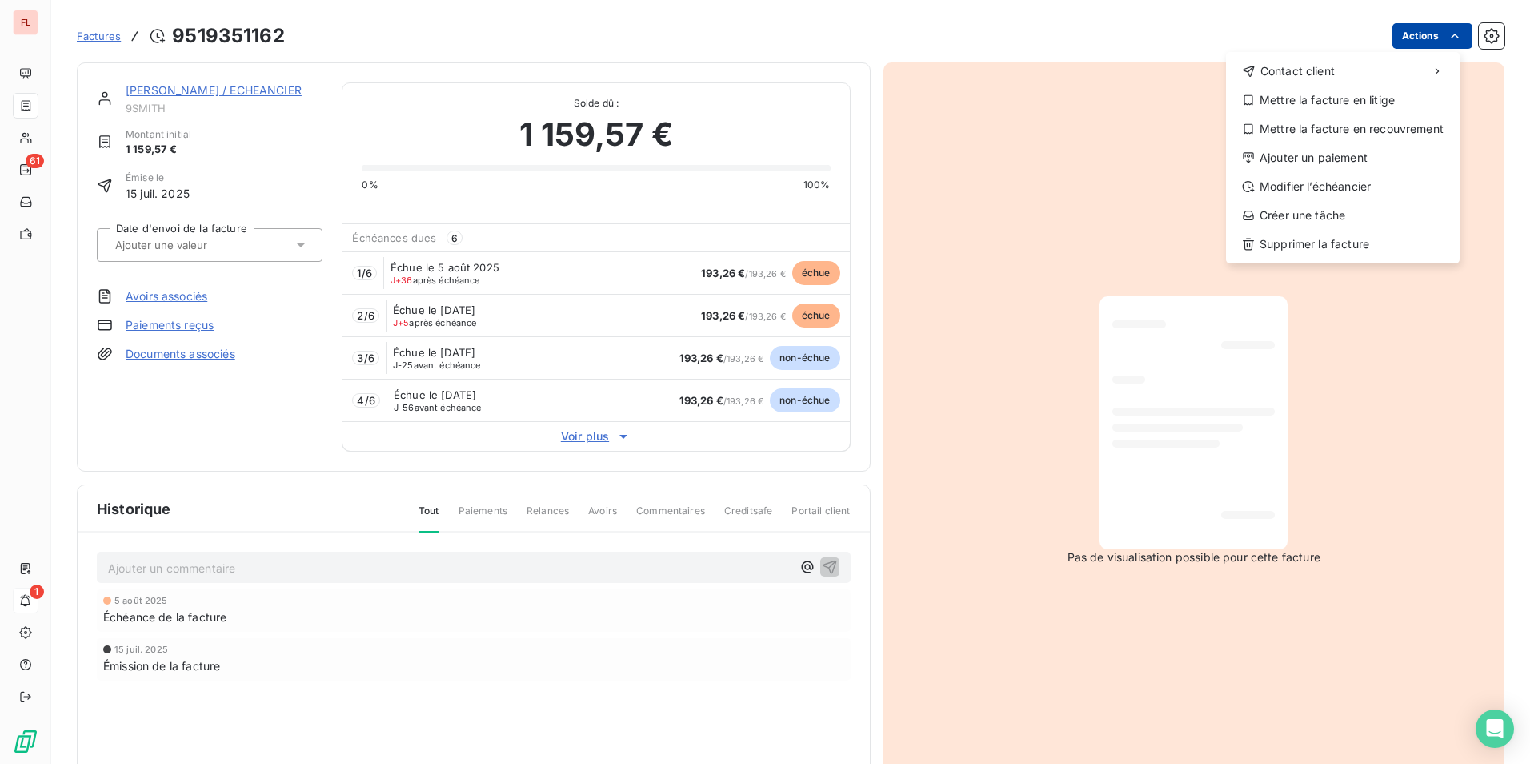
click at [1419, 33] on html "FL 61 1 Factures 9519351162 Actions Contact client Mettre la facture en litige …" at bounding box center [765, 382] width 1530 height 764
click at [1329, 162] on div "Ajouter un paiement" at bounding box center [1343, 158] width 221 height 26
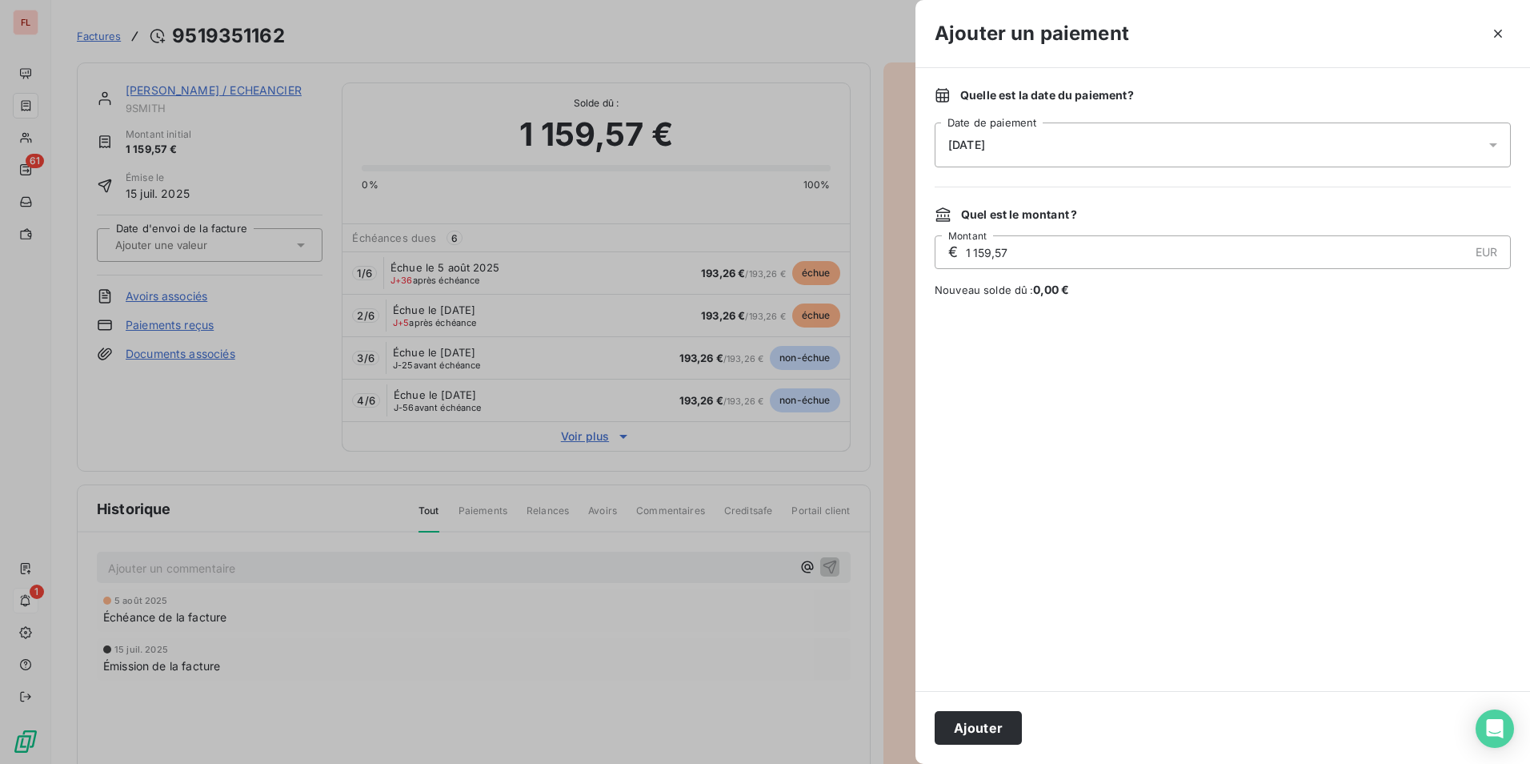
click at [888, 569] on div at bounding box center [765, 382] width 1530 height 764
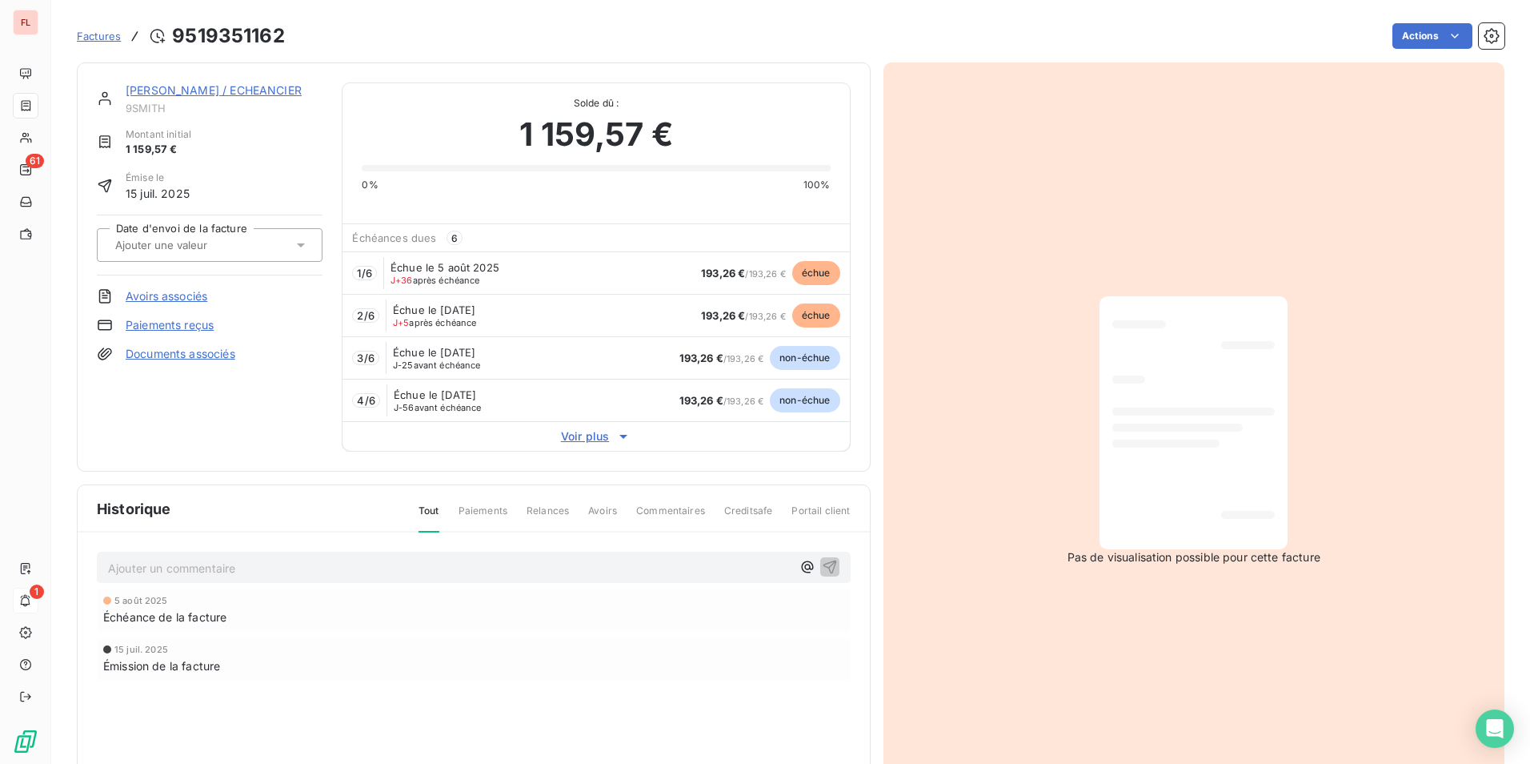
click at [153, 82] on div "SMITH JOATHAM / ECHEANCIER 9SMITH Montant initial 1 159,57 € Émise le 15 juil. …" at bounding box center [474, 266] width 794 height 409
click at [155, 88] on link "SMITH JOATHAM / ECHEANCIER" at bounding box center [214, 90] width 176 height 14
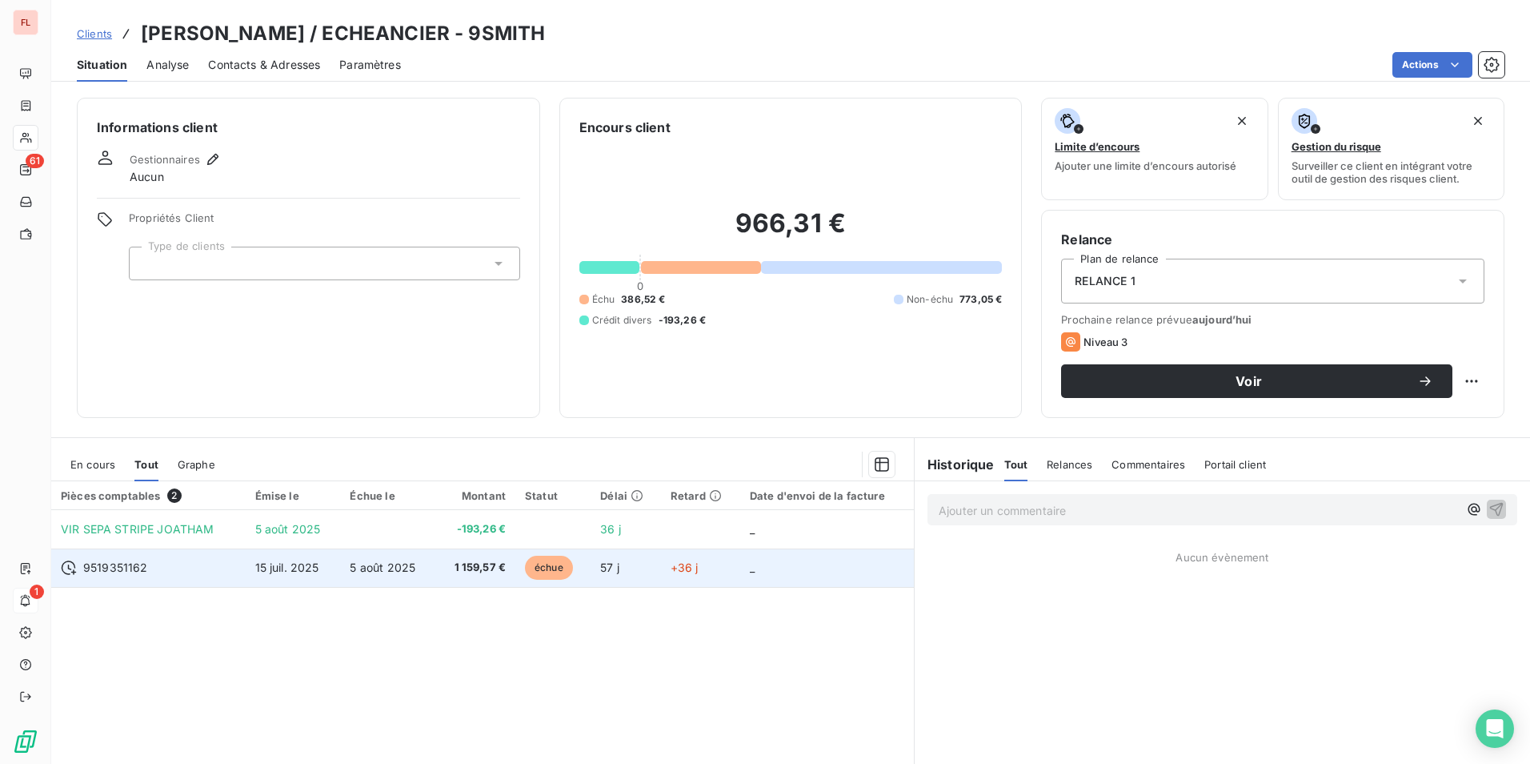
click at [529, 560] on span "échue" at bounding box center [549, 567] width 48 height 24
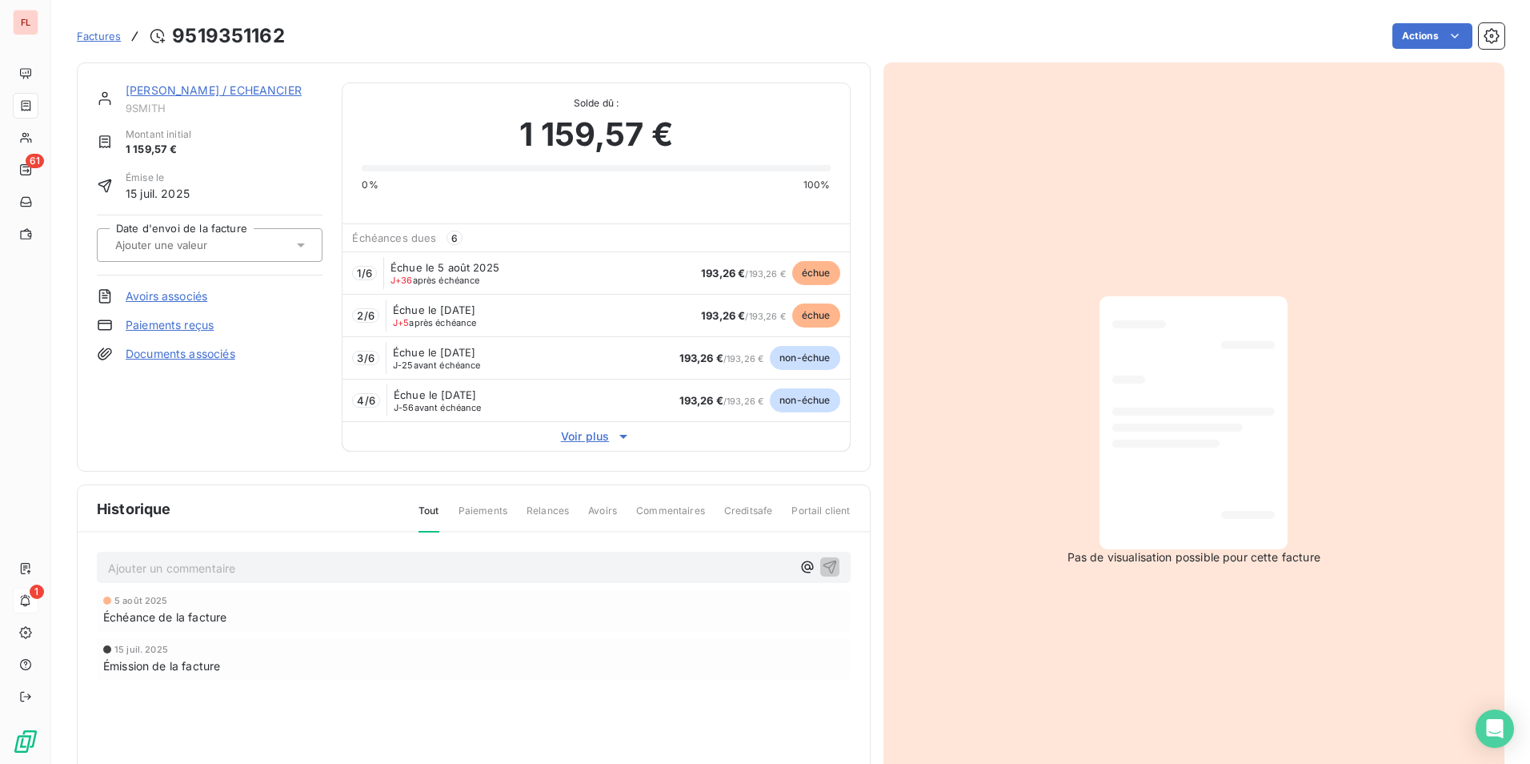
click at [136, 616] on span "Échéance de la facture" at bounding box center [164, 616] width 123 height 17
click at [187, 575] on p "Ajouter un commentaire ﻿" at bounding box center [450, 568] width 684 height 20
click at [463, 505] on span "Paiements" at bounding box center [483, 516] width 49 height 27
click at [486, 513] on span "Paiements" at bounding box center [483, 516] width 49 height 27
click at [498, 513] on span "Paiements" at bounding box center [483, 516] width 49 height 27
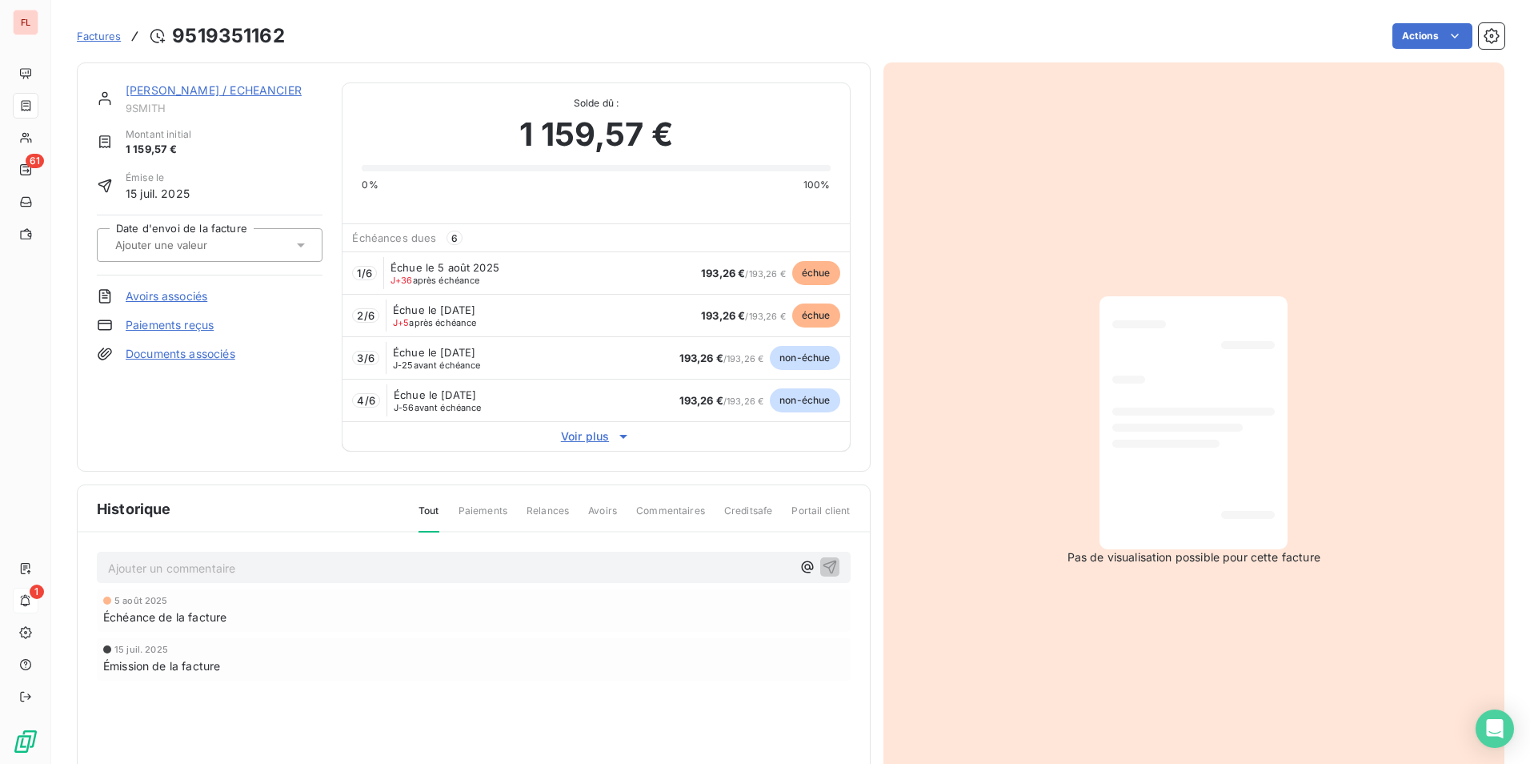
drag, startPoint x: 498, startPoint y: 513, endPoint x: 563, endPoint y: 510, distance: 65.7
click at [562, 511] on span "Relances" at bounding box center [548, 516] width 42 height 27
click at [628, 510] on div "Tout Paiements Relances Avoirs Commentaires Creditsafe Portail client" at bounding box center [624, 516] width 451 height 27
click at [755, 511] on span "Creditsafe" at bounding box center [748, 516] width 49 height 27
click at [139, 90] on link "SMITH JOATHAM / ECHEANCIER" at bounding box center [214, 90] width 176 height 14
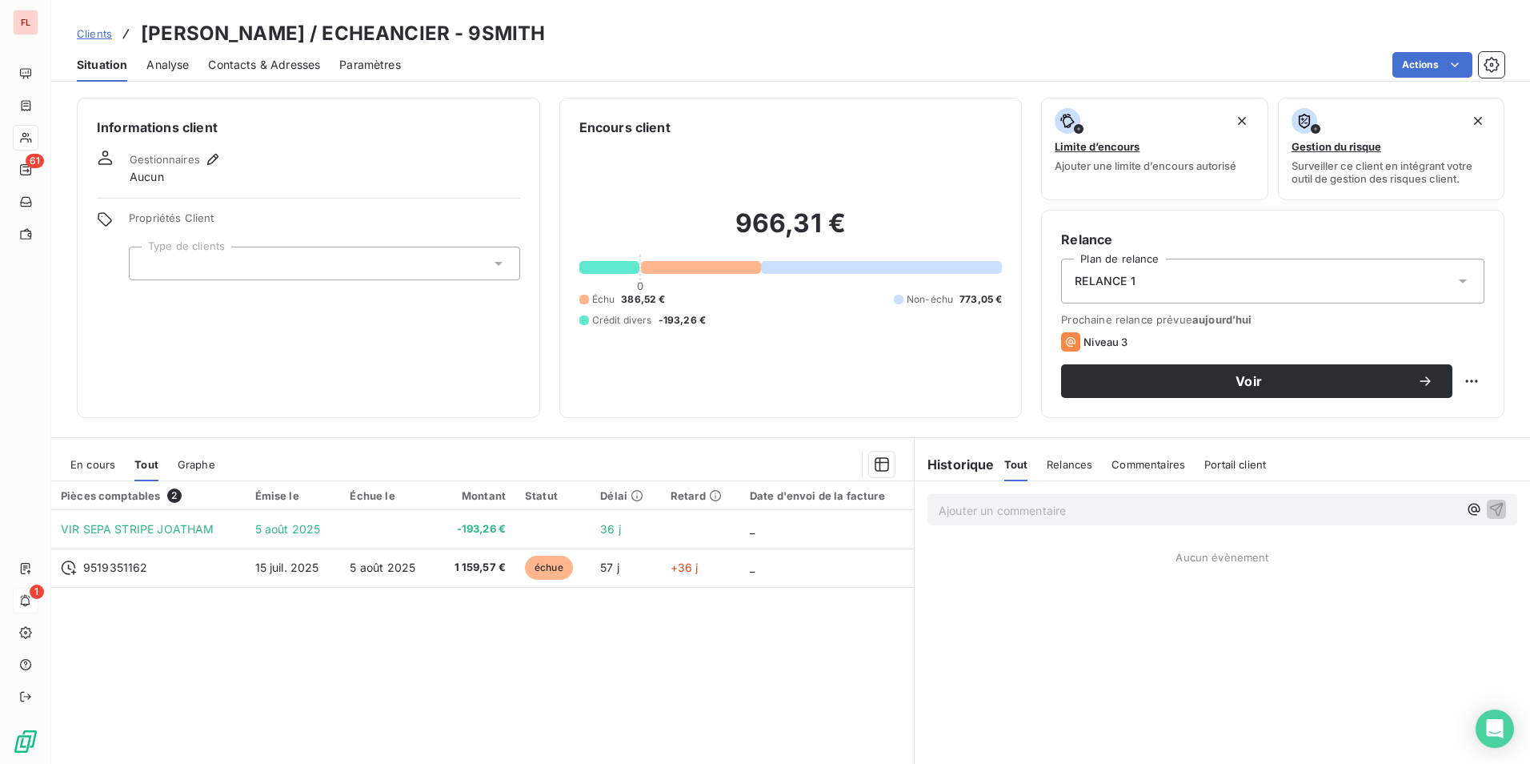
click at [1062, 466] on span "Relances" at bounding box center [1070, 464] width 46 height 13
click at [1154, 465] on span "Commentaires" at bounding box center [1150, 464] width 74 height 13
click at [1221, 464] on span "Portail client" at bounding box center [1238, 464] width 62 height 13
click at [948, 509] on p "Ajouter un commentaire ﻿" at bounding box center [1198, 510] width 519 height 20
click at [206, 154] on icon "button" at bounding box center [213, 159] width 16 height 16
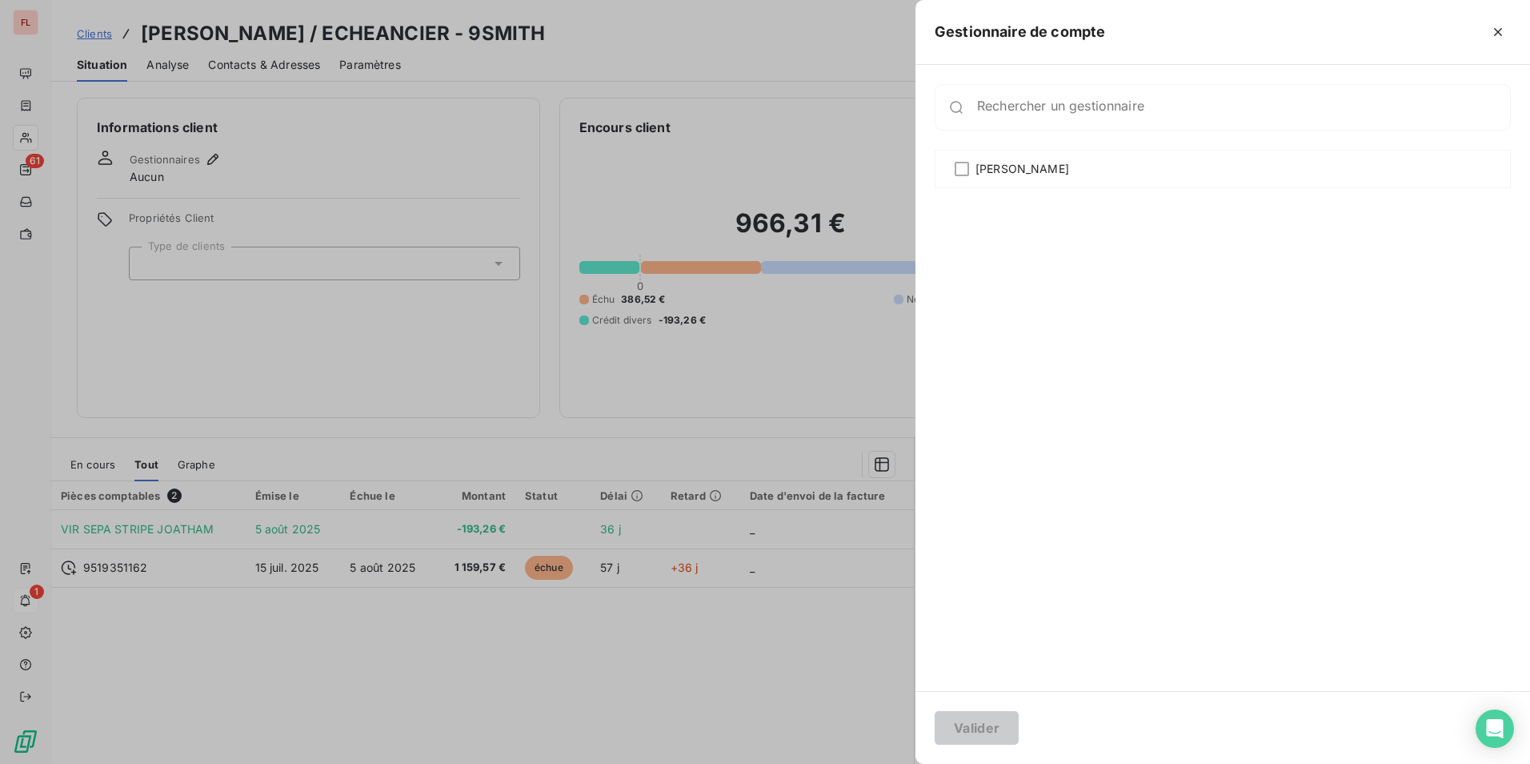
click at [620, 49] on div at bounding box center [765, 382] width 1530 height 764
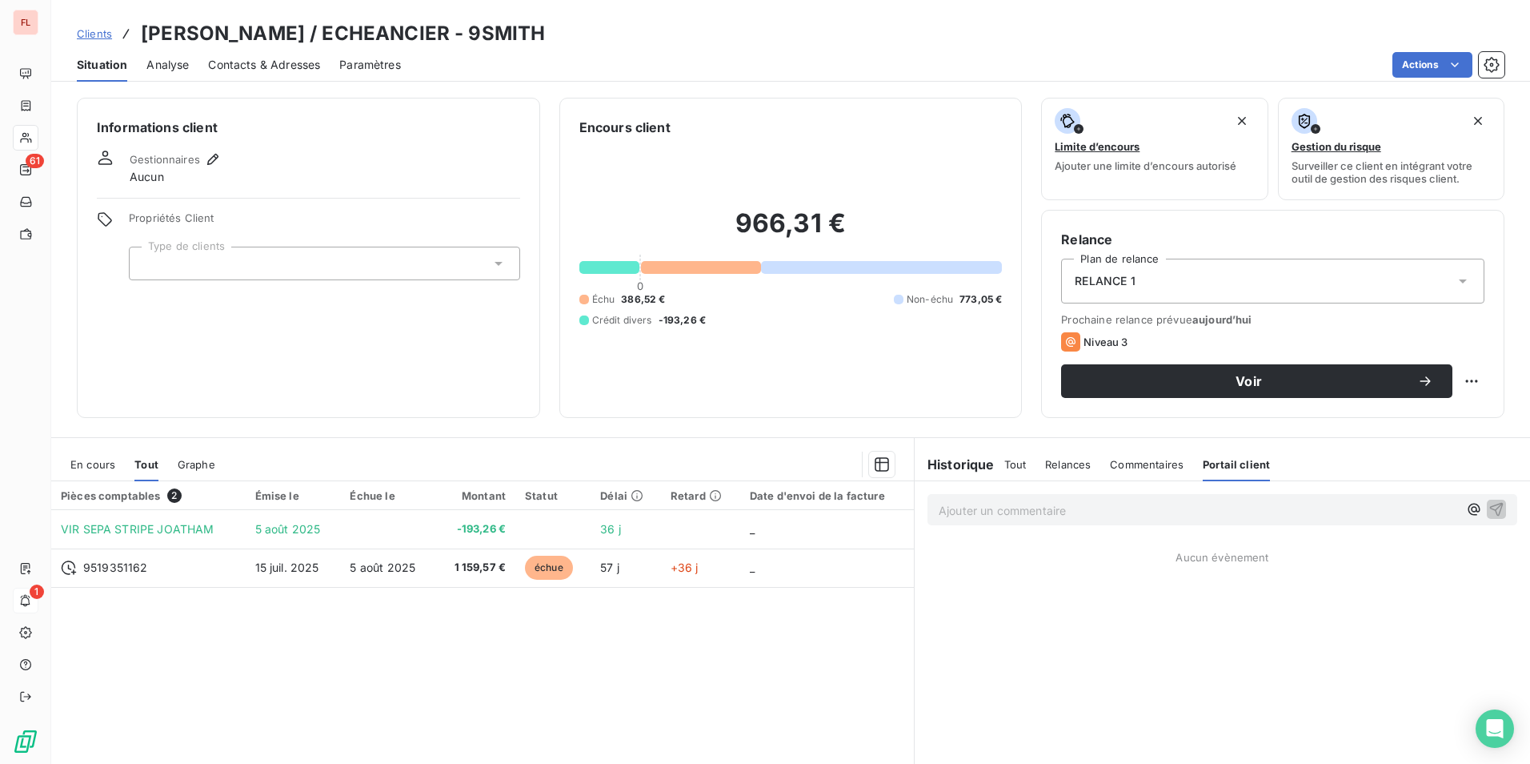
click at [1133, 286] on div "RELANCE 1" at bounding box center [1272, 281] width 423 height 45
click at [703, 343] on div "966,31 € 0 Échu 386,52 € Non-échu 773,05 € Crédit divers -193,26 €" at bounding box center [791, 267] width 423 height 261
drag, startPoint x: 615, startPoint y: 319, endPoint x: 727, endPoint y: 315, distance: 112.1
click at [727, 315] on div "Échu 386,52 € Non-échu 773,05 € Crédit divers -193,26 €" at bounding box center [791, 309] width 423 height 35
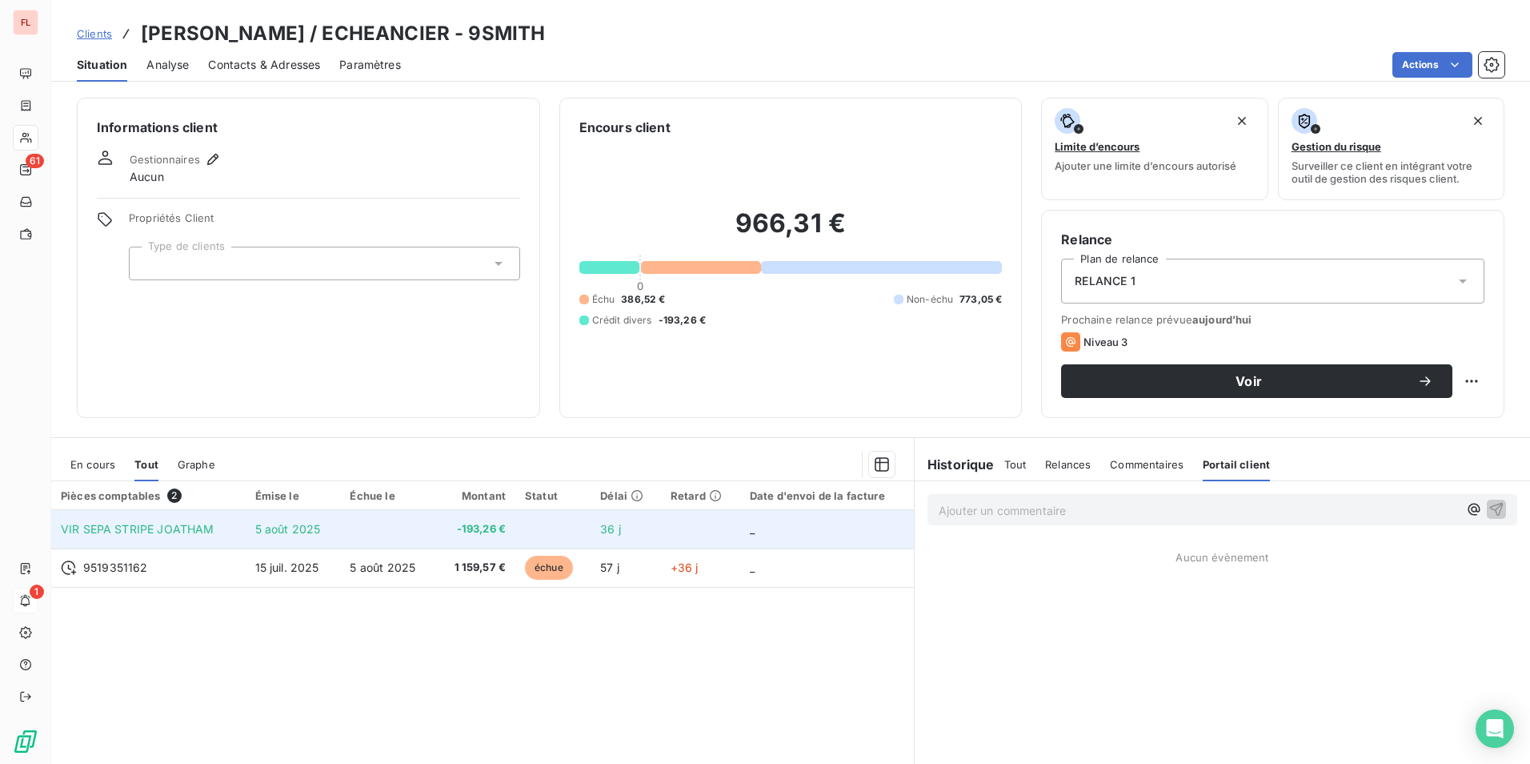
click at [743, 529] on td "_" at bounding box center [827, 529] width 174 height 38
click at [744, 530] on td "_" at bounding box center [827, 529] width 174 height 38
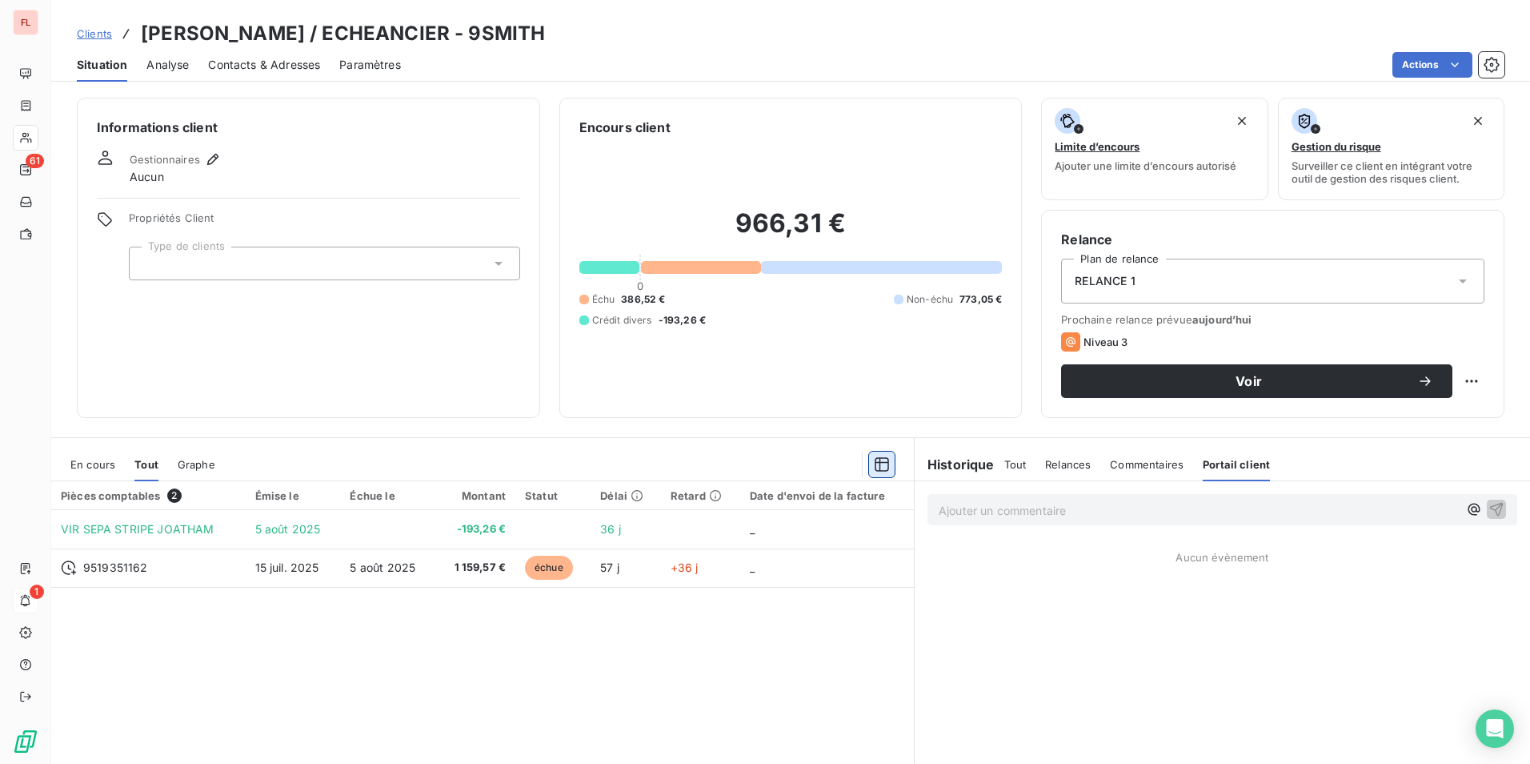
click at [880, 458] on icon "button" at bounding box center [882, 464] width 14 height 14
click at [311, 624] on div "Pièces comptables 2 Émise le Échue le Montant Statut Délai Retard Date d'envoi …" at bounding box center [482, 635] width 863 height 308
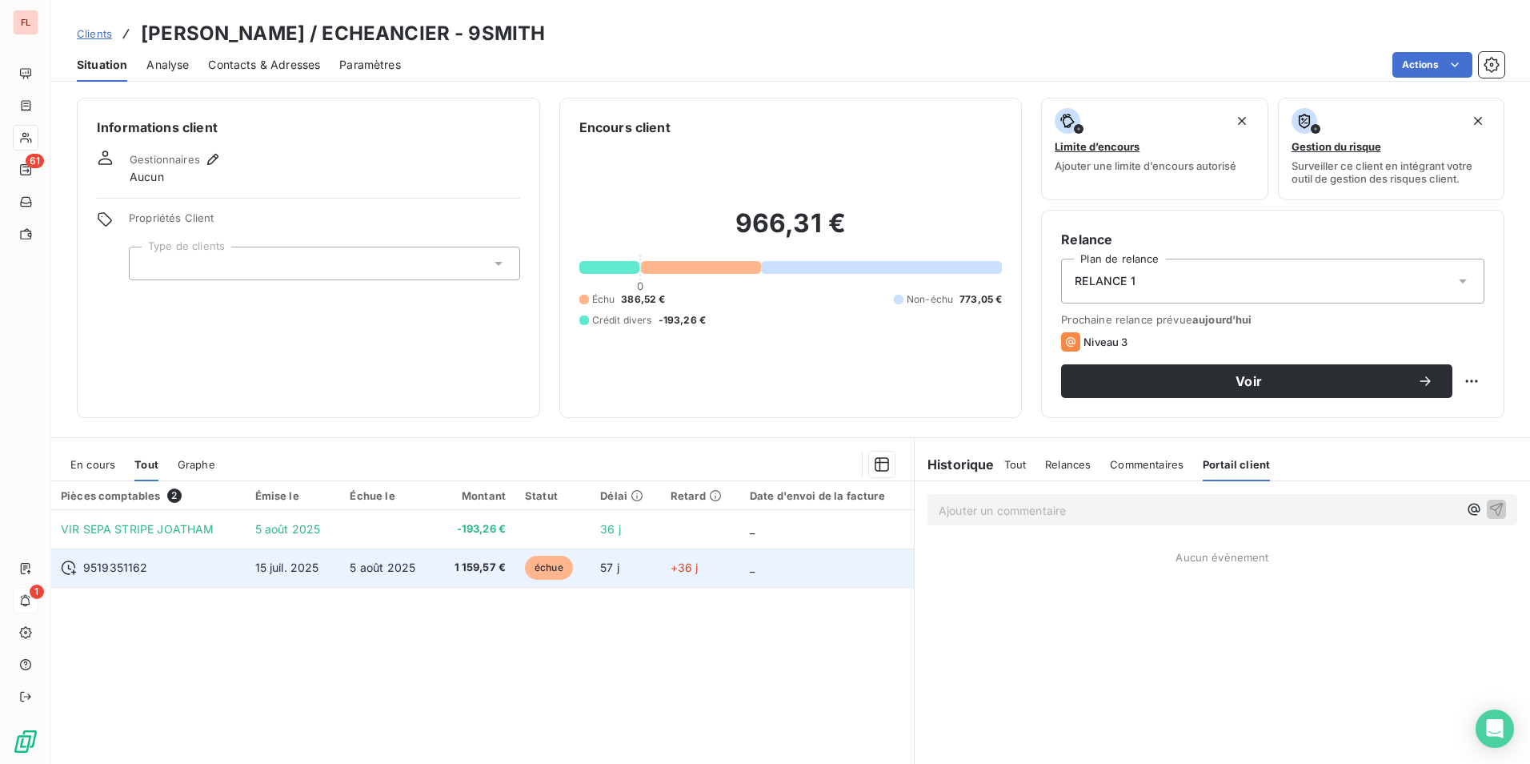
click at [224, 564] on div "9519351162" at bounding box center [148, 567] width 175 height 16
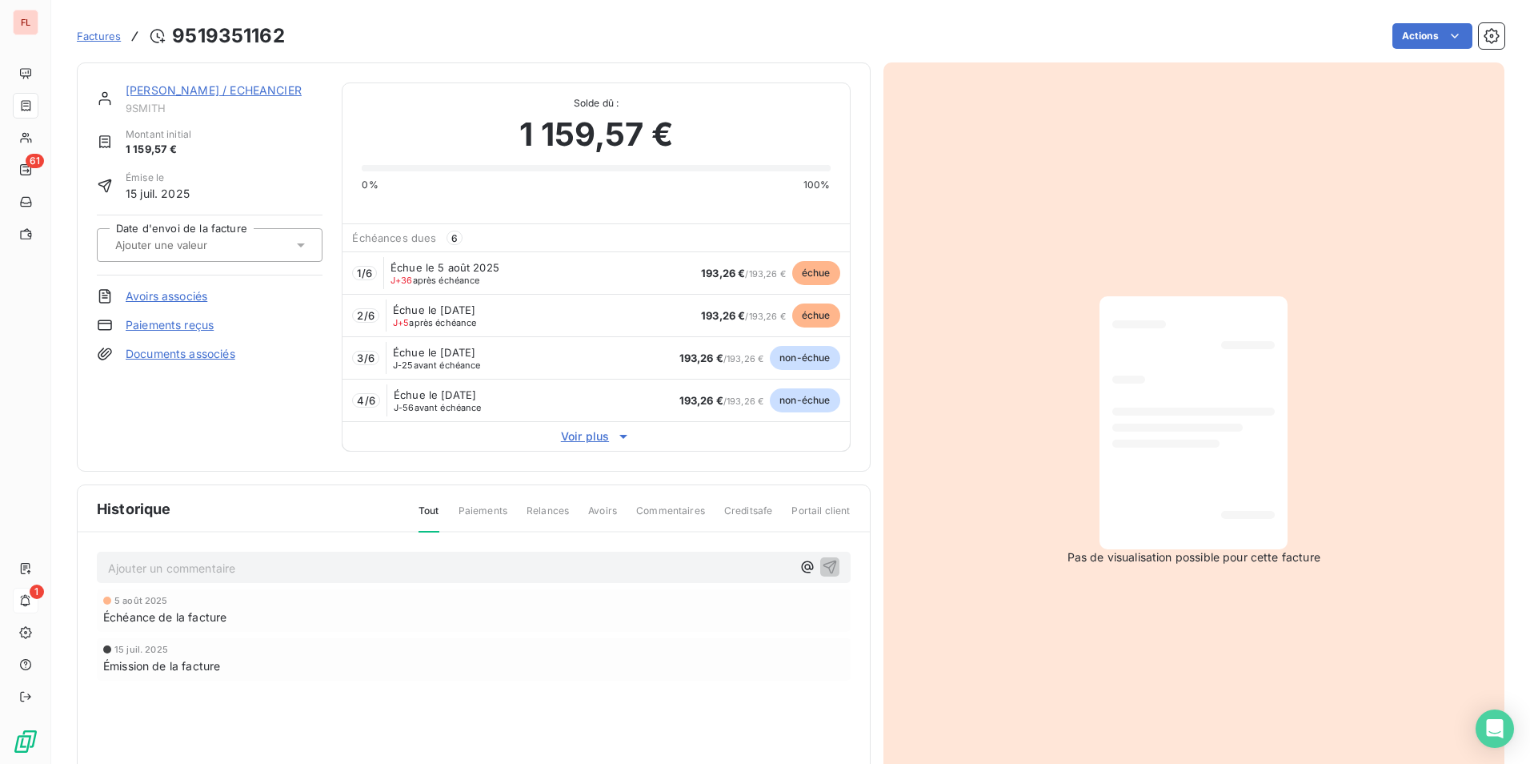
click at [372, 317] on span "2 / 6" at bounding box center [365, 315] width 17 height 13
click at [407, 317] on span "J+5" at bounding box center [401, 322] width 16 height 11
click at [817, 317] on span "échue" at bounding box center [816, 315] width 48 height 24
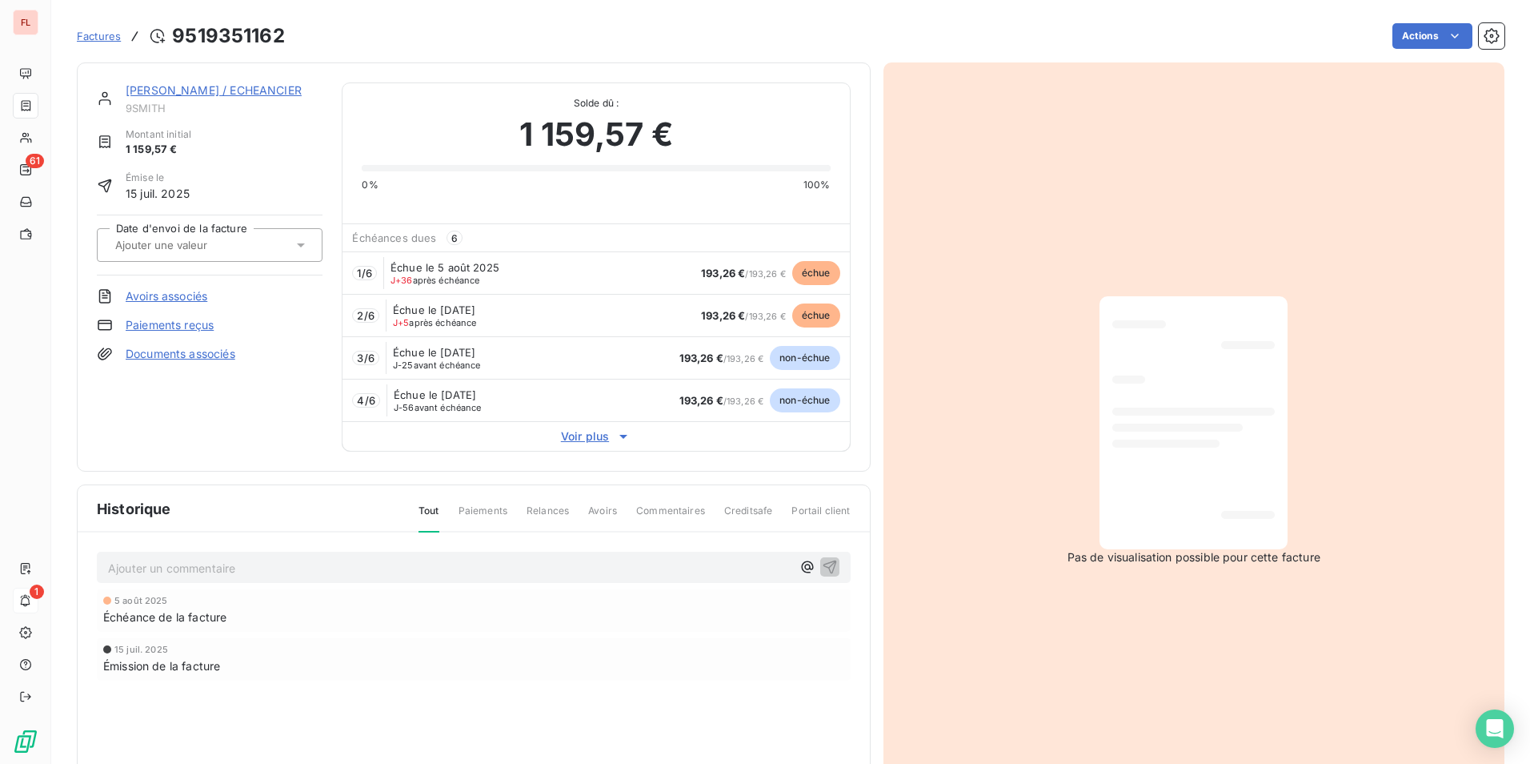
drag, startPoint x: 817, startPoint y: 317, endPoint x: 808, endPoint y: 268, distance: 49.8
click at [808, 268] on span "échue" at bounding box center [816, 273] width 48 height 24
drag, startPoint x: 808, startPoint y: 268, endPoint x: 596, endPoint y: 268, distance: 212.1
click at [596, 268] on div "1 / 6 Échue le 5 août 2025 J+36 après échéance 193,26 € / 193,26 € échue" at bounding box center [596, 272] width 507 height 42
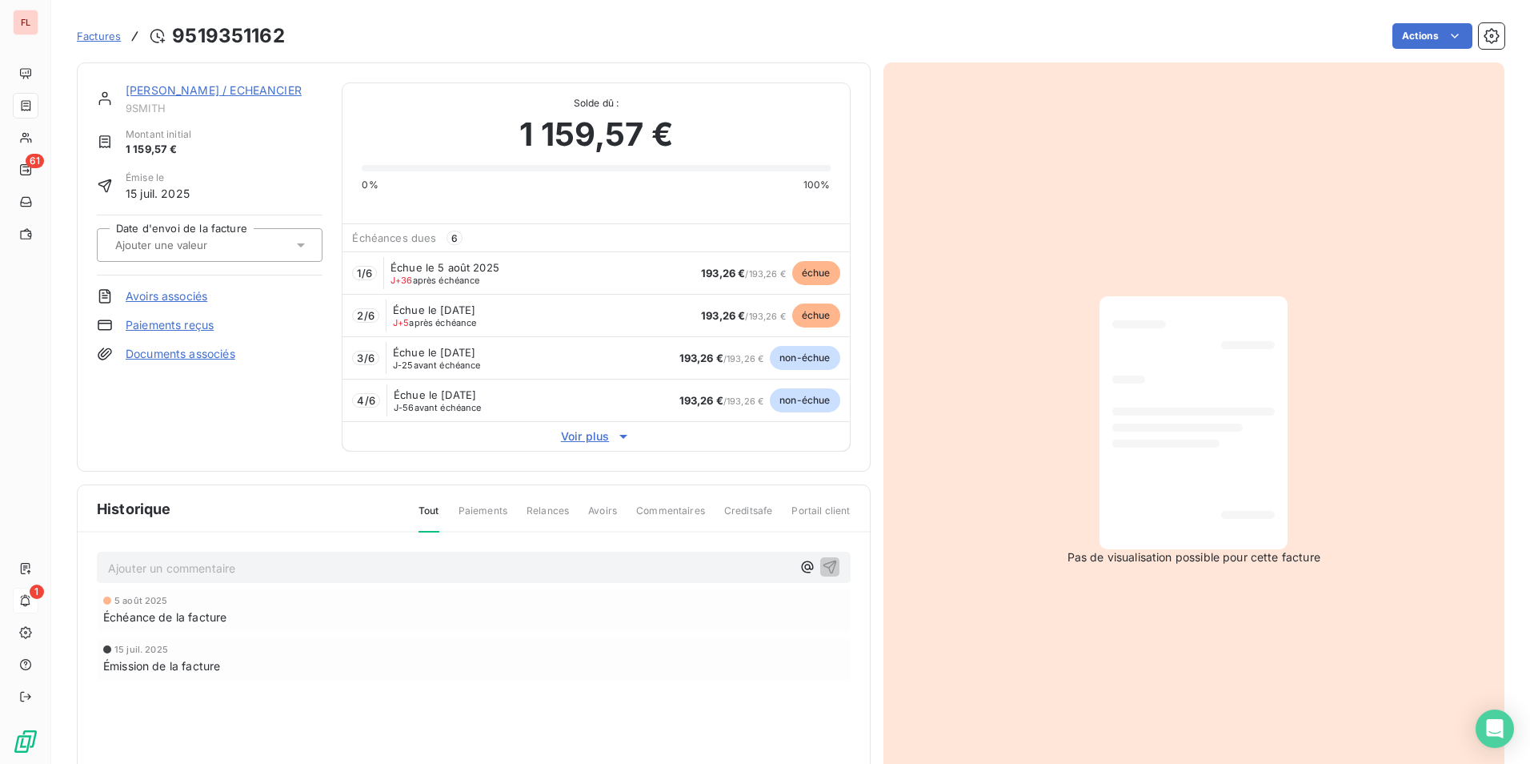
click at [459, 236] on div "Échéances dues 6" at bounding box center [596, 237] width 507 height 27
click at [1434, 40] on html "FL 61 1 Factures 9519351162 Actions SMITH JOATHAM / ECHEANCIER 9SMITH Montant i…" at bounding box center [765, 382] width 1530 height 764
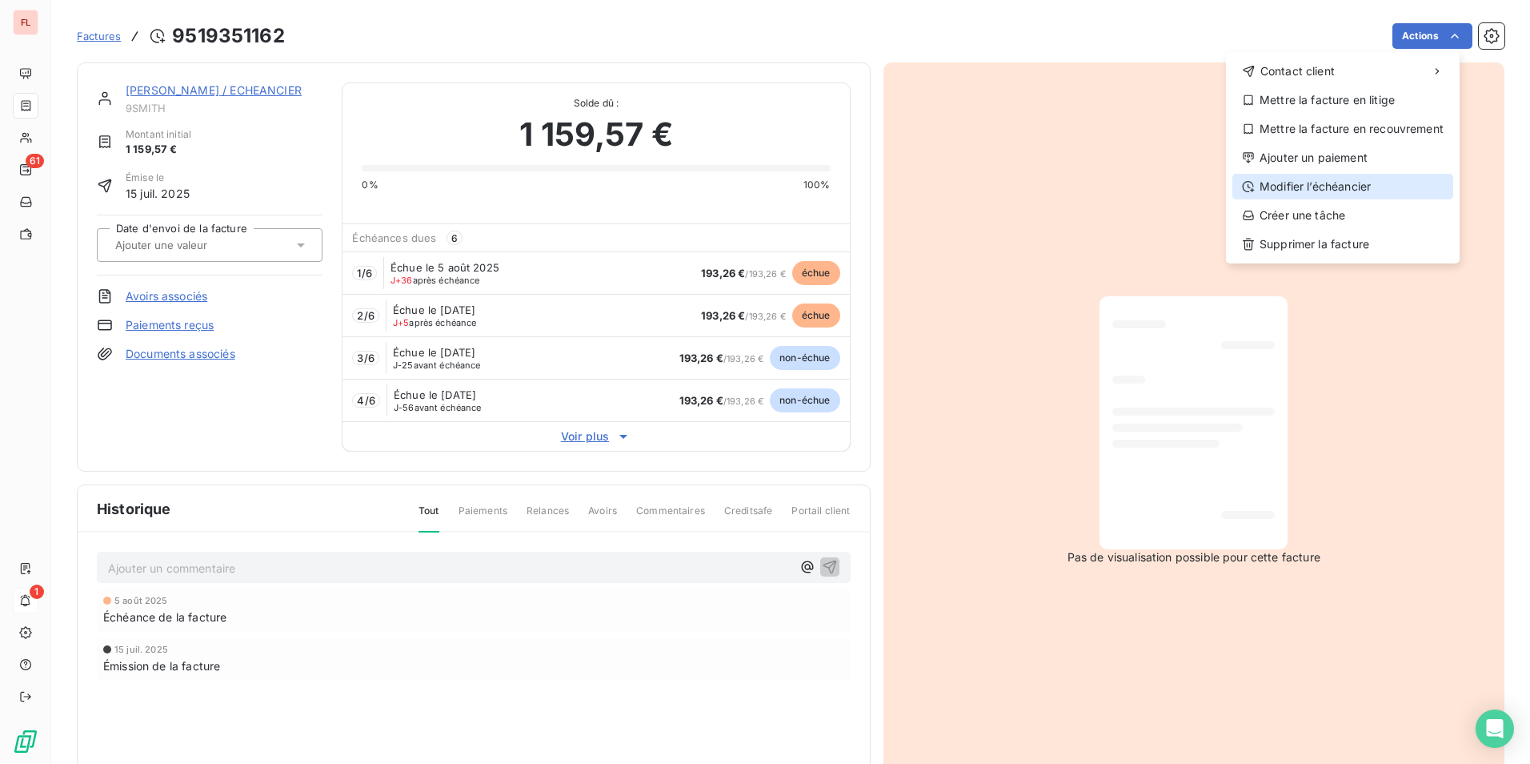
click at [1308, 184] on div "Modifier l’échéancier" at bounding box center [1343, 187] width 221 height 26
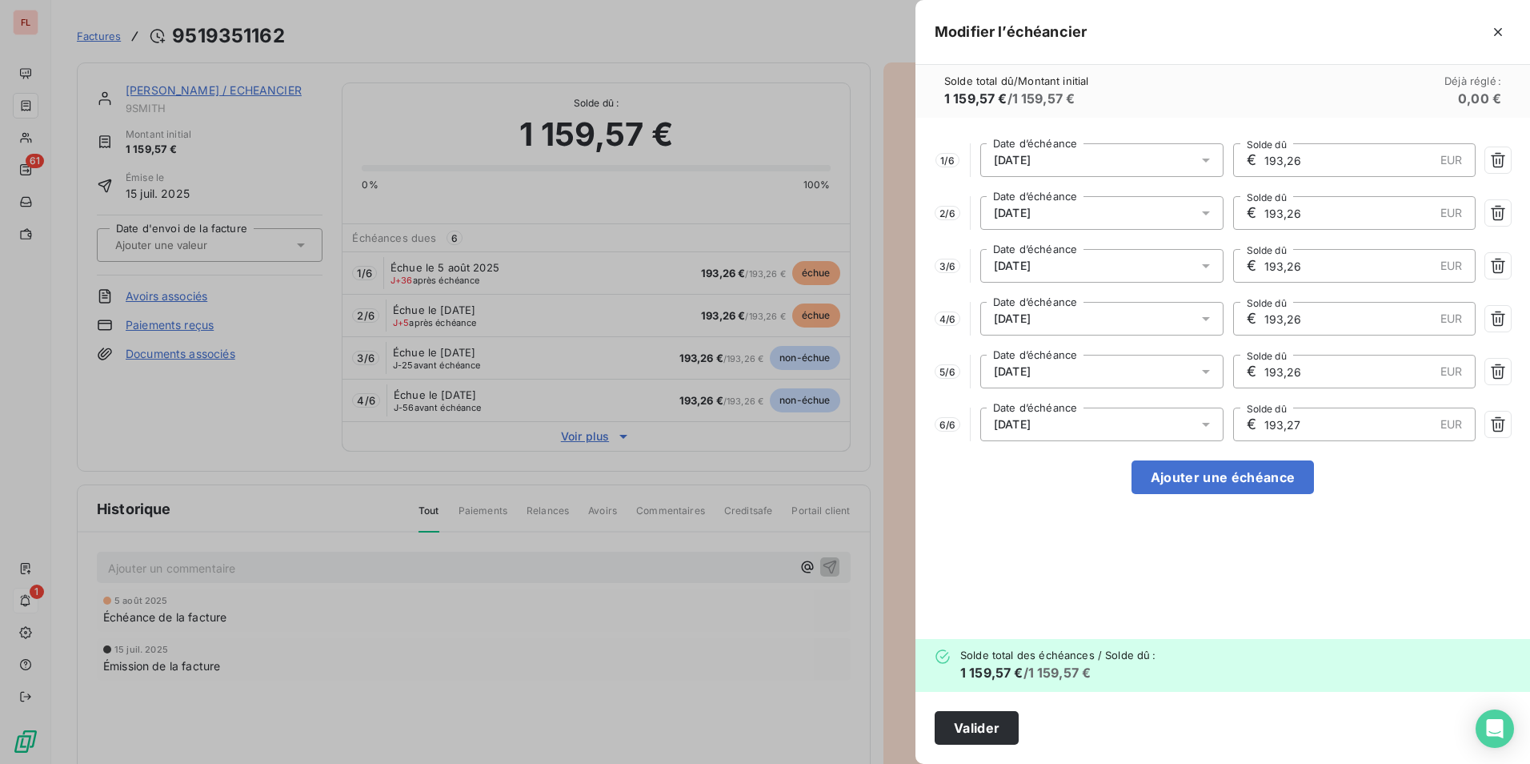
click at [1031, 157] on span "05/08/2025" at bounding box center [1012, 160] width 37 height 13
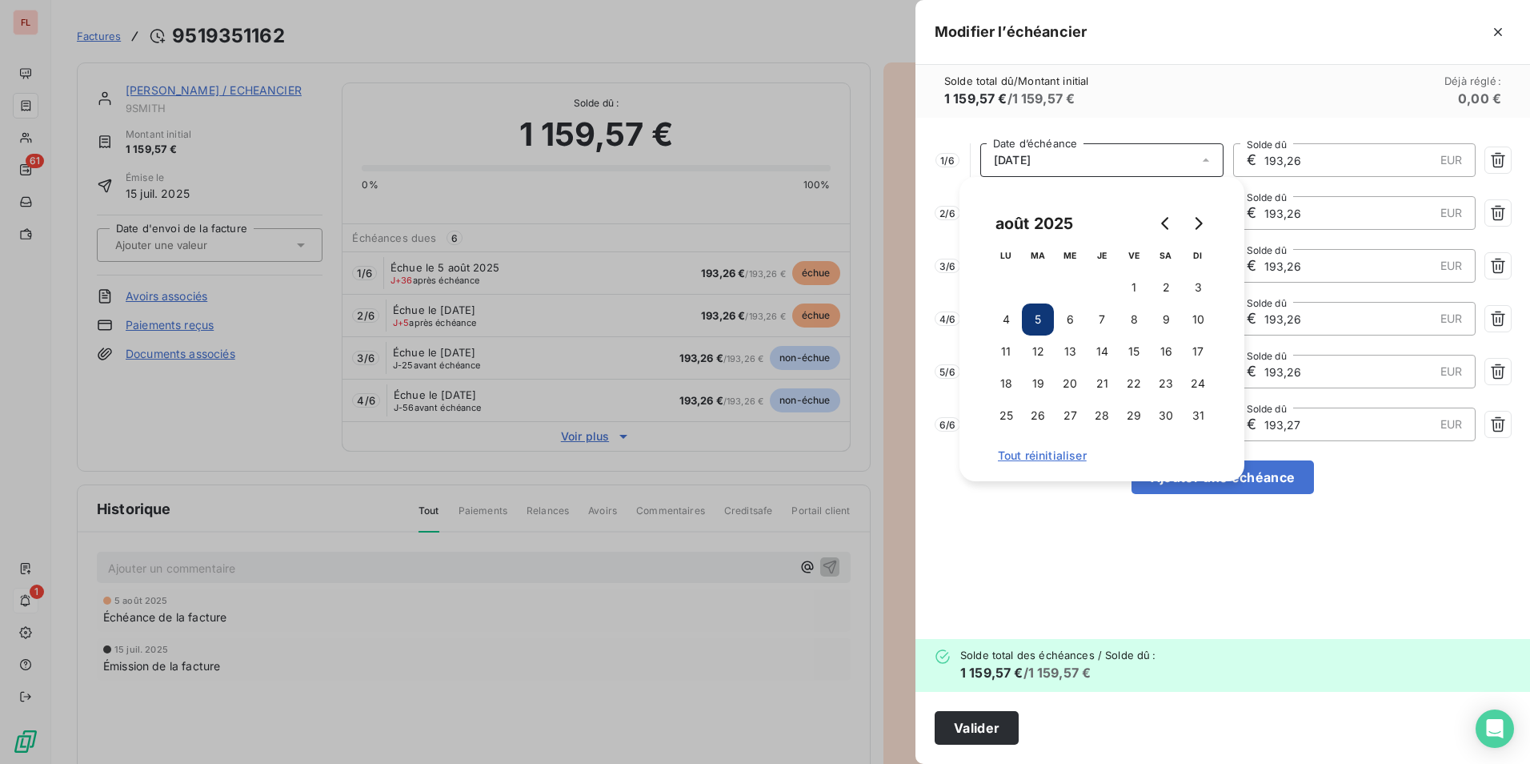
click at [1031, 157] on span "05/08/2025" at bounding box center [1012, 160] width 37 height 13
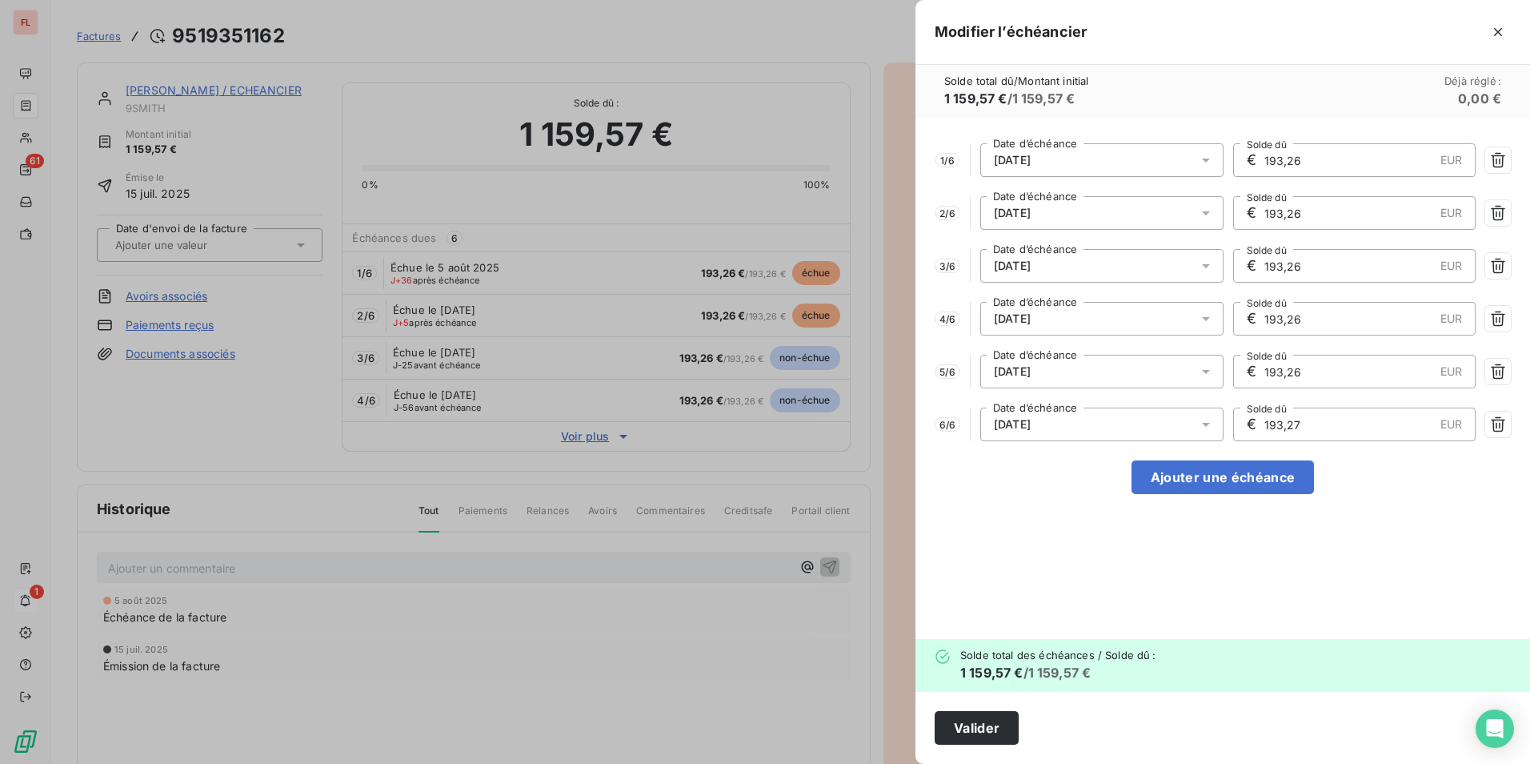
click at [1165, 100] on div "Solde total dû / Montant initial 1 159,57 € / 1 159,57 € Déjà réglé : 0,00 €" at bounding box center [1223, 91] width 615 height 53
click at [1498, 28] on icon "button" at bounding box center [1498, 32] width 16 height 16
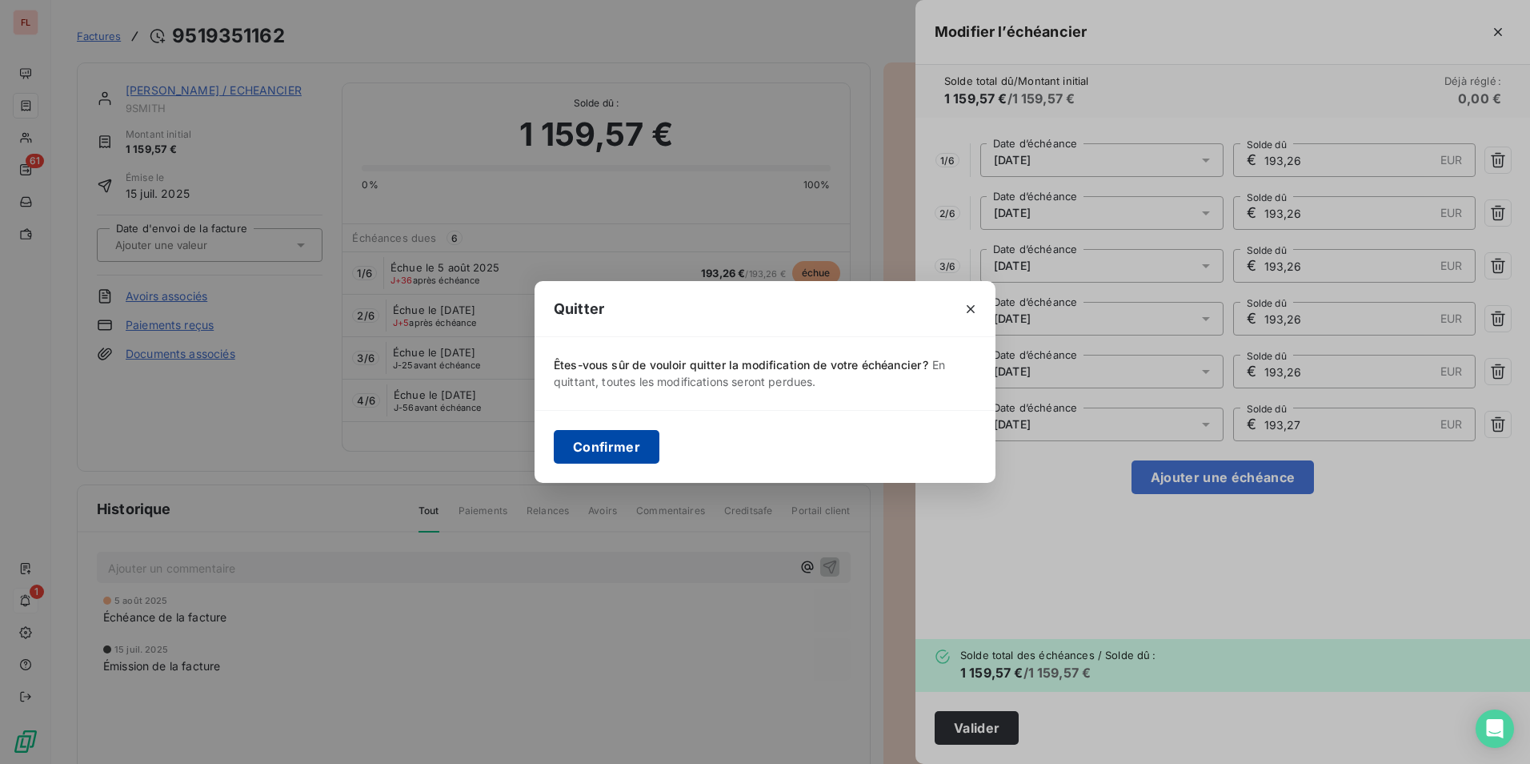
click at [628, 445] on button "Confirmer" at bounding box center [607, 447] width 106 height 34
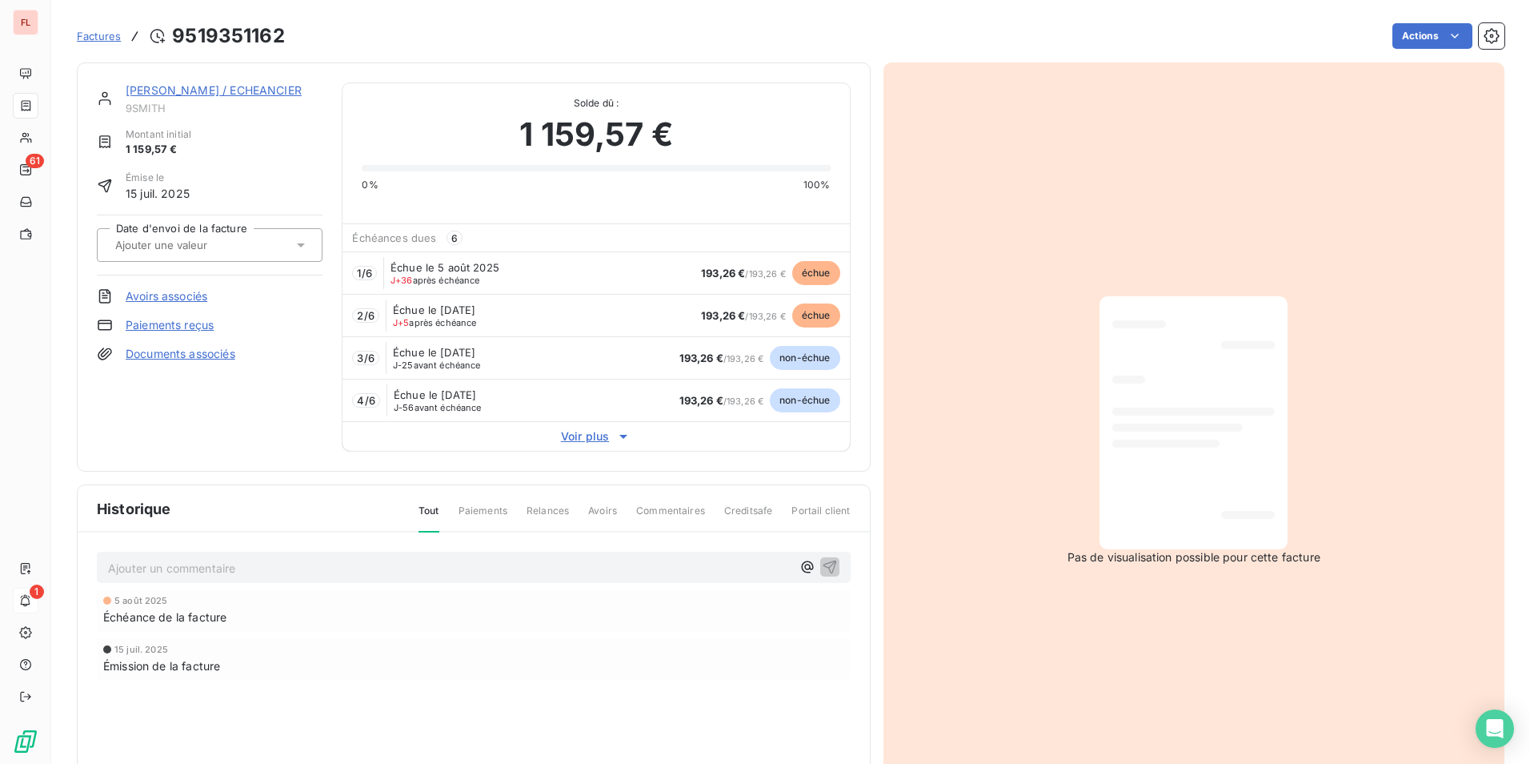
click at [199, 90] on link "SMITH JOATHAM / ECHEANCIER" at bounding box center [214, 90] width 176 height 14
